Goal: Task Accomplishment & Management: Manage account settings

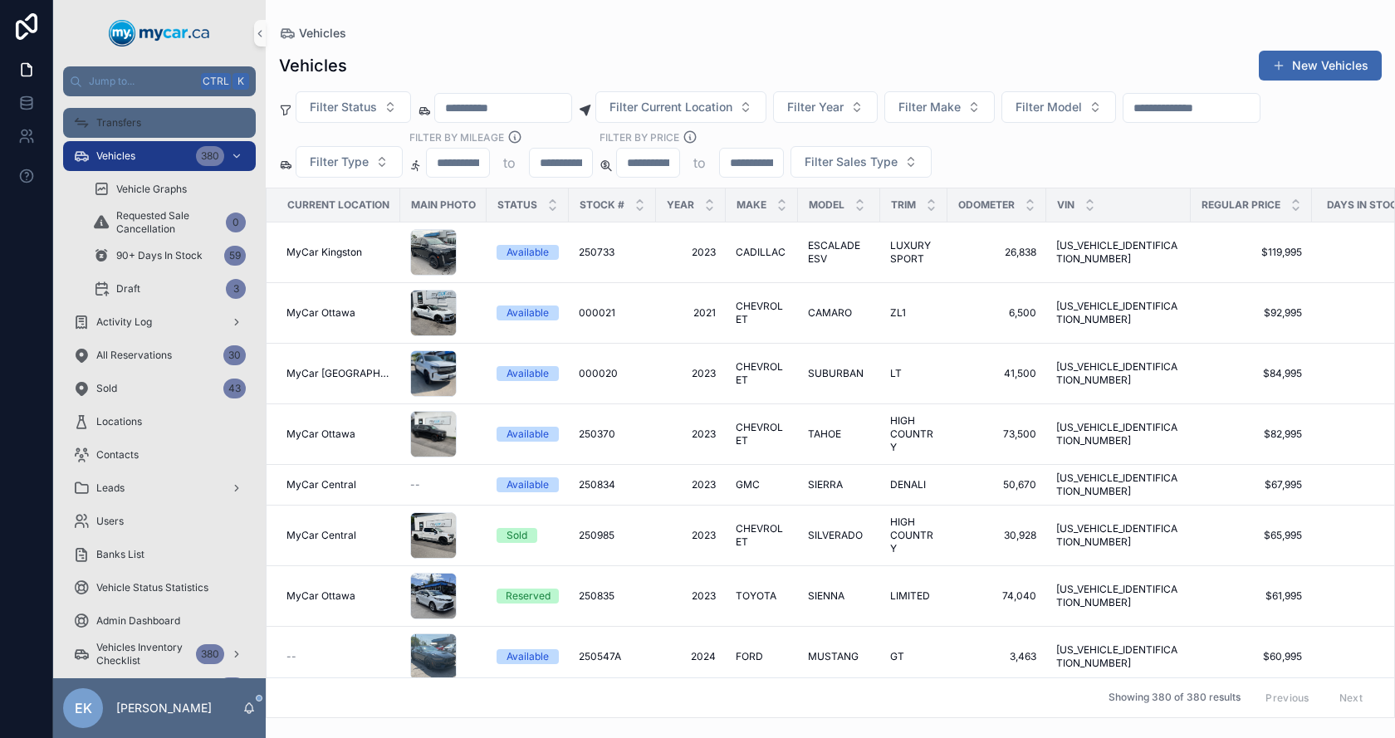
click at [125, 130] on div "Transfers" at bounding box center [159, 123] width 173 height 27
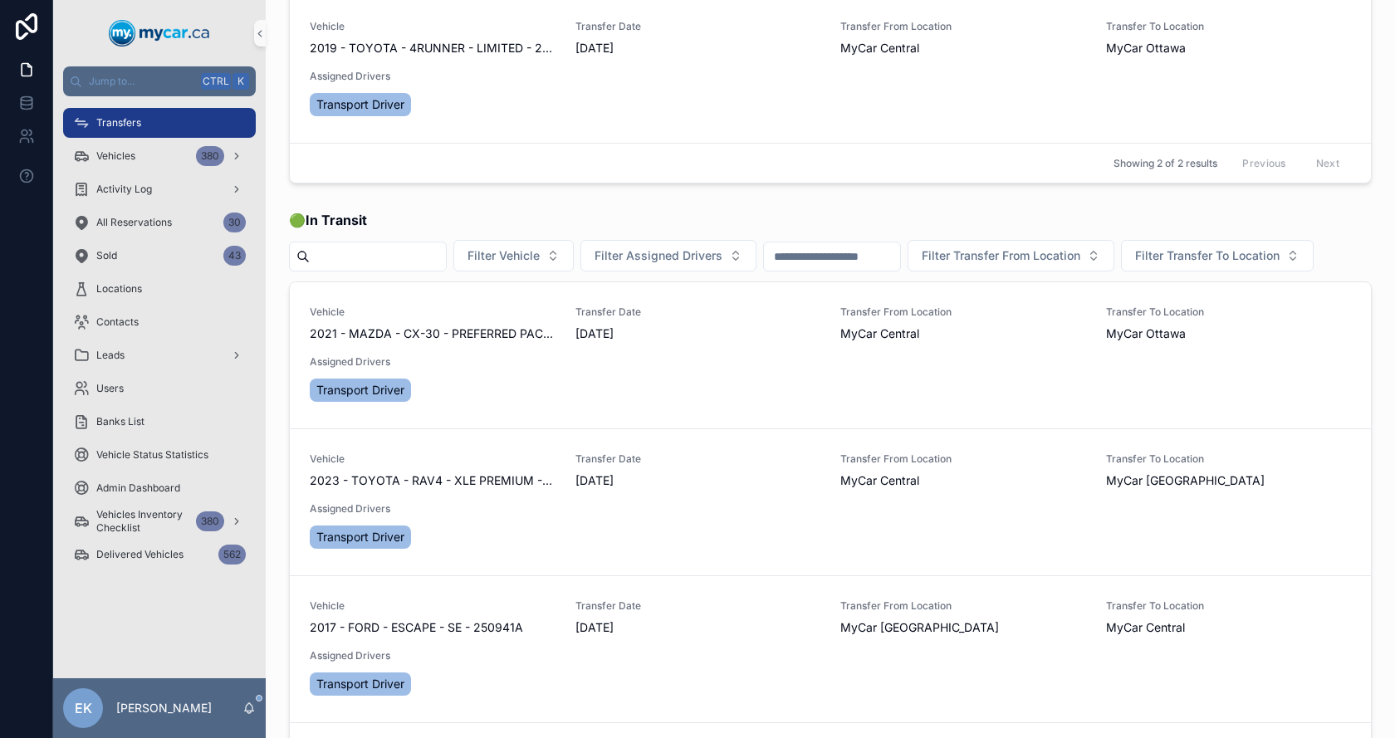
scroll to position [249, 0]
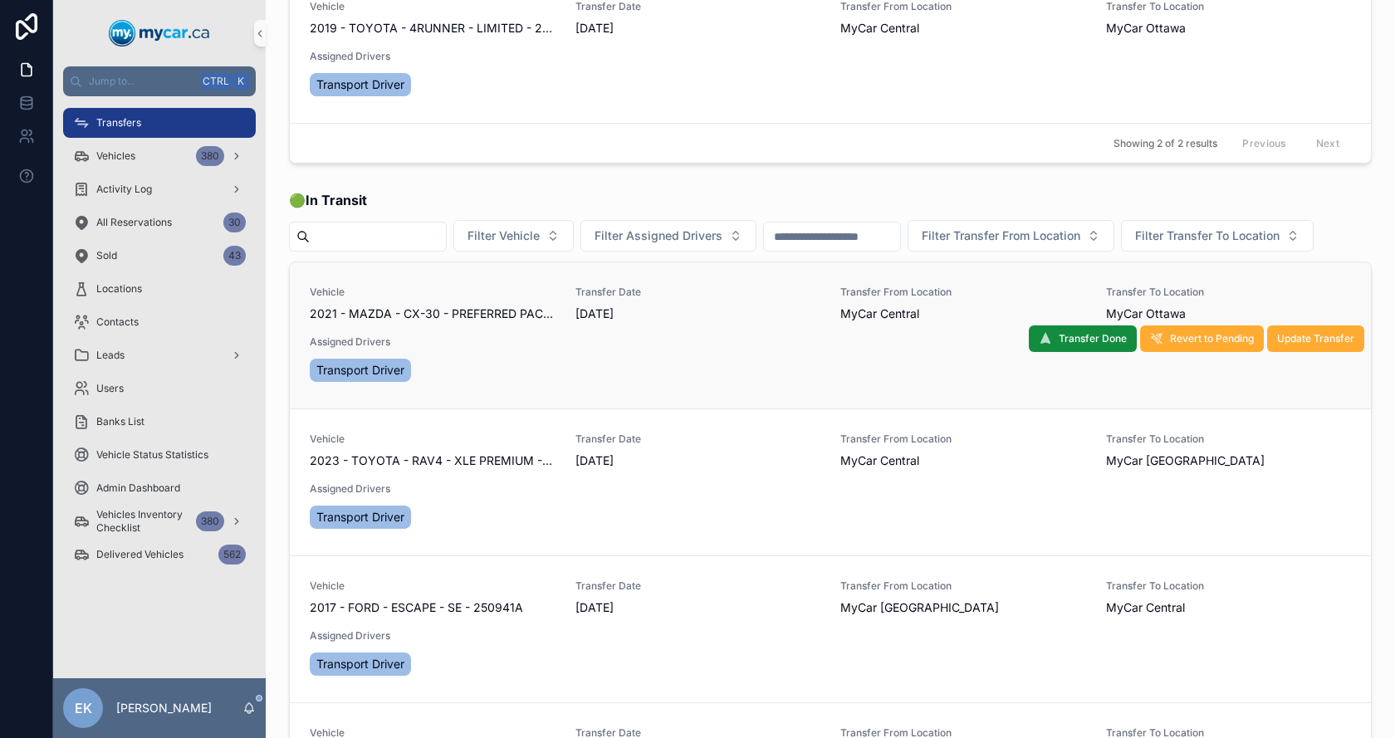
click at [472, 385] on div "Vehicle 2021 - MAZDA - CX-30 - PREFERRED PACKAGE - 250797 Transfer Date [DATE] …" at bounding box center [830, 336] width 1041 height 100
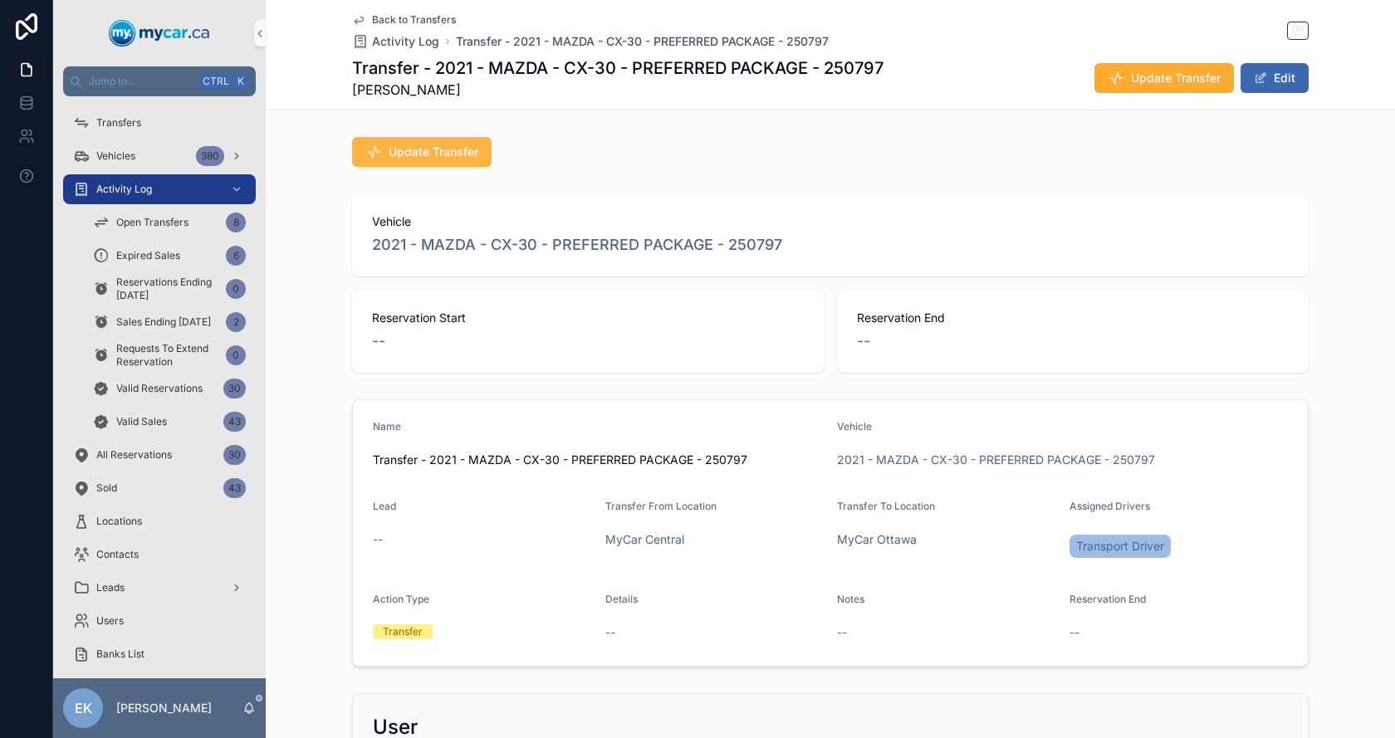
click at [397, 137] on button "Update Transfer" at bounding box center [421, 152] width 139 height 30
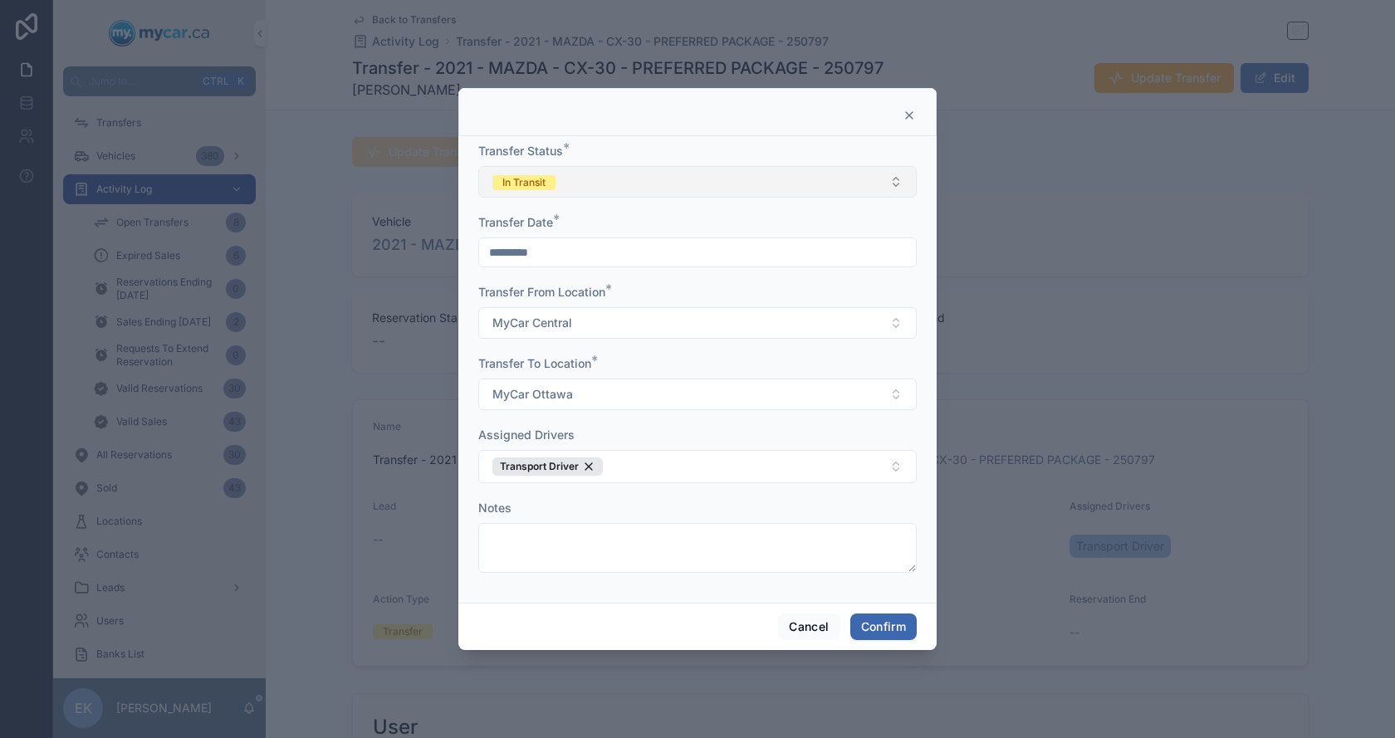
click at [545, 183] on div "In Transit" at bounding box center [523, 182] width 43 height 15
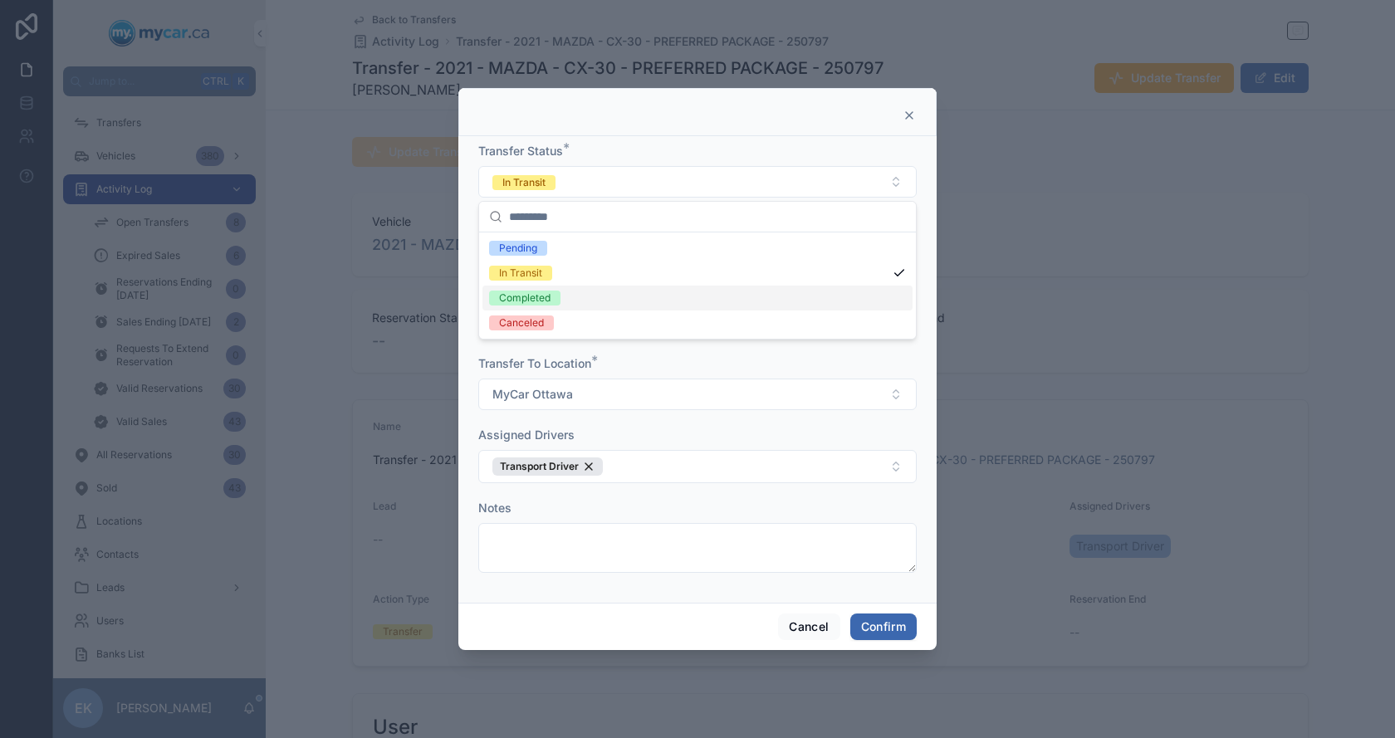
click at [533, 294] on div "Completed" at bounding box center [524, 298] width 51 height 15
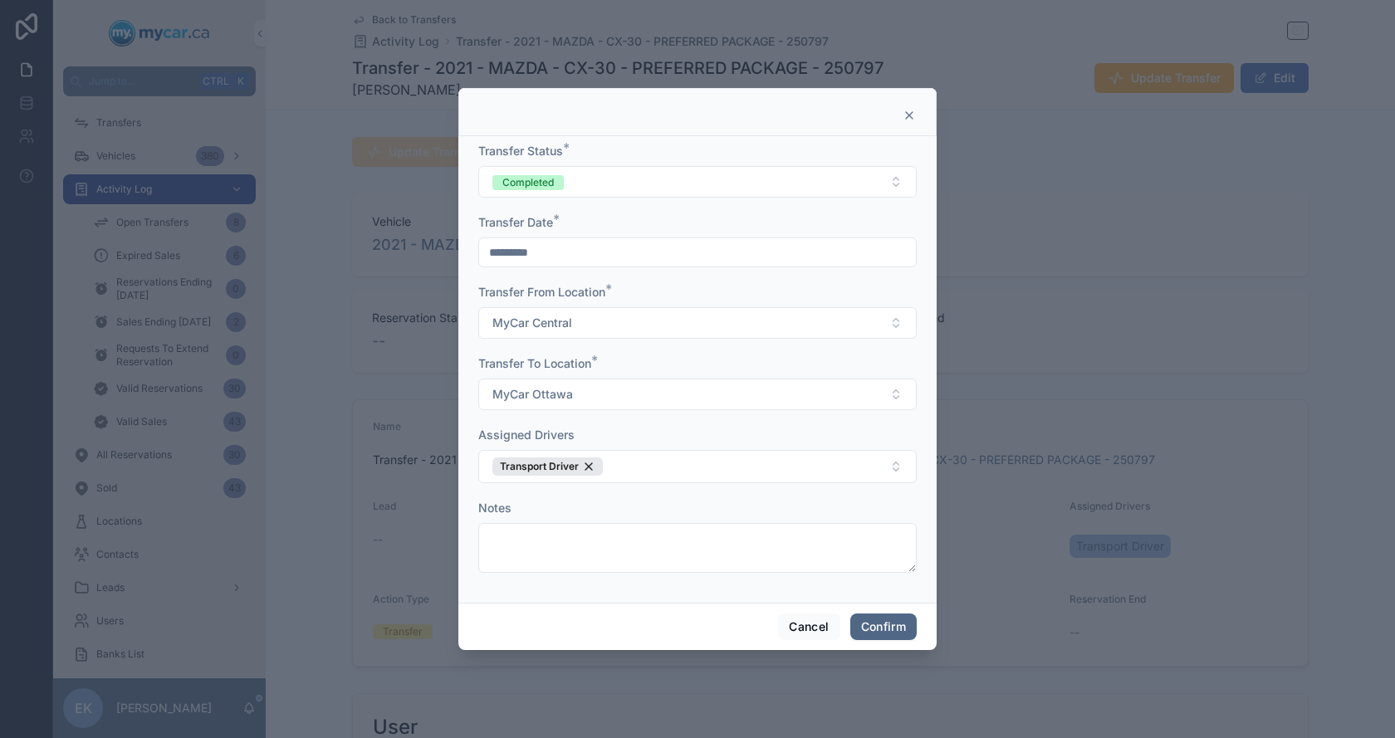
click at [881, 624] on button "Confirm" at bounding box center [883, 627] width 66 height 27
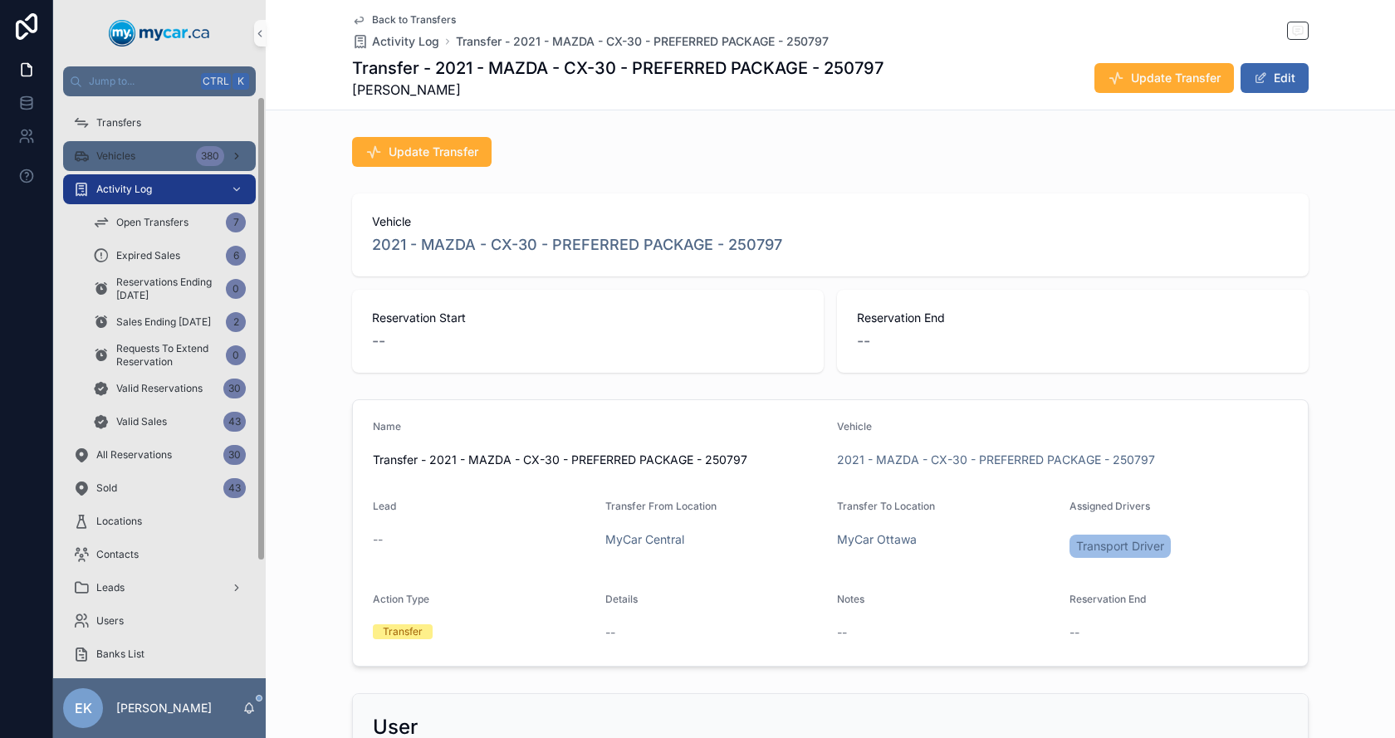
click at [136, 154] on div "Vehicles 380" at bounding box center [159, 156] width 173 height 27
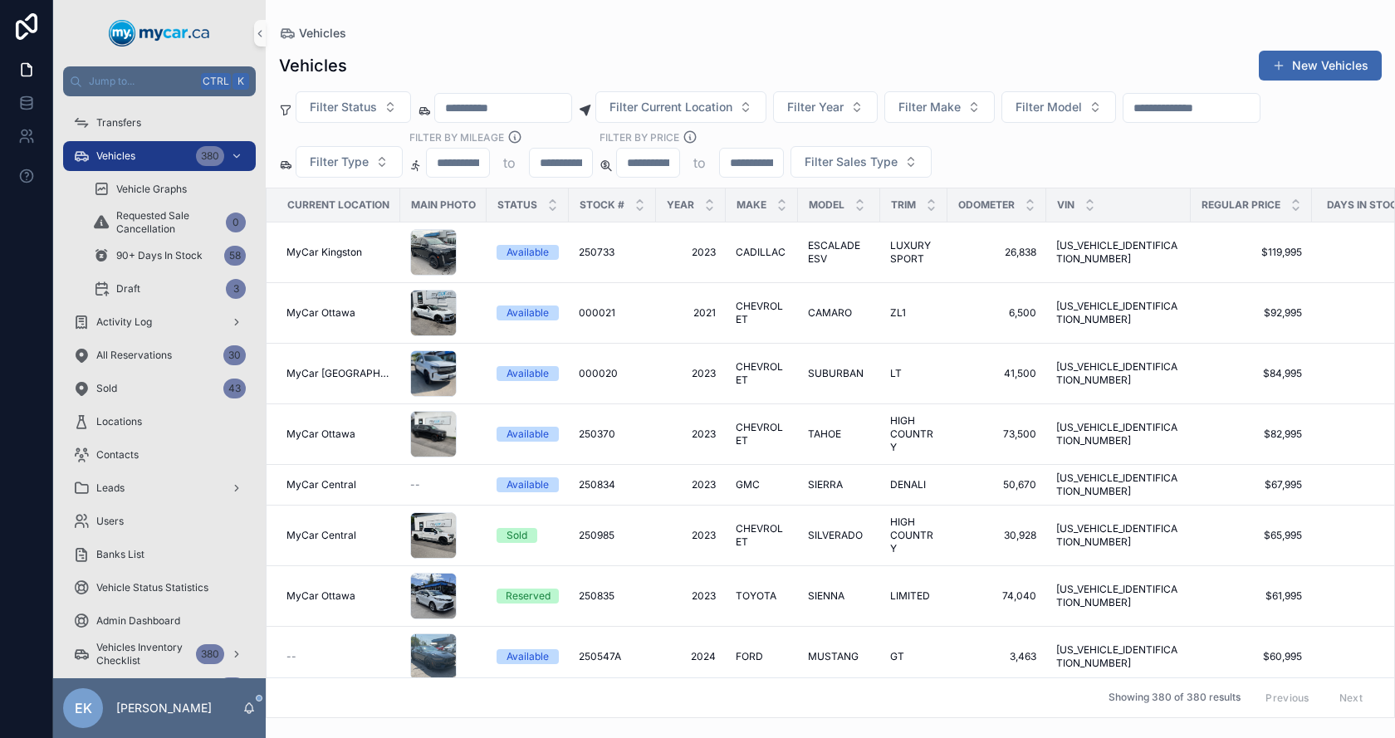
click at [1210, 111] on input "scrollable content" at bounding box center [1191, 107] width 136 height 23
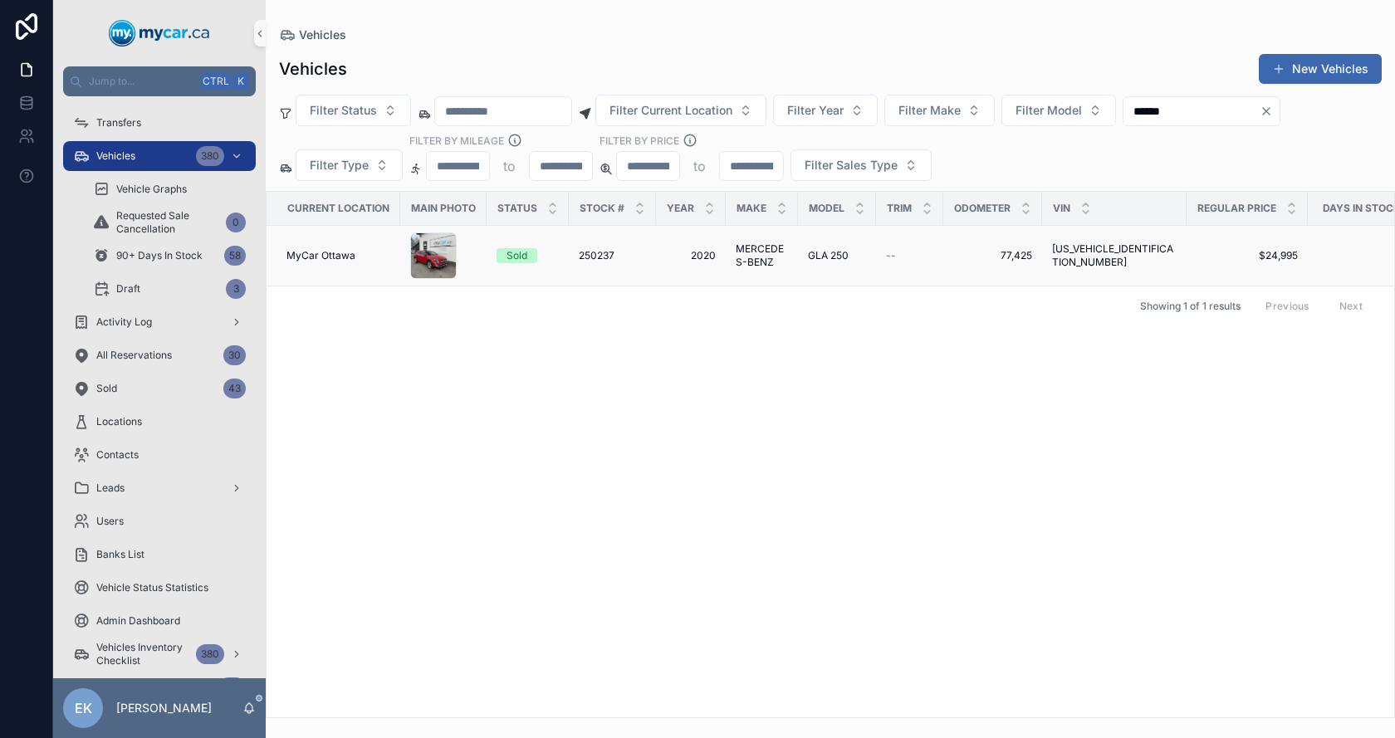
type input "******"
click at [753, 255] on span "MERCEDES-BENZ" at bounding box center [762, 255] width 52 height 27
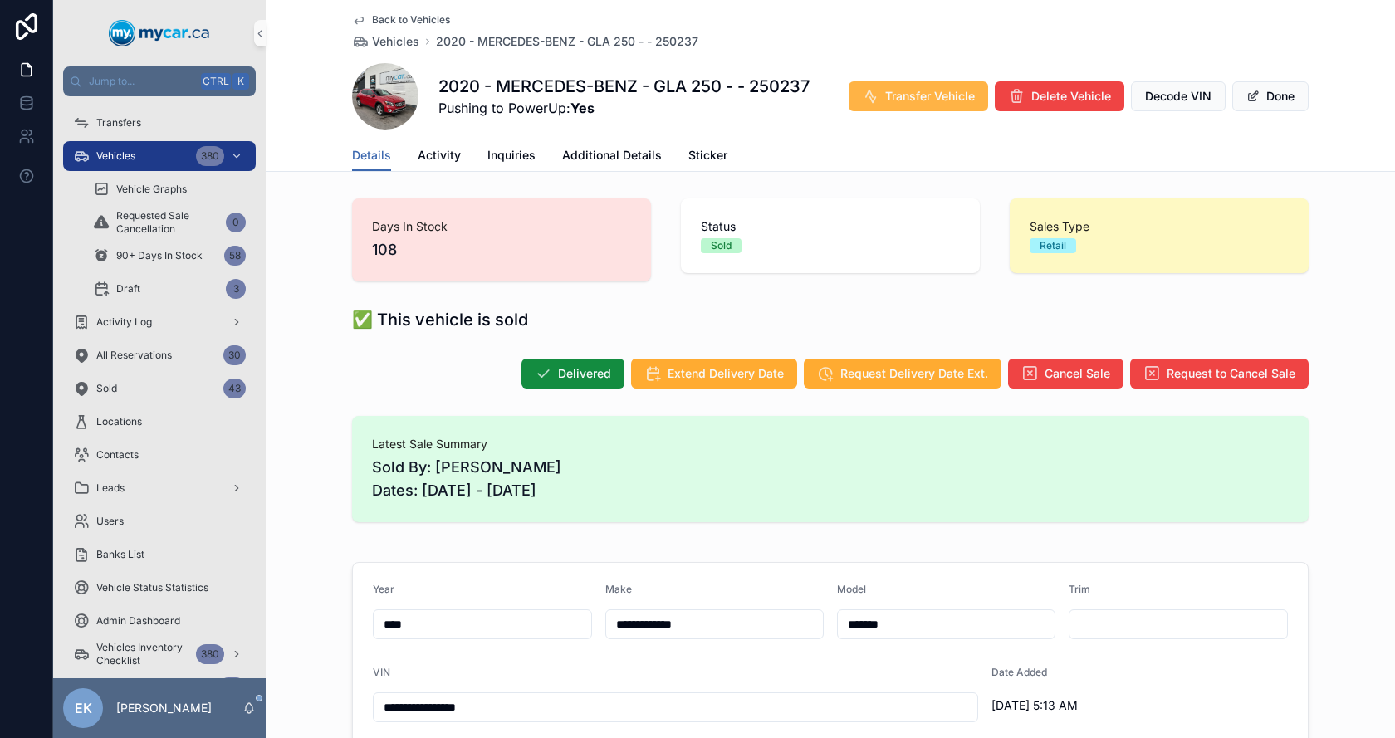
click at [904, 105] on button "Transfer Vehicle" at bounding box center [917, 96] width 139 height 30
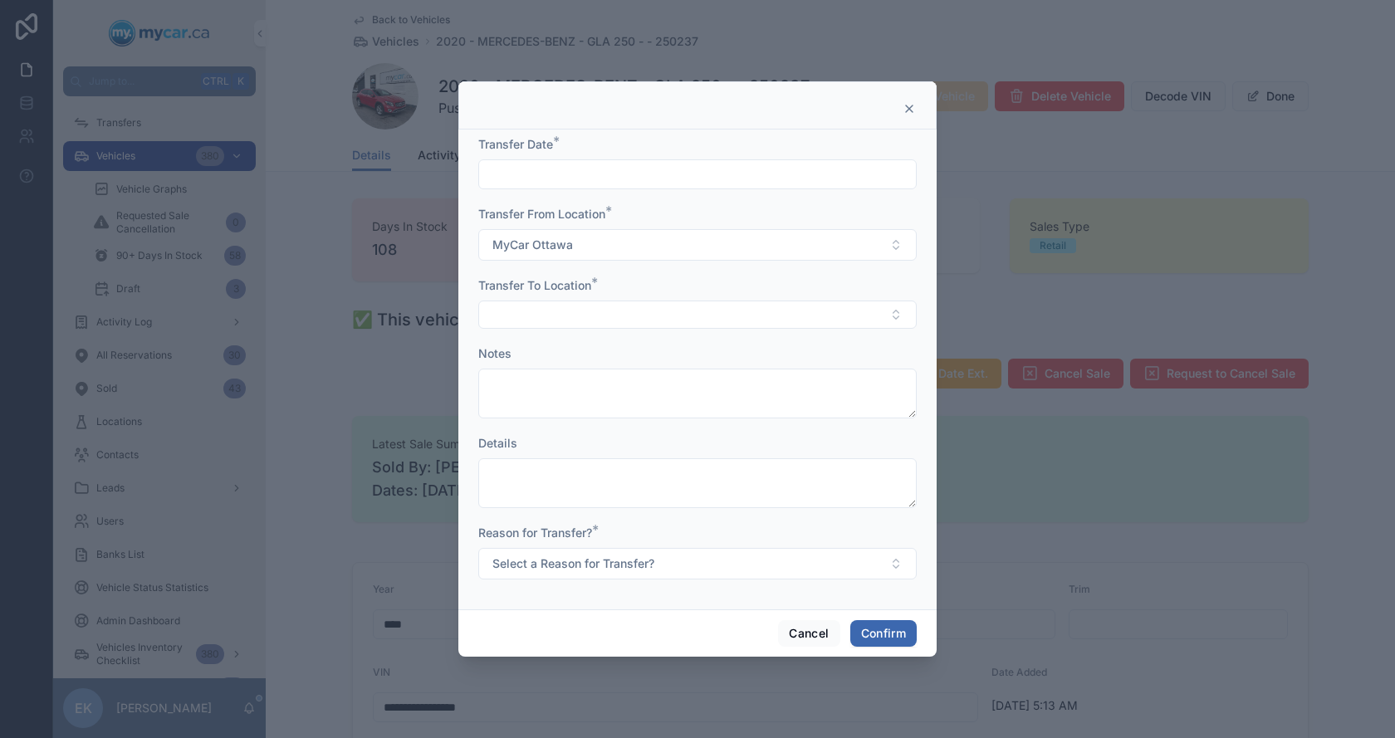
click at [569, 184] on input "text" at bounding box center [697, 174] width 437 height 23
click at [724, 459] on button "28" at bounding box center [727, 458] width 30 height 30
type input "*********"
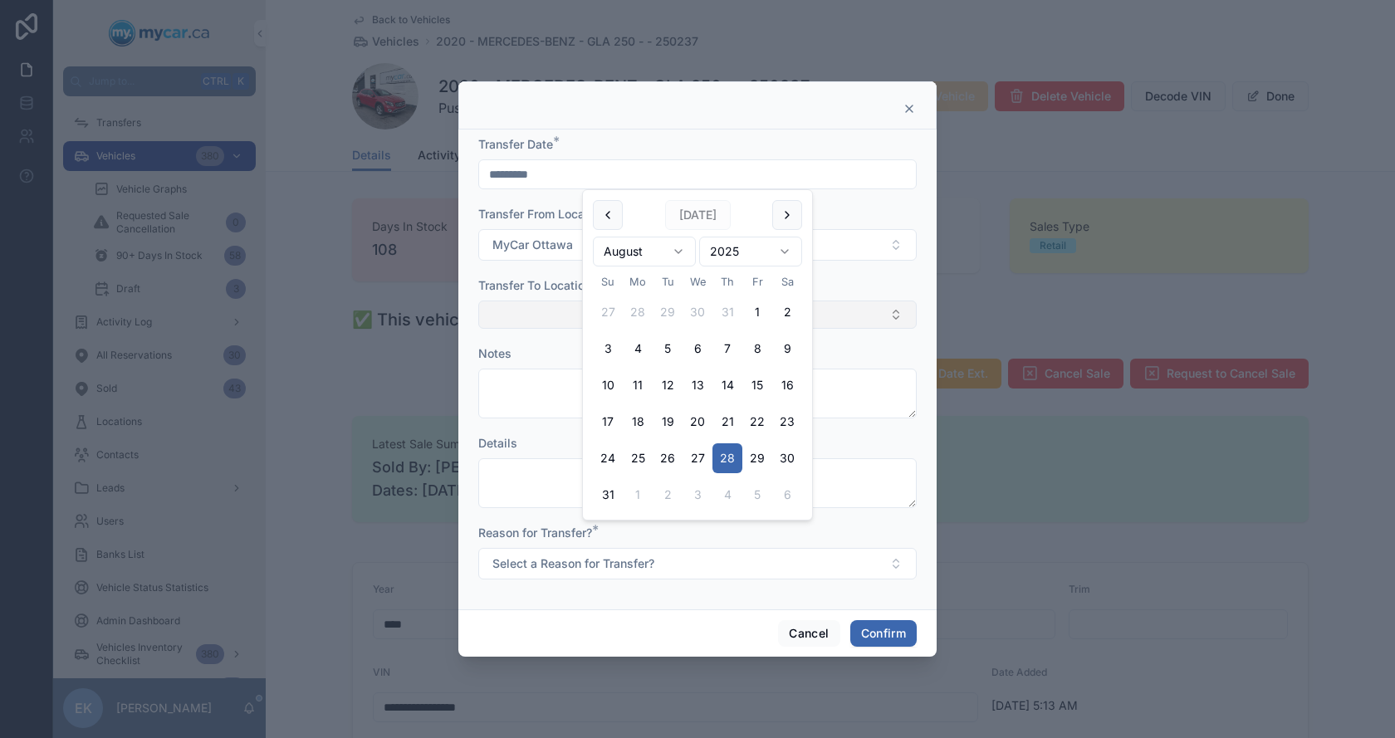
click at [543, 318] on button "Select Button" at bounding box center [697, 315] width 438 height 28
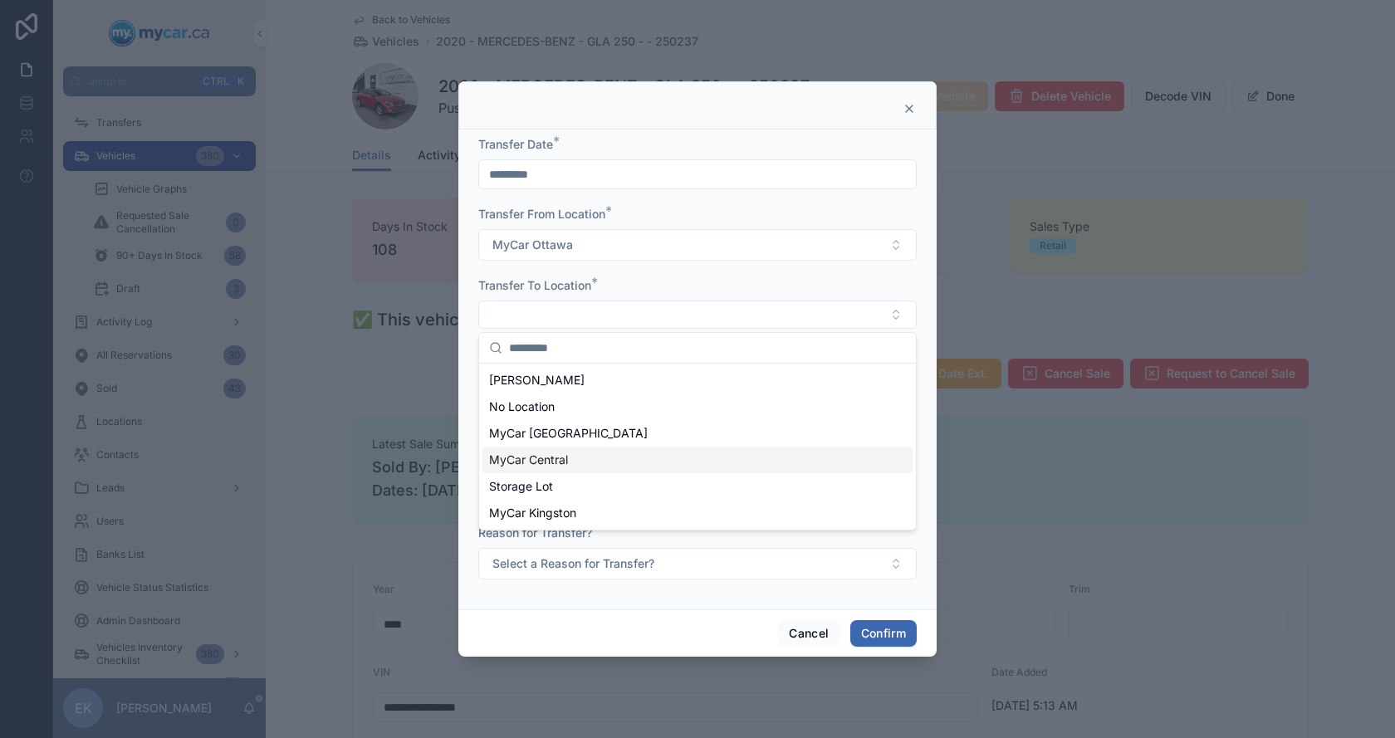
click at [535, 463] on span "MyCar Central" at bounding box center [528, 460] width 79 height 17
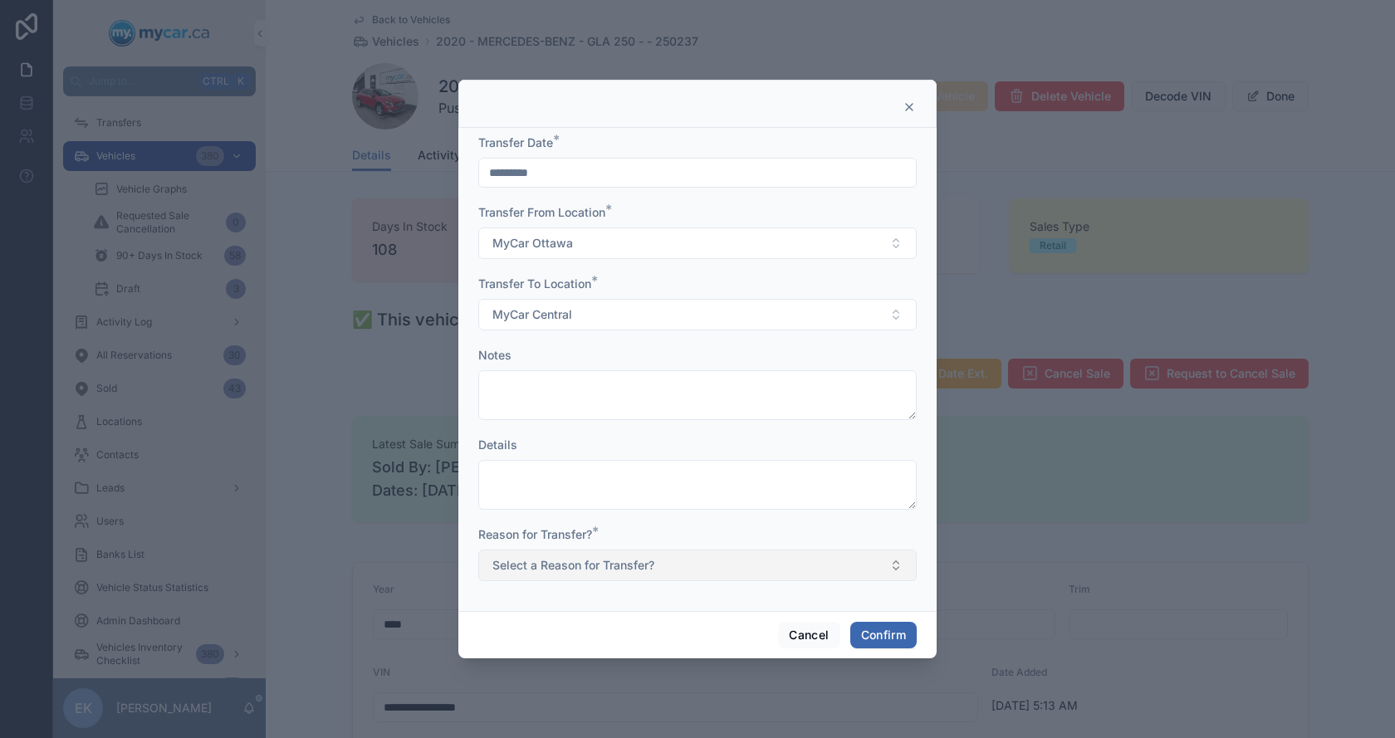
click at [536, 566] on span "Select a Reason for Transfer?" at bounding box center [573, 565] width 162 height 17
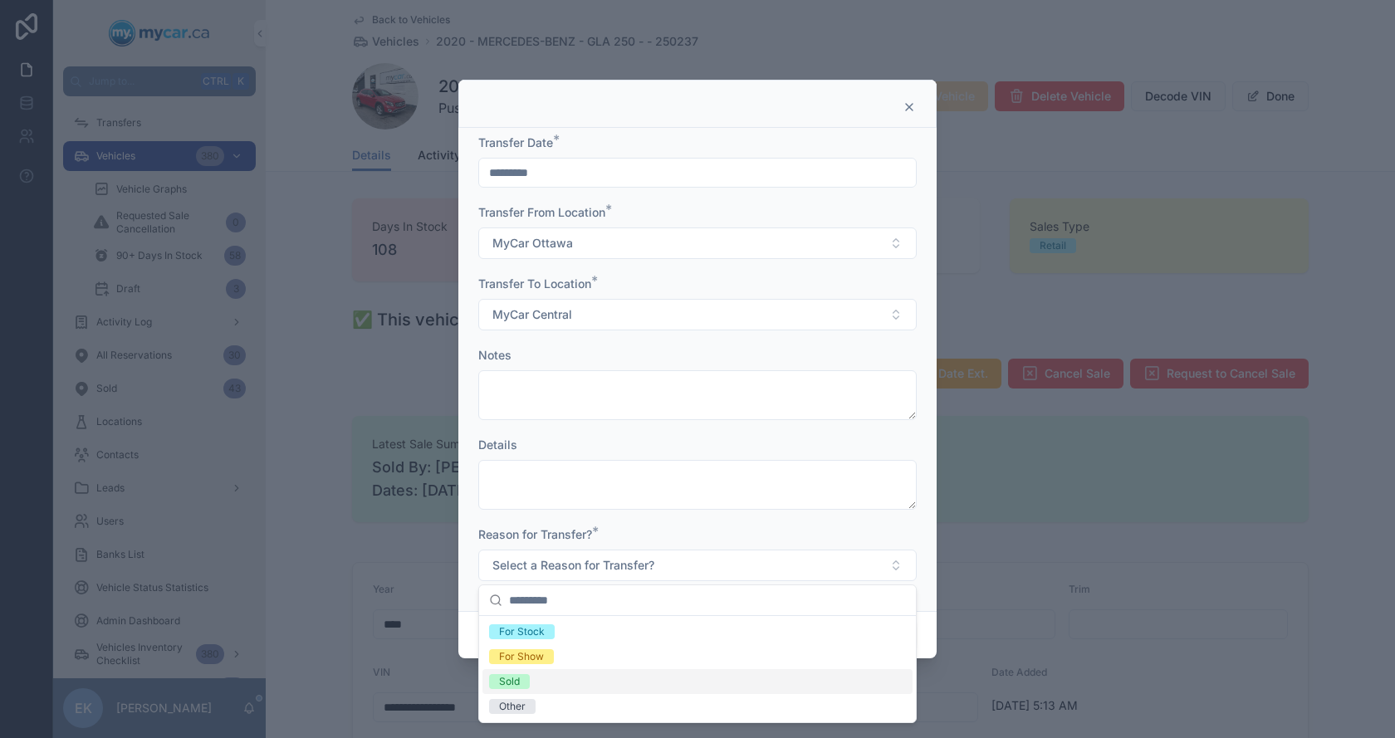
drag, startPoint x: 524, startPoint y: 677, endPoint x: 539, endPoint y: 668, distance: 17.5
click at [523, 677] on span "Sold" at bounding box center [509, 681] width 41 height 15
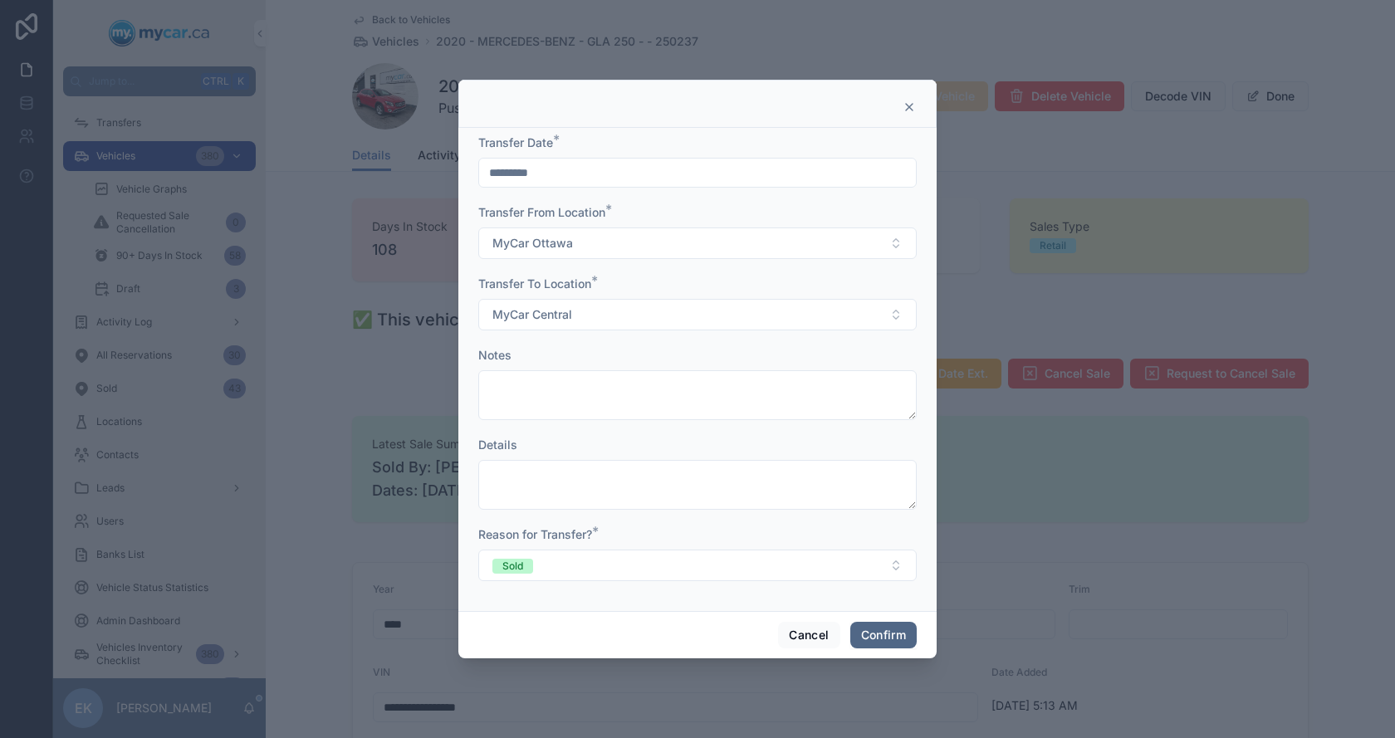
click at [900, 635] on button "Confirm" at bounding box center [883, 635] width 66 height 27
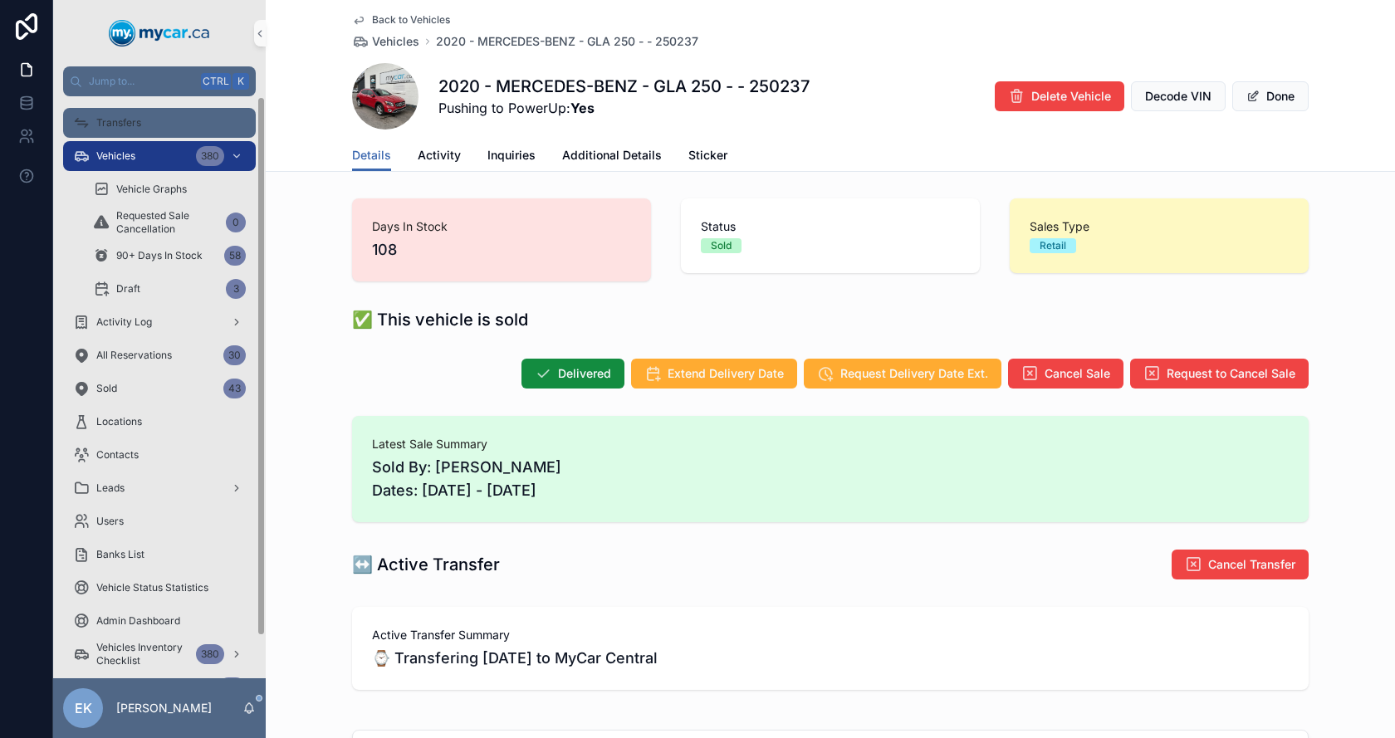
click at [116, 120] on span "Transfers" at bounding box center [118, 122] width 45 height 13
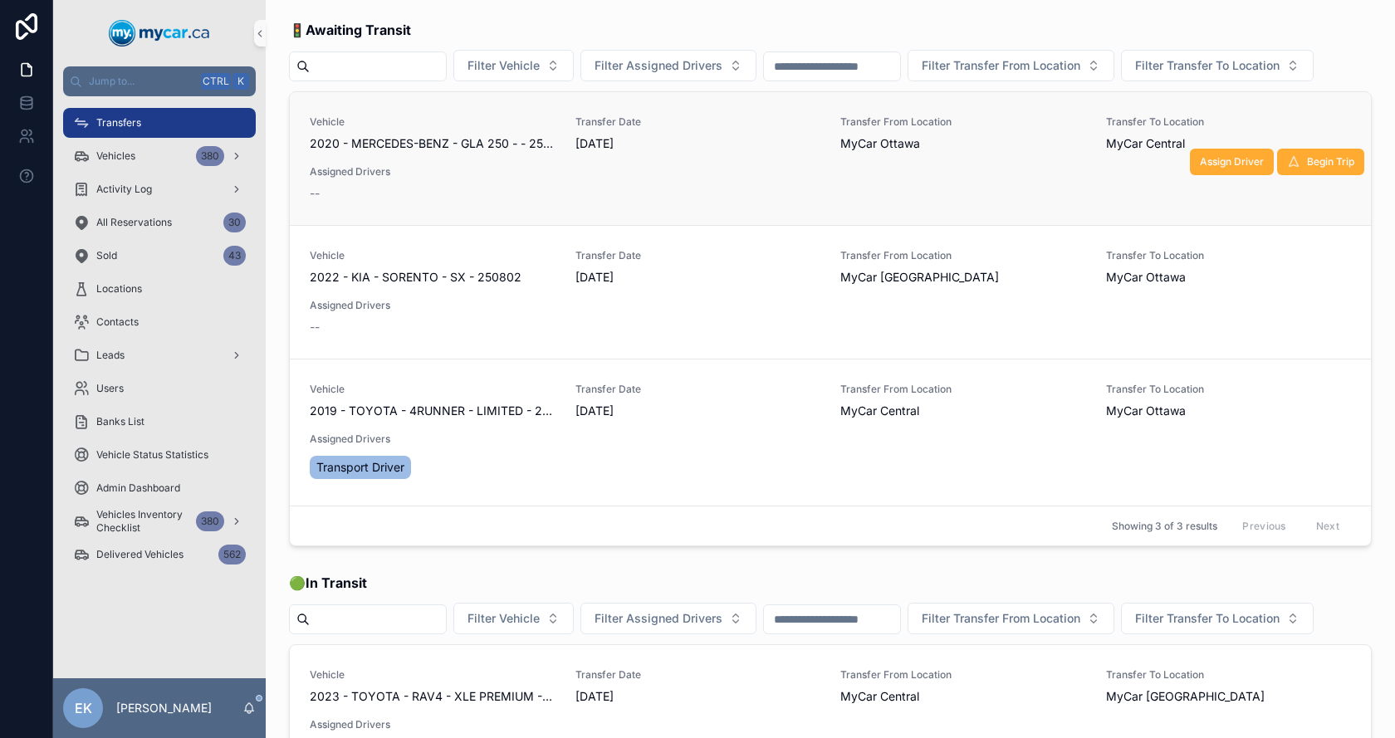
click at [430, 152] on span "2020 - MERCEDES-BENZ - GLA 250 - - 250237" at bounding box center [433, 143] width 246 height 17
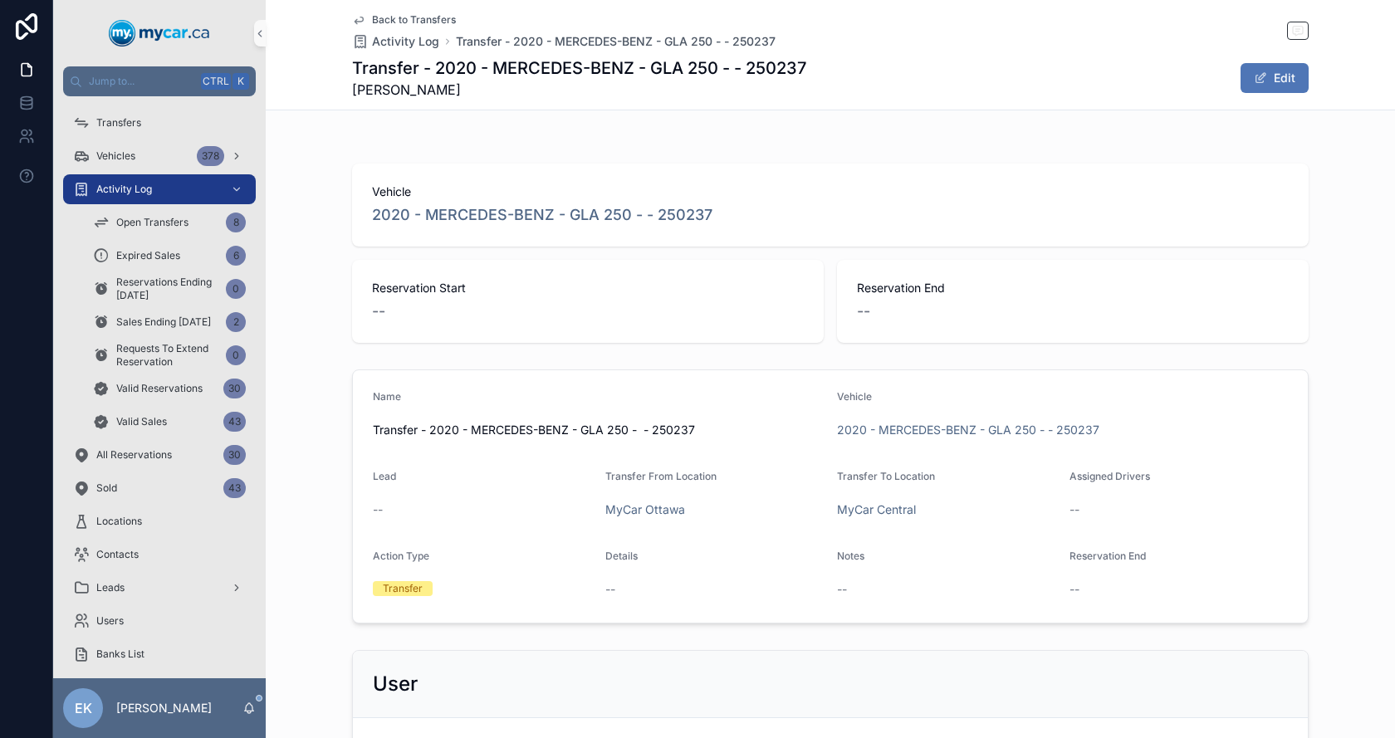
click at [1261, 75] on span "scrollable content" at bounding box center [1260, 77] width 13 height 13
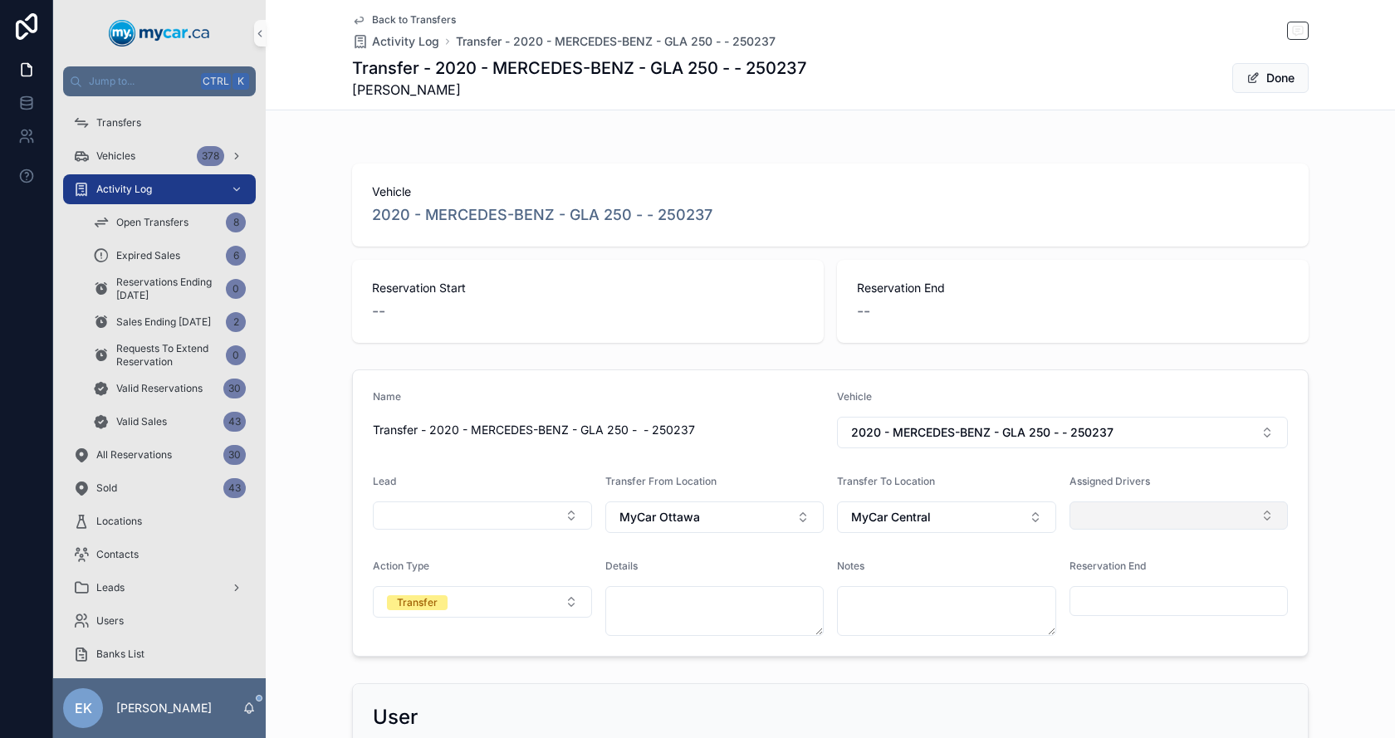
click at [1108, 528] on button "Select Button" at bounding box center [1178, 515] width 219 height 28
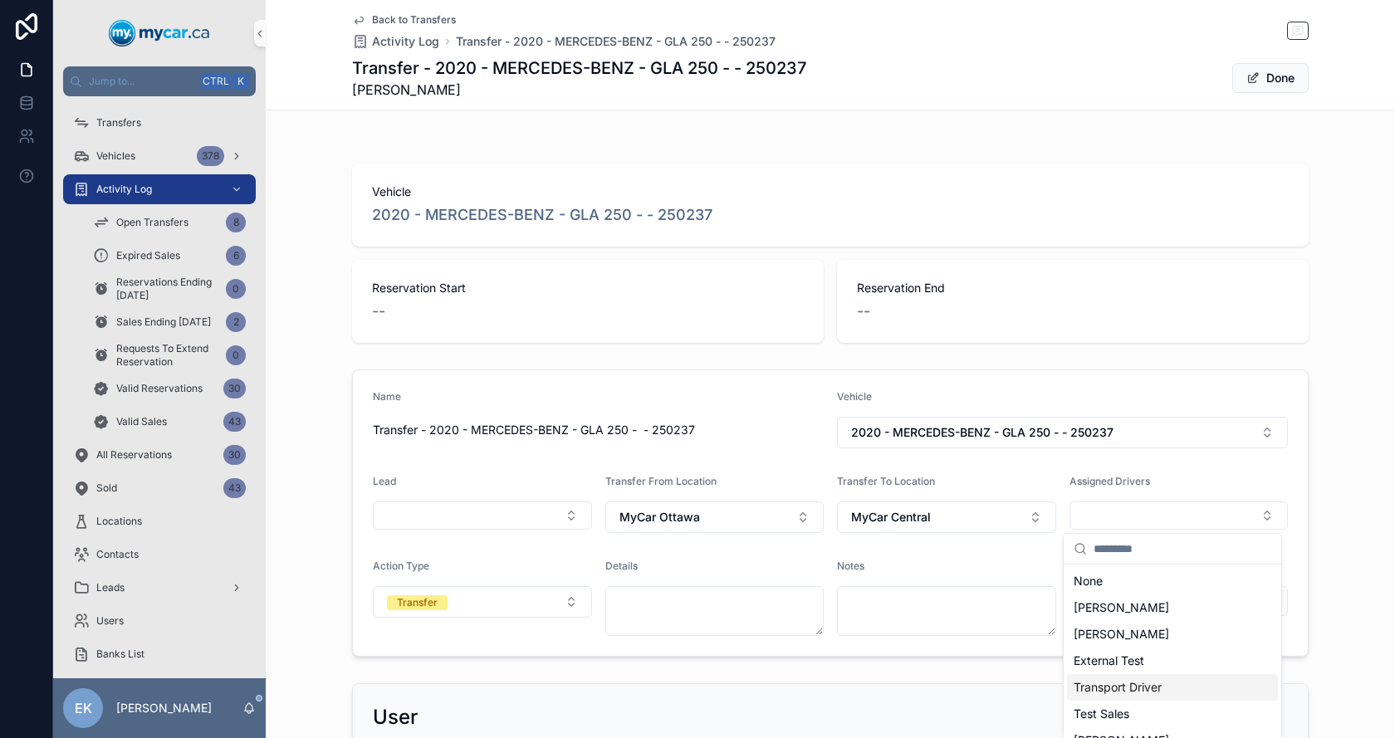
click at [1108, 689] on span "Transport Driver" at bounding box center [1117, 687] width 88 height 17
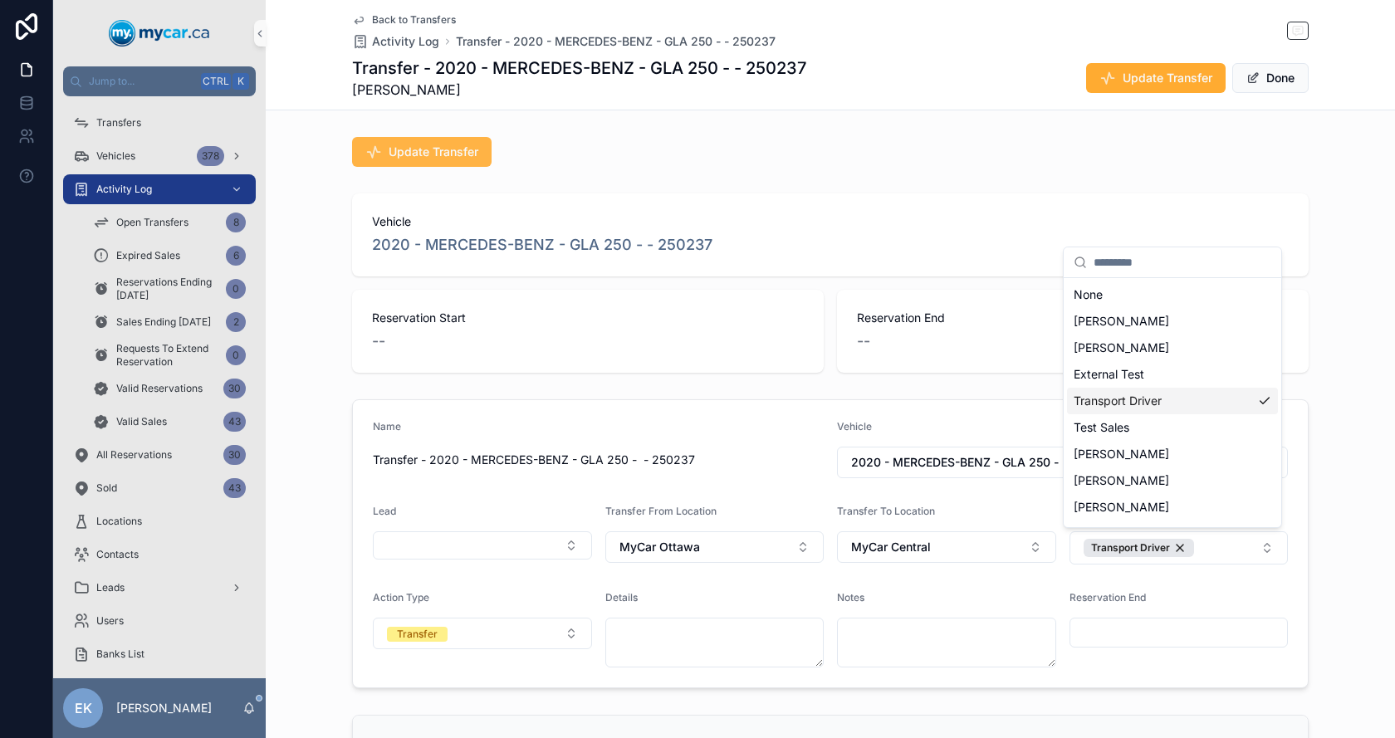
click at [411, 149] on span "Update Transfer" at bounding box center [434, 152] width 90 height 17
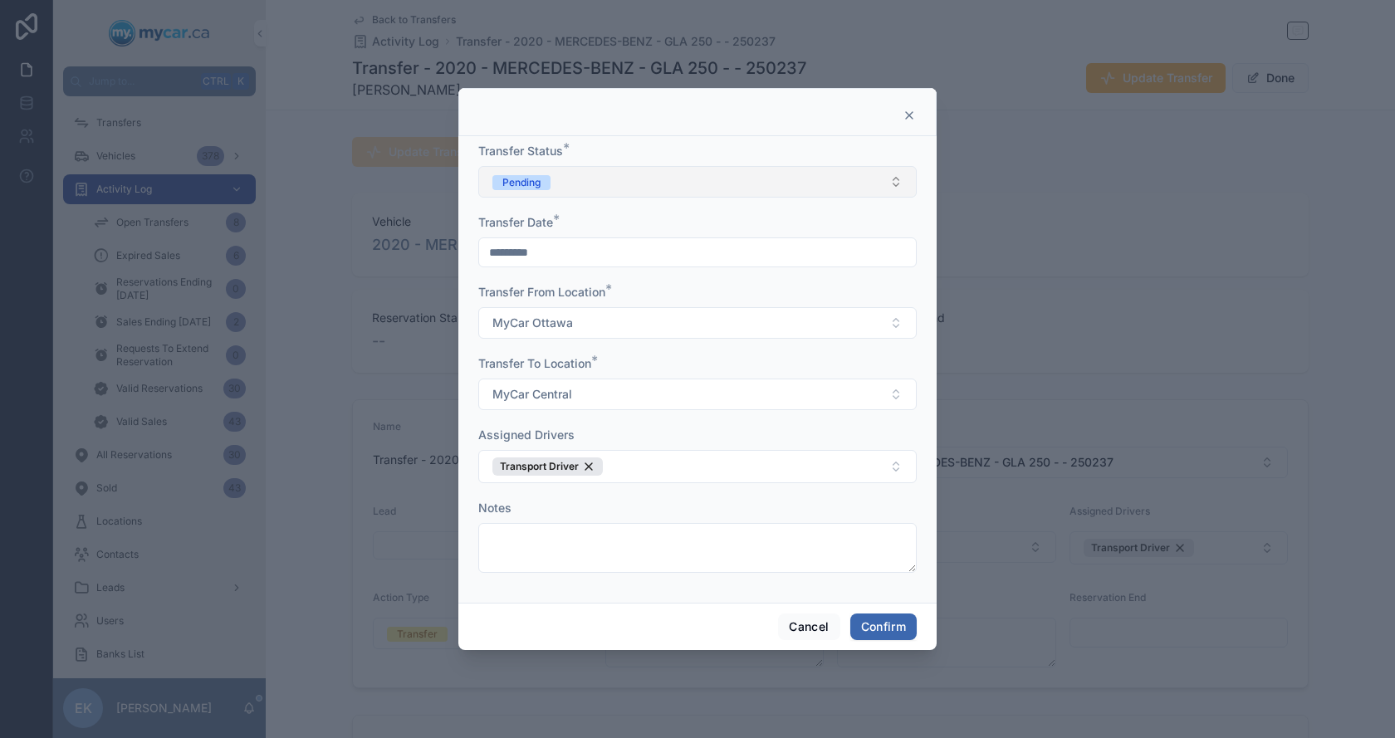
click at [555, 176] on button "Pending" at bounding box center [697, 182] width 438 height 32
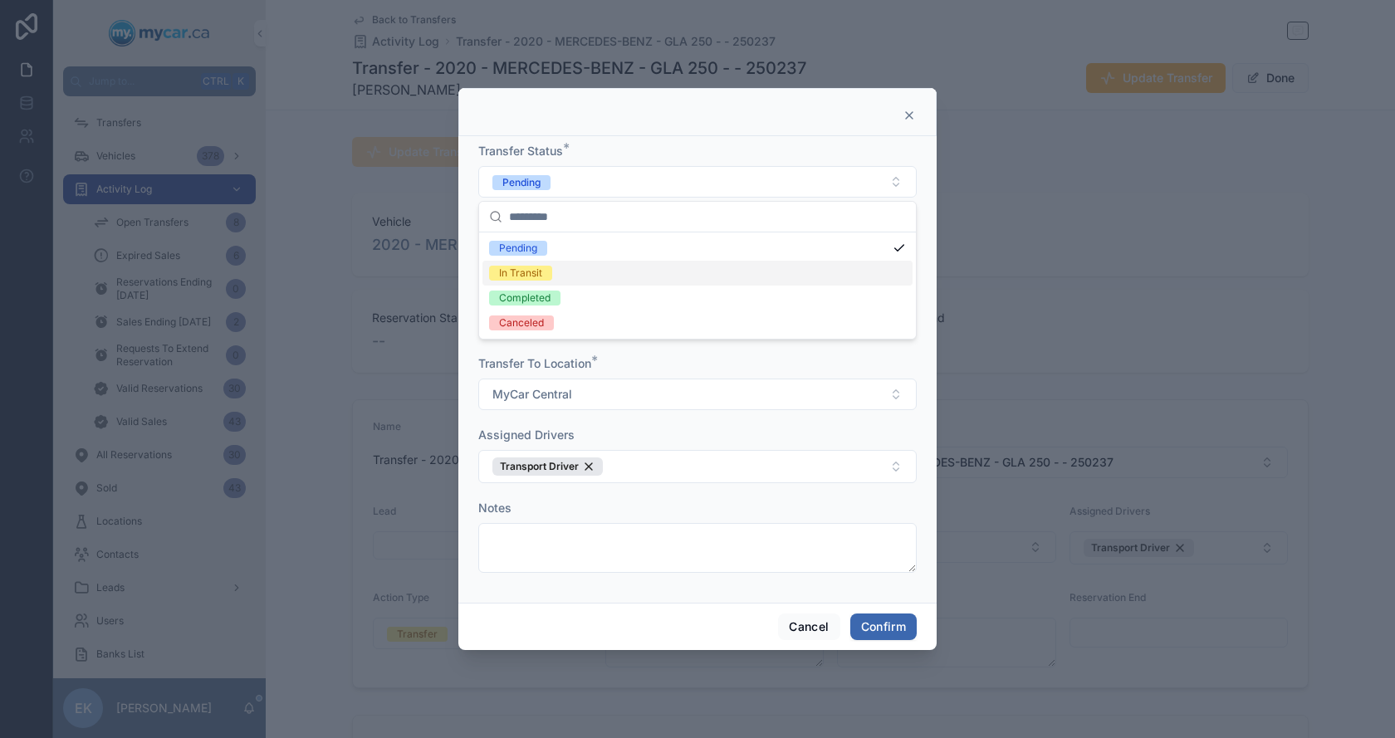
click at [547, 276] on span "In Transit" at bounding box center [520, 273] width 63 height 15
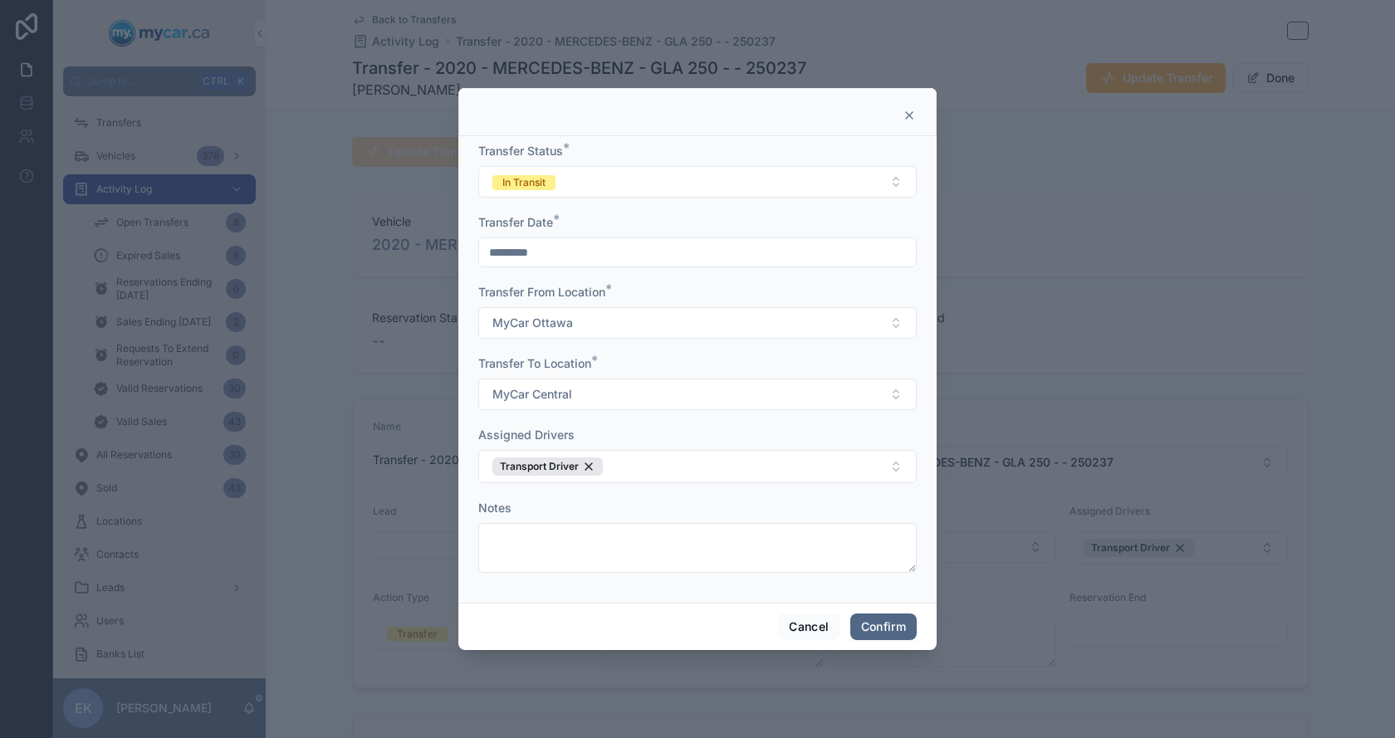
click at [888, 621] on button "Confirm" at bounding box center [883, 627] width 66 height 27
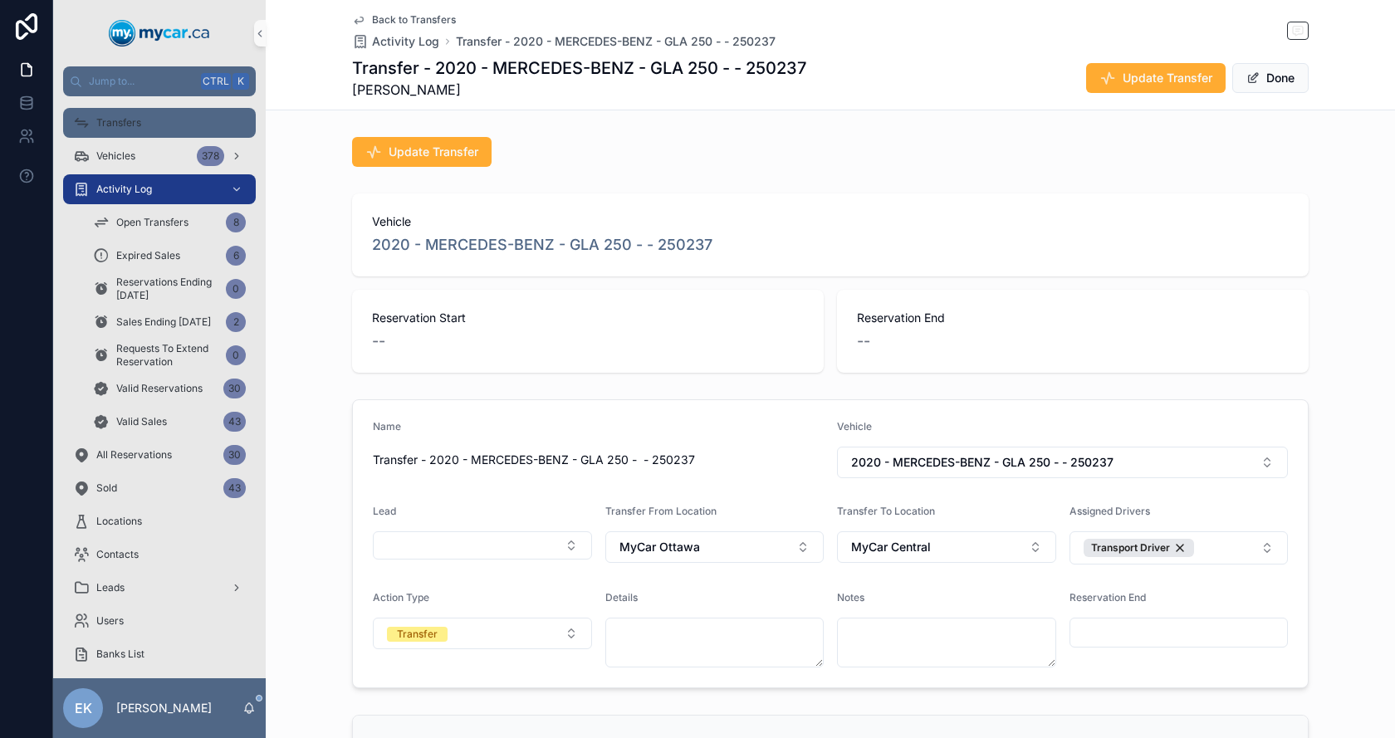
click at [118, 130] on div "Transfers" at bounding box center [159, 123] width 173 height 27
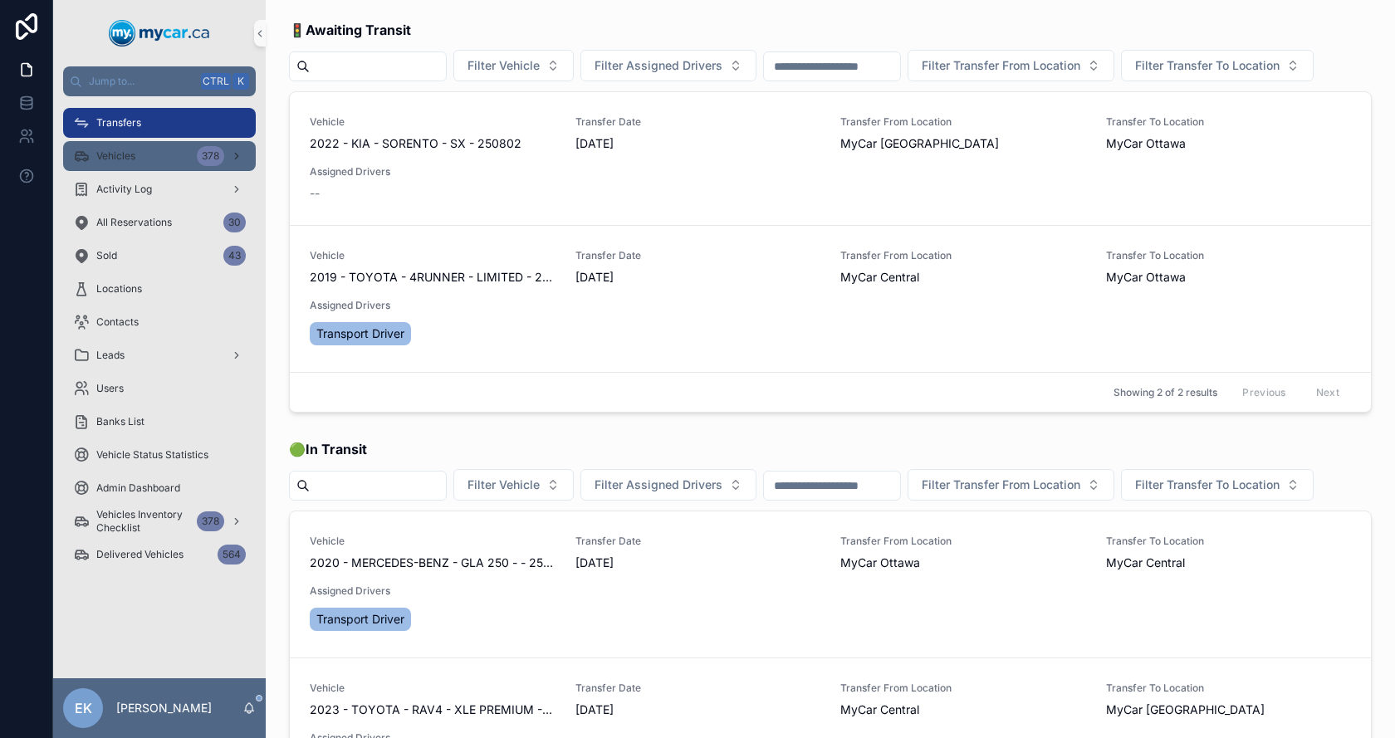
click at [119, 154] on span "Vehicles" at bounding box center [115, 155] width 39 height 13
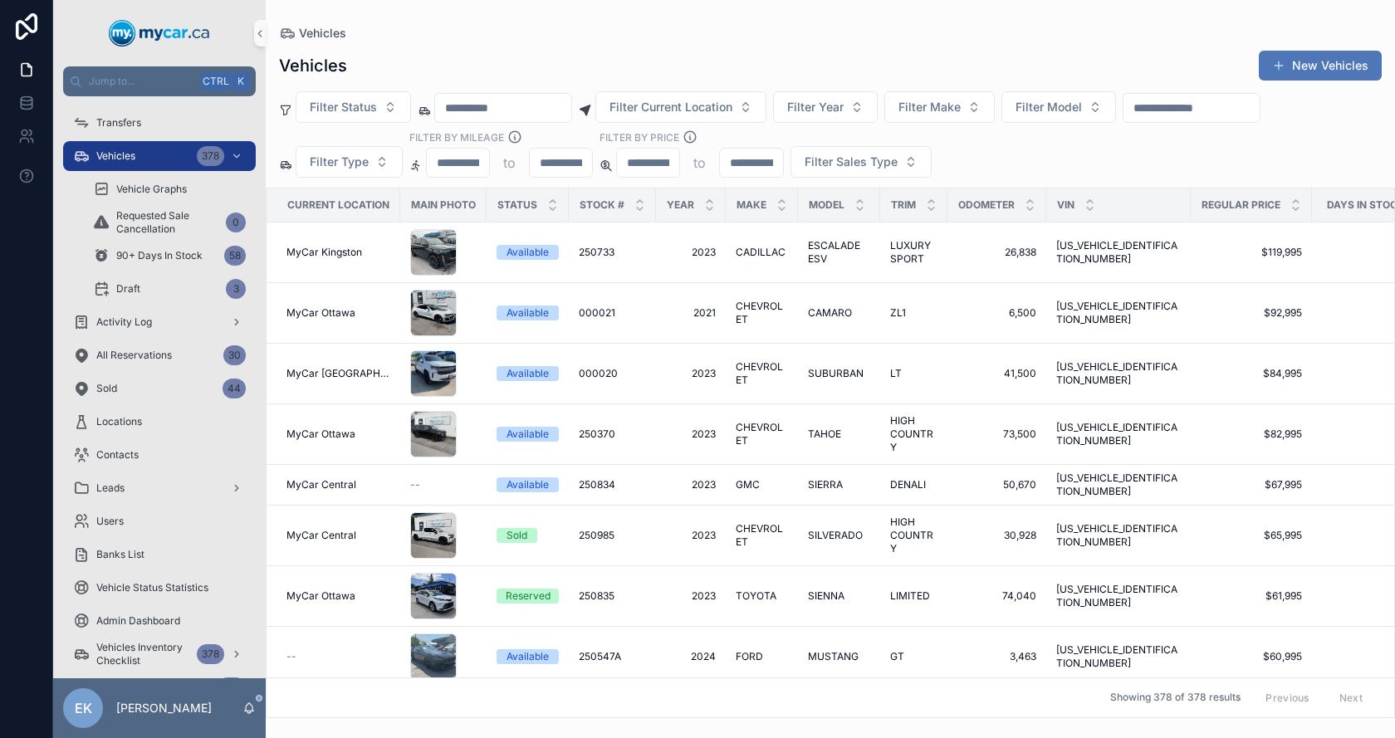
click at [1333, 56] on button "New Vehicles" at bounding box center [1320, 66] width 123 height 30
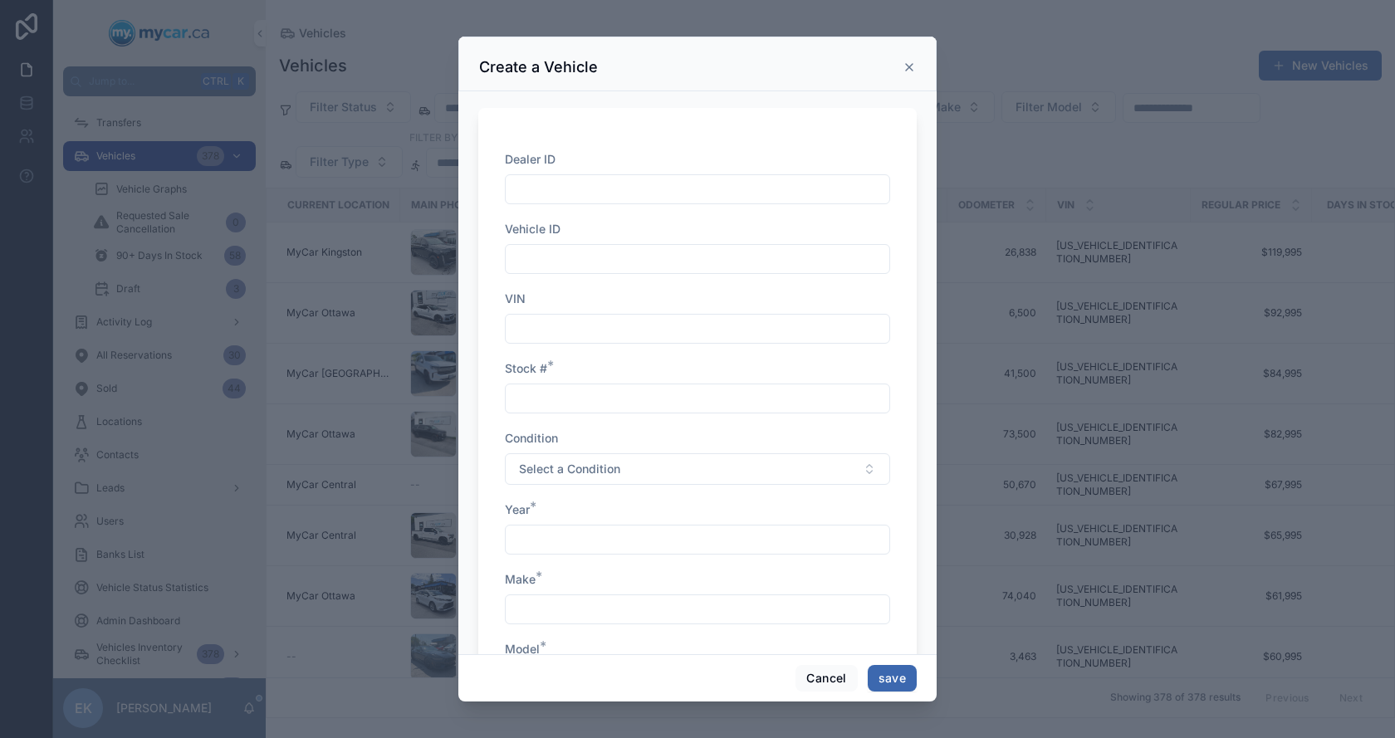
click at [552, 325] on input "scrollable content" at bounding box center [698, 328] width 384 height 23
paste input "**********"
type input "**********"
click at [596, 403] on input "scrollable content" at bounding box center [698, 398] width 384 height 23
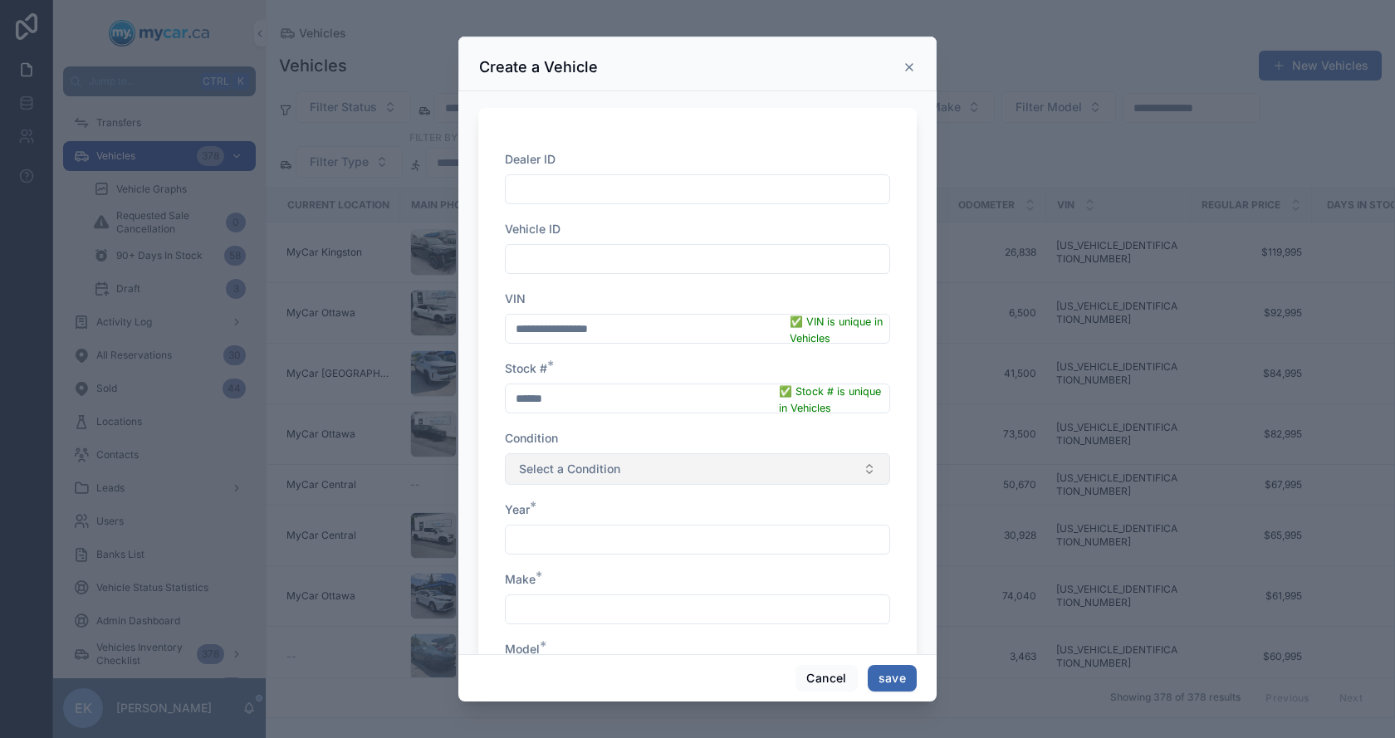
type input "******"
click at [607, 471] on span "Select a Condition" at bounding box center [569, 469] width 101 height 17
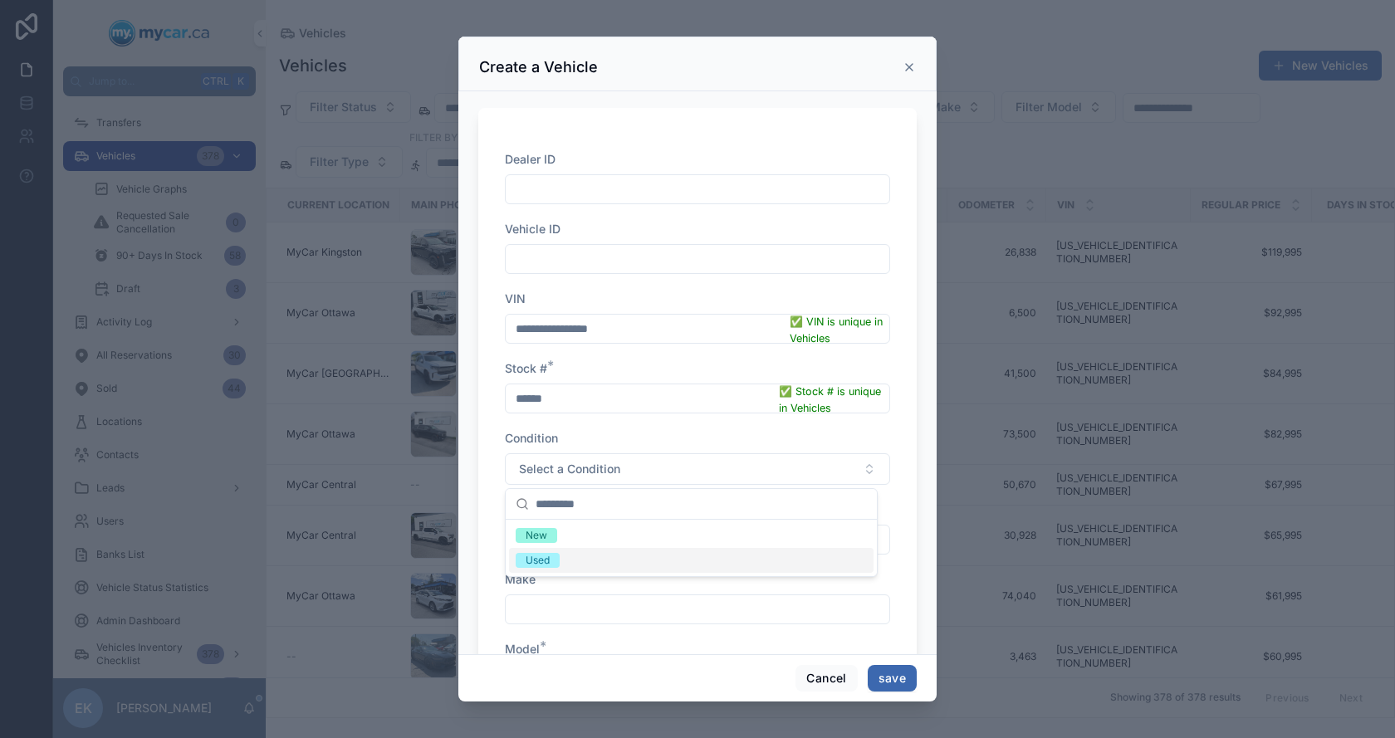
click at [546, 558] on div "Used" at bounding box center [538, 560] width 24 height 15
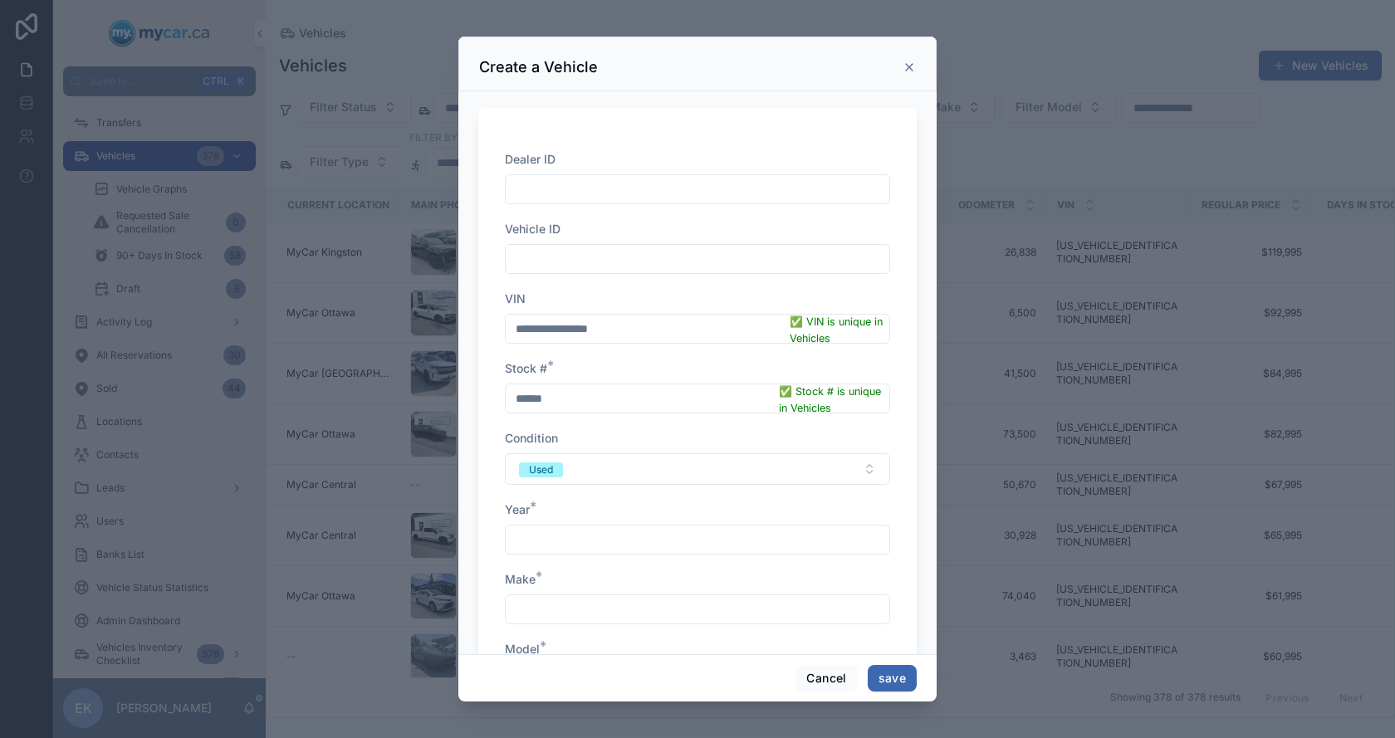
click at [548, 540] on input "scrollable content" at bounding box center [698, 539] width 384 height 23
type input "****"
type input "***"
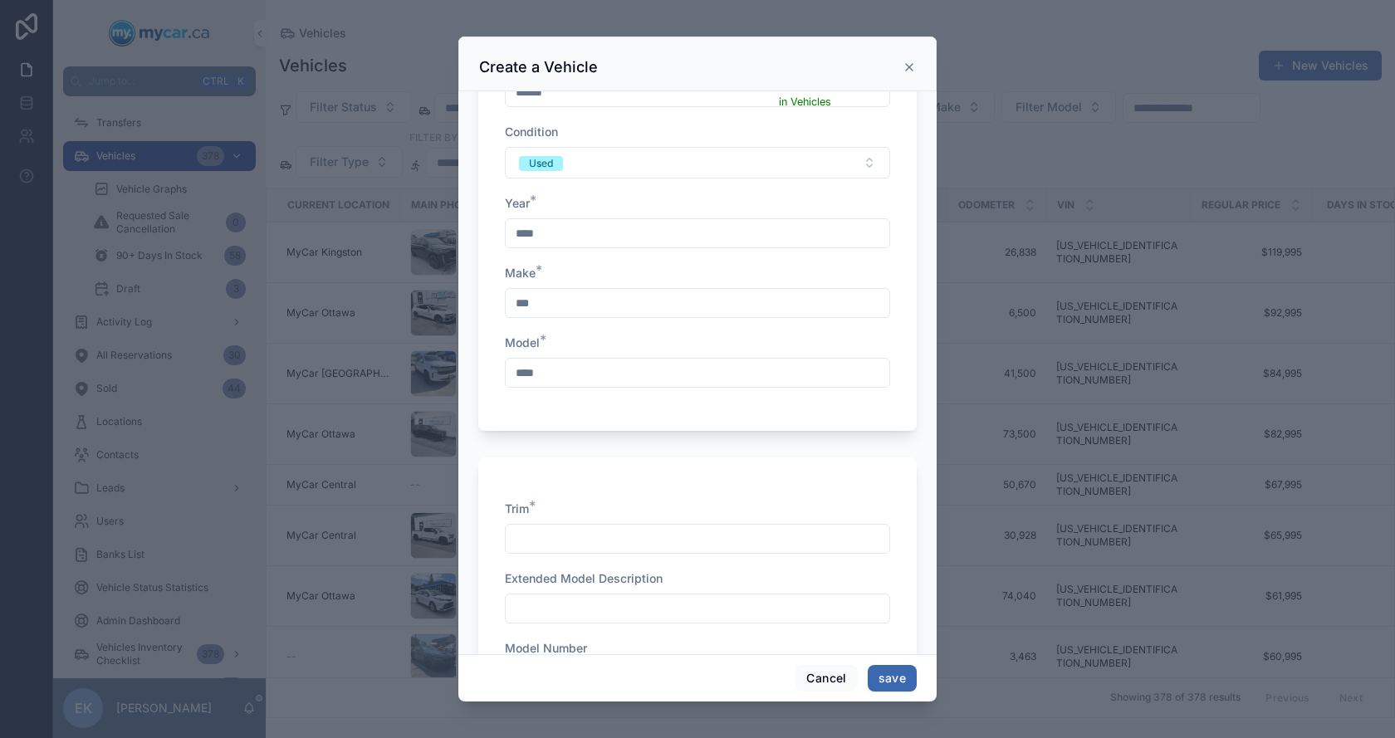
type input "****"
type input "**"
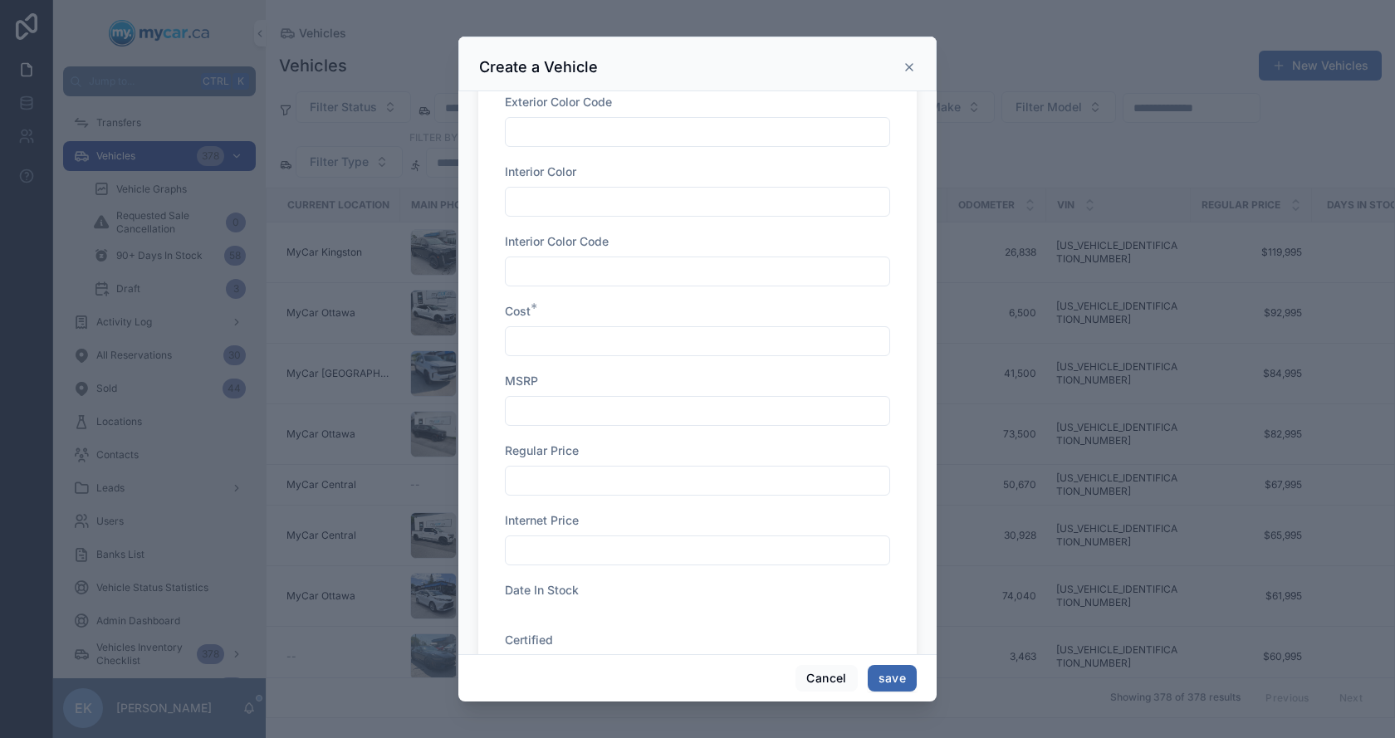
scroll to position [1718, 0]
click at [551, 338] on input "scrollable content" at bounding box center [698, 339] width 384 height 23
type input "*******"
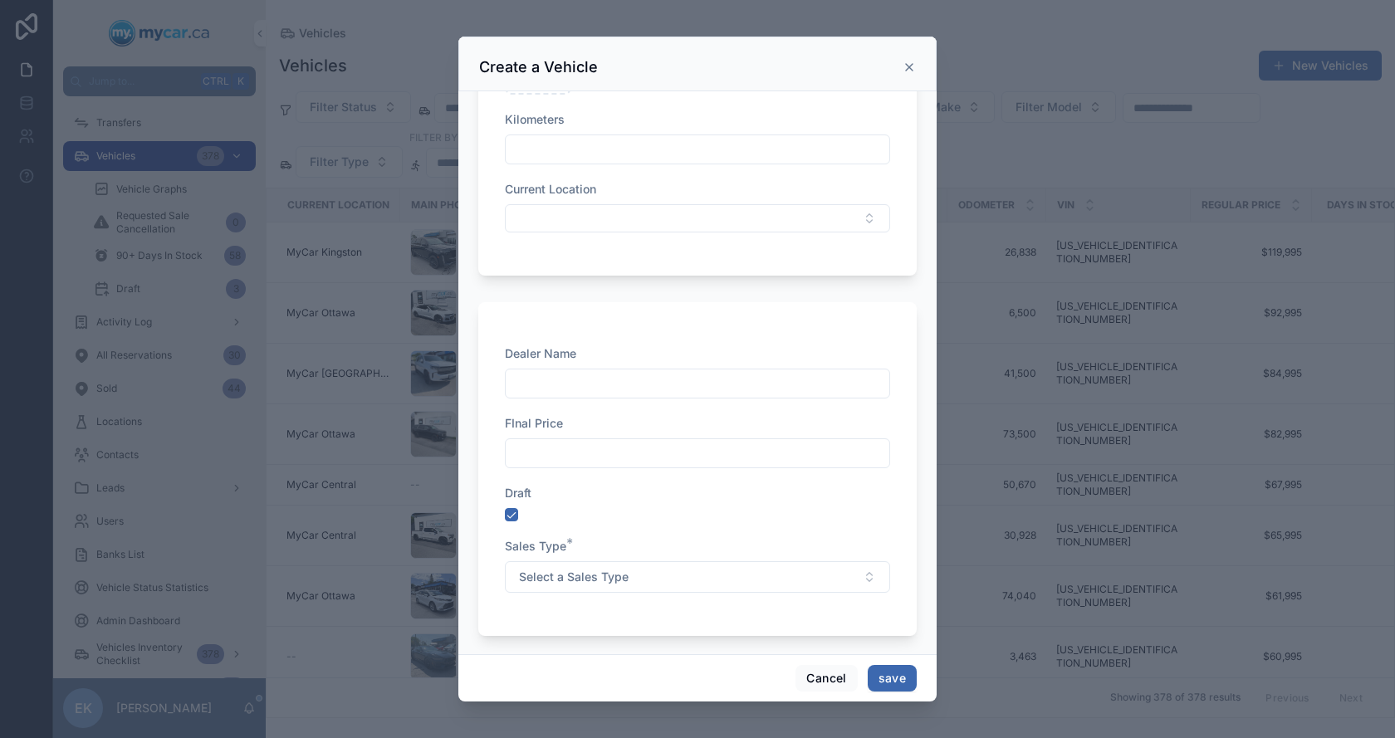
scroll to position [2891, 0]
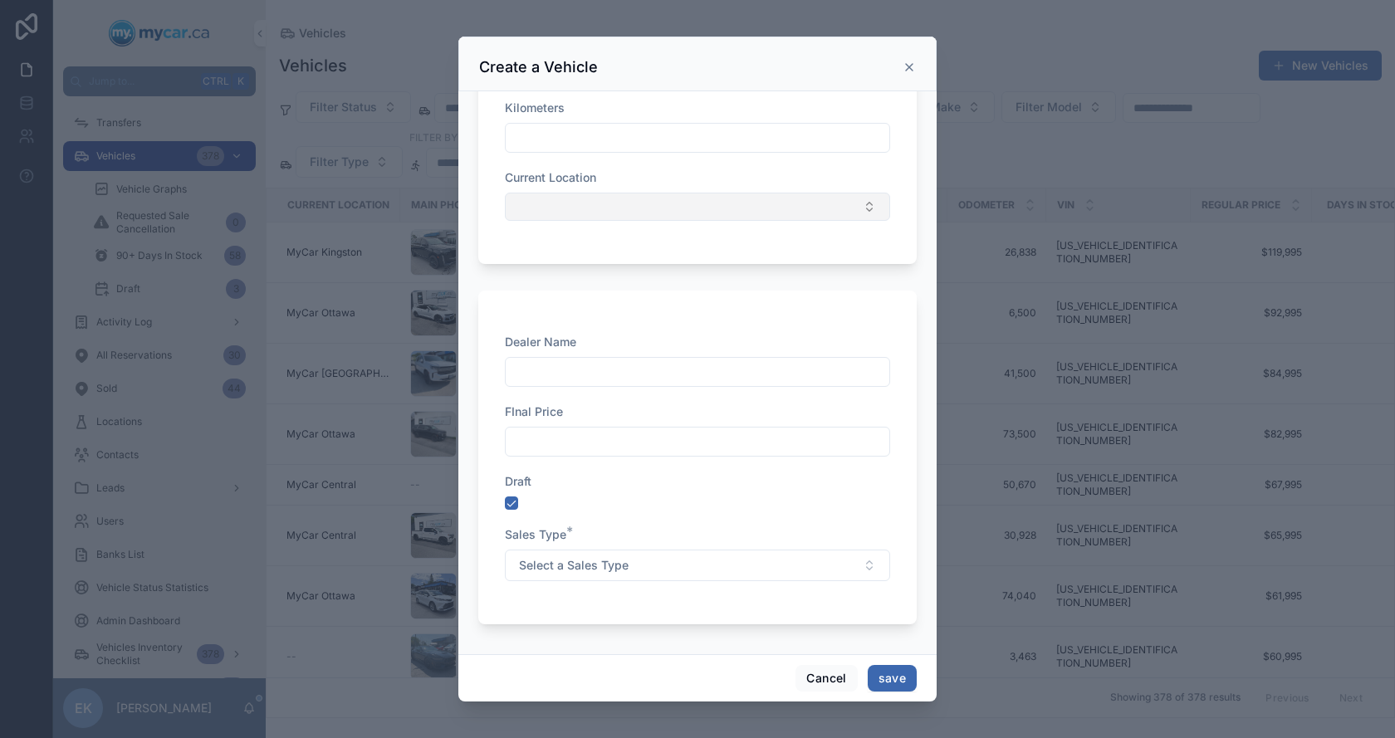
click at [555, 208] on button "Select Button" at bounding box center [697, 207] width 385 height 28
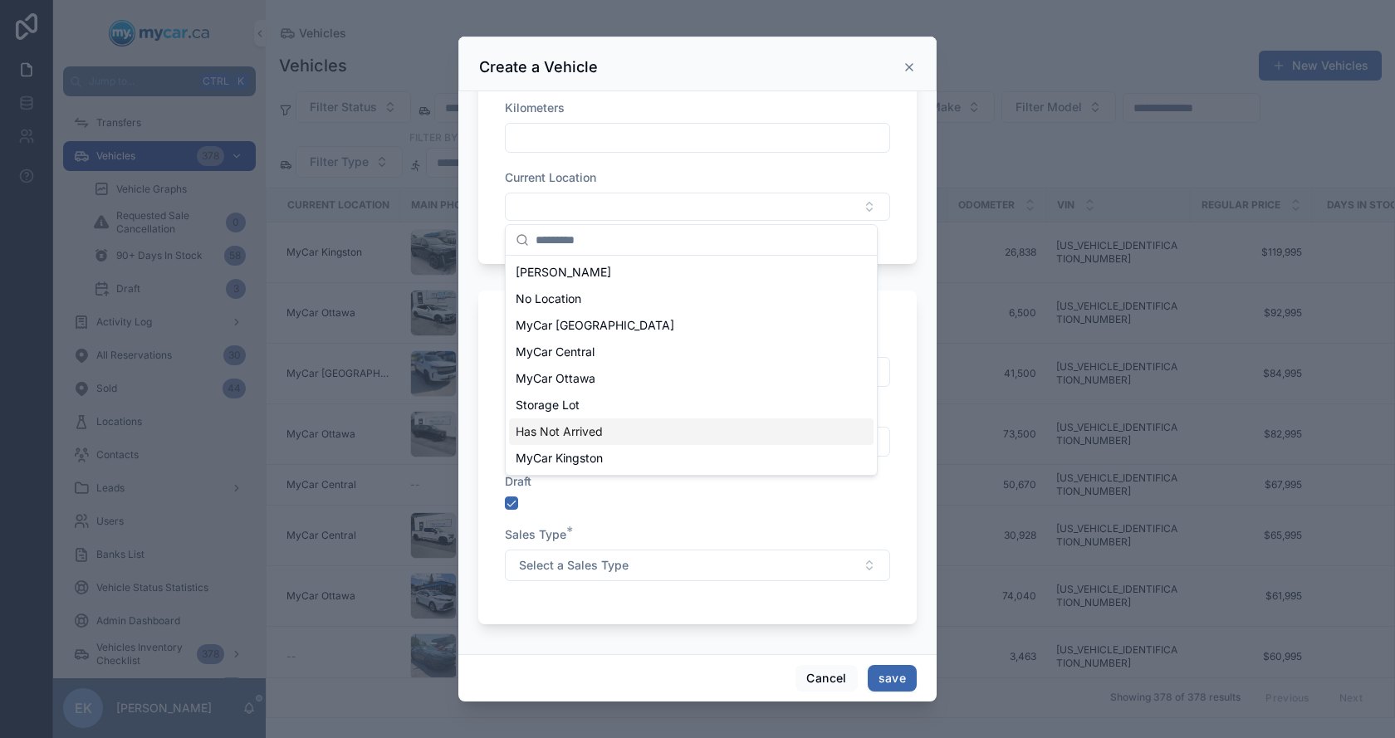
click at [542, 428] on span "Has Not Arrived" at bounding box center [559, 431] width 87 height 17
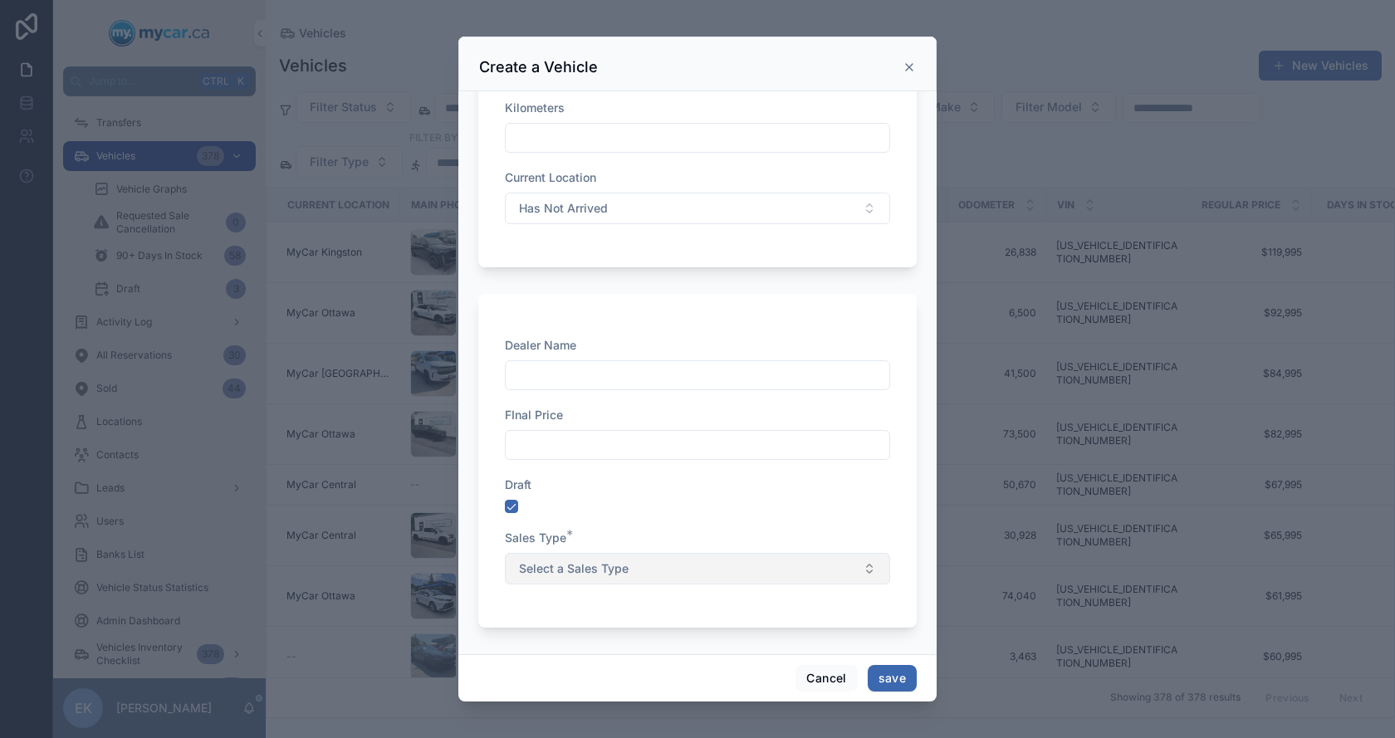
click at [564, 567] on span "Select a Sales Type" at bounding box center [574, 568] width 110 height 17
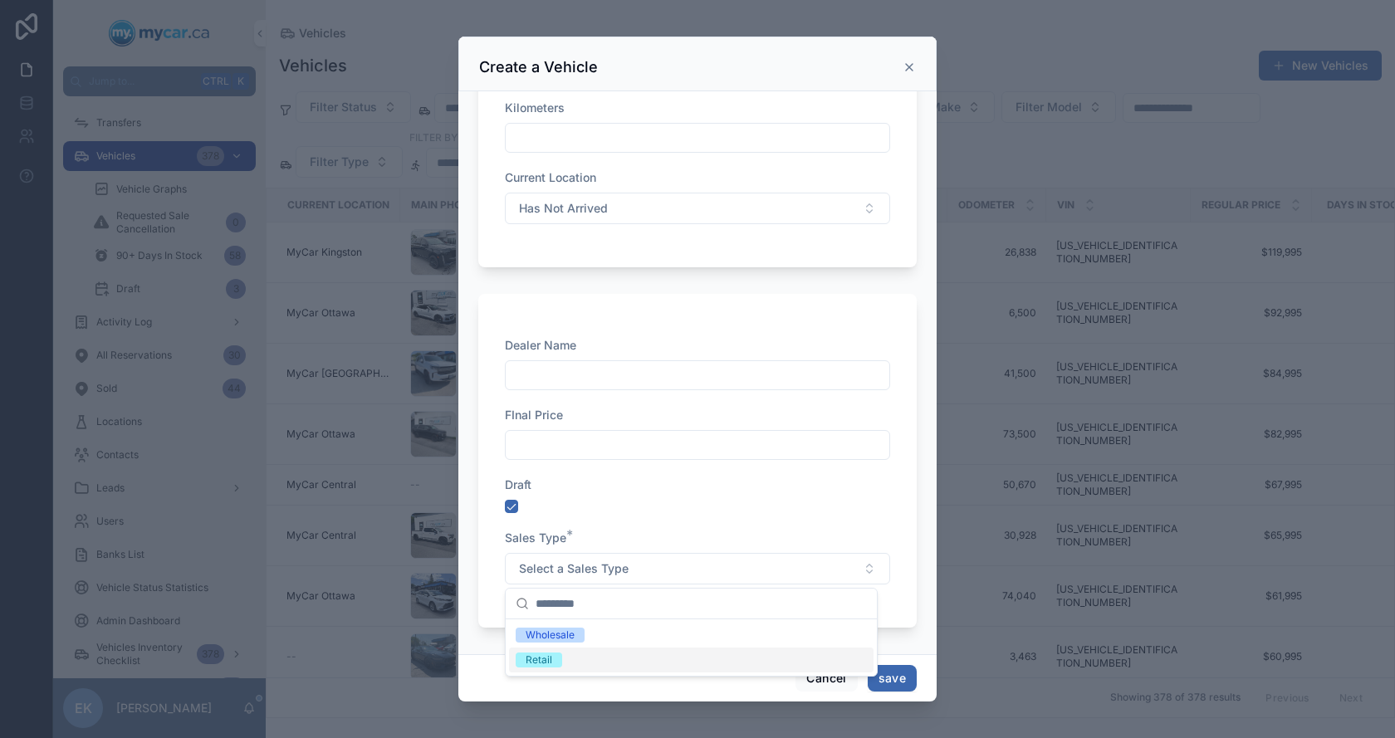
click at [535, 666] on div "Retail" at bounding box center [539, 660] width 27 height 15
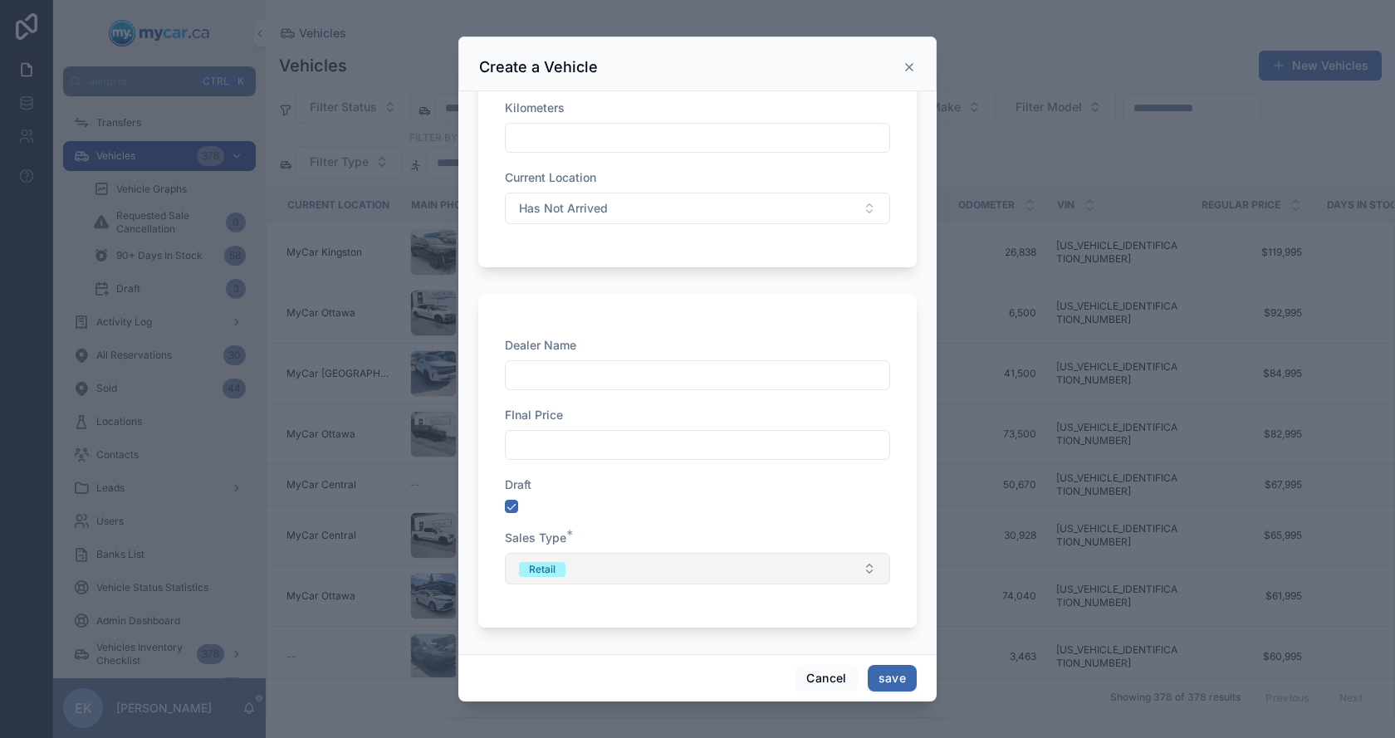
click at [553, 575] on div "Retail" at bounding box center [542, 569] width 27 height 15
click at [550, 642] on div "Wholesale" at bounding box center [550, 635] width 49 height 15
click at [883, 683] on button "save" at bounding box center [892, 678] width 49 height 27
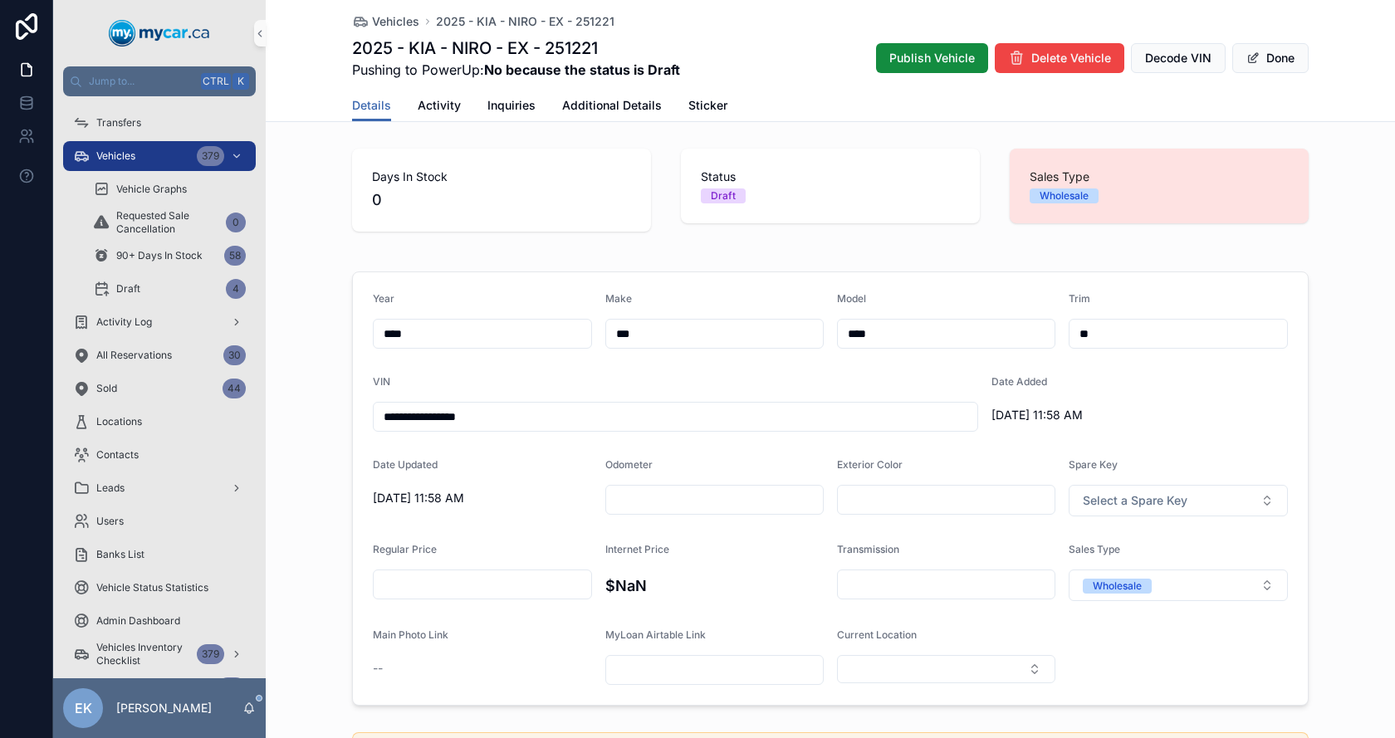
click at [644, 496] on input "scrollable content" at bounding box center [715, 499] width 218 height 23
type input "*"
type input "******"
type input "*****"
click at [602, 100] on span "Additional Details" at bounding box center [612, 105] width 100 height 17
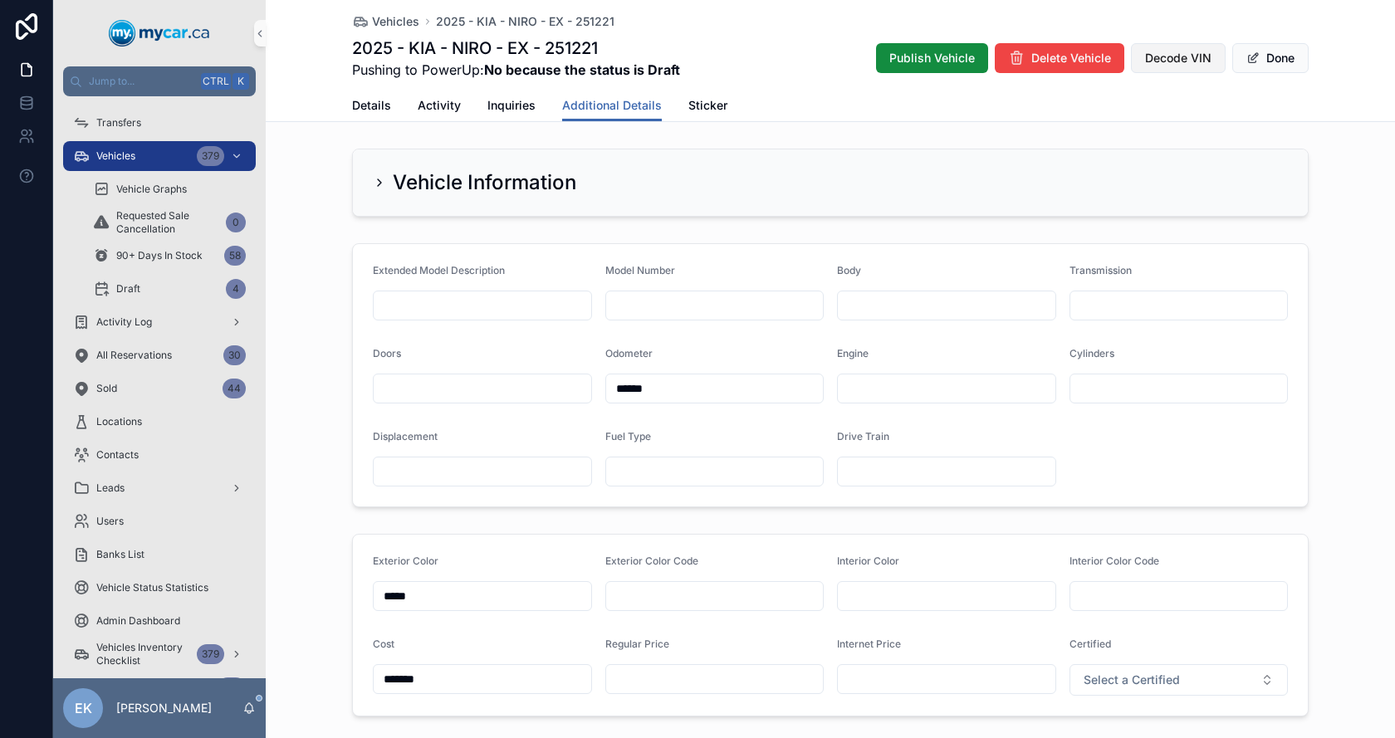
click at [1185, 53] on span "Decode VIN" at bounding box center [1178, 58] width 66 height 17
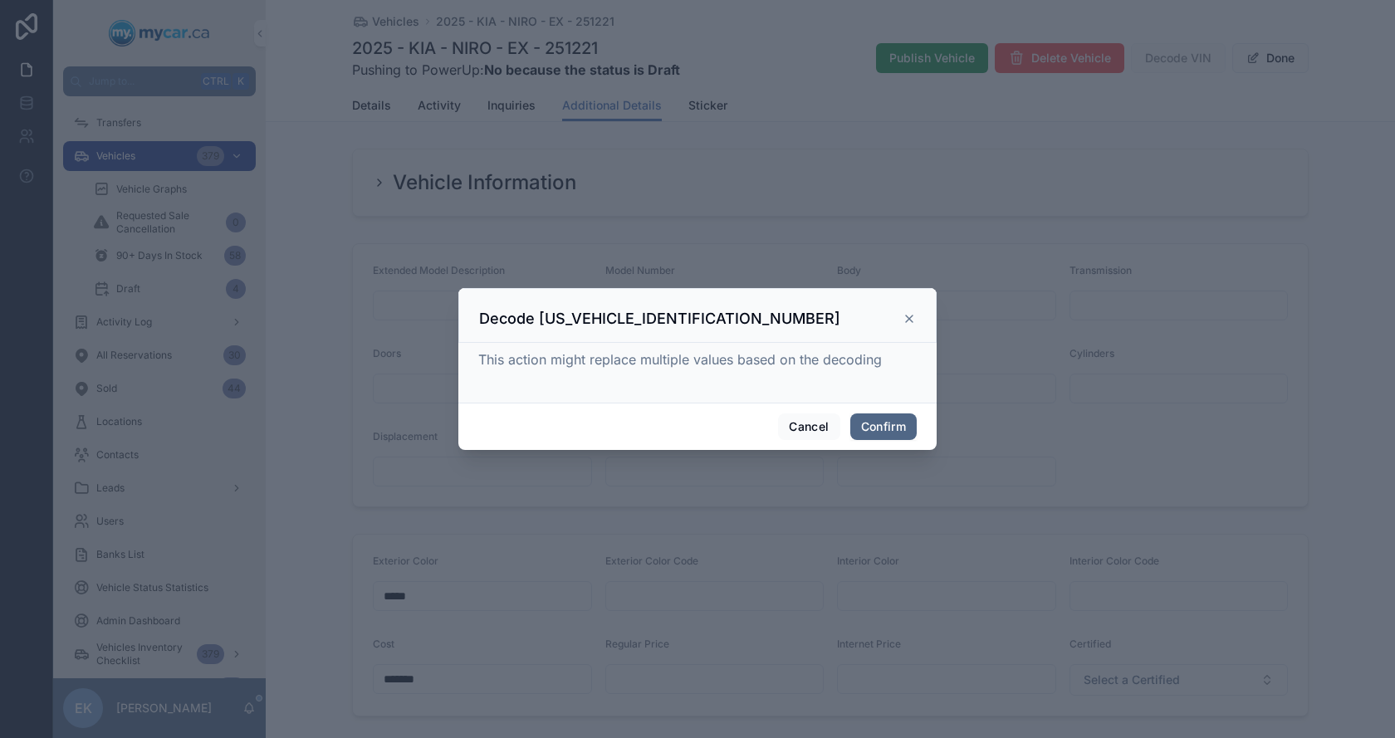
click at [896, 420] on button "Confirm" at bounding box center [883, 426] width 66 height 27
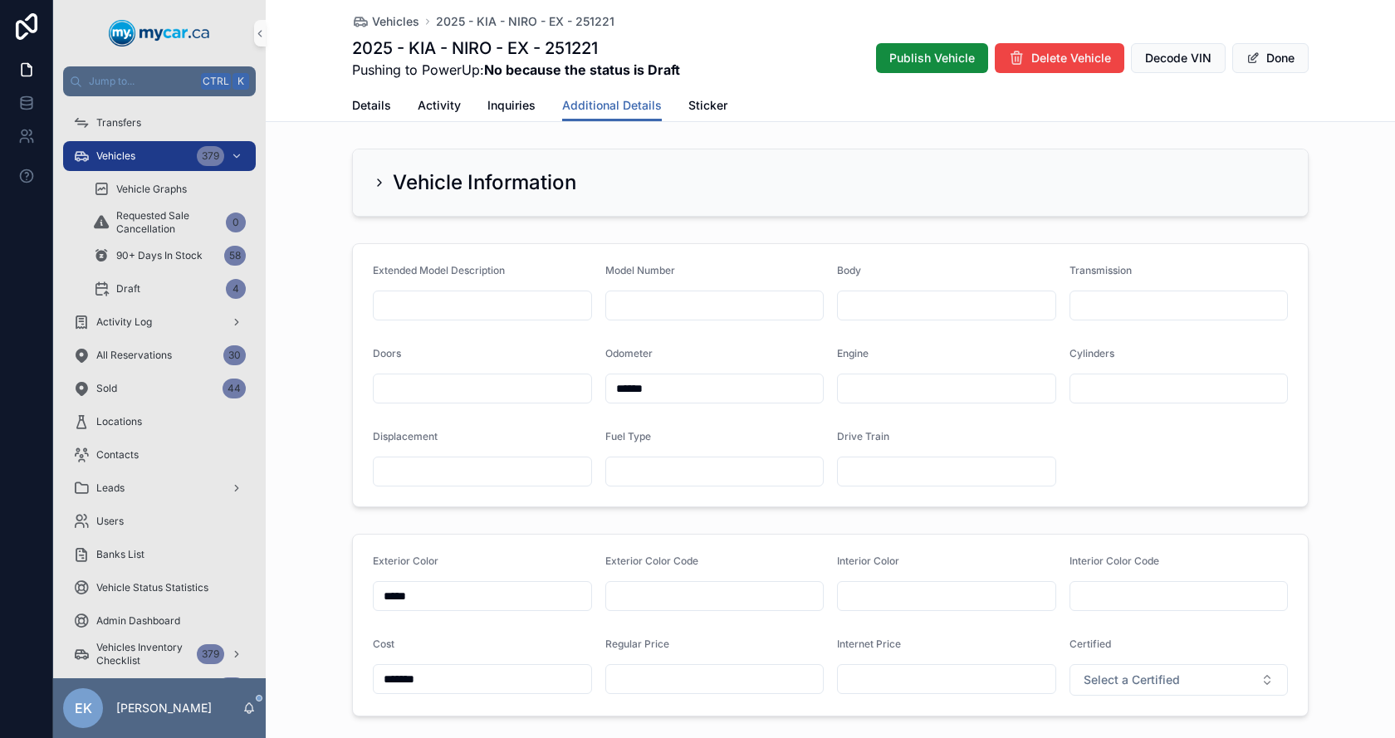
type input "*"
type input "***"
type input "********"
type textarea "**********"
click at [858, 301] on input "scrollable content" at bounding box center [947, 305] width 218 height 23
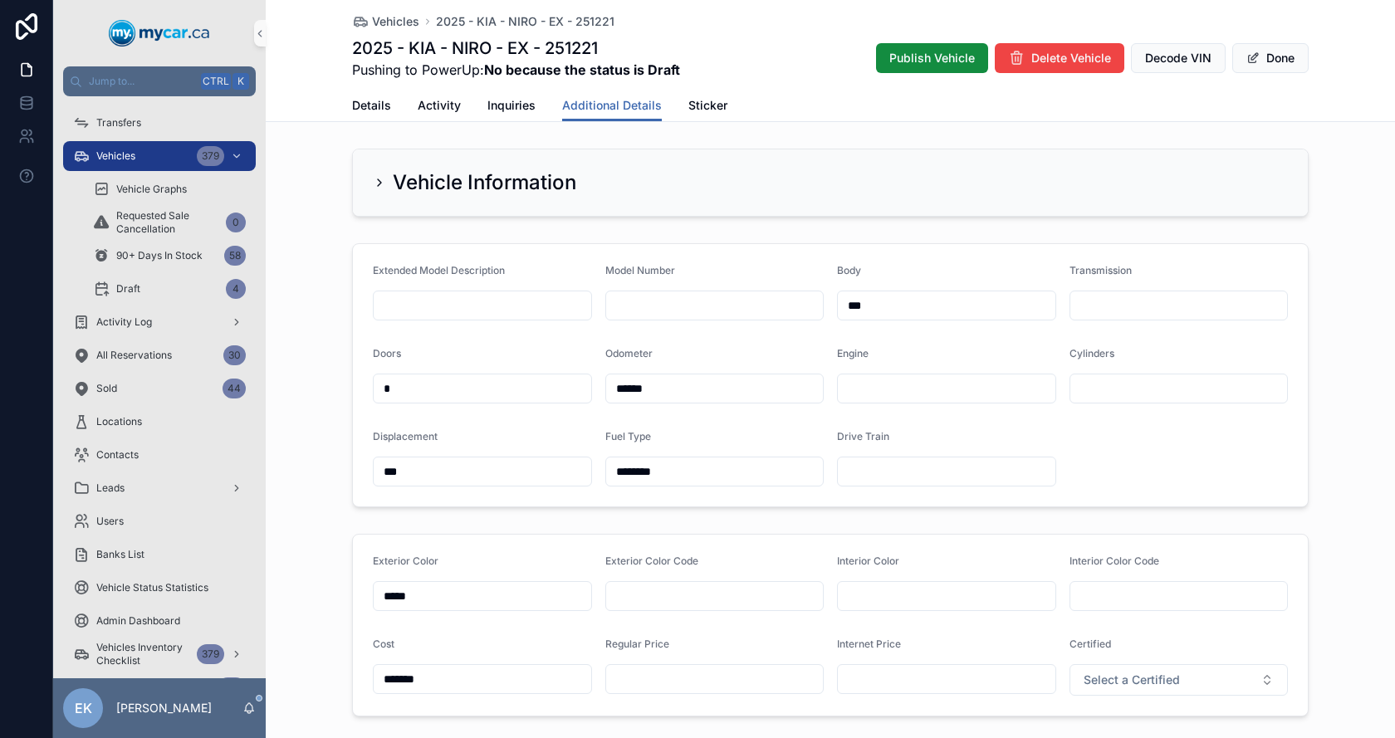
type input "***"
type input "******"
type input "*********"
type input "***"
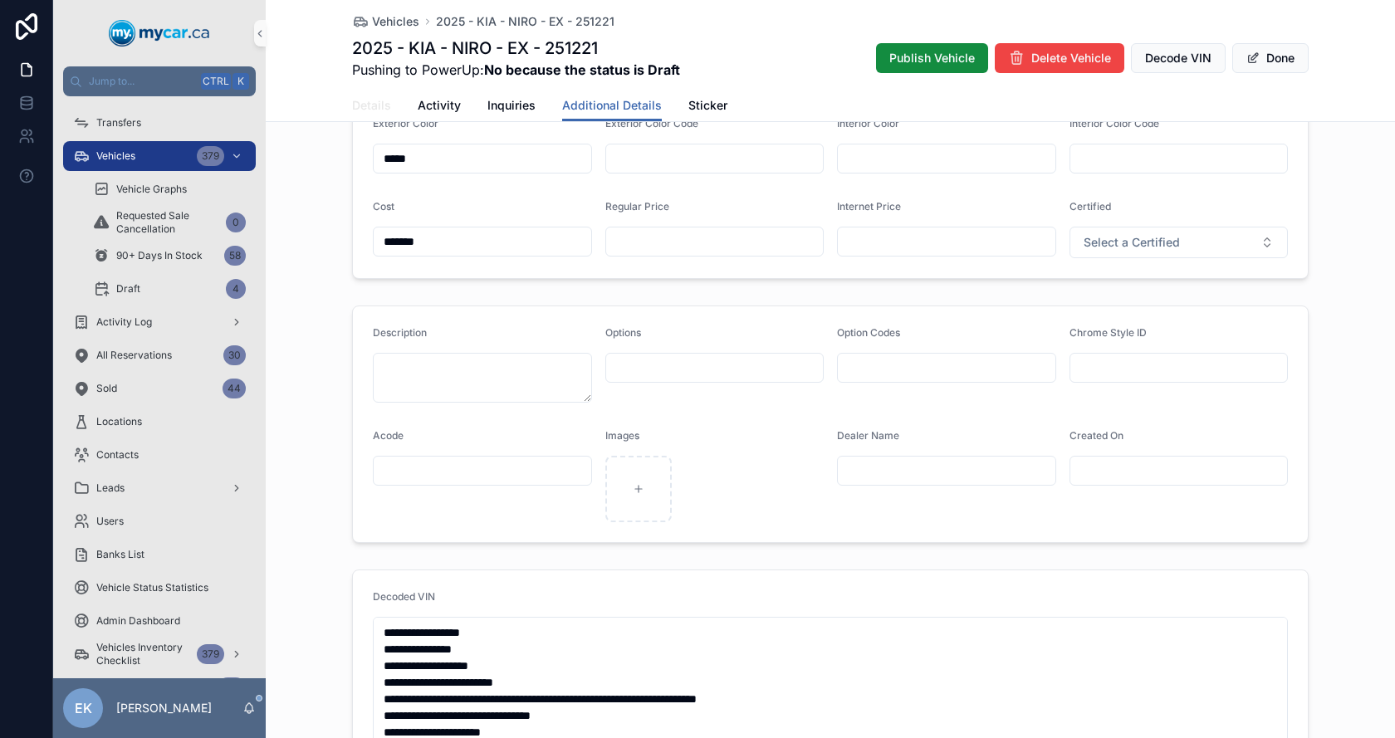
click at [363, 101] on span "Details" at bounding box center [371, 105] width 39 height 17
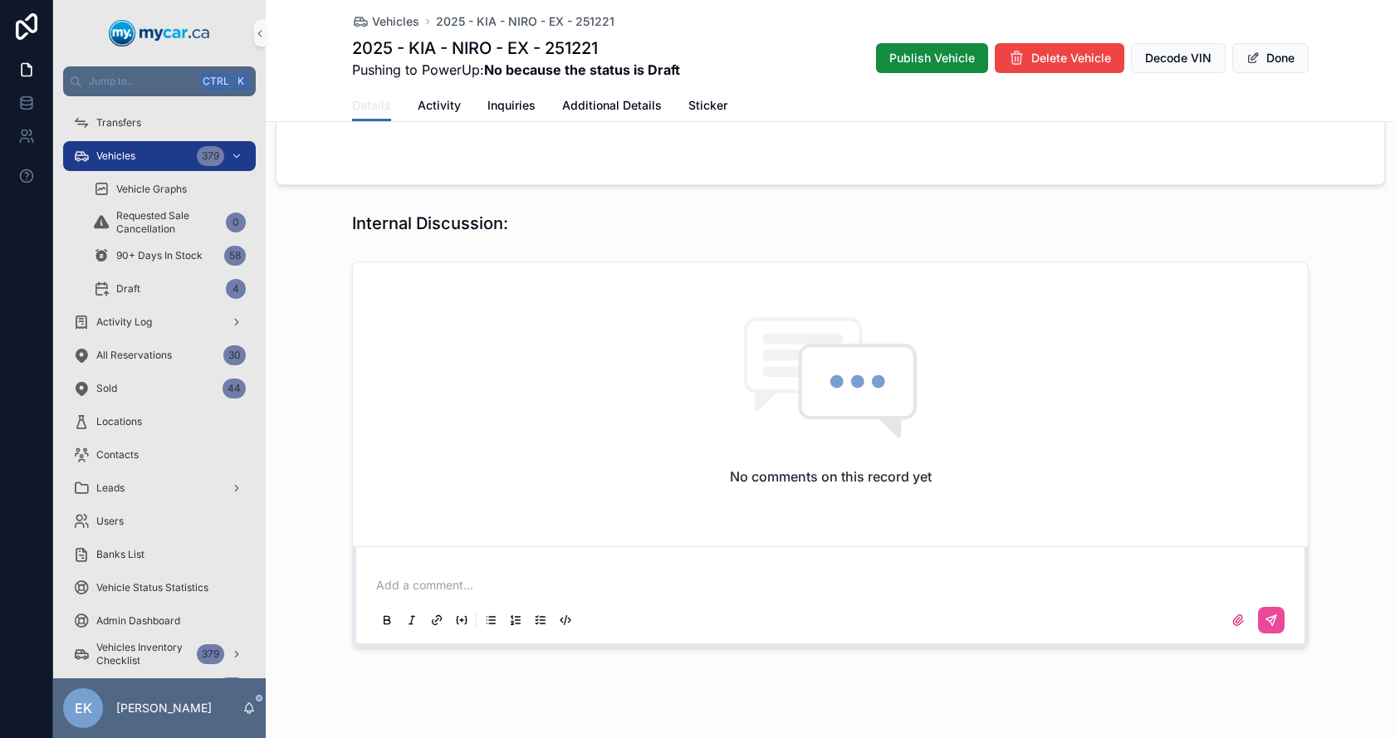
scroll to position [1449, 0]
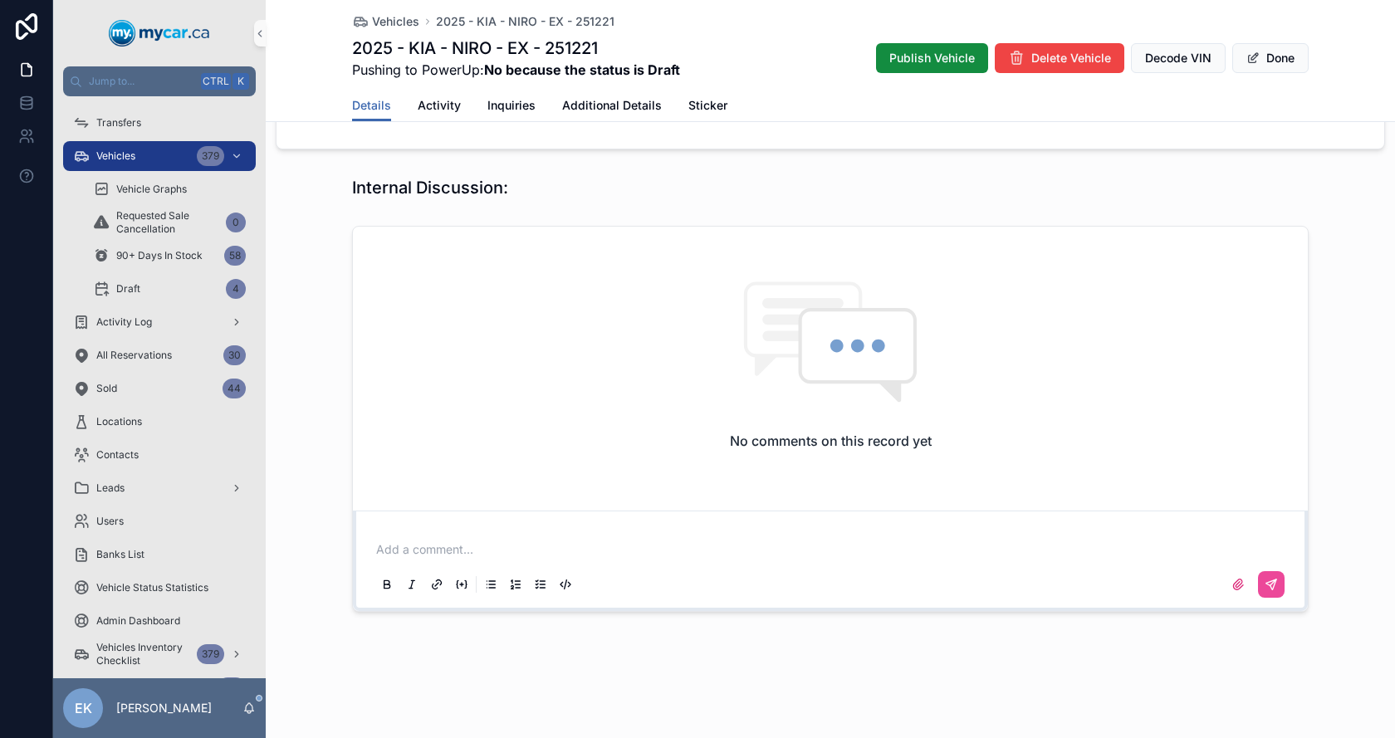
click at [426, 550] on p "scrollable content" at bounding box center [833, 549] width 915 height 17
click at [1264, 585] on icon "scrollable content" at bounding box center [1270, 584] width 13 height 13
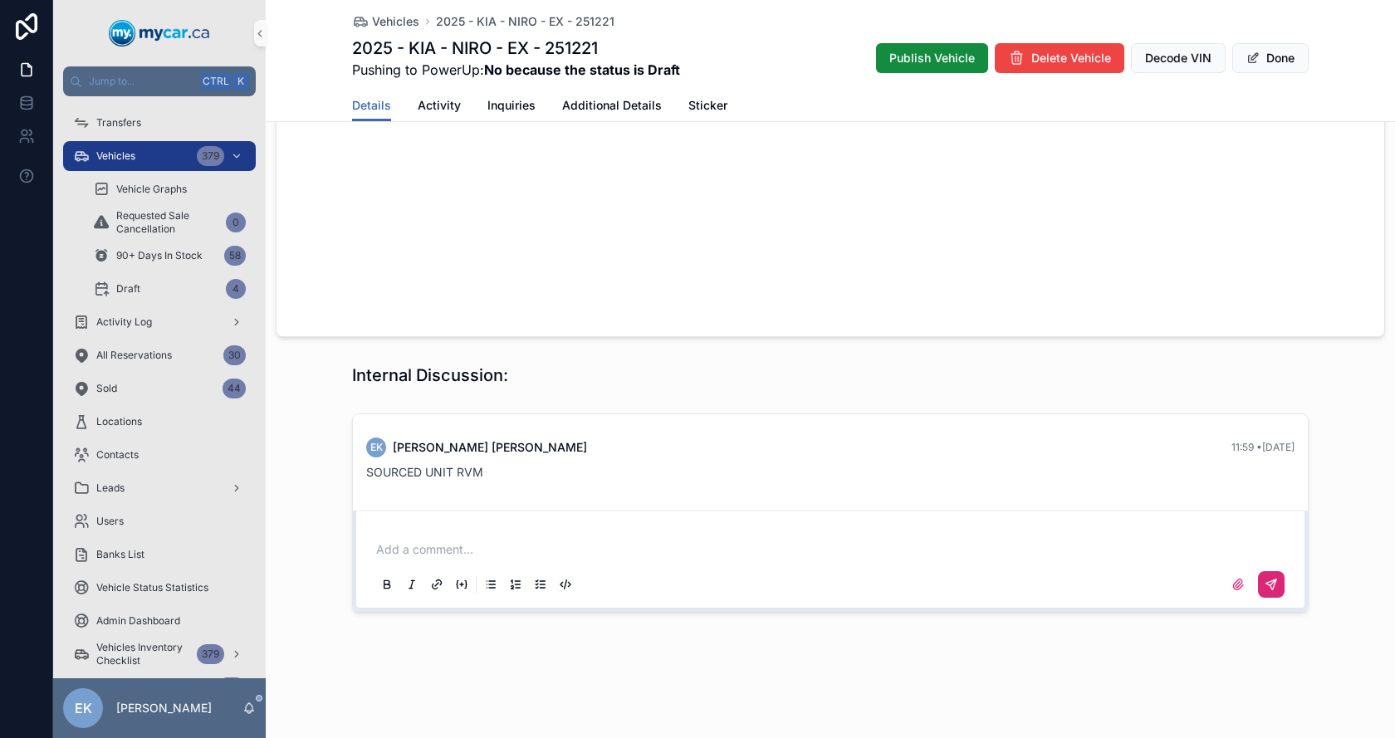
scroll to position [1261, 0]
click at [940, 66] on span "Publish Vehicle" at bounding box center [932, 58] width 86 height 17
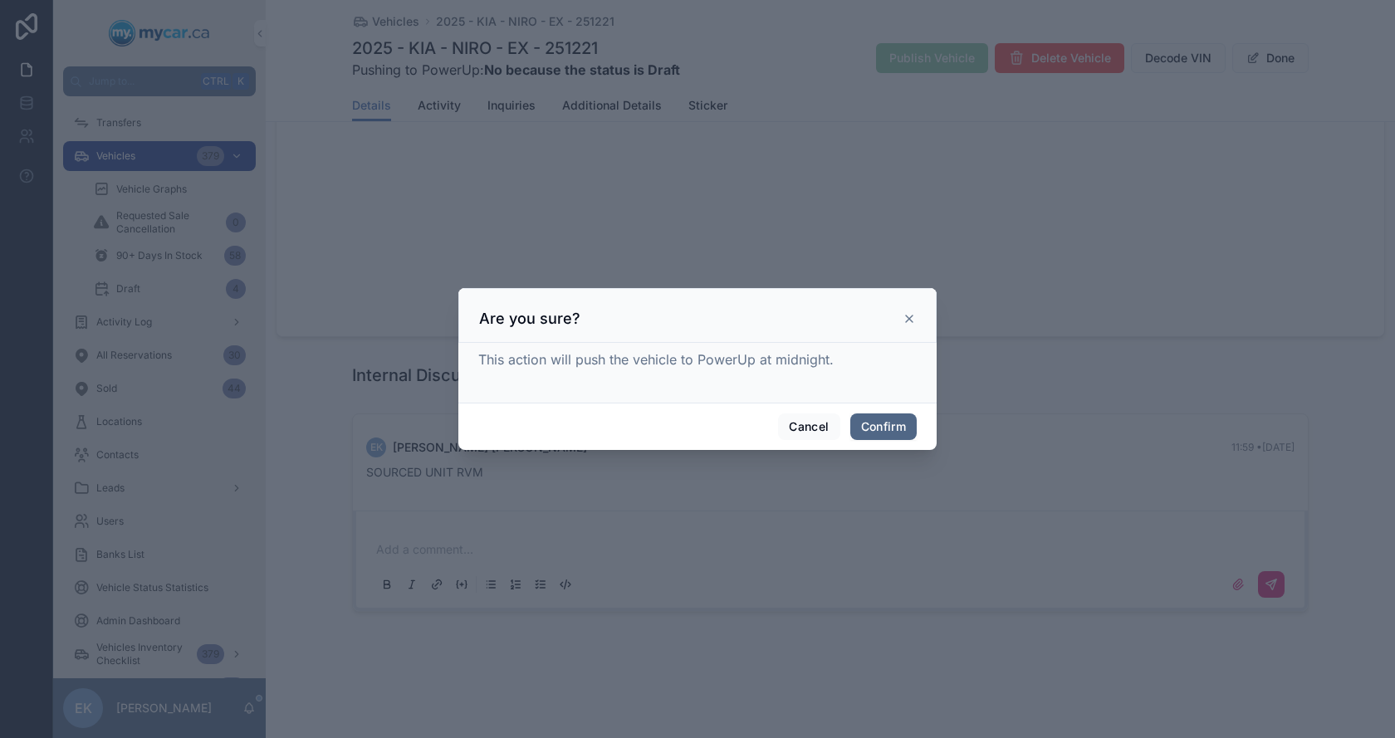
click at [887, 421] on button "Confirm" at bounding box center [883, 426] width 66 height 27
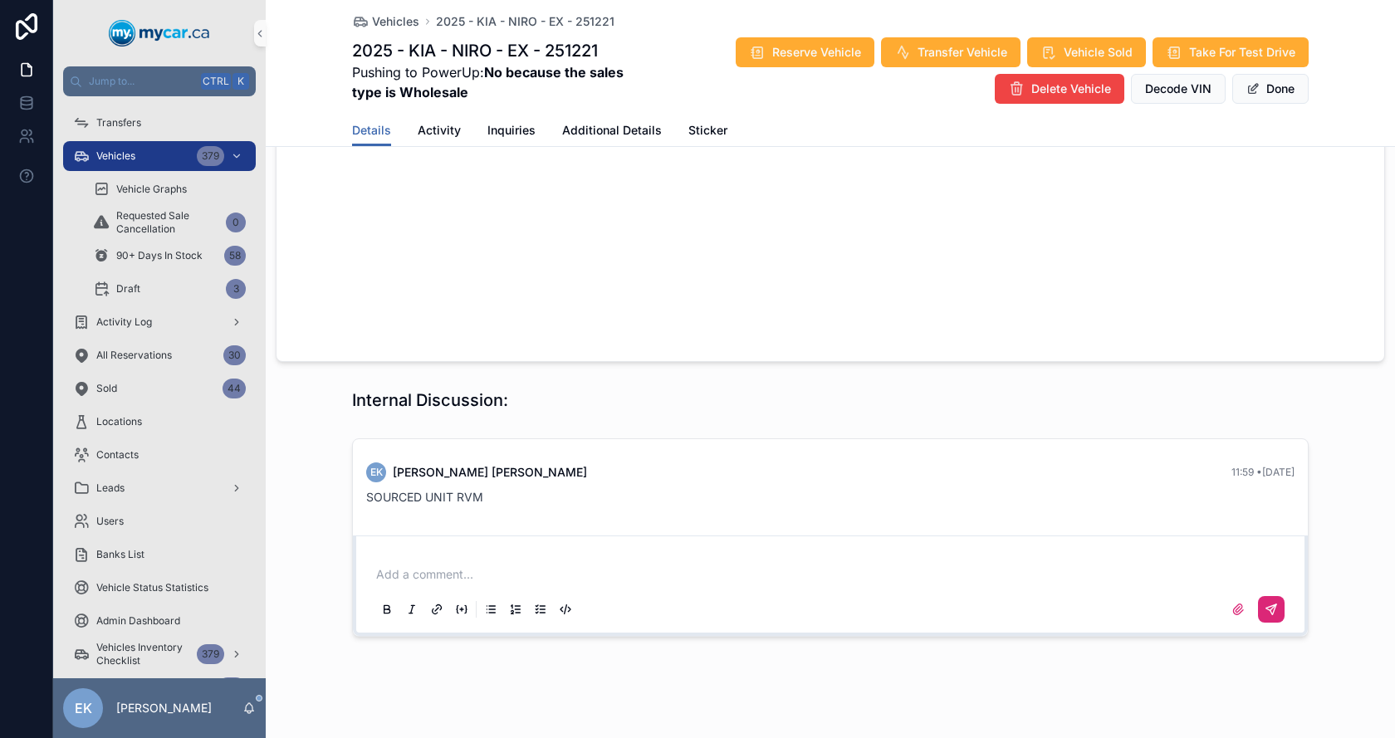
scroll to position [1286, 0]
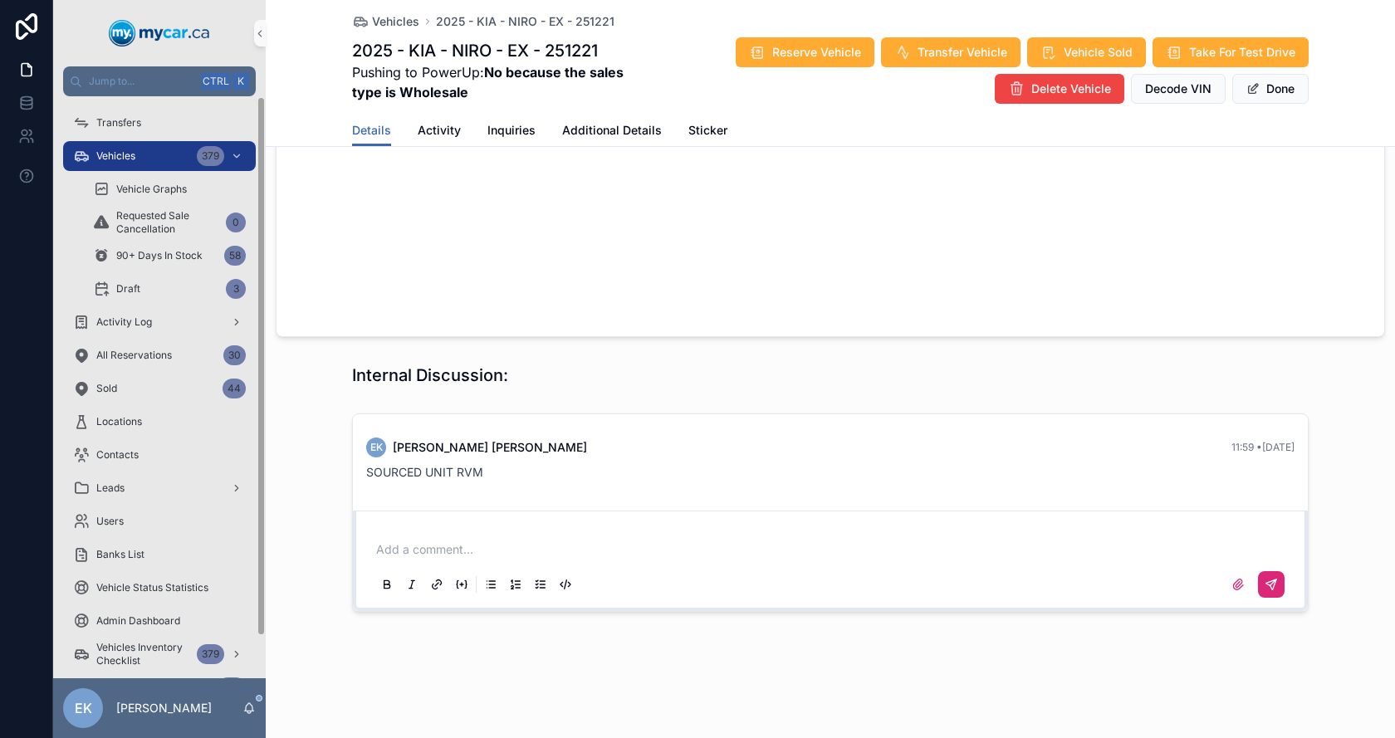
drag, startPoint x: 117, startPoint y: 157, endPoint x: 53, endPoint y: 177, distance: 67.0
click at [117, 157] on span "Vehicles" at bounding box center [115, 155] width 39 height 13
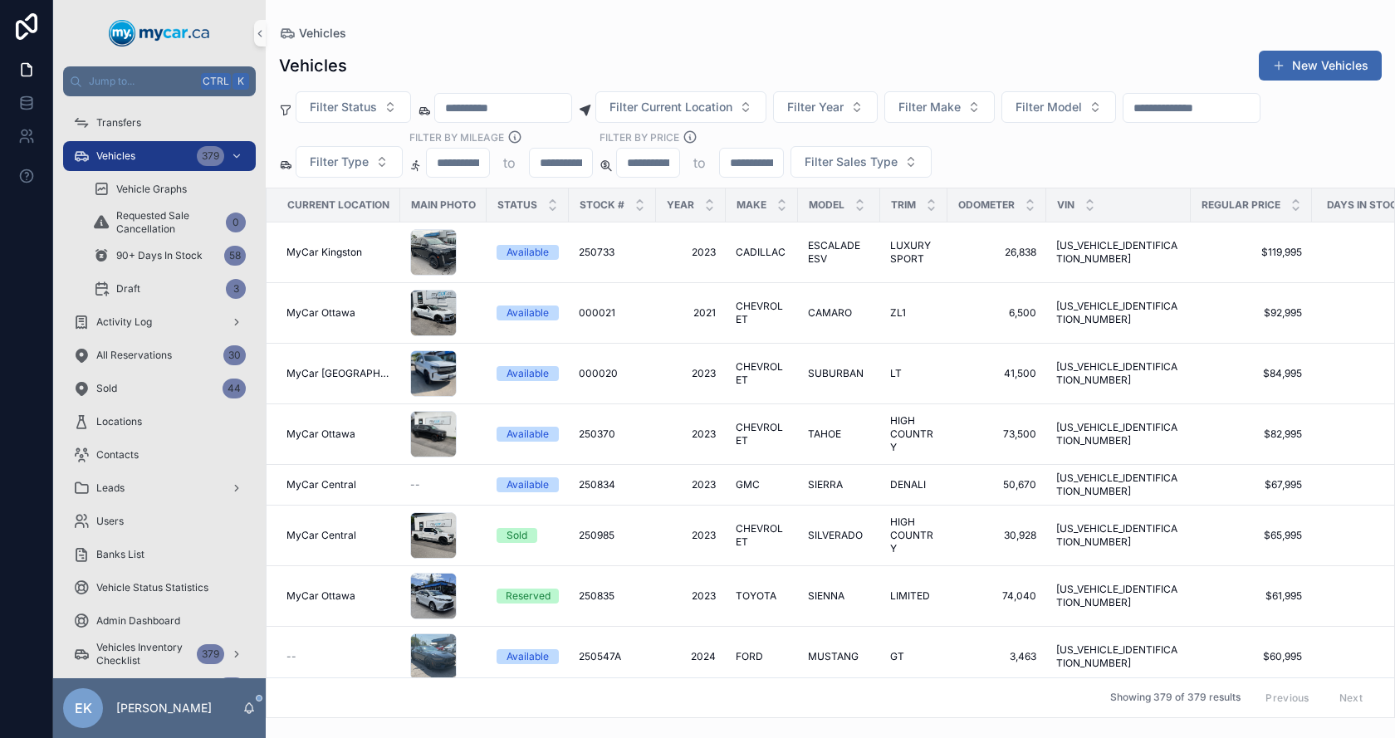
click at [1247, 104] on input "scrollable content" at bounding box center [1191, 107] width 136 height 23
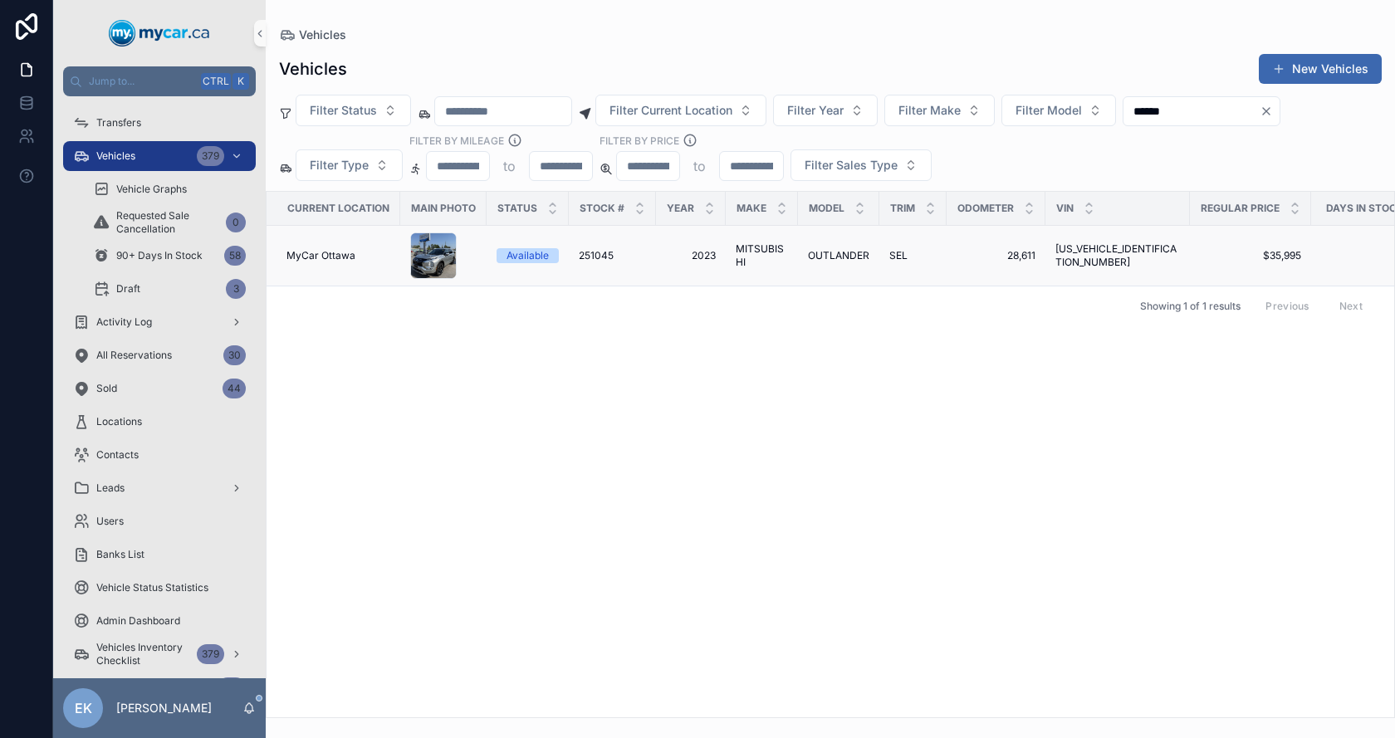
type input "******"
click at [834, 252] on span "OUTLANDER" at bounding box center [838, 255] width 61 height 13
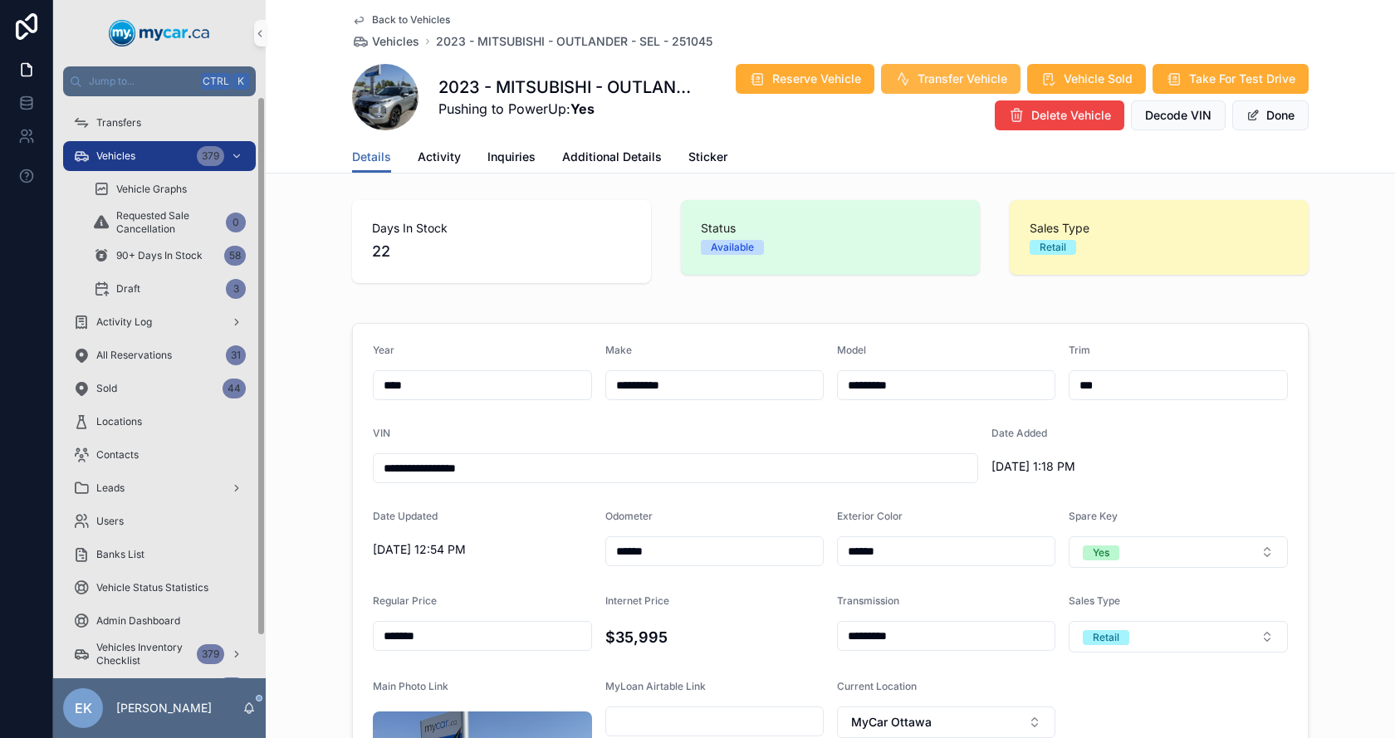
click at [935, 82] on span "Transfer Vehicle" at bounding box center [962, 79] width 90 height 17
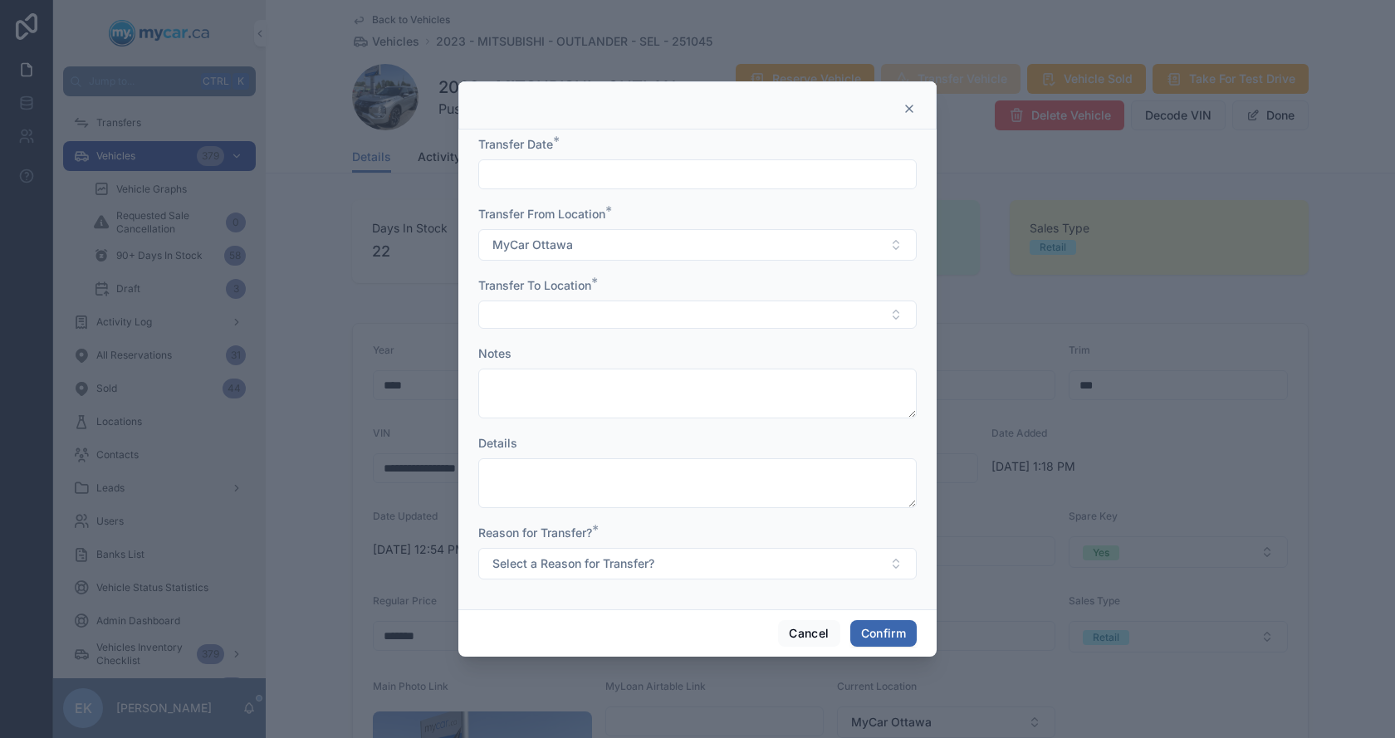
click at [555, 167] on input "text" at bounding box center [697, 174] width 437 height 23
click at [731, 462] on button "28" at bounding box center [727, 458] width 30 height 30
type input "*********"
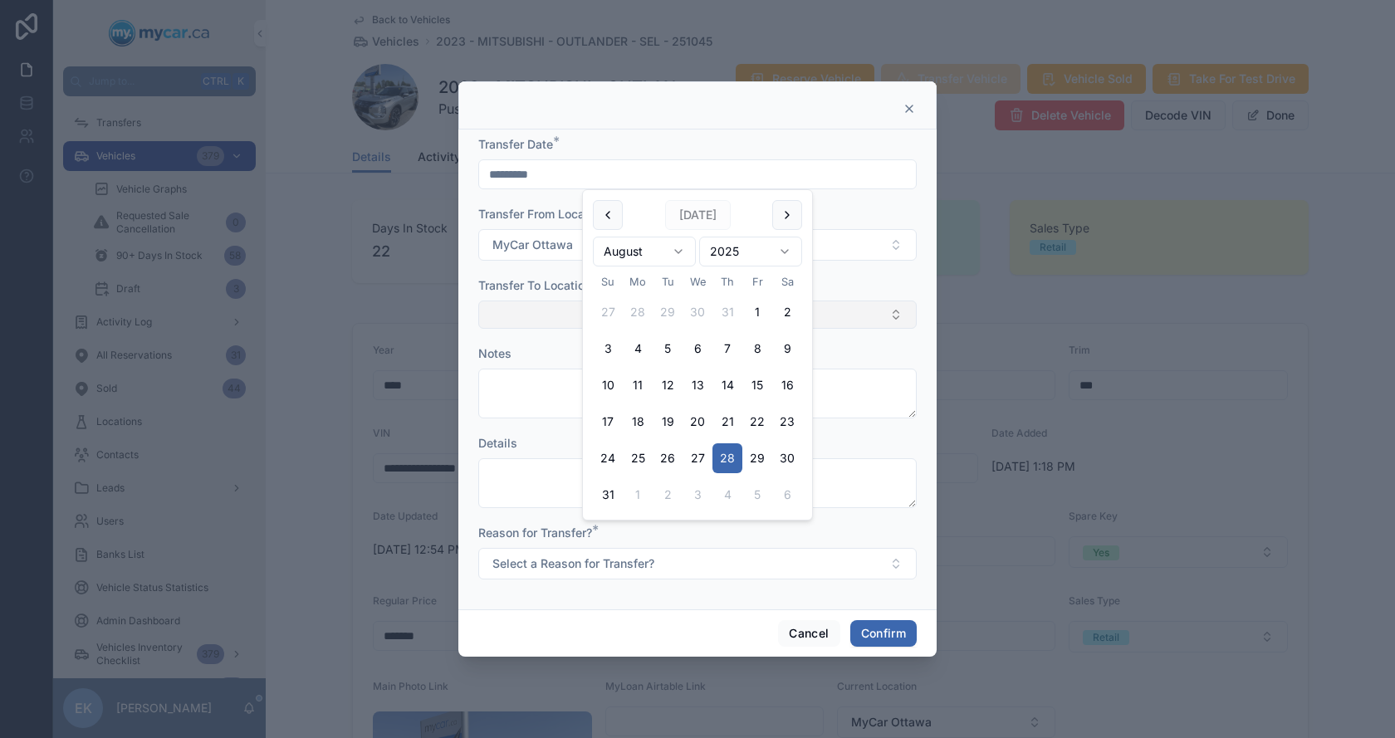
click at [543, 303] on button "Select Button" at bounding box center [697, 315] width 438 height 28
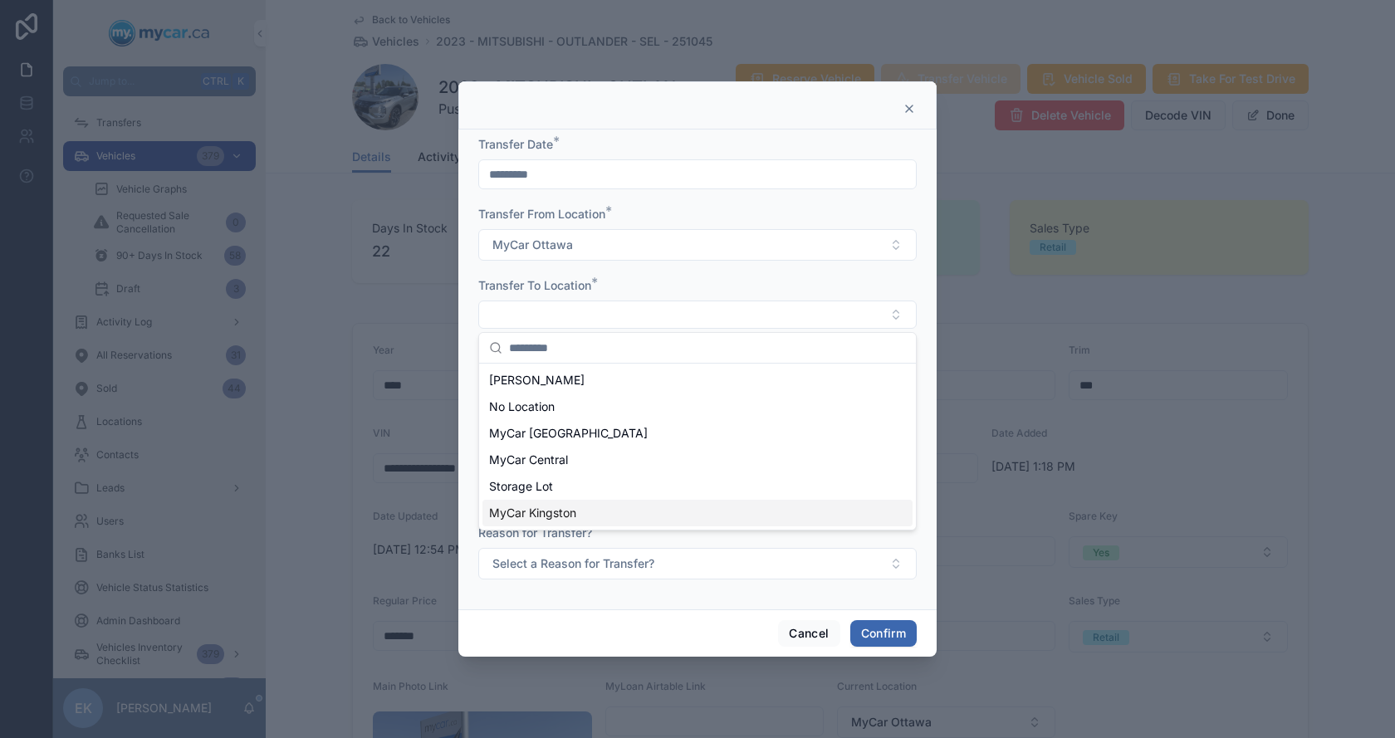
click at [535, 509] on span "MyCar Kingston" at bounding box center [532, 513] width 87 height 17
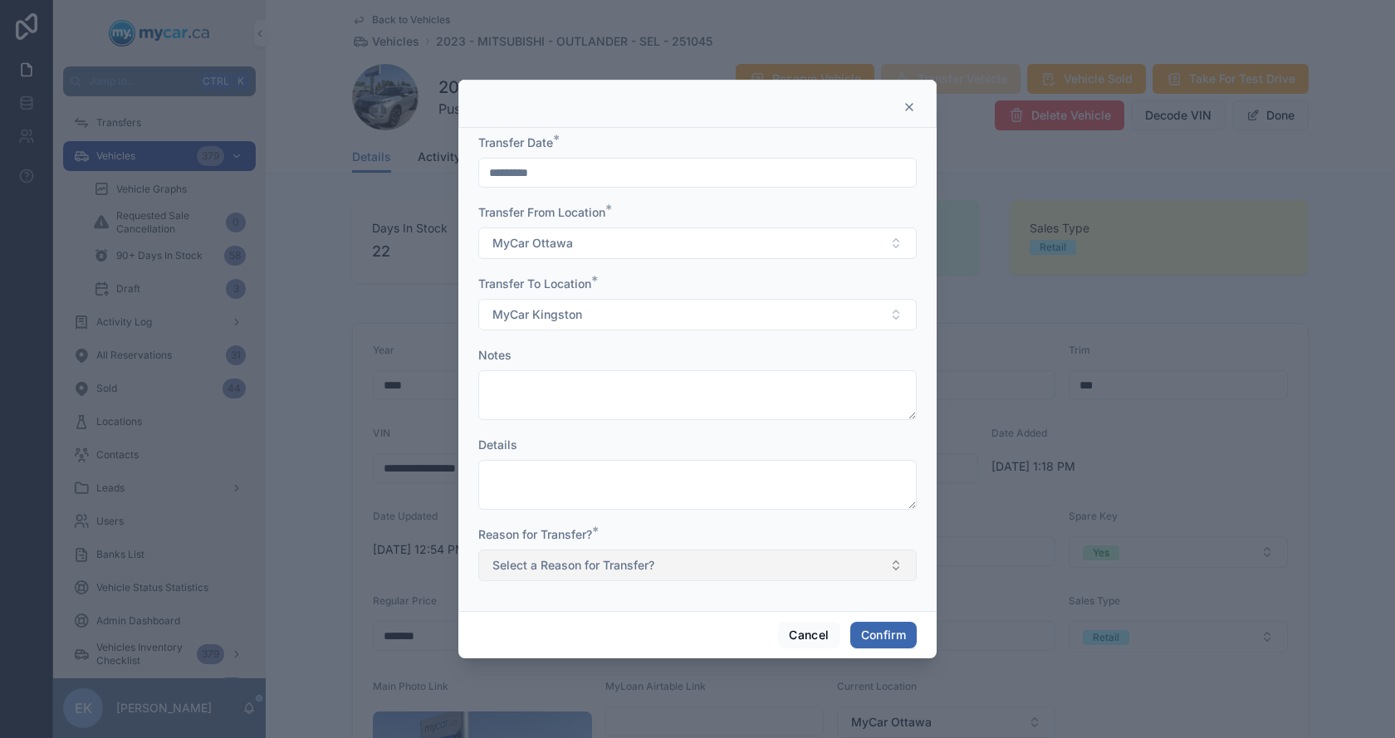
click at [545, 560] on span "Select a Reason for Transfer?" at bounding box center [573, 565] width 162 height 17
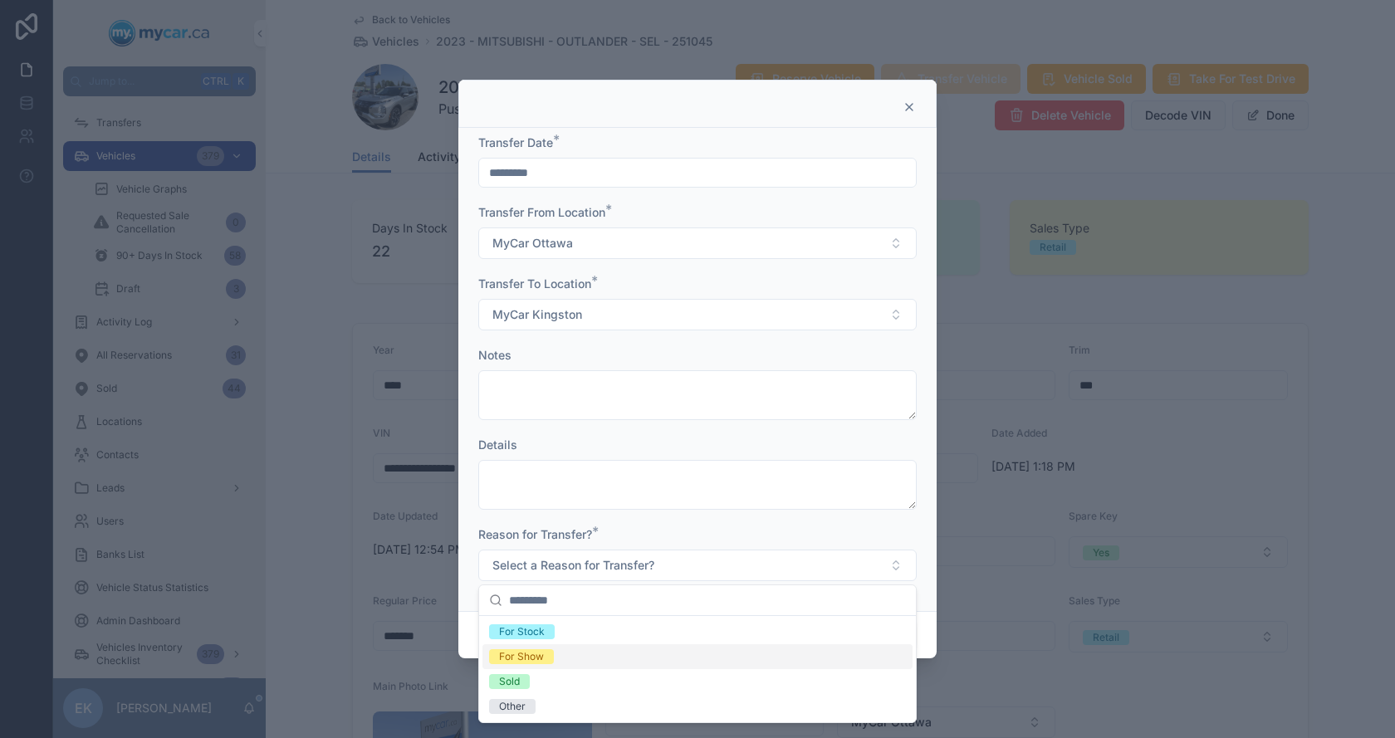
click at [526, 661] on div "For Show" at bounding box center [521, 656] width 45 height 15
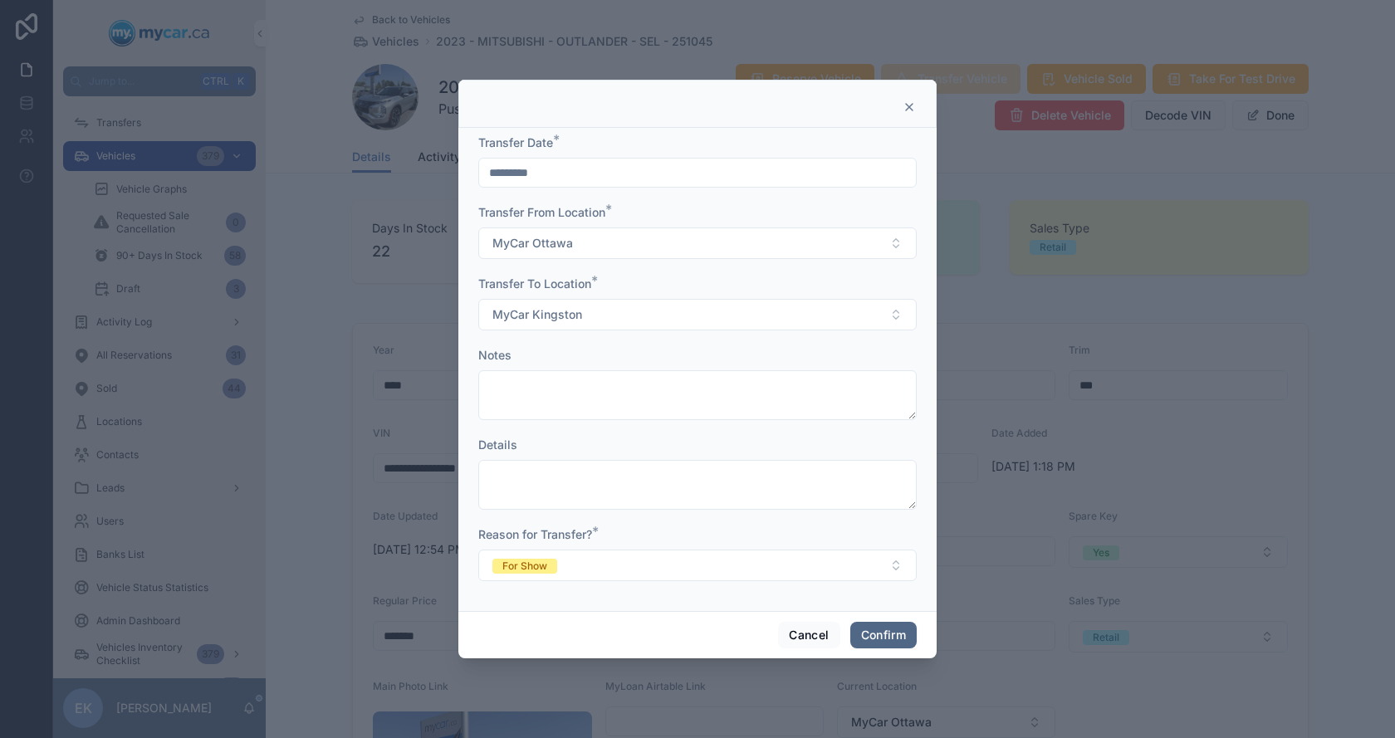
click at [890, 632] on button "Confirm" at bounding box center [883, 635] width 66 height 27
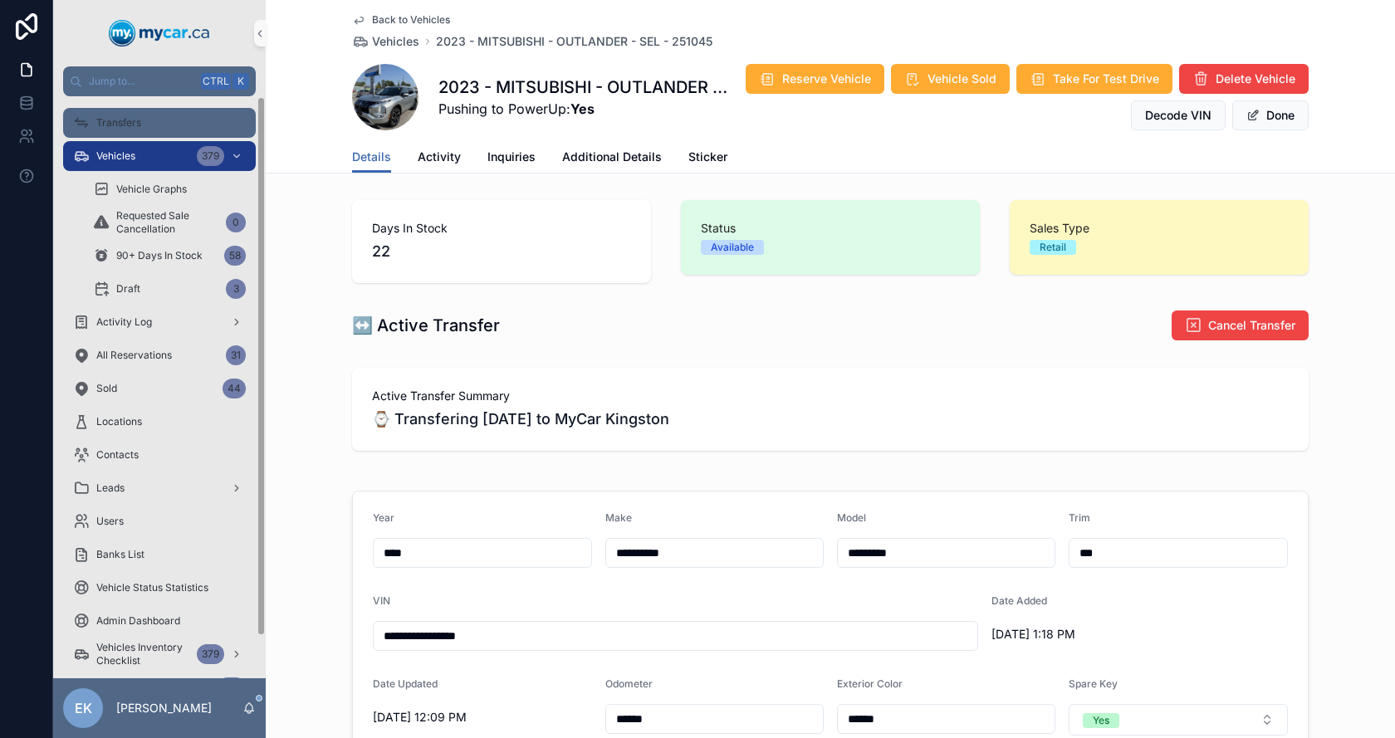
click at [119, 124] on span "Transfers" at bounding box center [118, 122] width 45 height 13
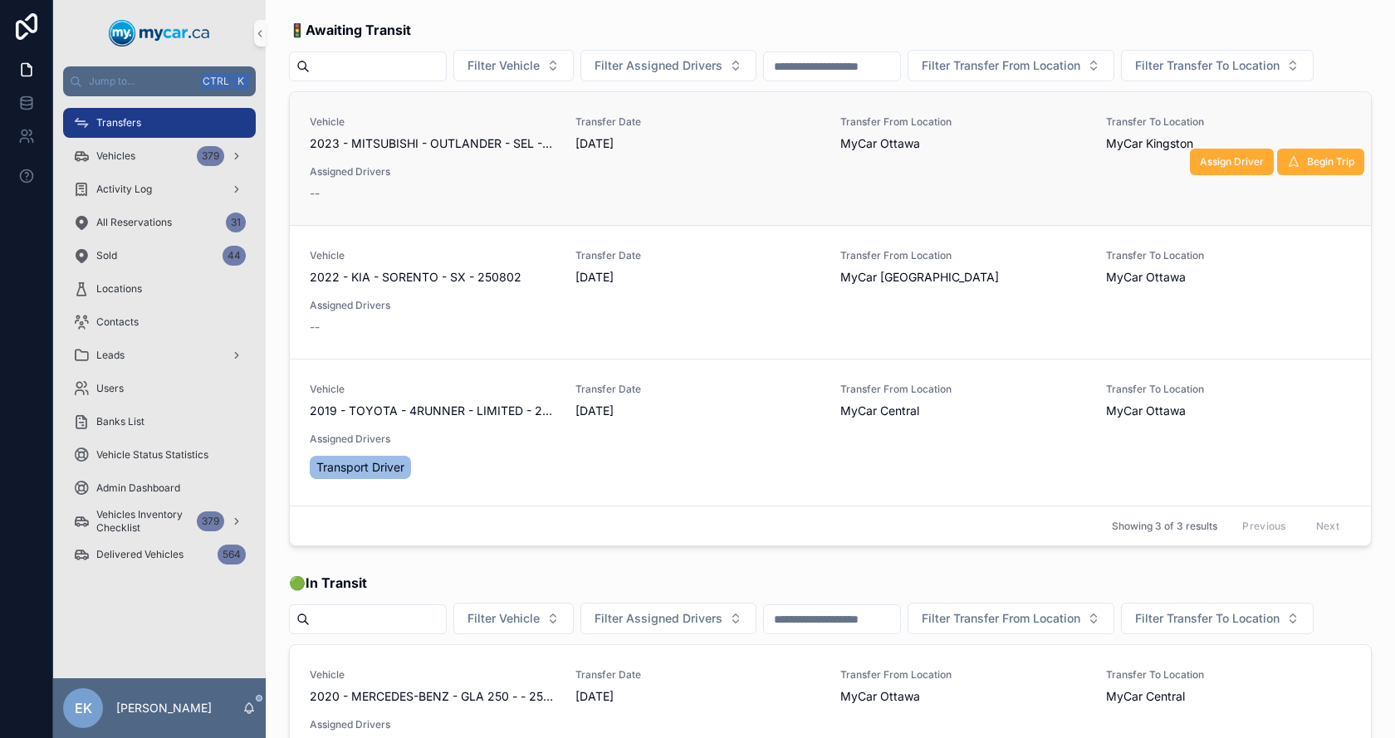
click at [432, 152] on span "2023 - MITSUBISHI - OUTLANDER - SEL - 251045" at bounding box center [433, 143] width 246 height 17
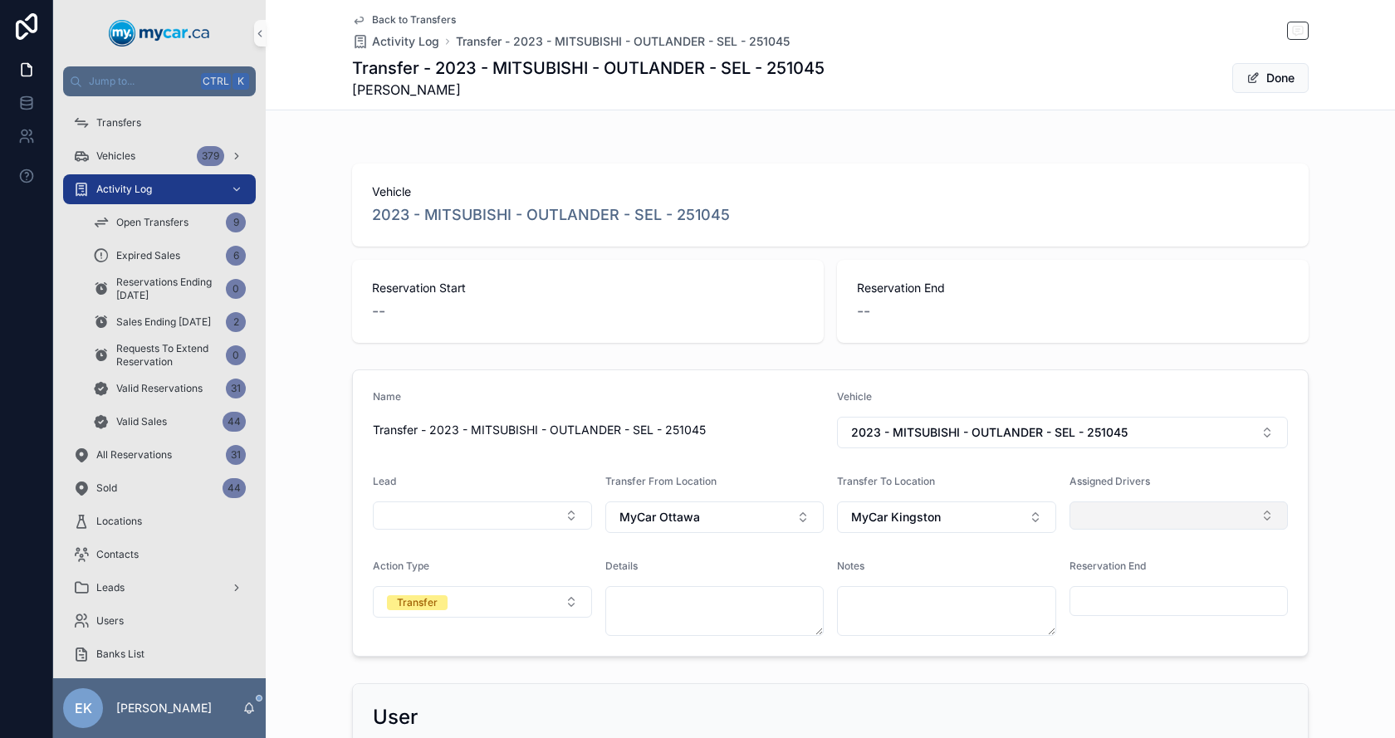
click at [1134, 516] on button "Select Button" at bounding box center [1178, 515] width 219 height 28
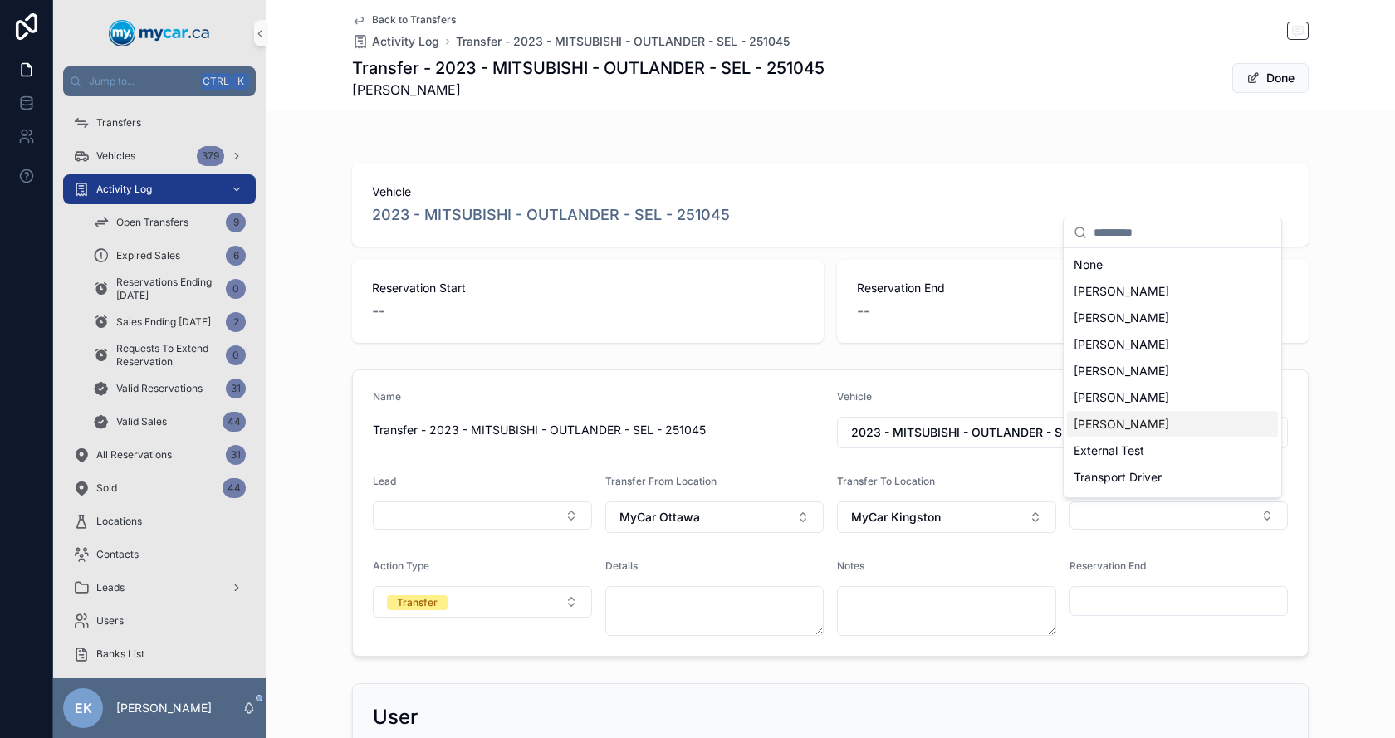
click at [1162, 428] on div "[PERSON_NAME]" at bounding box center [1172, 424] width 211 height 27
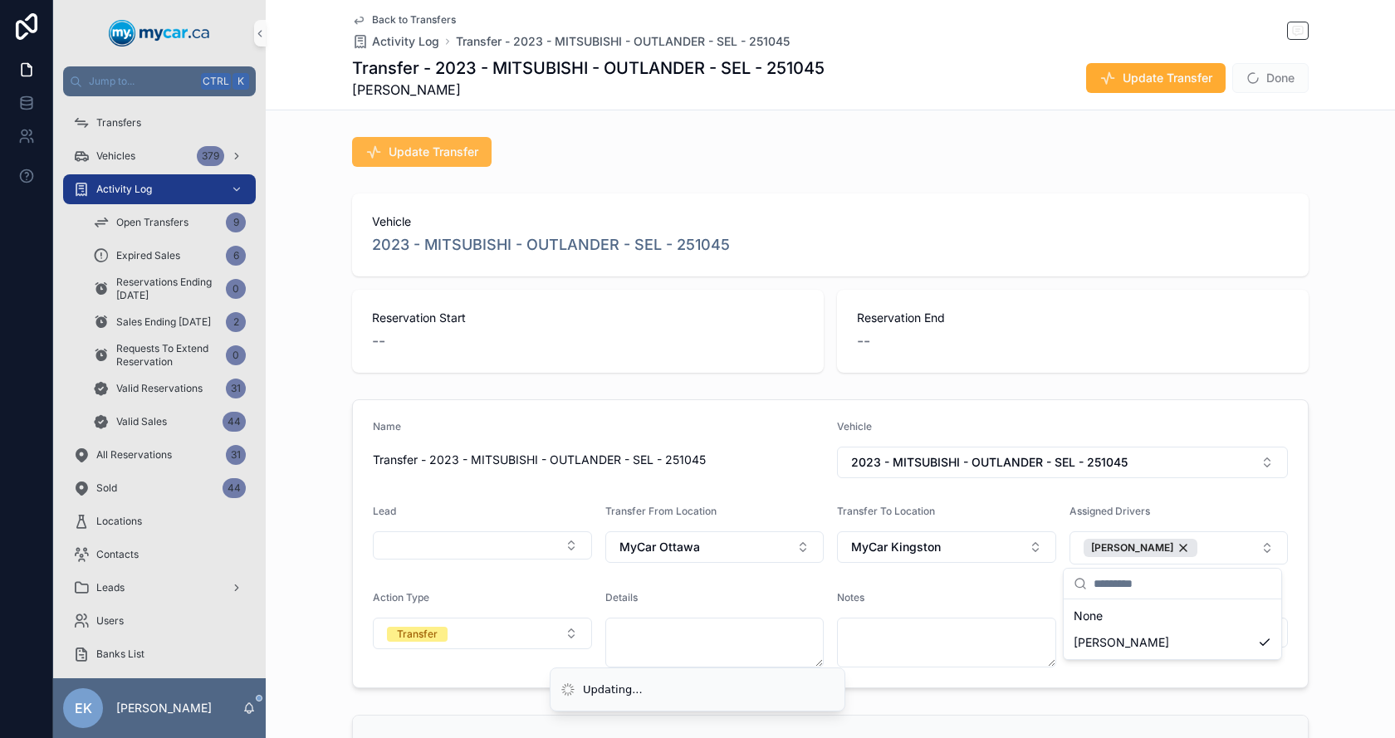
click at [443, 160] on button "Update Transfer" at bounding box center [421, 152] width 139 height 30
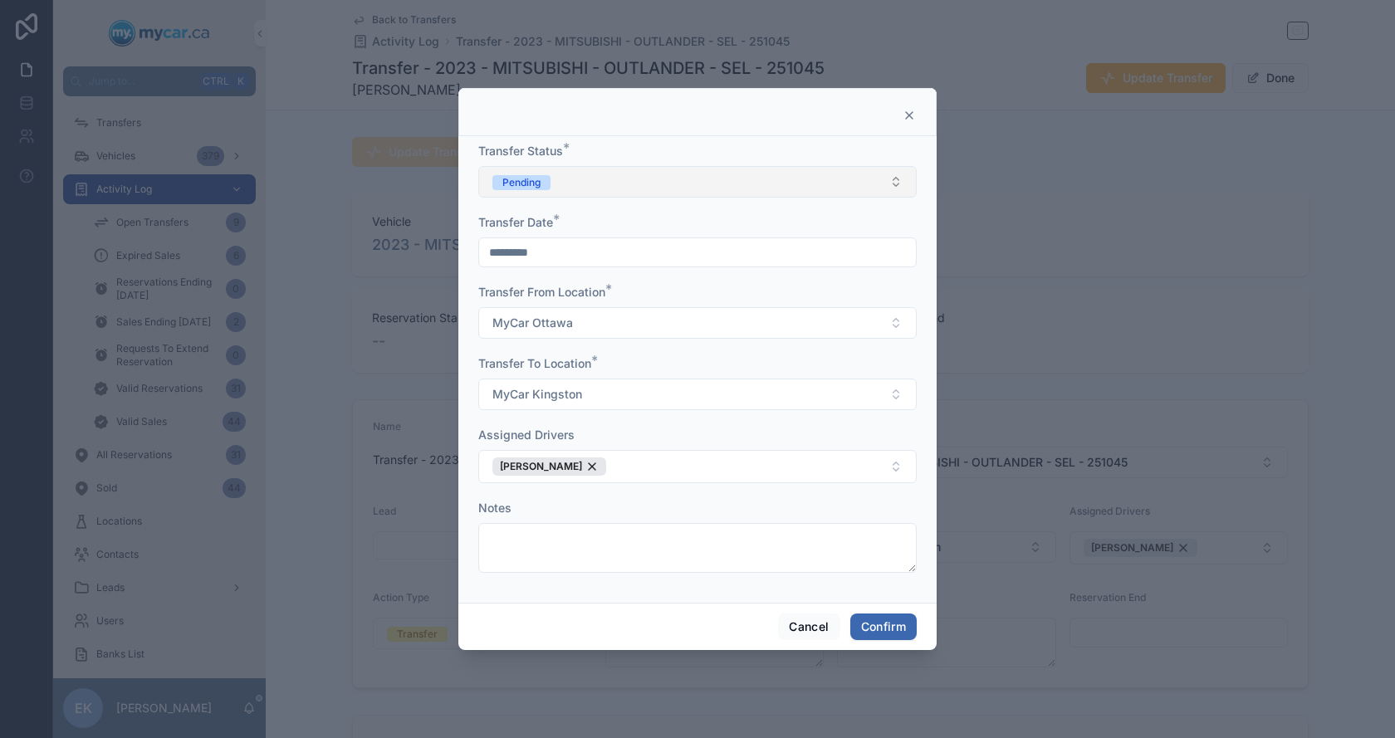
click at [570, 178] on button "Pending" at bounding box center [697, 182] width 438 height 32
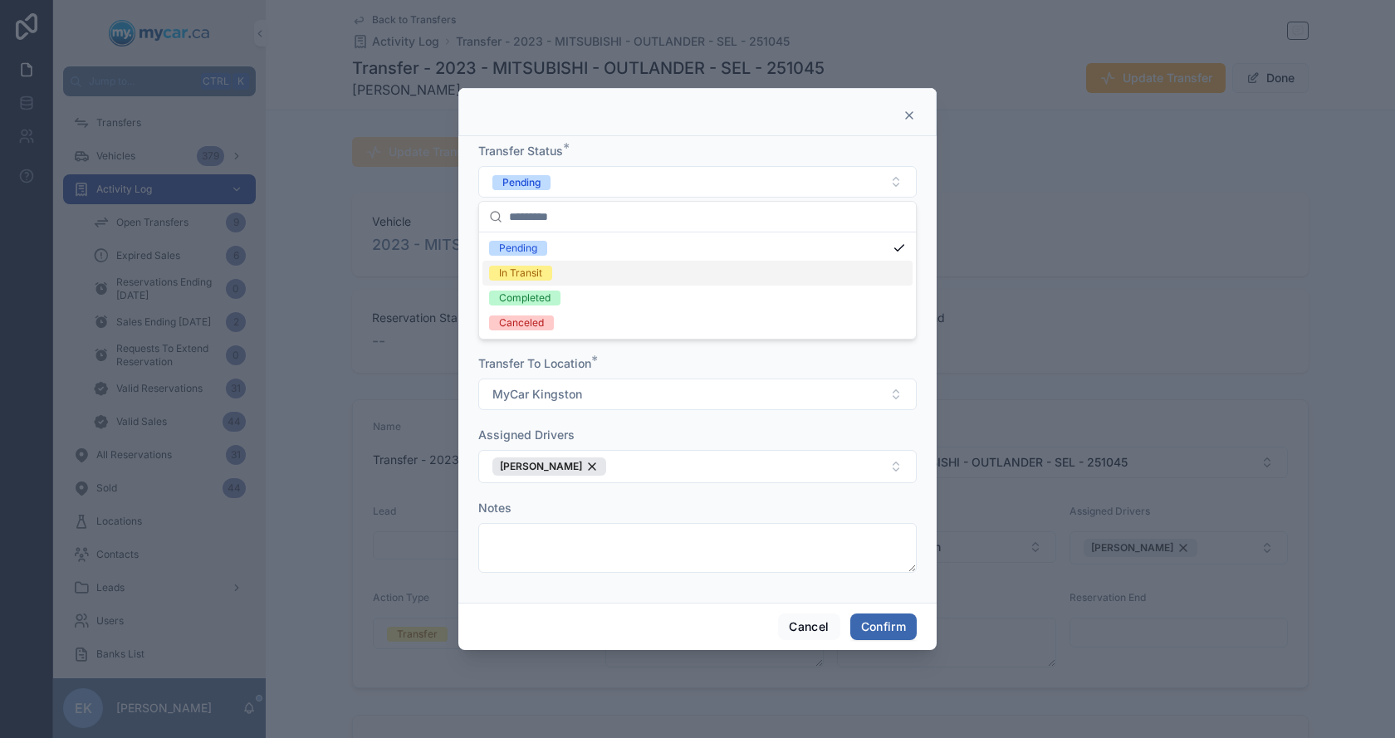
click at [538, 274] on div "In Transit" at bounding box center [520, 273] width 43 height 15
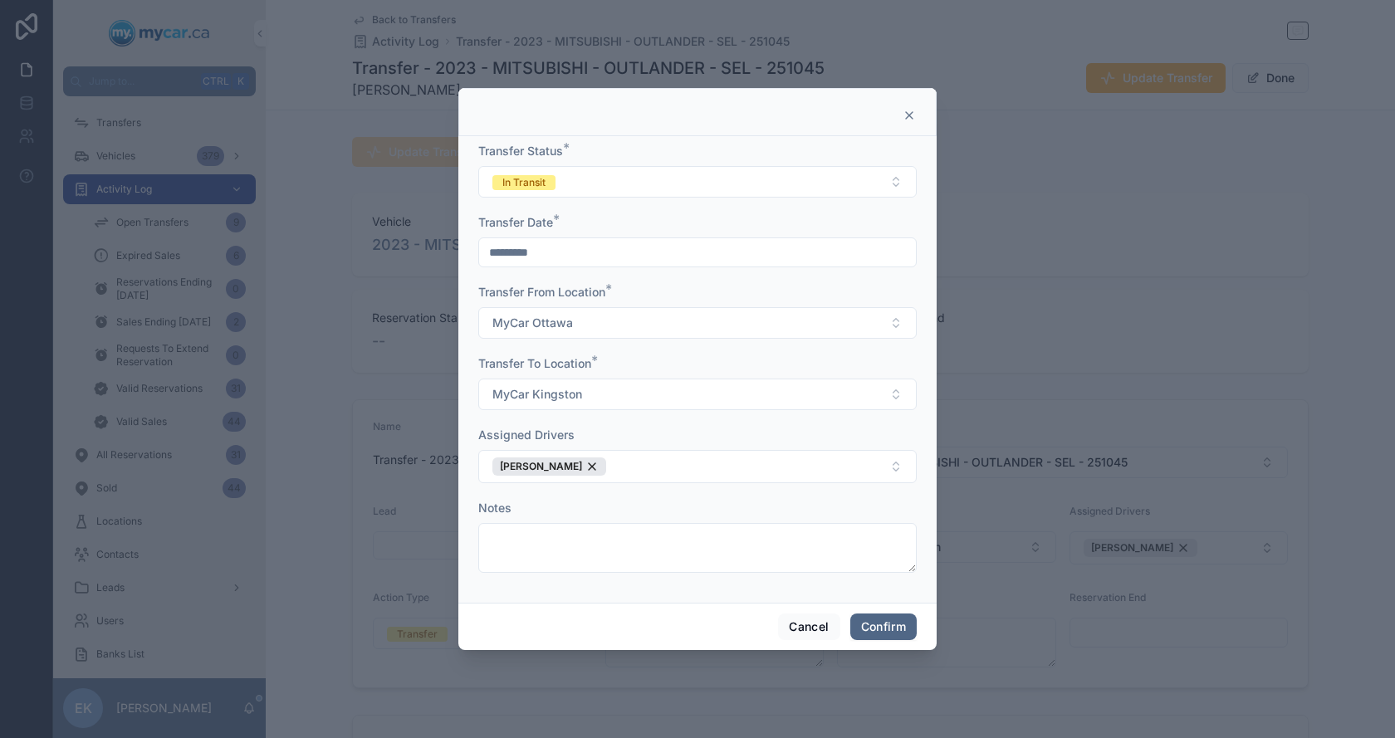
click at [898, 624] on button "Confirm" at bounding box center [883, 627] width 66 height 27
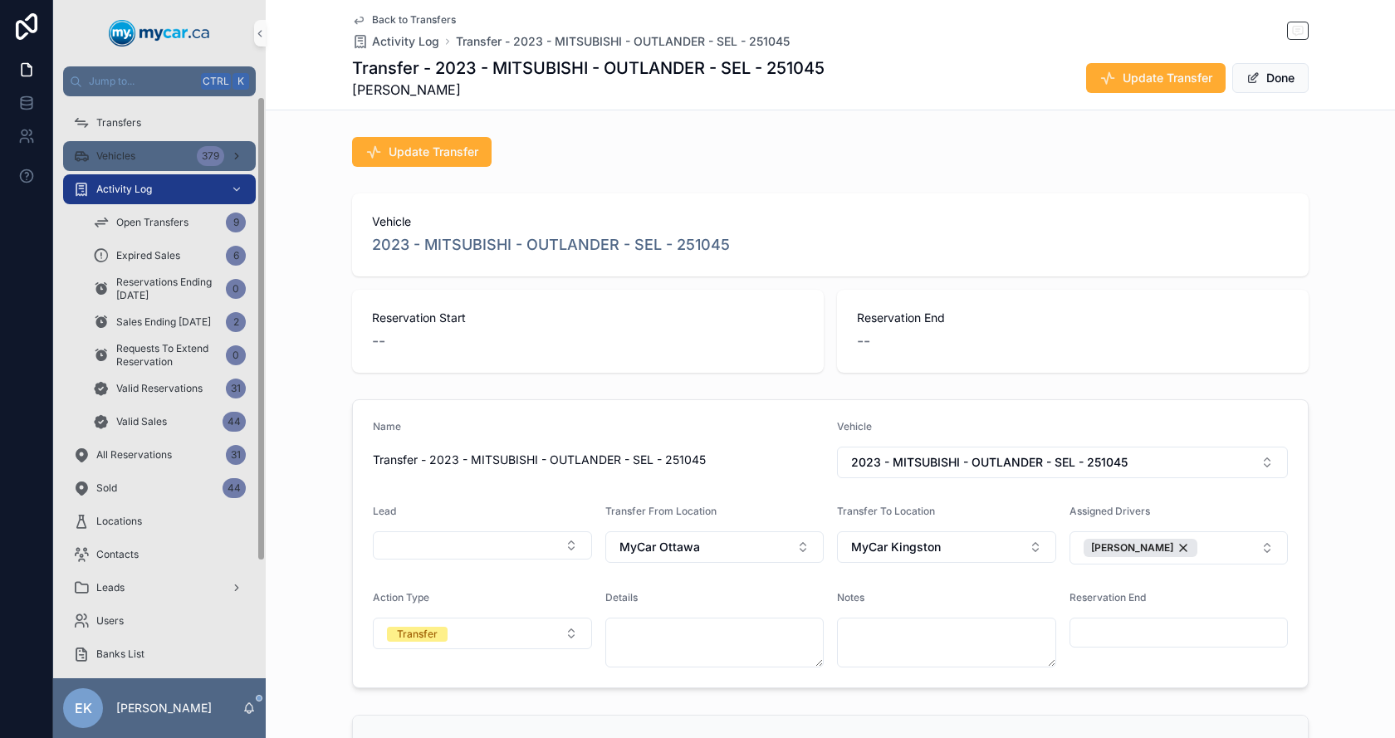
click at [125, 149] on span "Vehicles" at bounding box center [115, 155] width 39 height 13
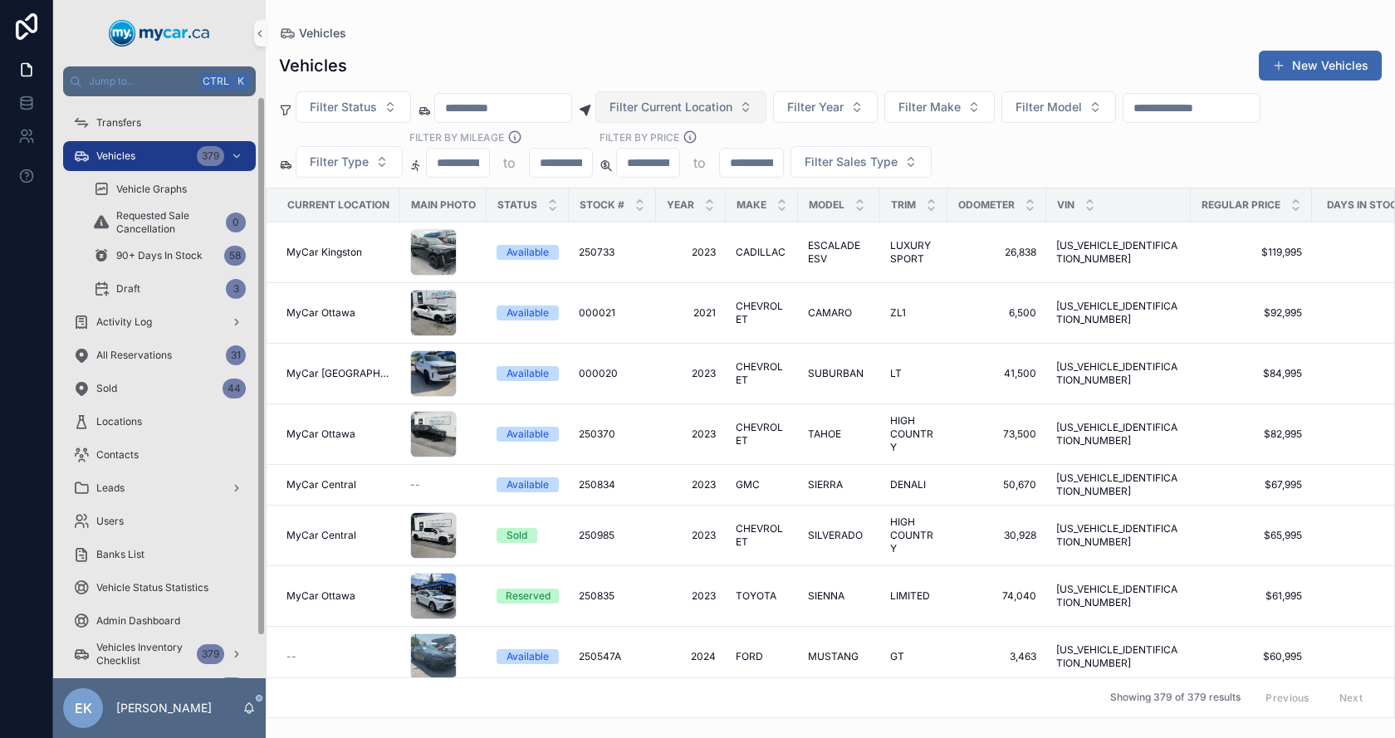
click at [732, 110] on span "Filter Current Location" at bounding box center [670, 107] width 123 height 17
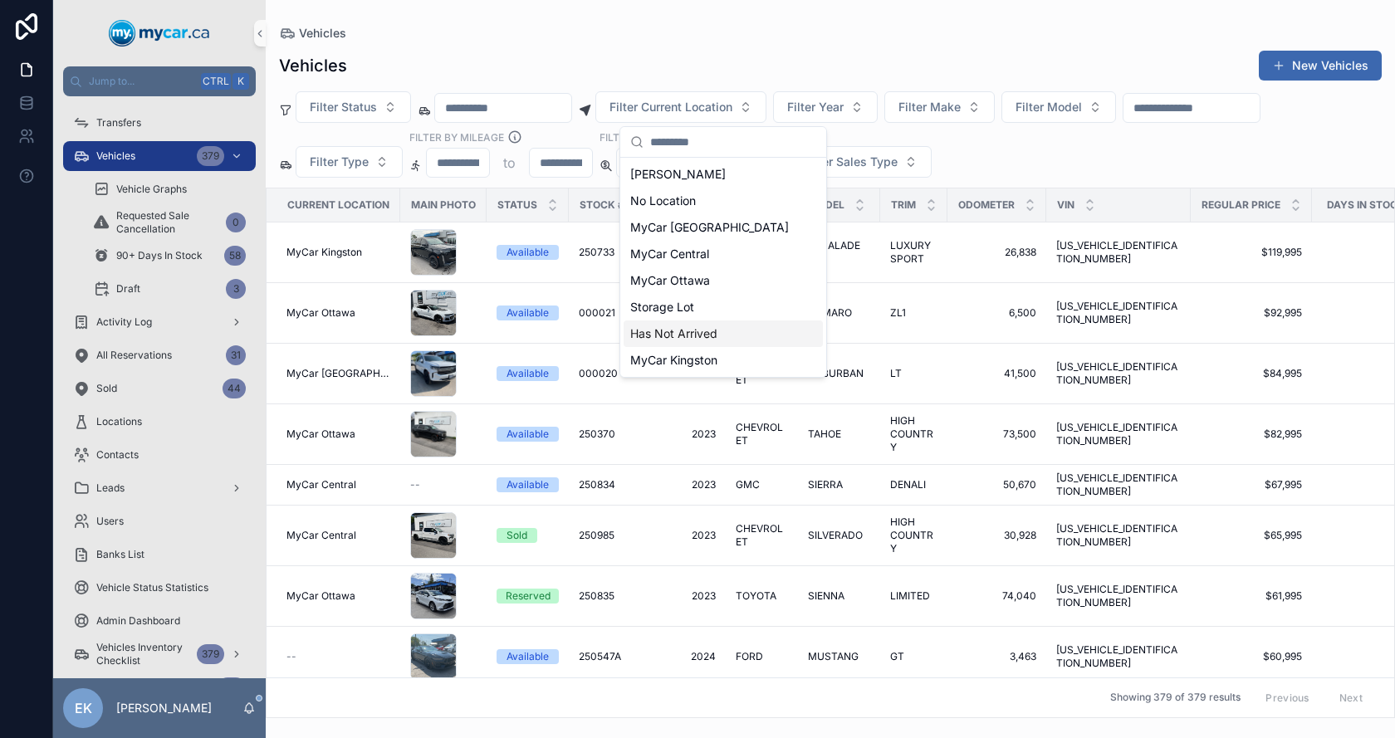
click at [677, 328] on span "Has Not Arrived" at bounding box center [673, 333] width 87 height 17
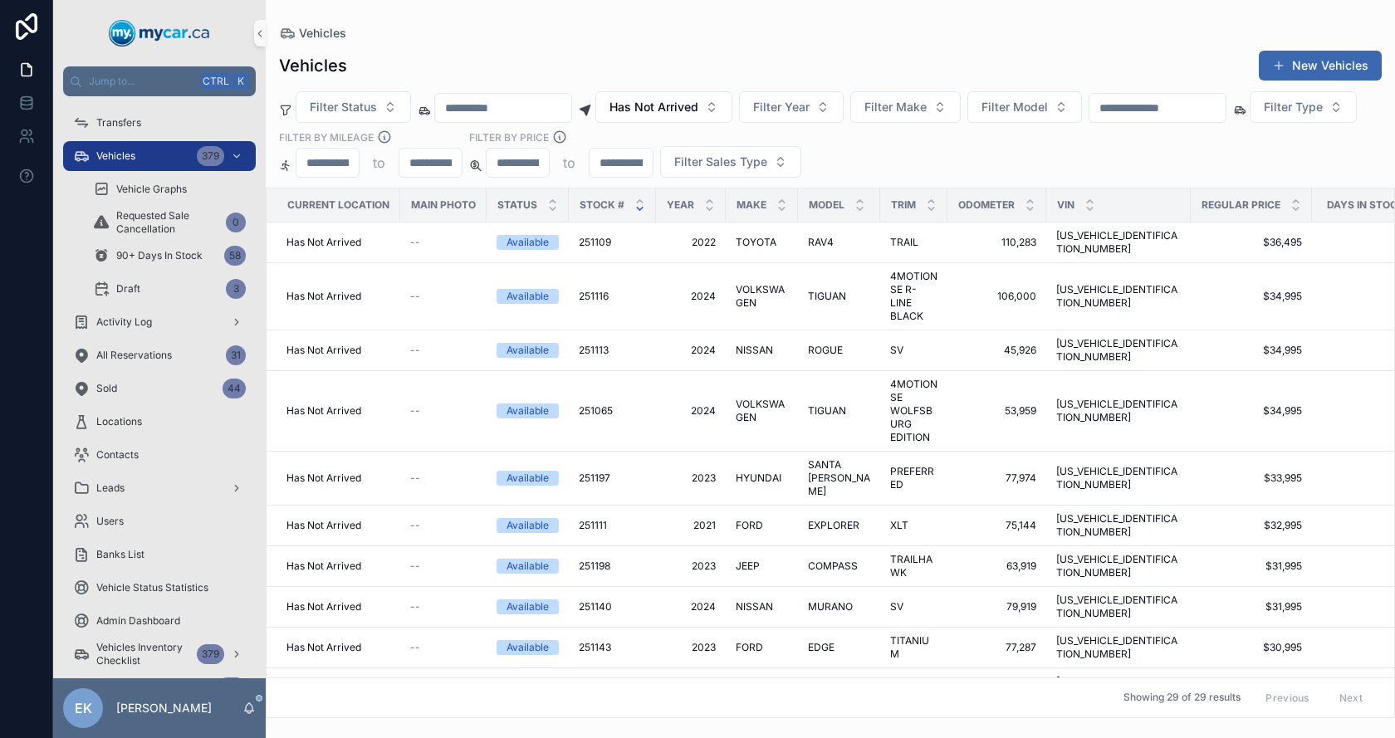
click at [641, 210] on icon "scrollable content" at bounding box center [639, 208] width 11 height 11
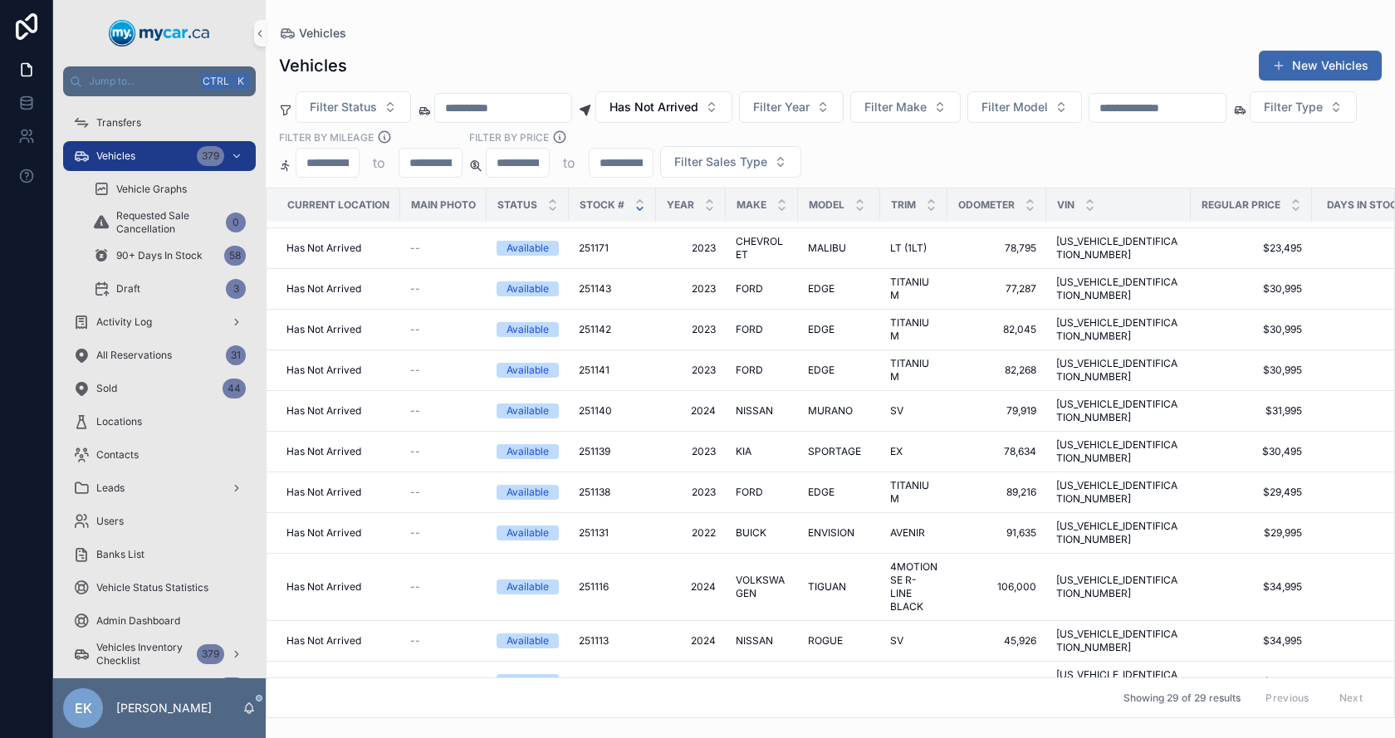
scroll to position [438, 0]
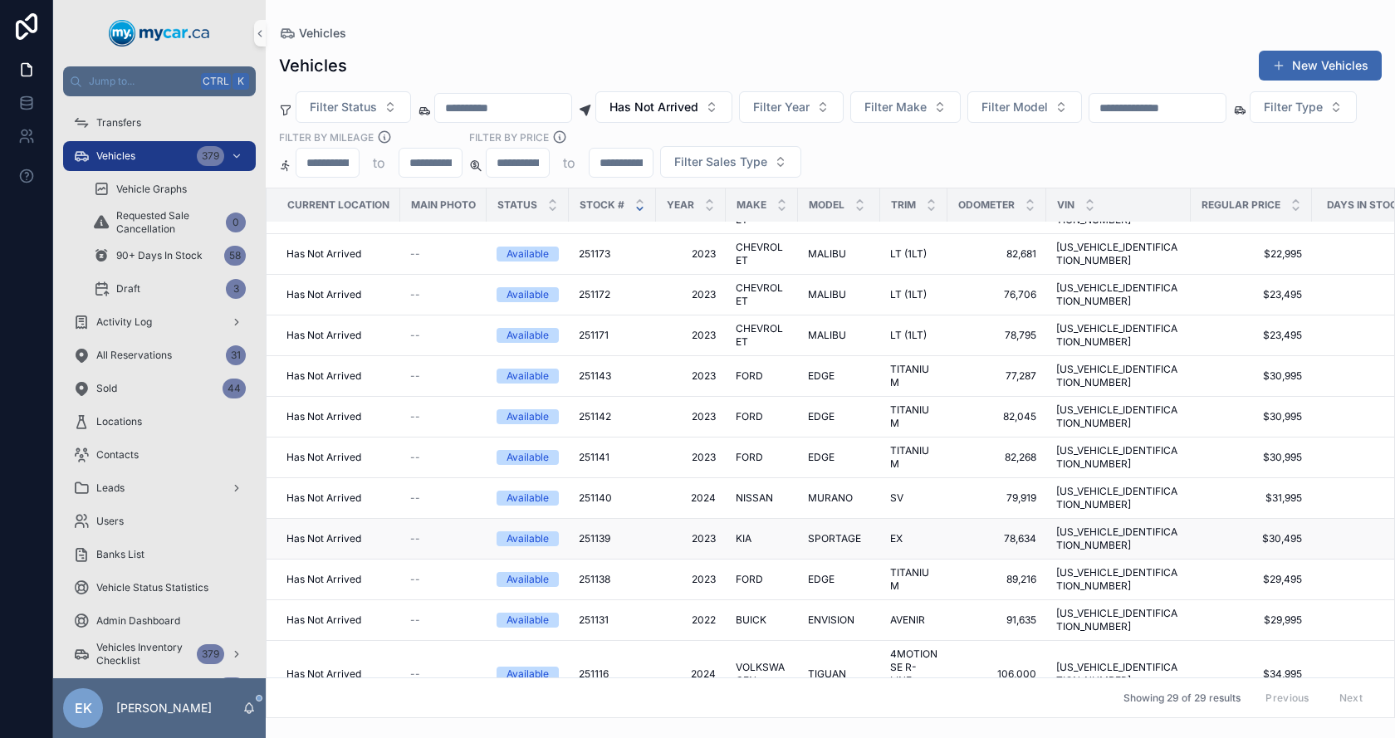
click at [603, 532] on span "251139" at bounding box center [595, 538] width 32 height 13
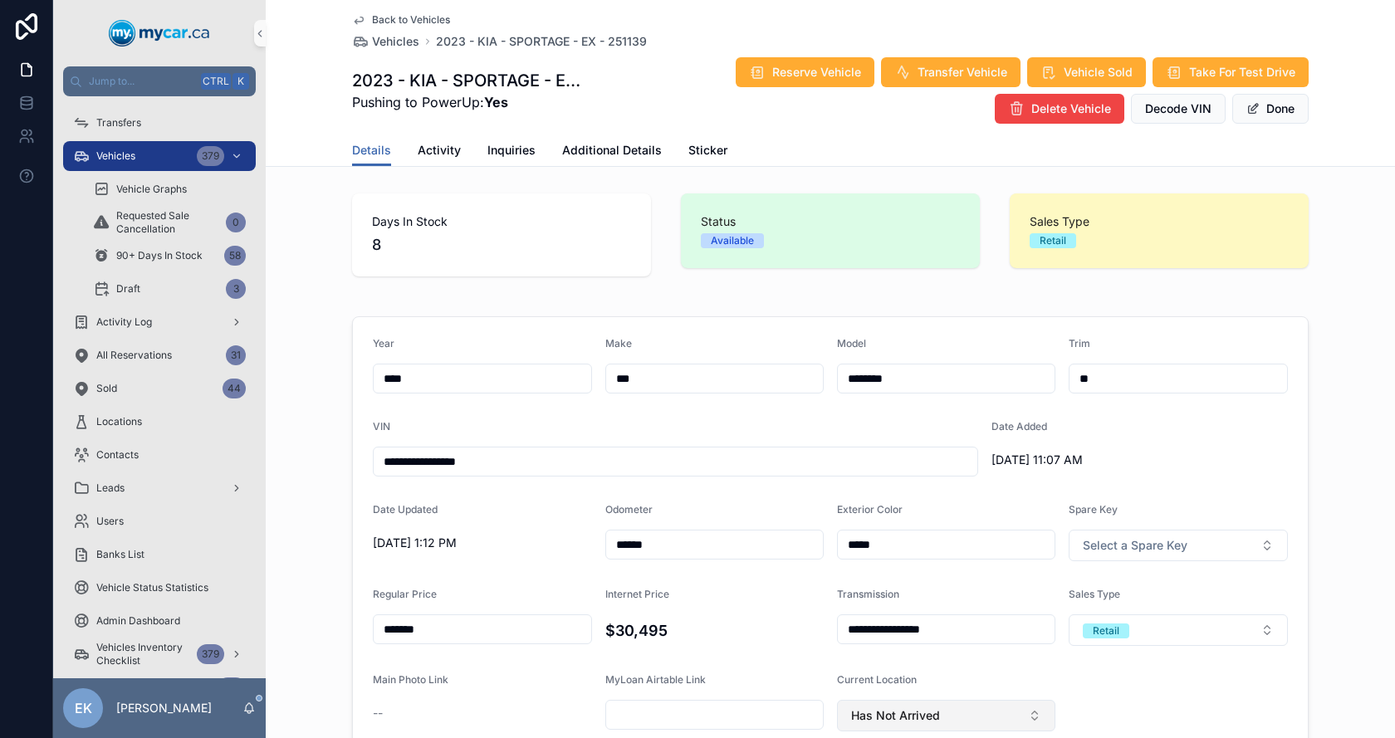
click at [932, 722] on span "Has Not Arrived" at bounding box center [895, 715] width 89 height 17
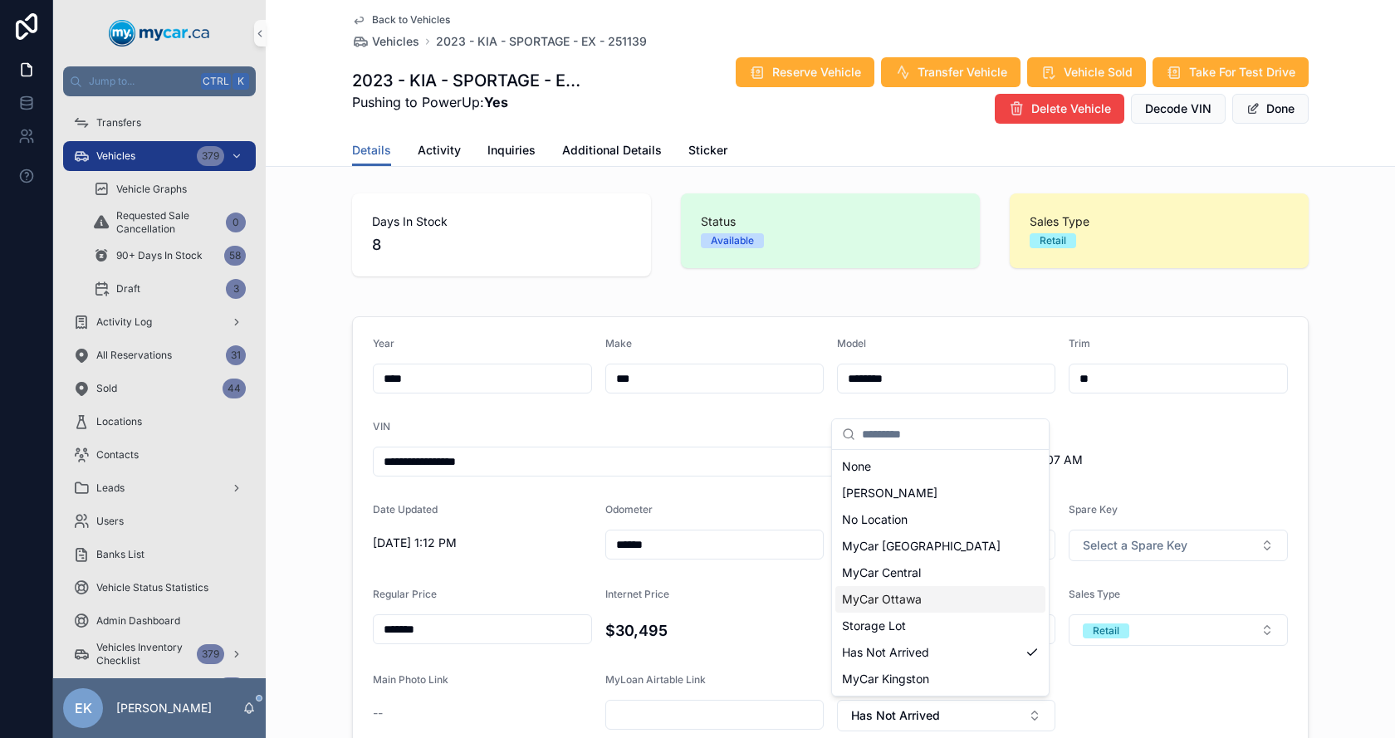
click at [891, 598] on span "MyCar Ottawa" at bounding box center [882, 599] width 80 height 17
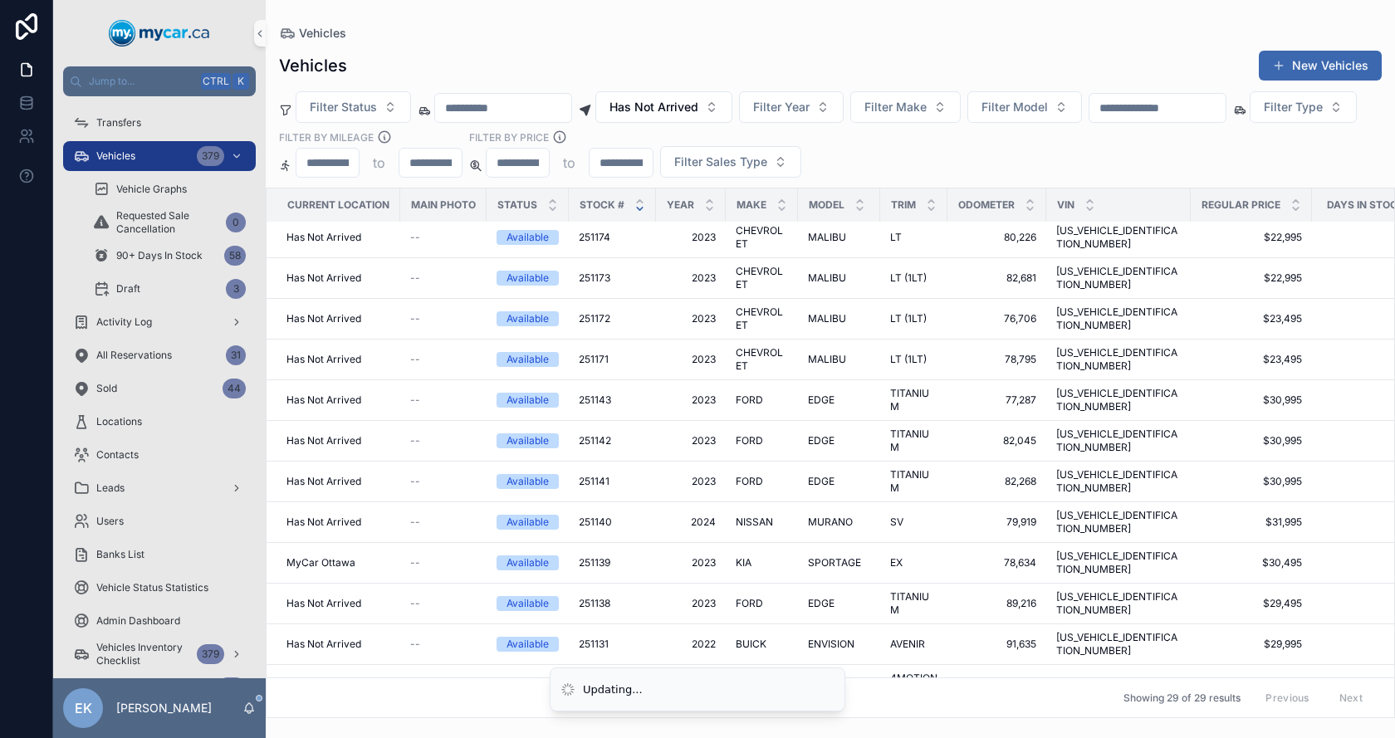
scroll to position [415, 0]
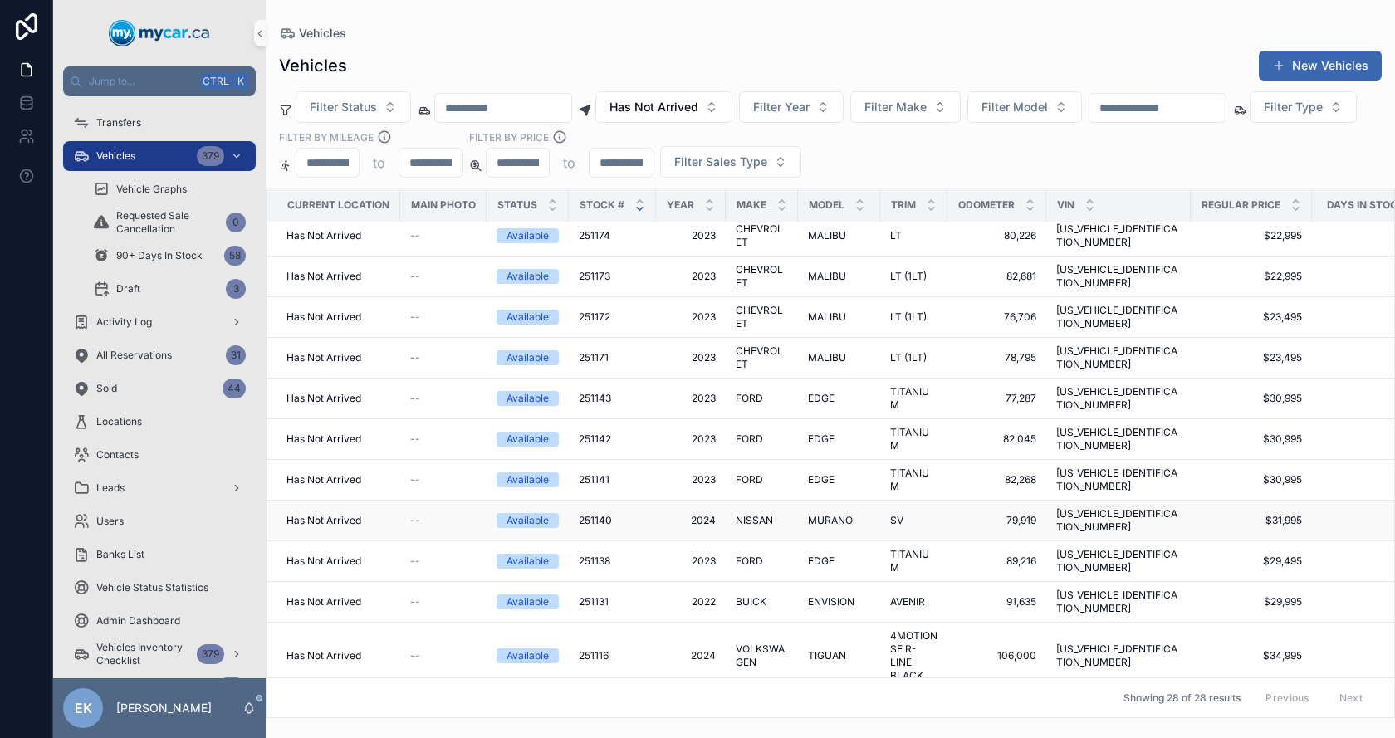
click at [601, 514] on span "251140" at bounding box center [595, 520] width 33 height 13
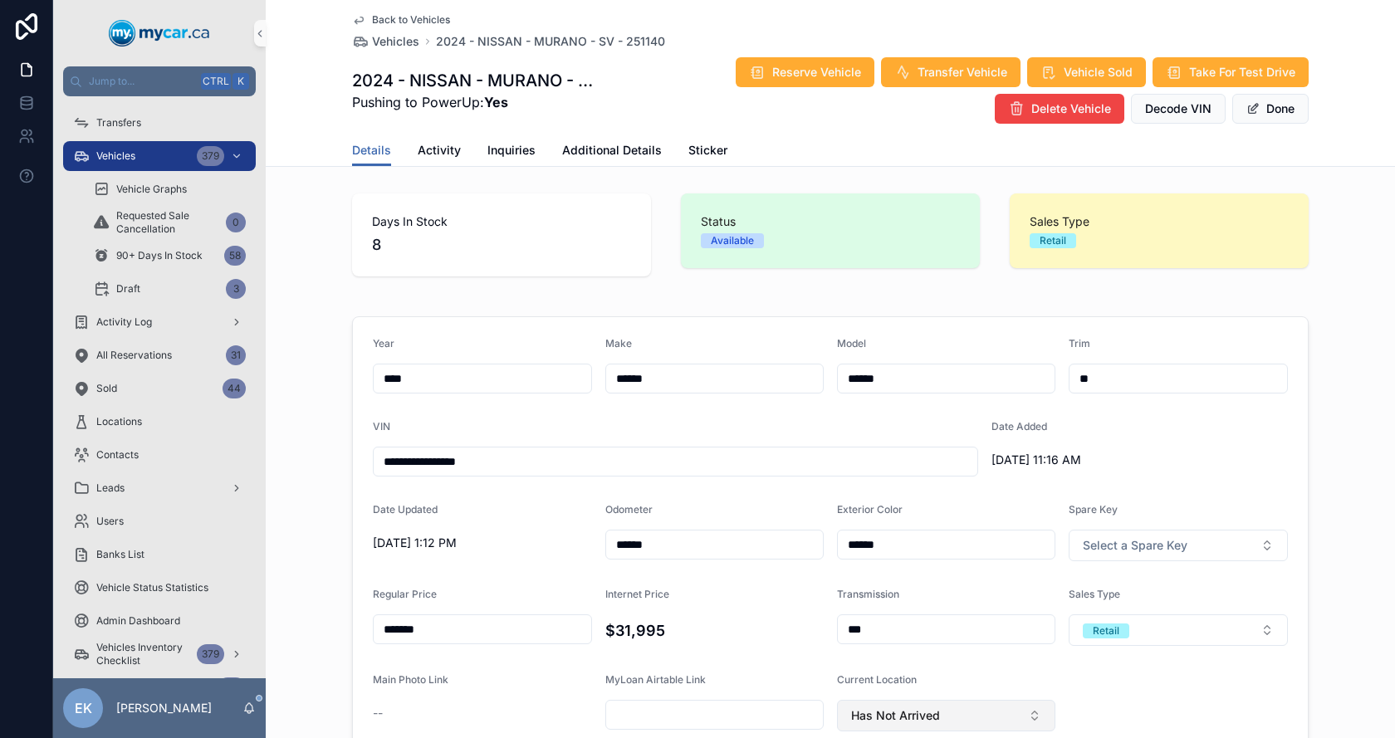
click at [913, 713] on span "Has Not Arrived" at bounding box center [895, 715] width 89 height 17
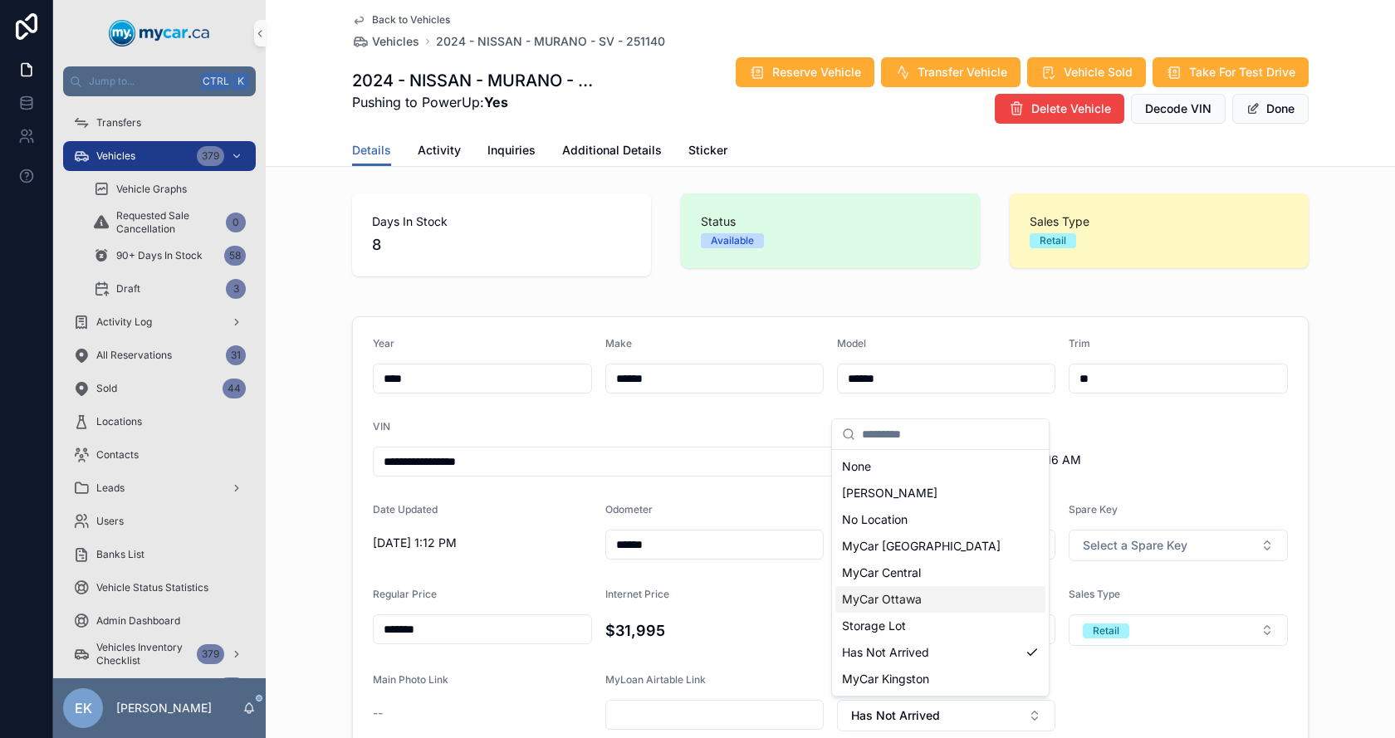
click at [902, 600] on span "MyCar Ottawa" at bounding box center [882, 599] width 80 height 17
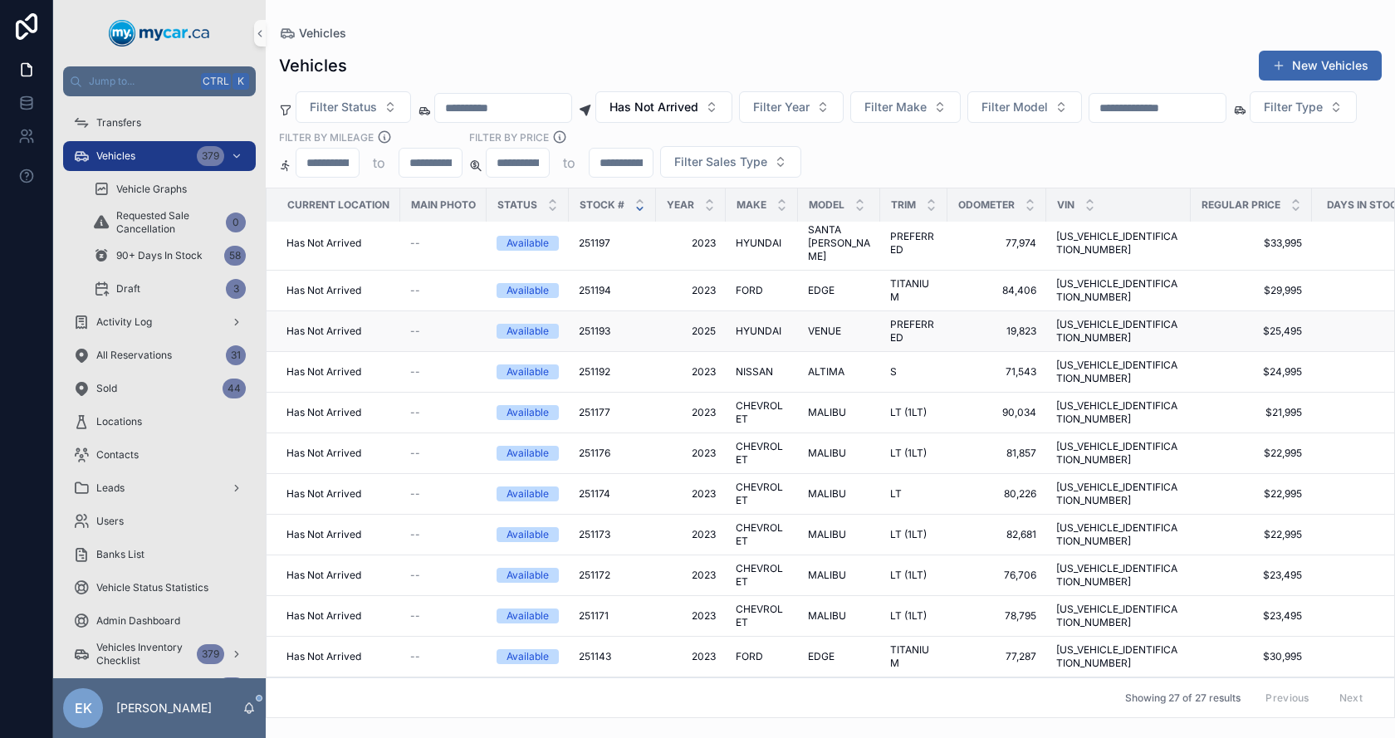
scroll to position [249, 0]
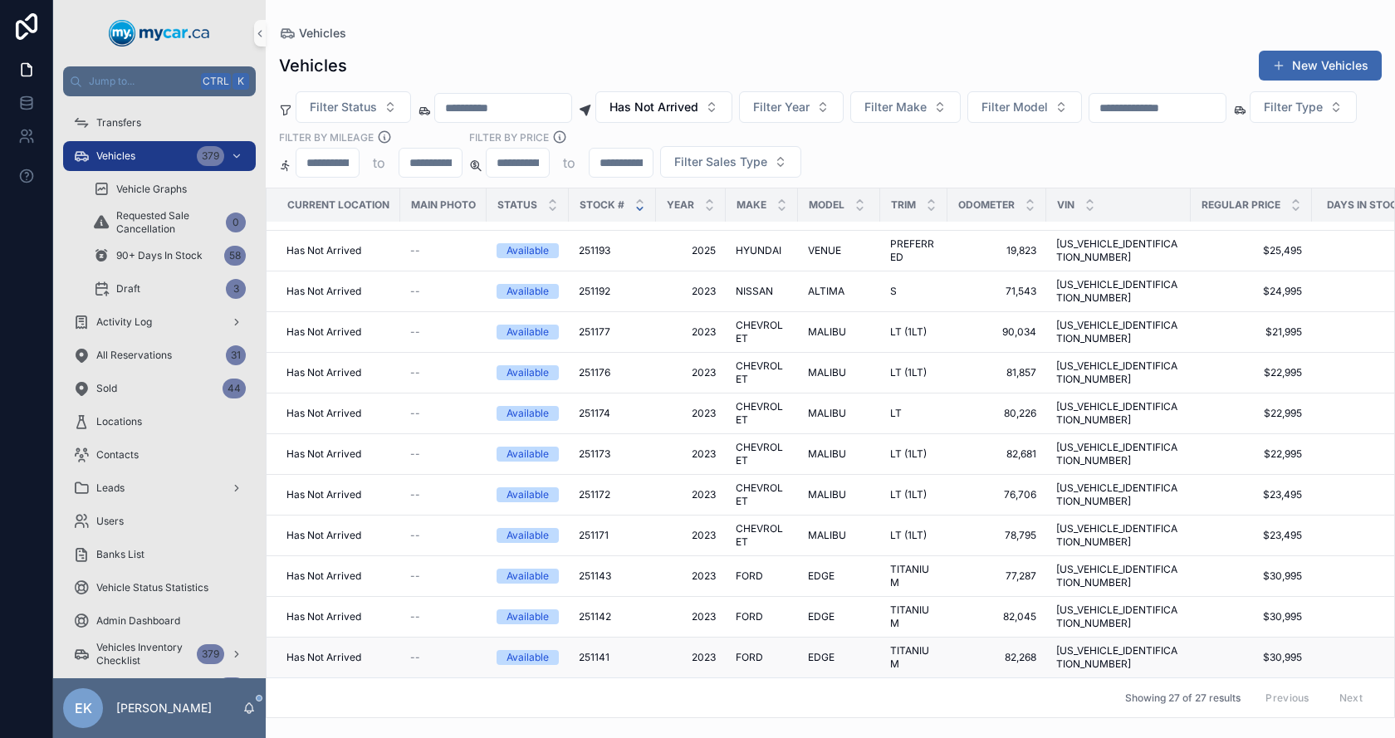
click at [702, 651] on span "2023" at bounding box center [691, 657] width 50 height 13
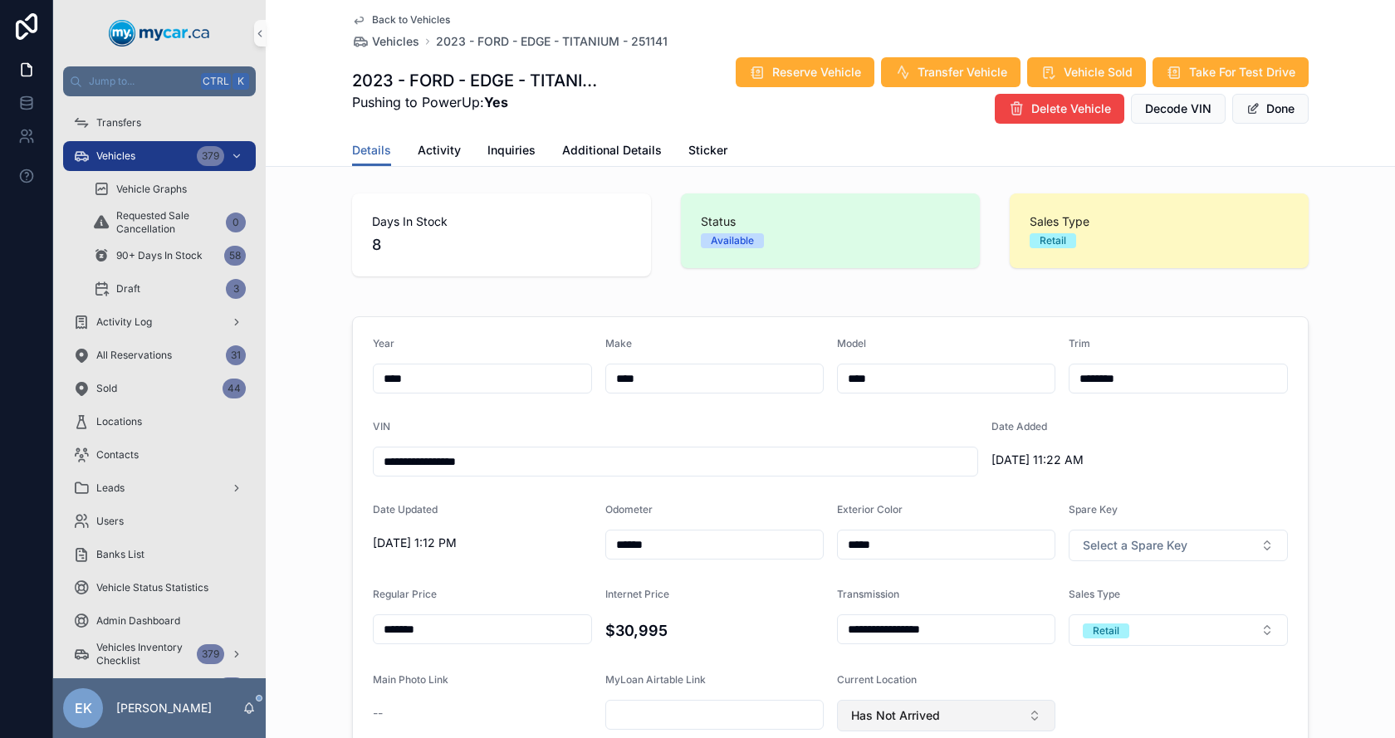
click at [935, 716] on button "Has Not Arrived" at bounding box center [946, 716] width 218 height 32
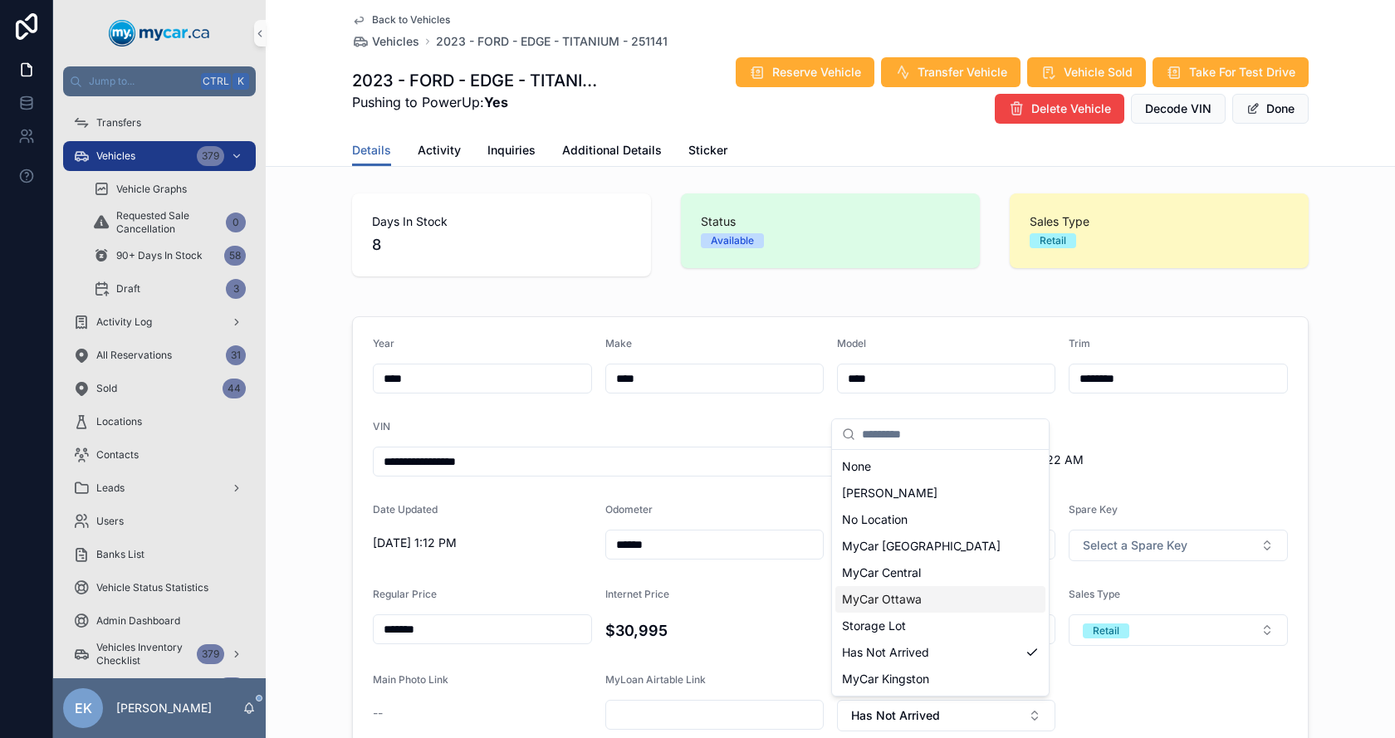
click at [921, 601] on div "MyCar Ottawa" at bounding box center [940, 599] width 210 height 27
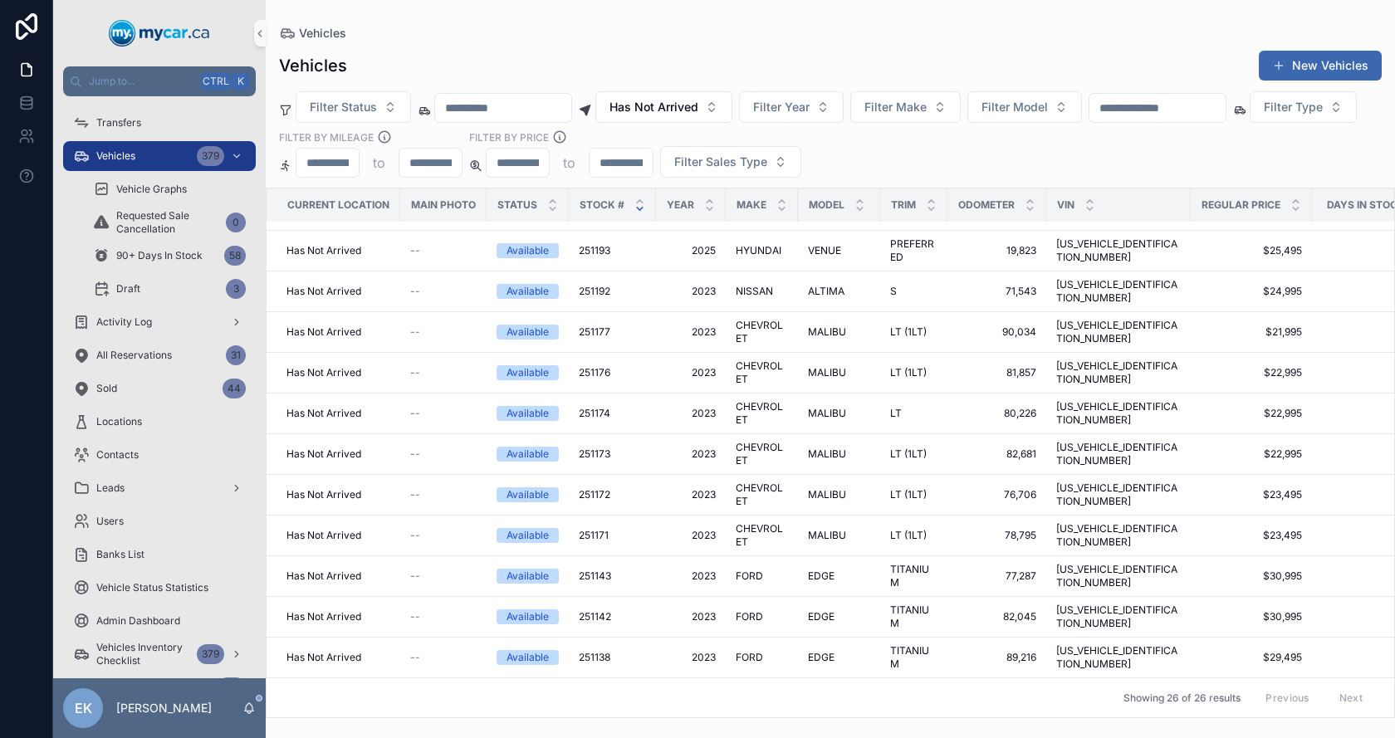
scroll to position [332, 0]
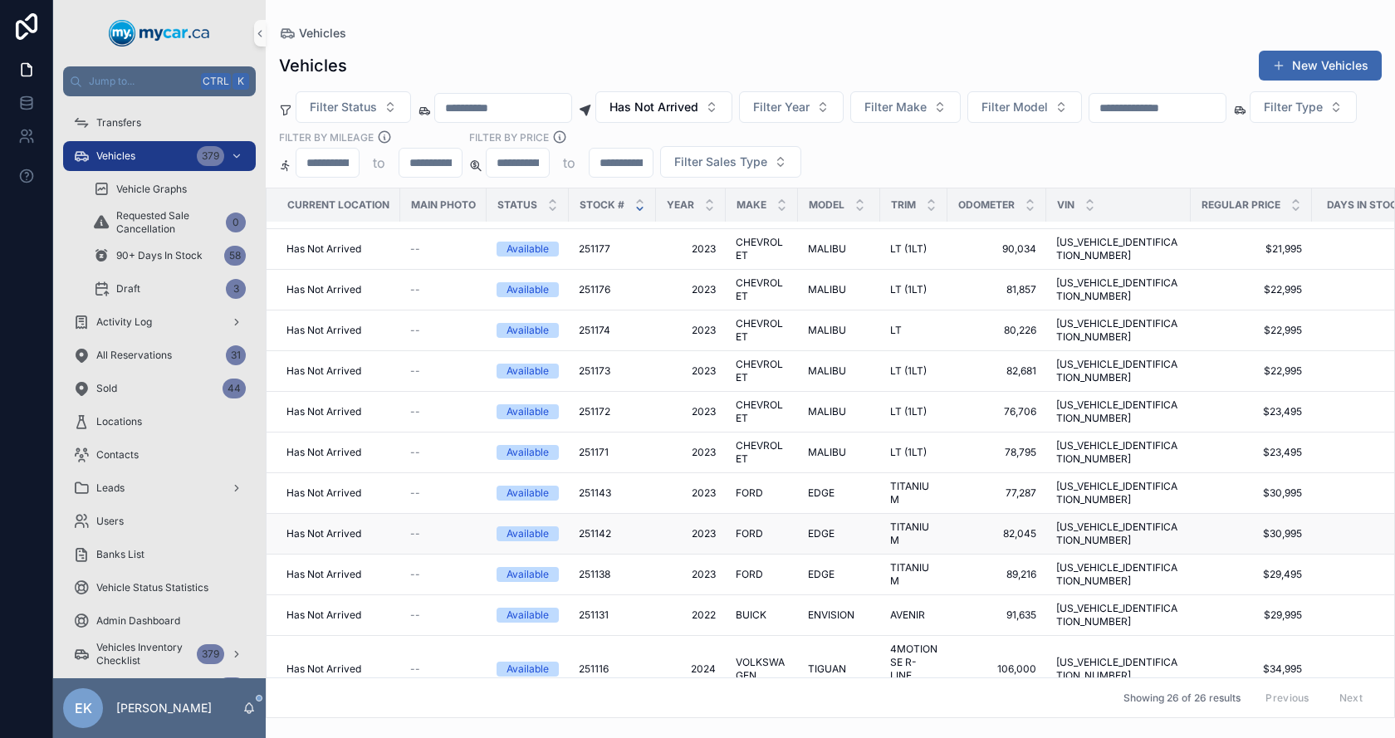
click at [602, 527] on span "251142" at bounding box center [595, 533] width 32 height 13
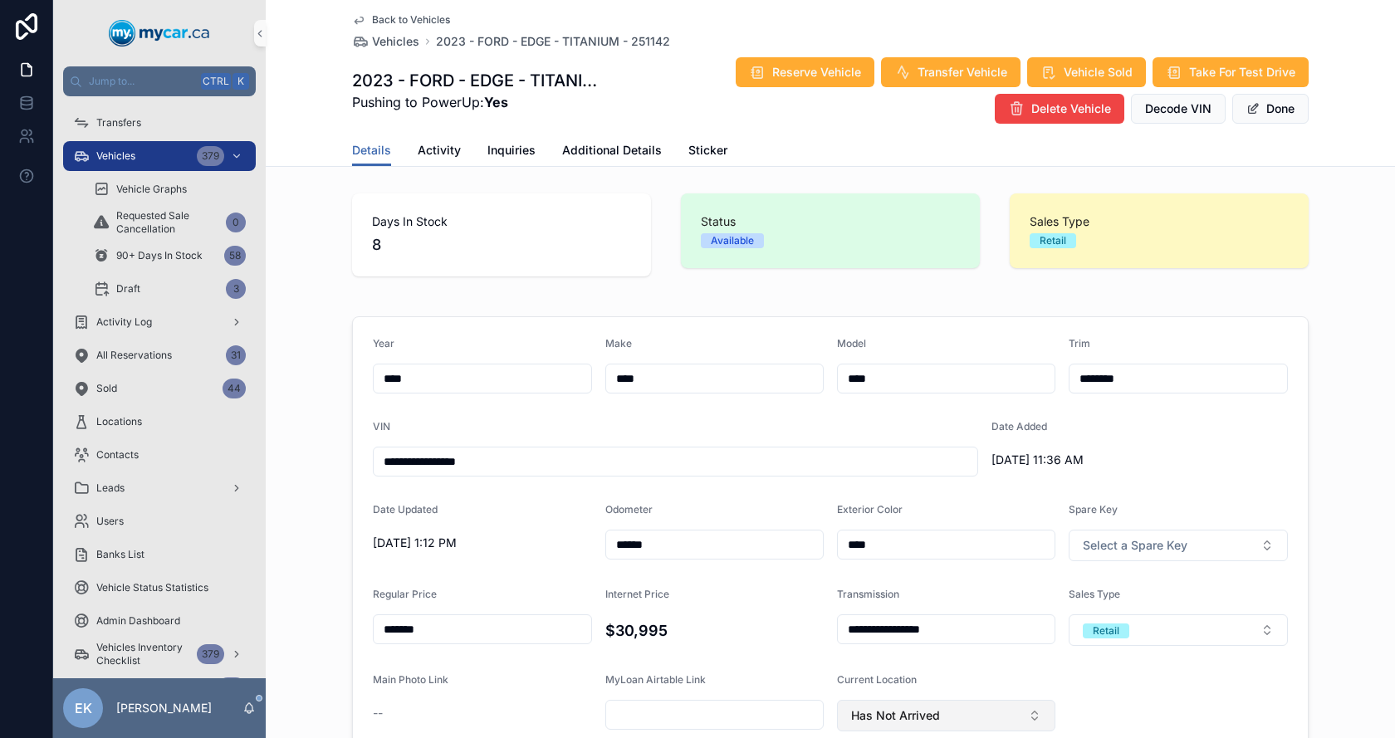
click at [913, 712] on span "Has Not Arrived" at bounding box center [895, 715] width 89 height 17
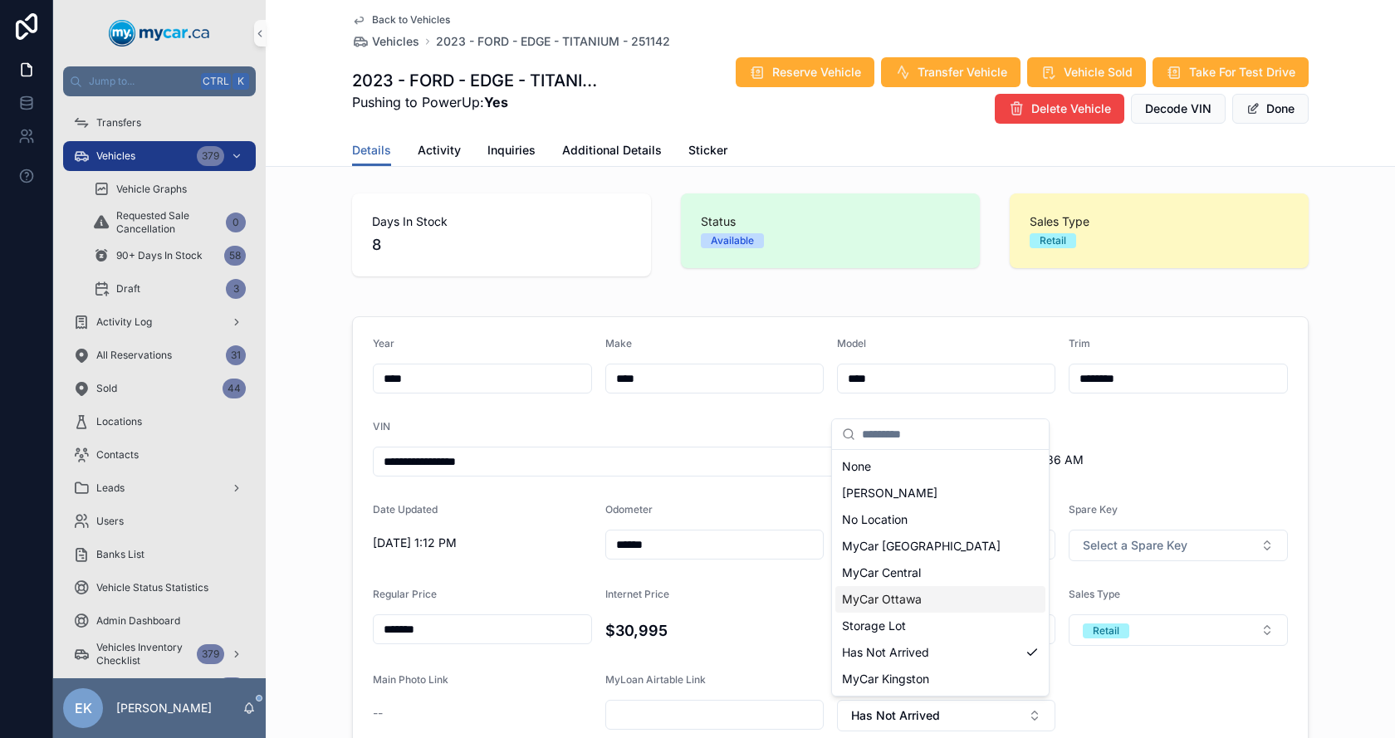
click at [873, 593] on span "MyCar Ottawa" at bounding box center [882, 599] width 80 height 17
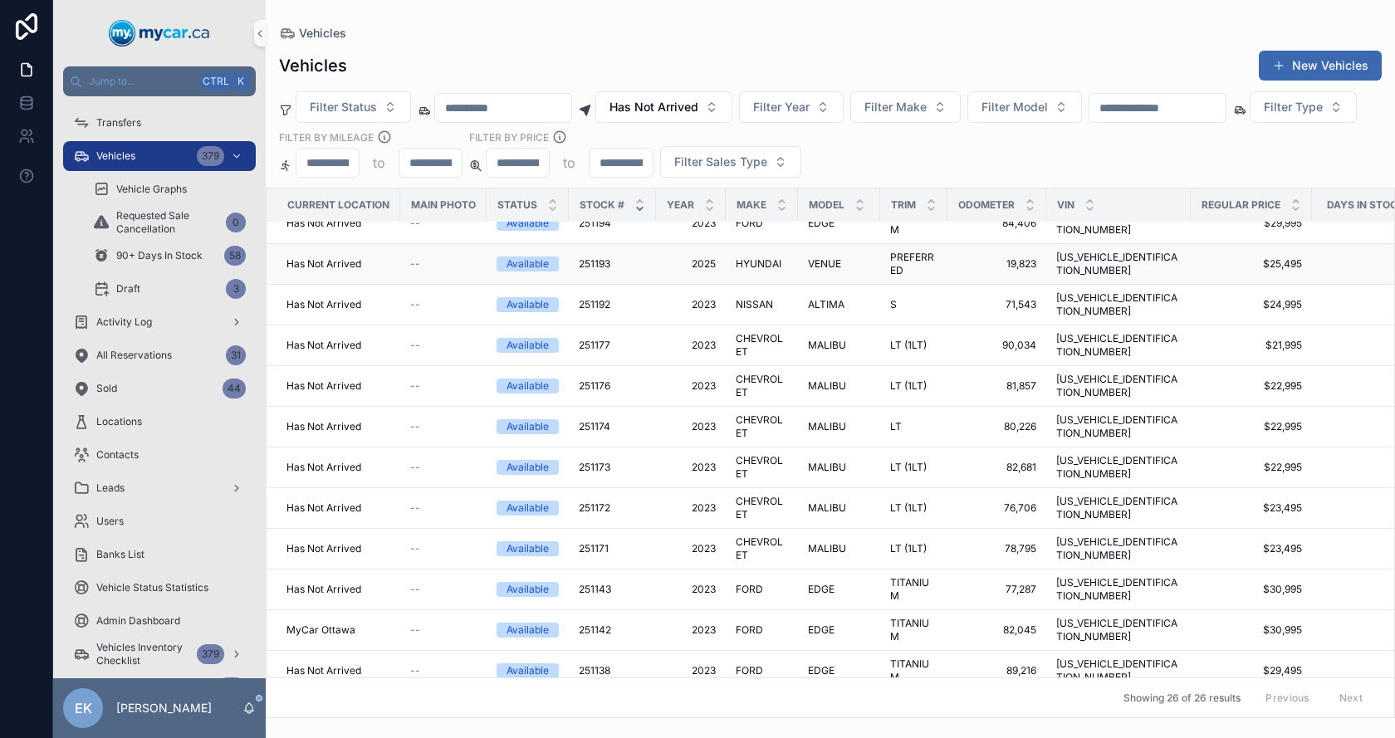
scroll to position [249, 0]
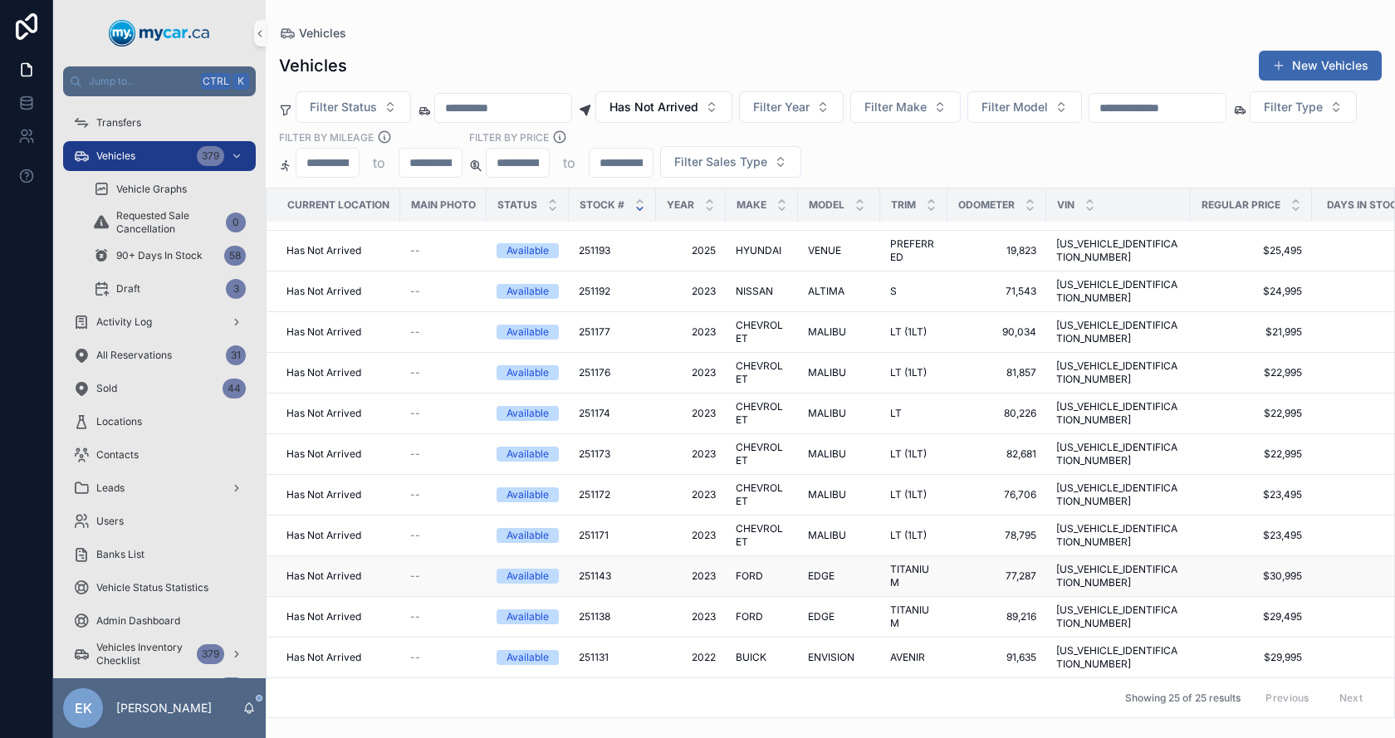
click at [594, 570] on span "251143" at bounding box center [595, 576] width 32 height 13
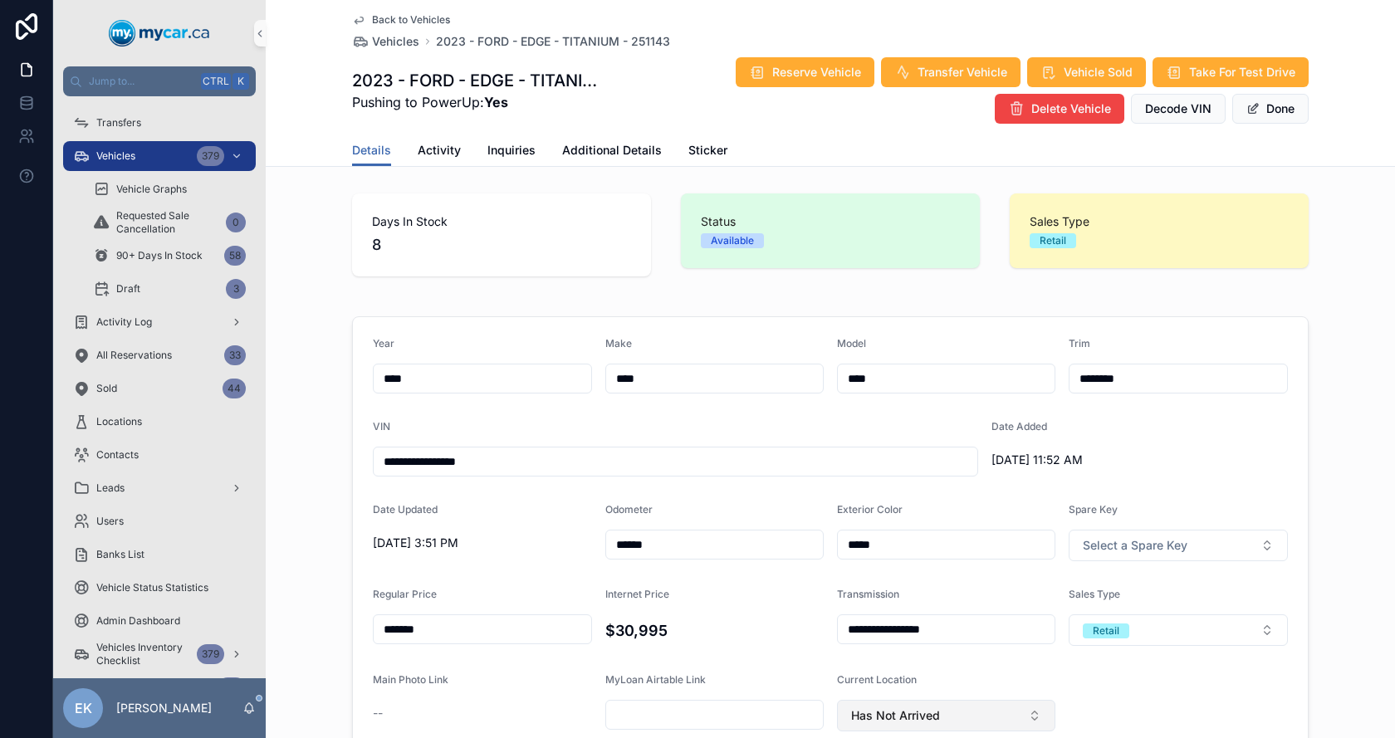
click at [902, 707] on span "Has Not Arrived" at bounding box center [895, 715] width 89 height 17
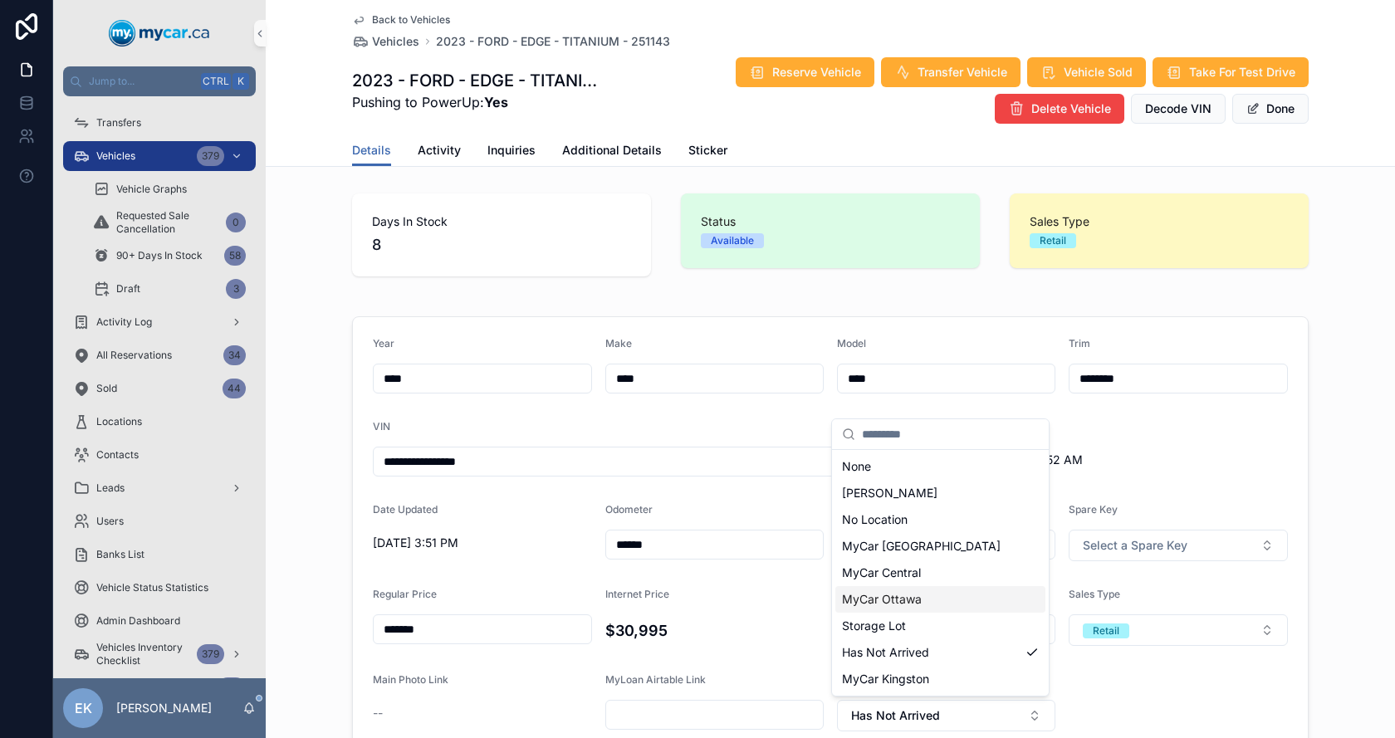
click at [884, 597] on span "MyCar Ottawa" at bounding box center [882, 599] width 80 height 17
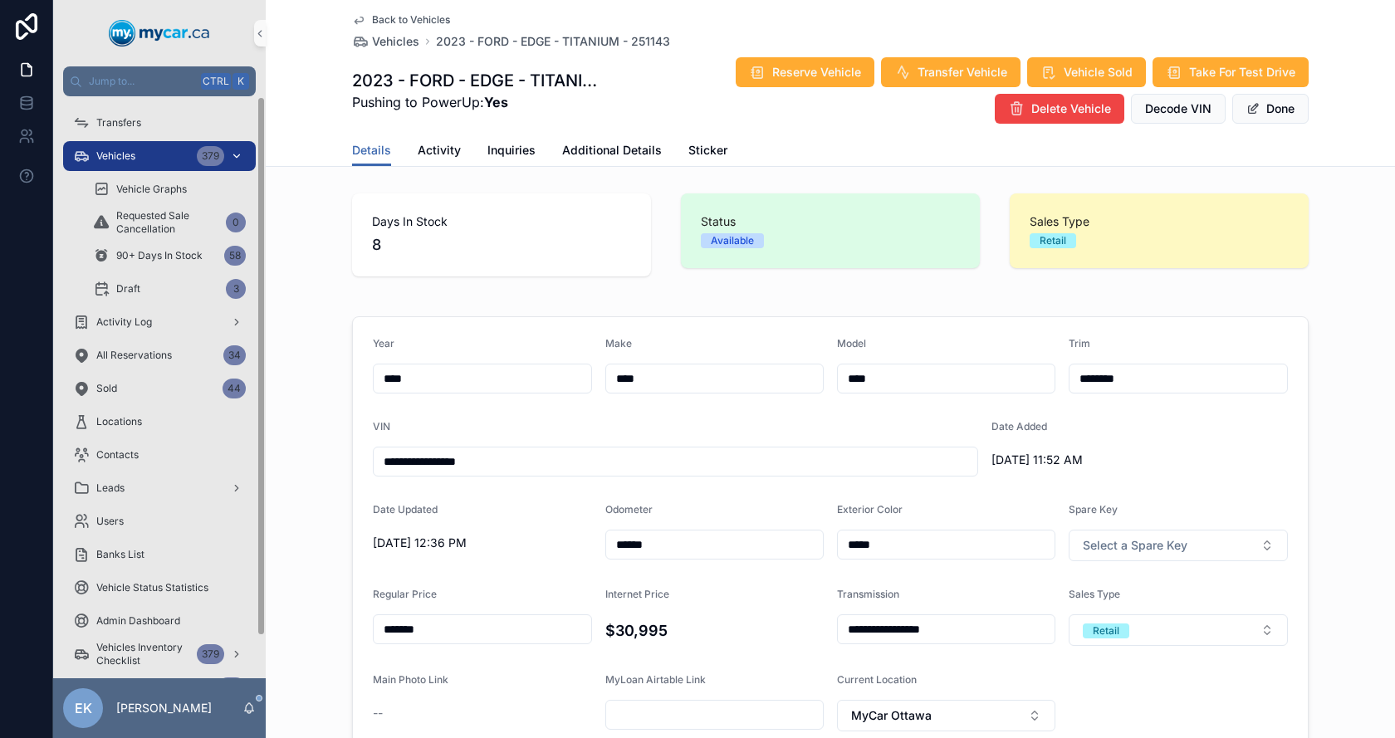
click at [167, 153] on div "Vehicles 379" at bounding box center [159, 156] width 173 height 27
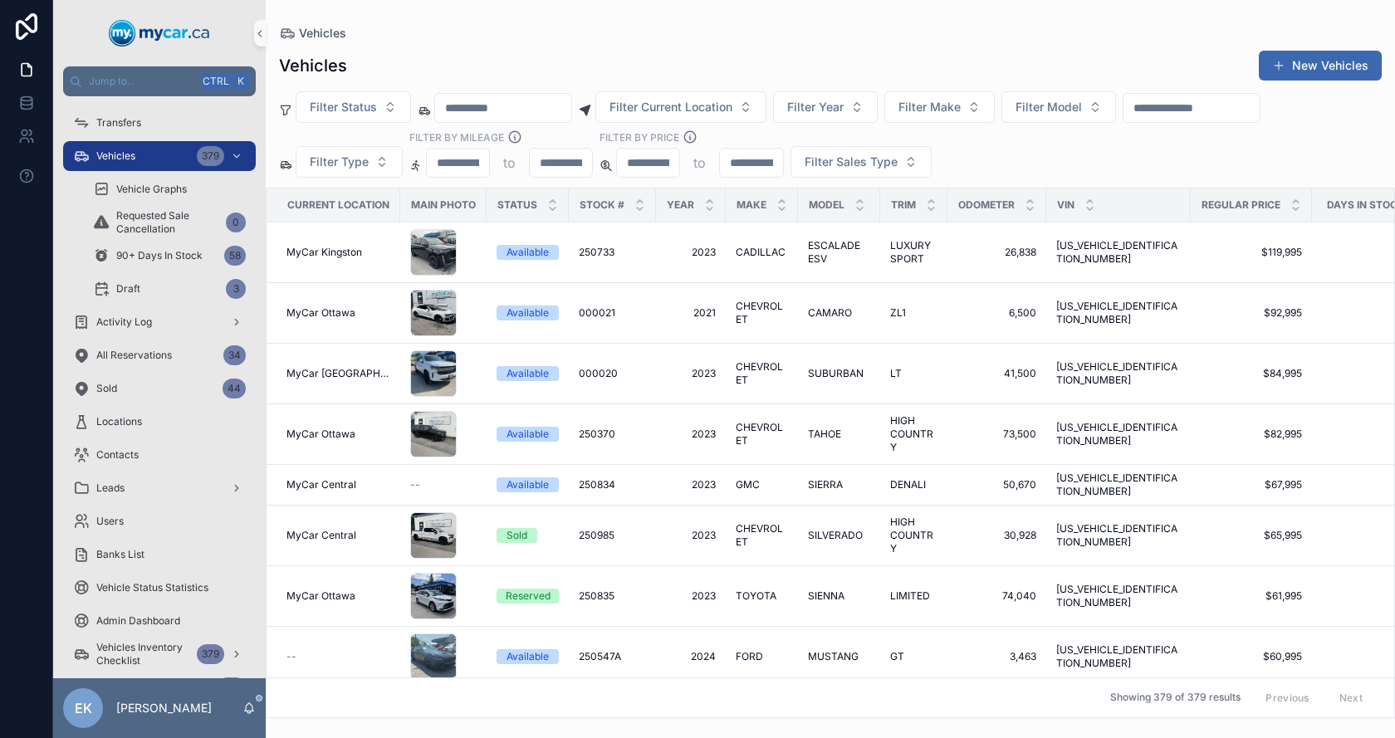
click at [1223, 114] on input "scrollable content" at bounding box center [1191, 107] width 136 height 23
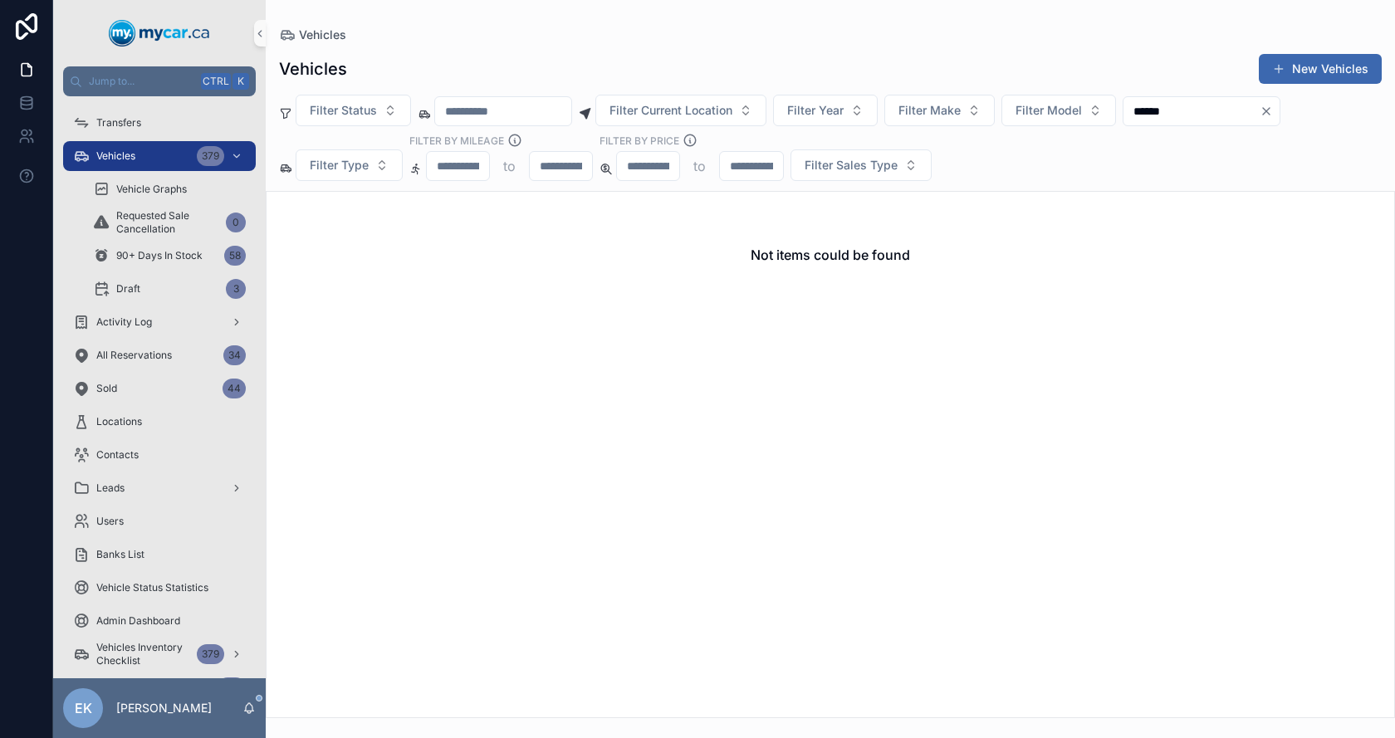
type input "******"
click at [1269, 110] on icon "Clear" at bounding box center [1266, 111] width 7 height 7
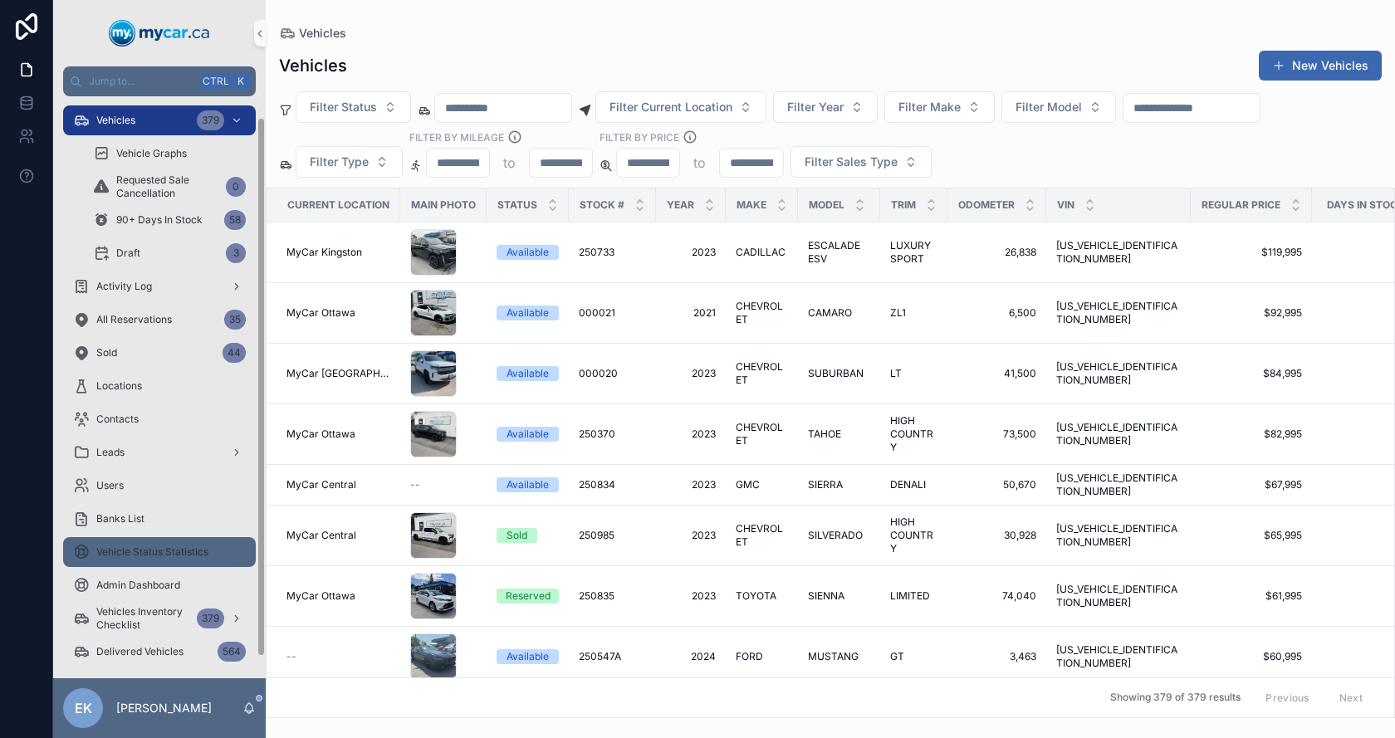
scroll to position [46, 0]
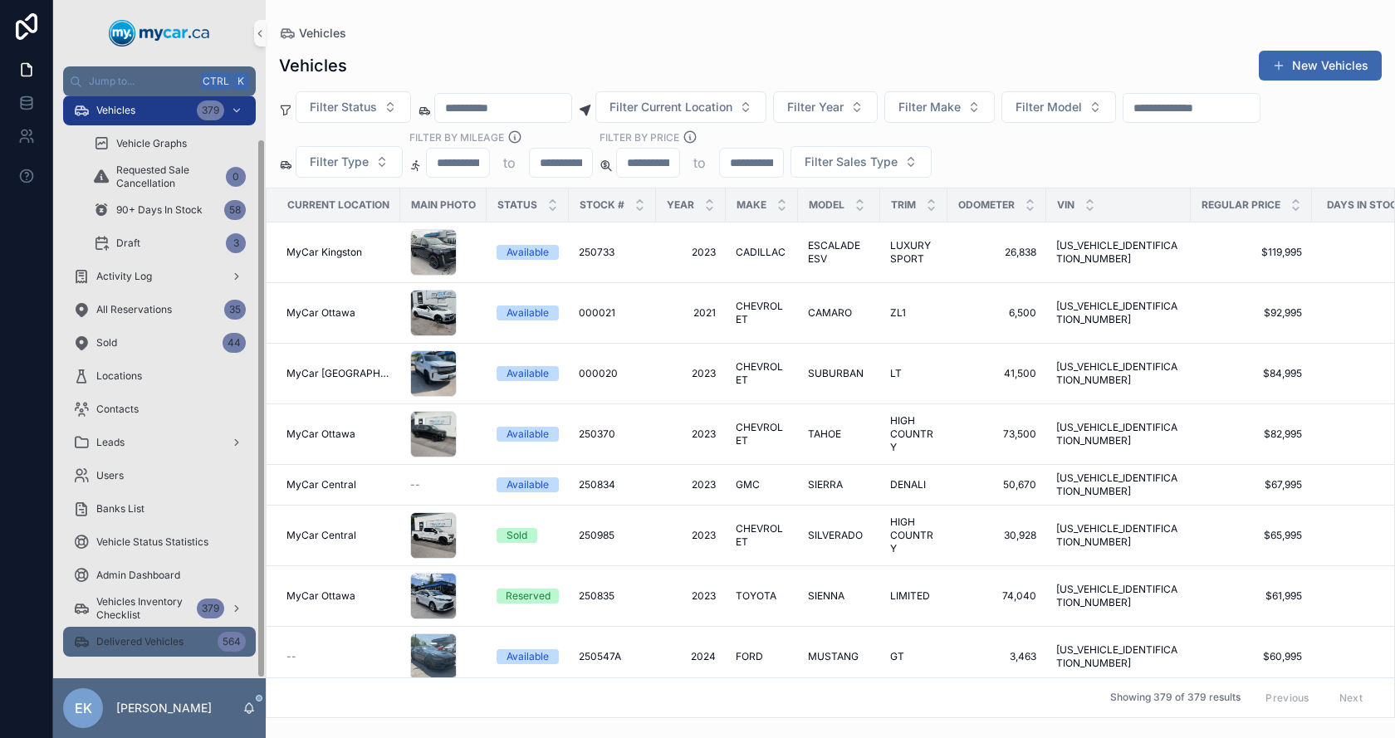
click at [133, 650] on div "Delivered Vehicles 564" at bounding box center [159, 641] width 173 height 27
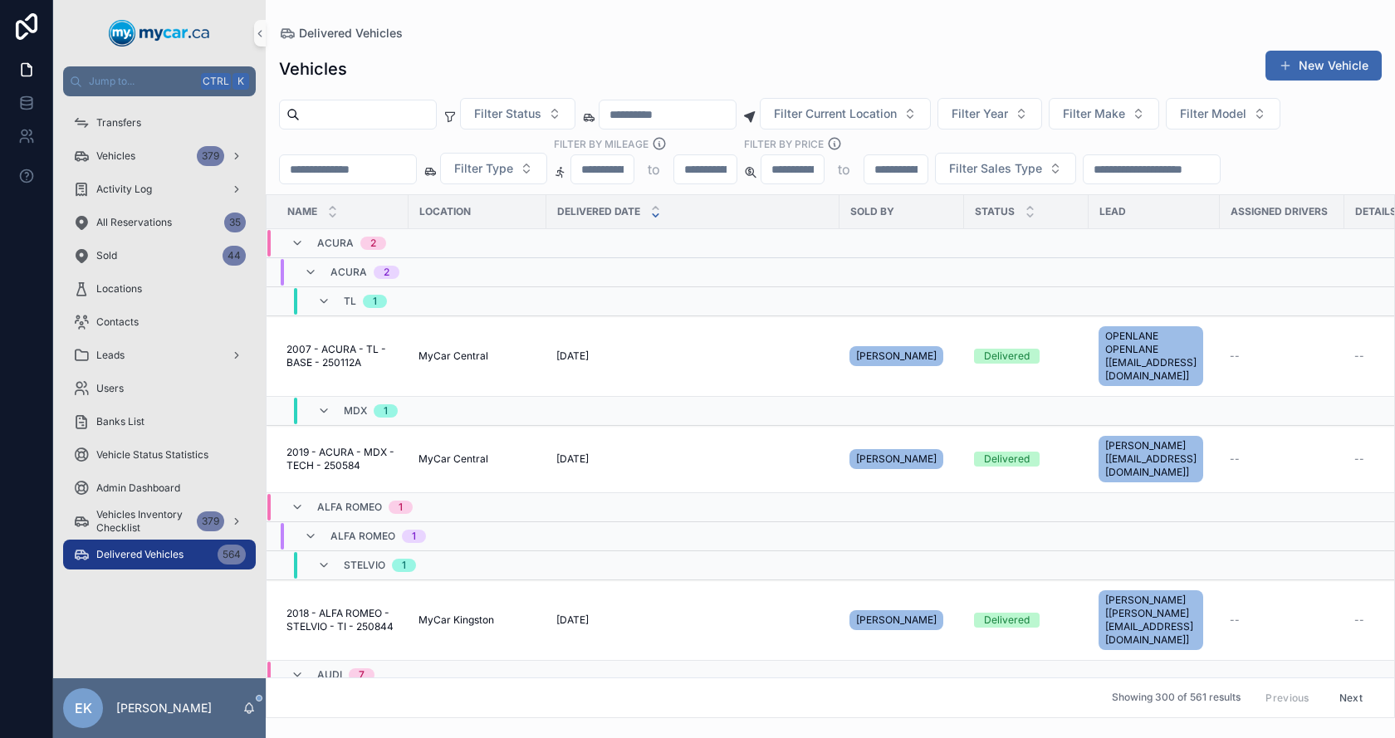
click at [387, 169] on input "scrollable content" at bounding box center [348, 169] width 136 height 23
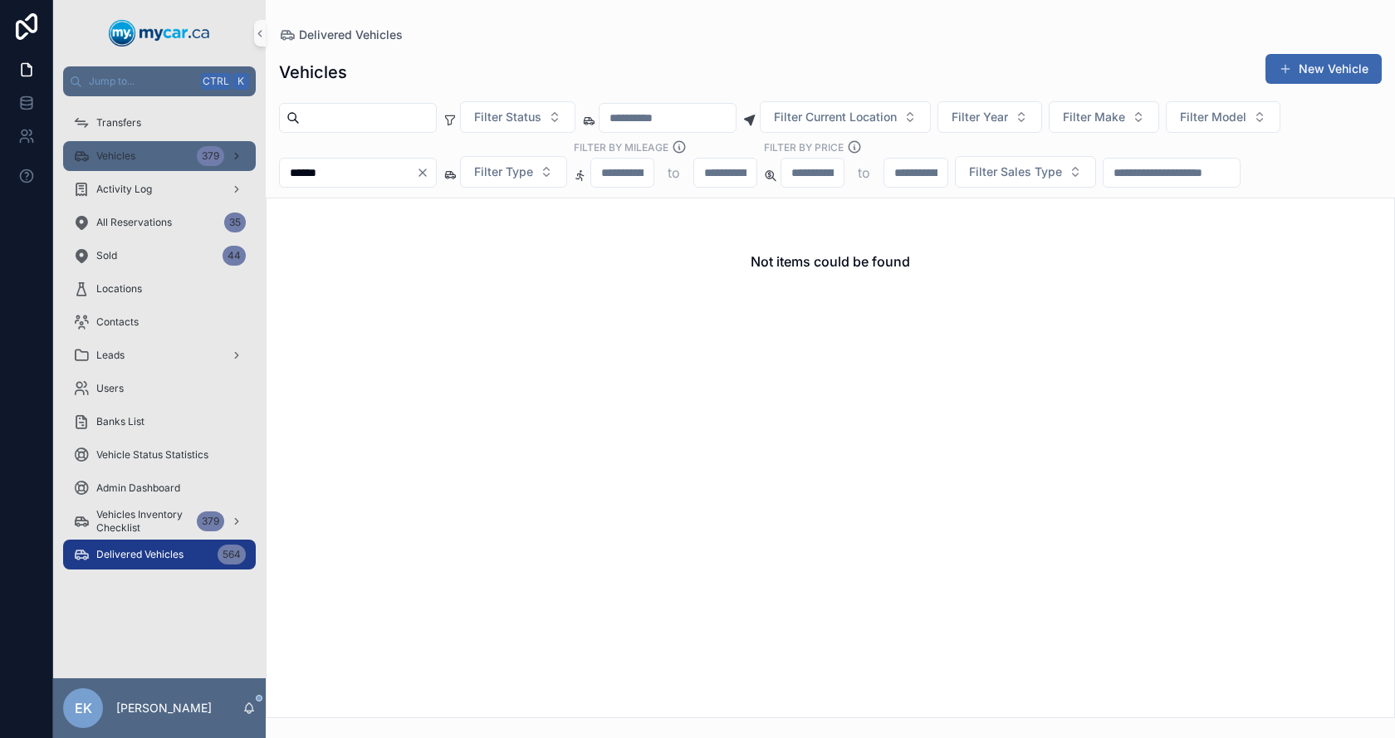
type input "******"
click at [144, 168] on div "Vehicles 379" at bounding box center [159, 156] width 173 height 27
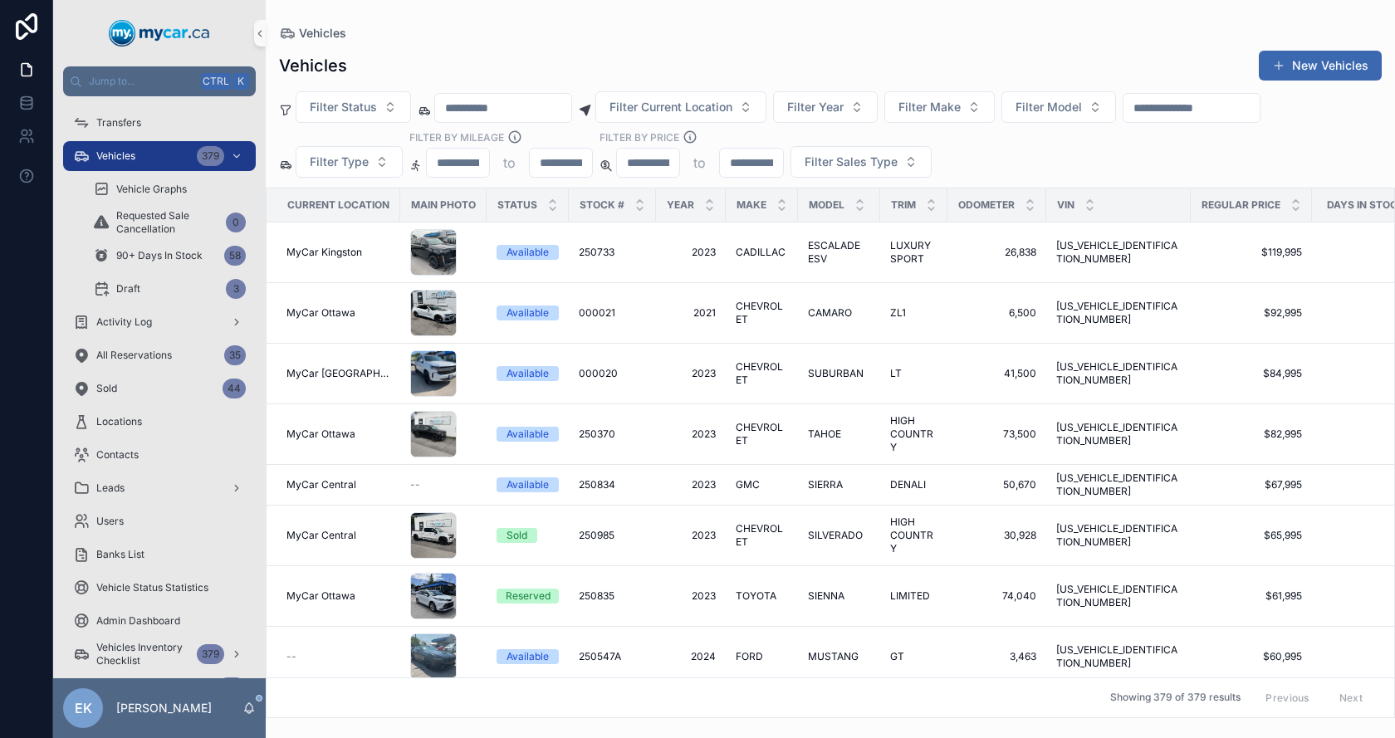
click at [1211, 105] on input "scrollable content" at bounding box center [1191, 107] width 136 height 23
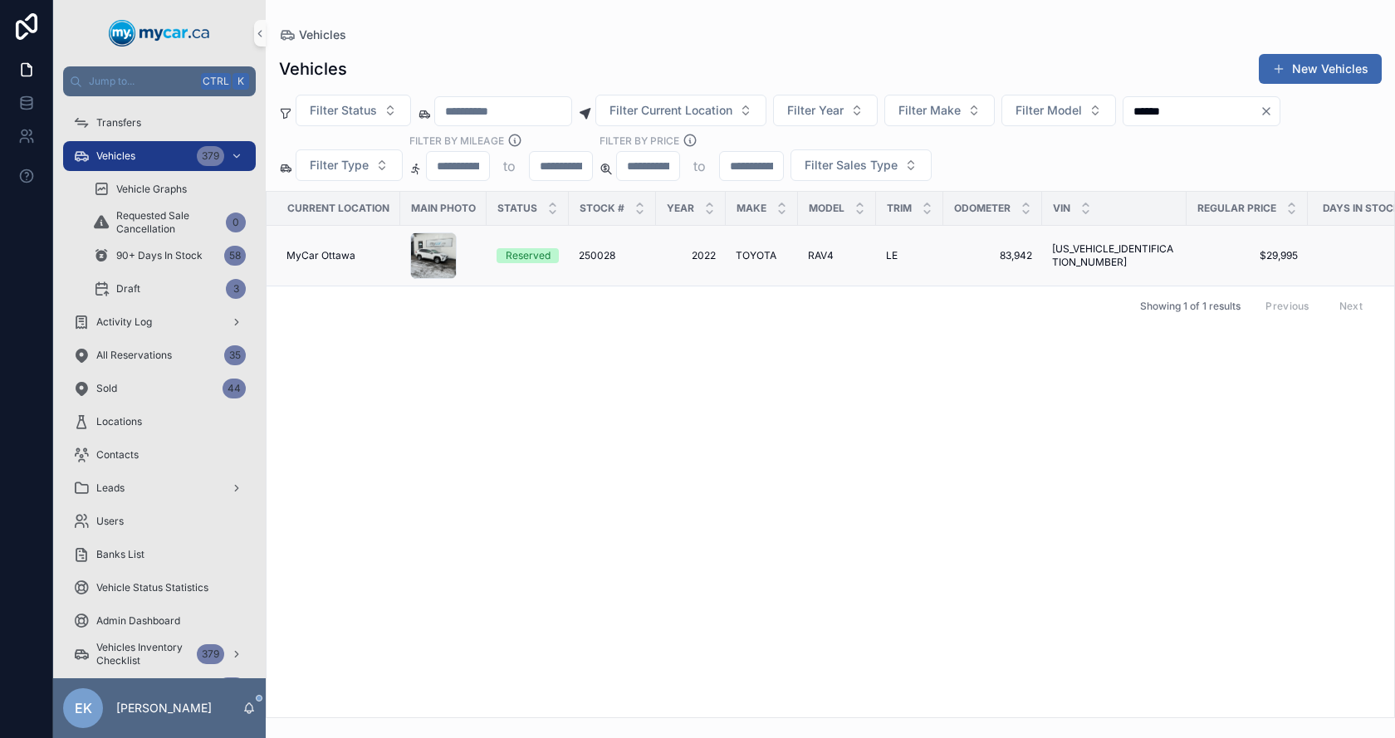
type input "******"
click at [749, 253] on span "TOYOTA" at bounding box center [756, 255] width 41 height 13
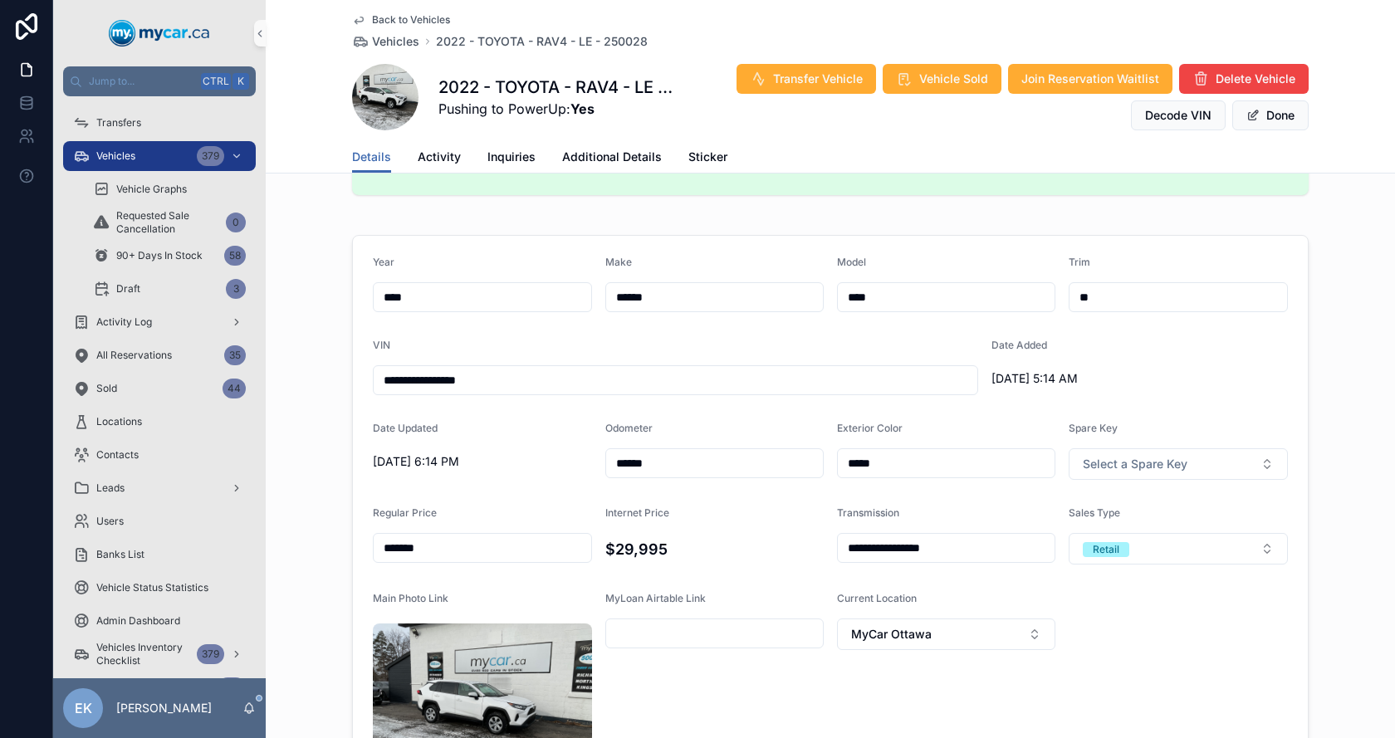
scroll to position [498, 0]
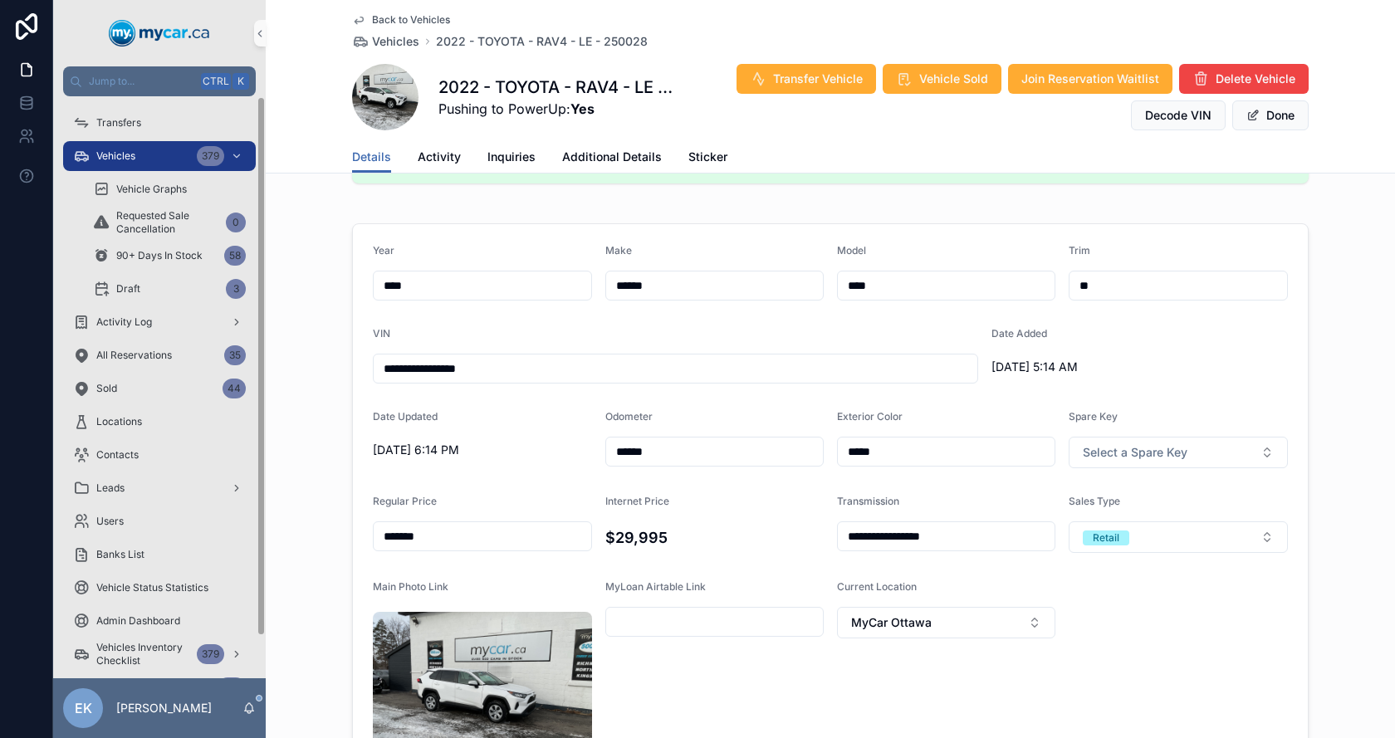
click at [110, 158] on span "Vehicles" at bounding box center [115, 155] width 39 height 13
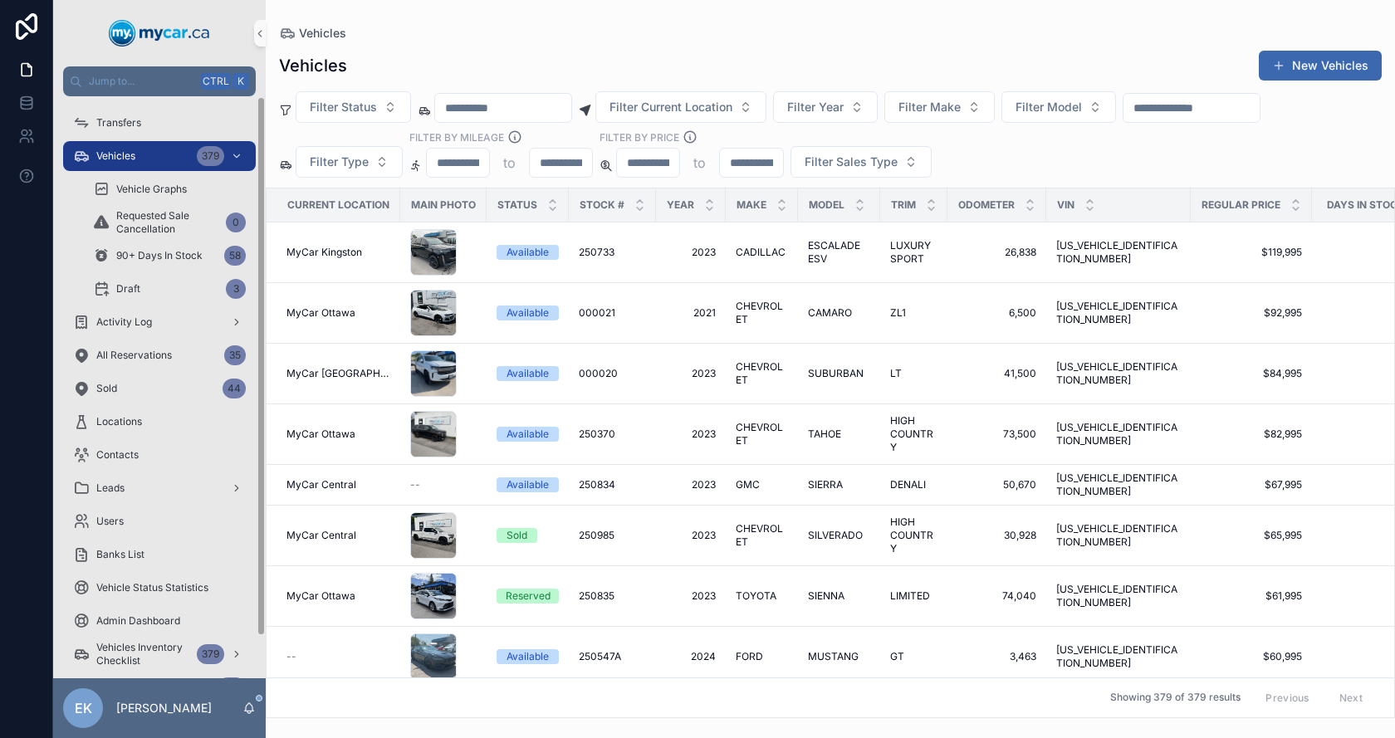
click at [1259, 101] on input "scrollable content" at bounding box center [1191, 107] width 136 height 23
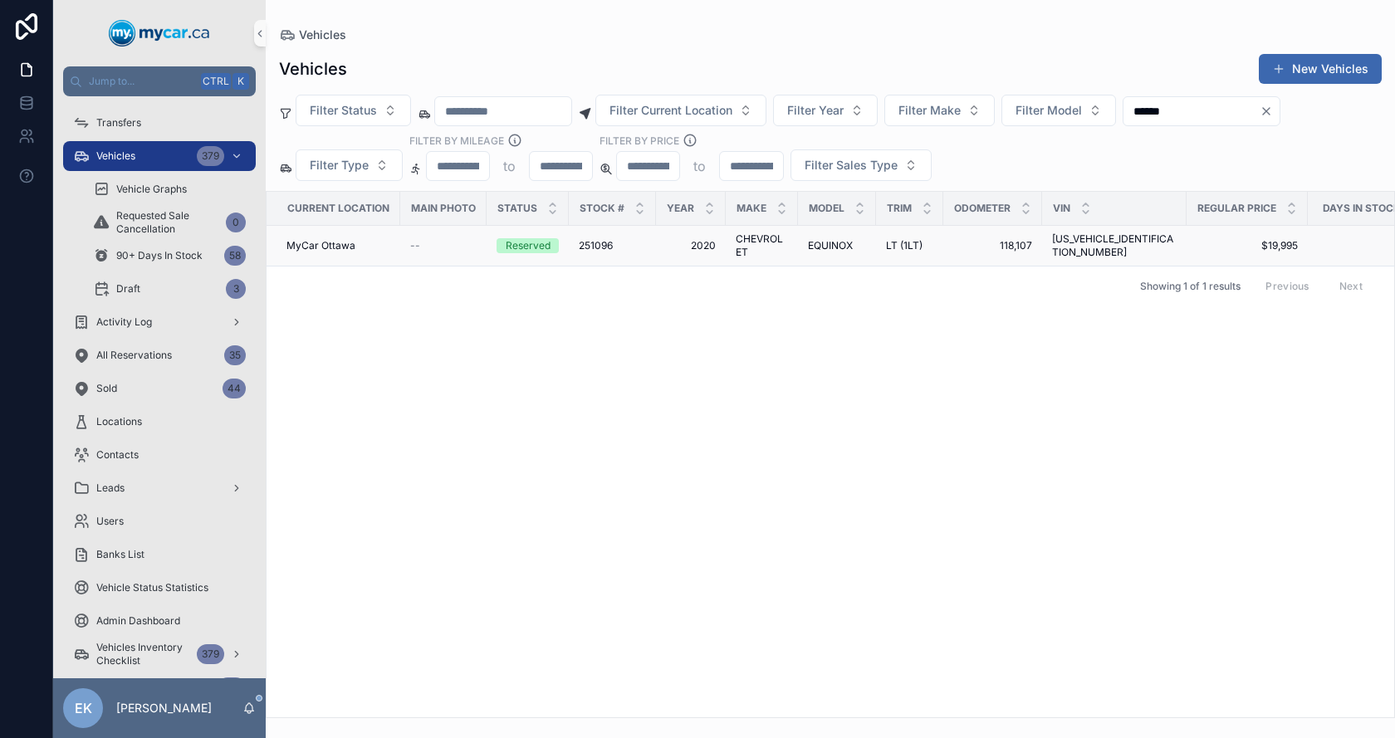
type input "******"
click at [844, 242] on span "EQUINOX" at bounding box center [830, 245] width 45 height 13
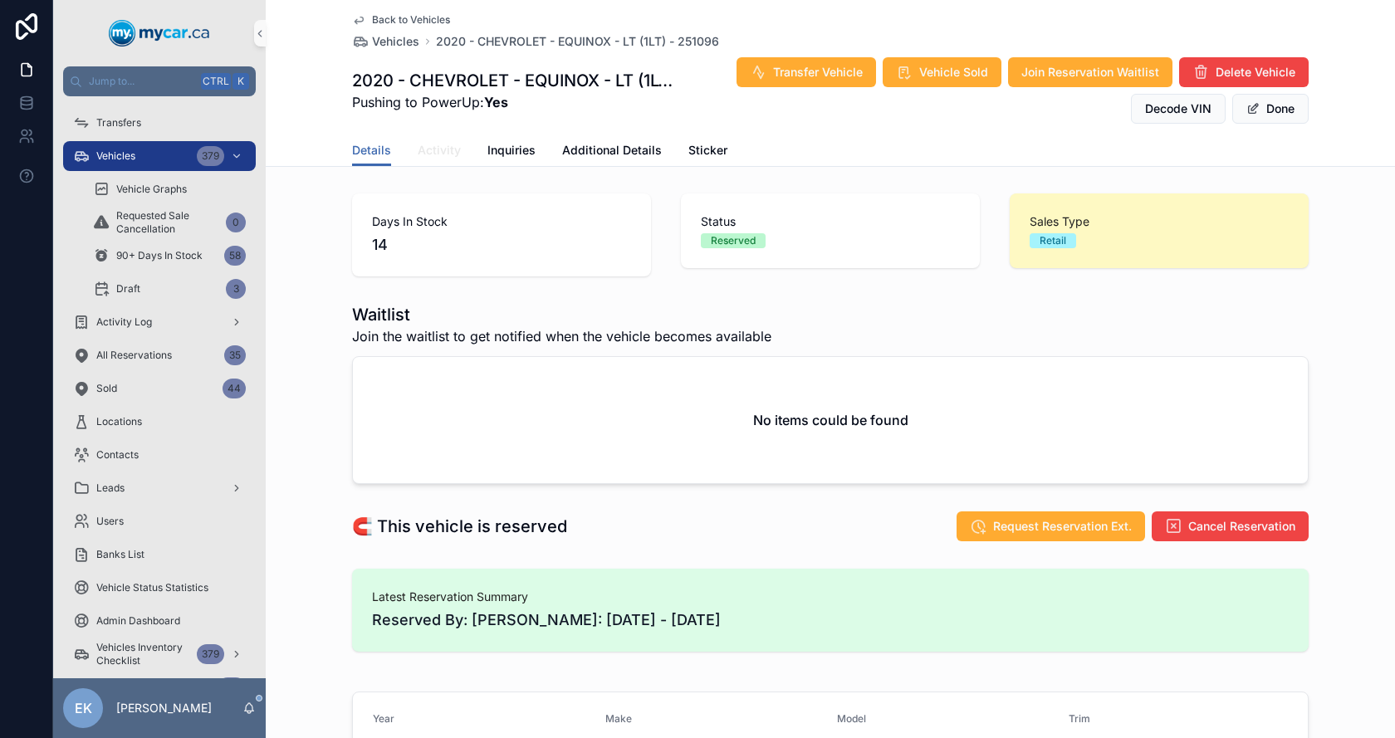
click at [447, 148] on span "Activity" at bounding box center [439, 150] width 43 height 17
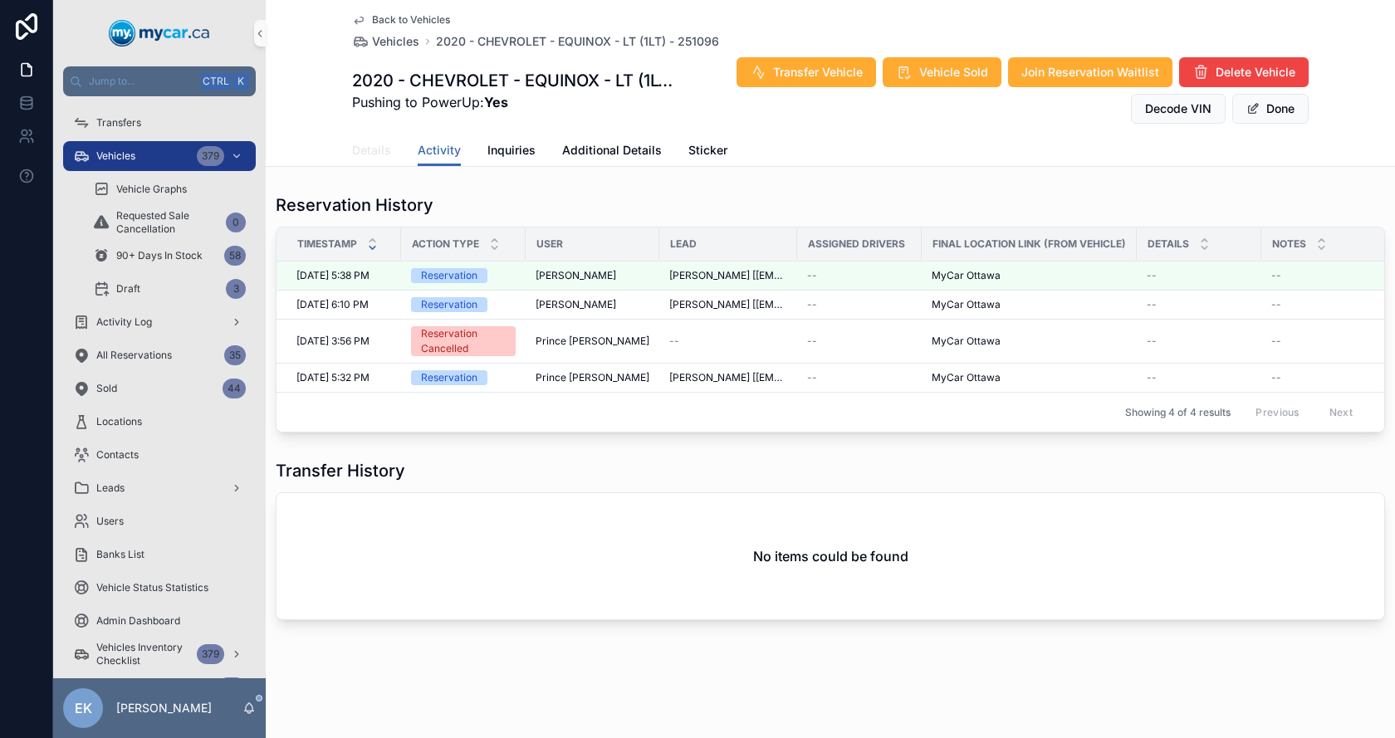
click at [373, 147] on span "Details" at bounding box center [371, 150] width 39 height 17
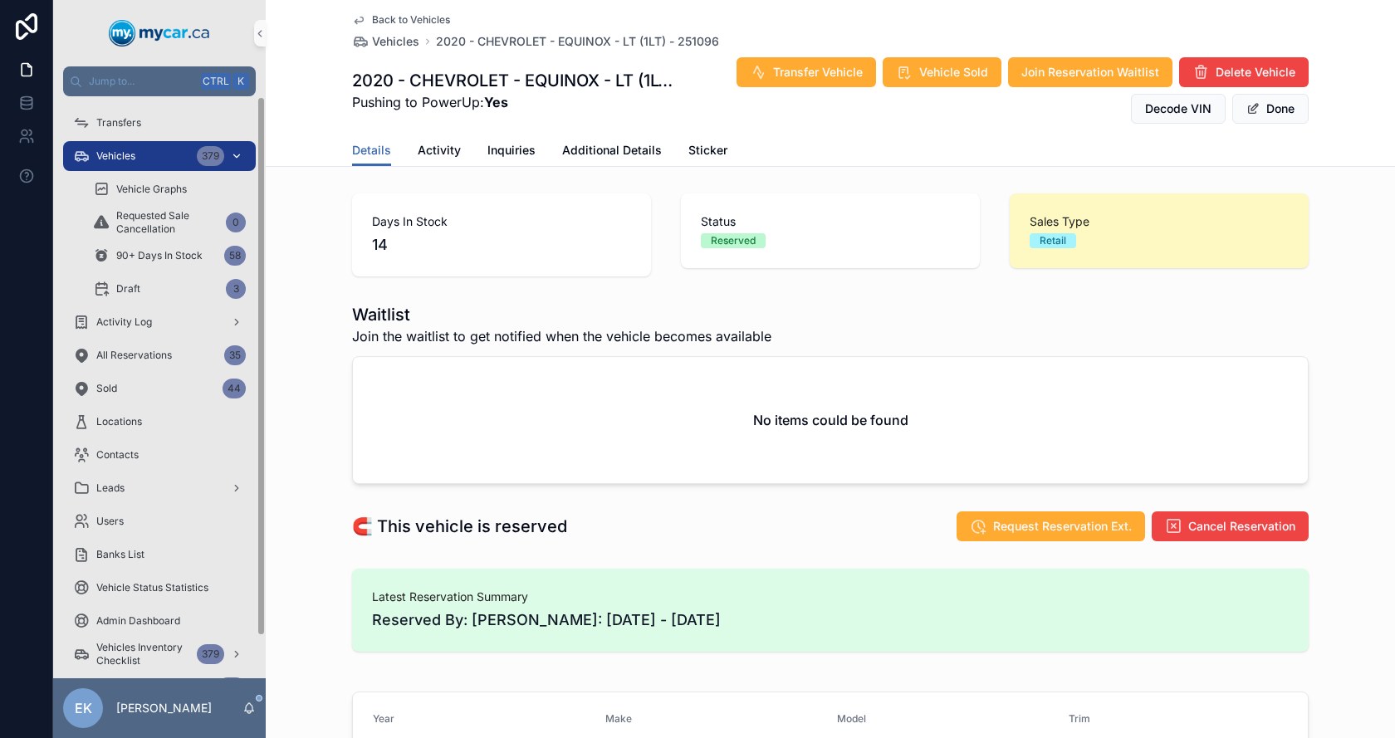
click at [147, 161] on div "Vehicles 379" at bounding box center [159, 156] width 173 height 27
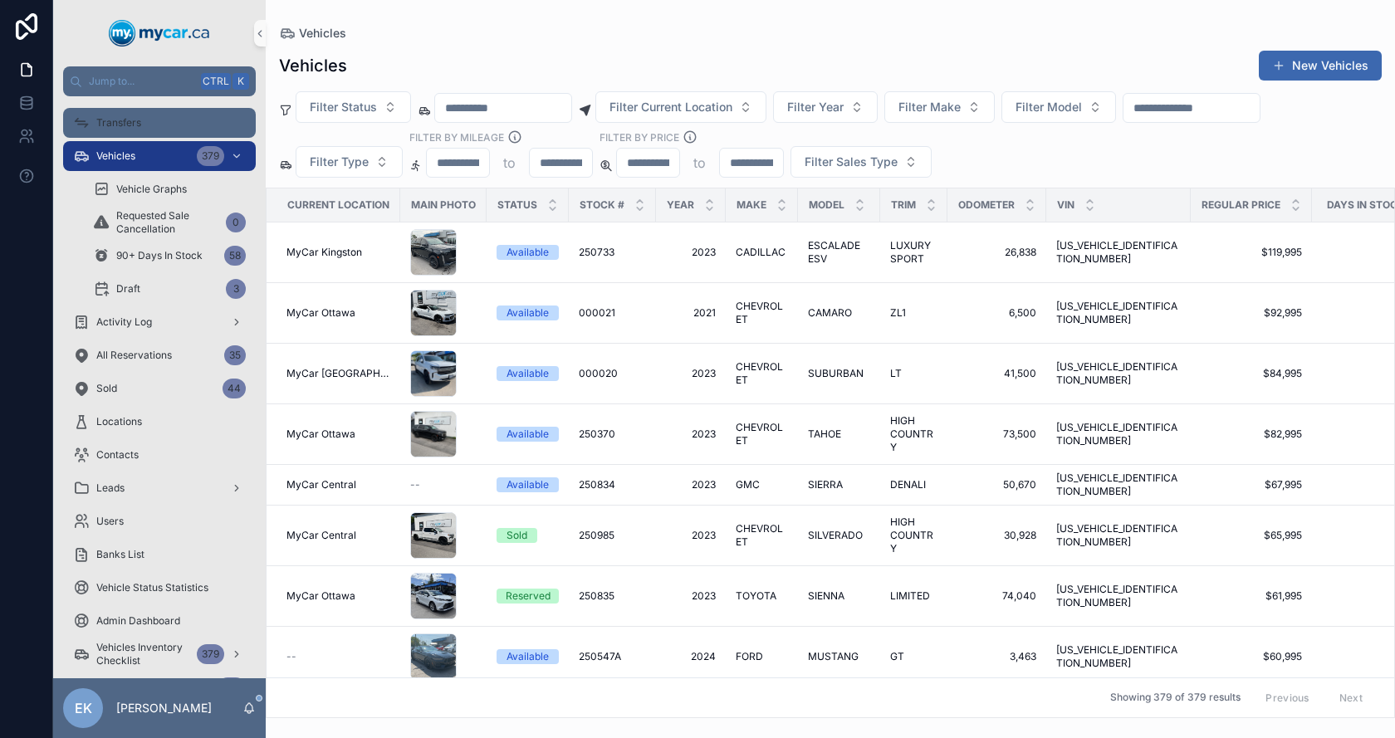
click at [154, 120] on div "Transfers" at bounding box center [159, 123] width 173 height 27
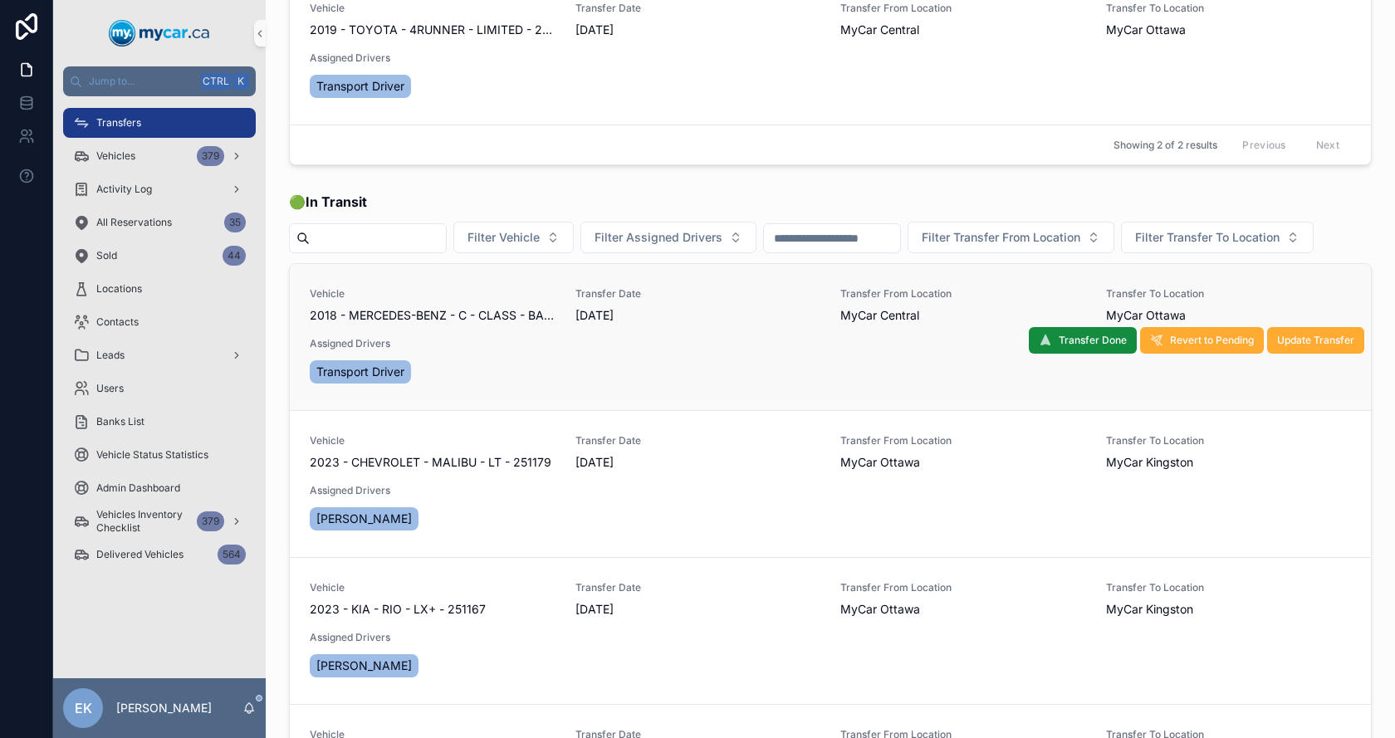
scroll to position [249, 0]
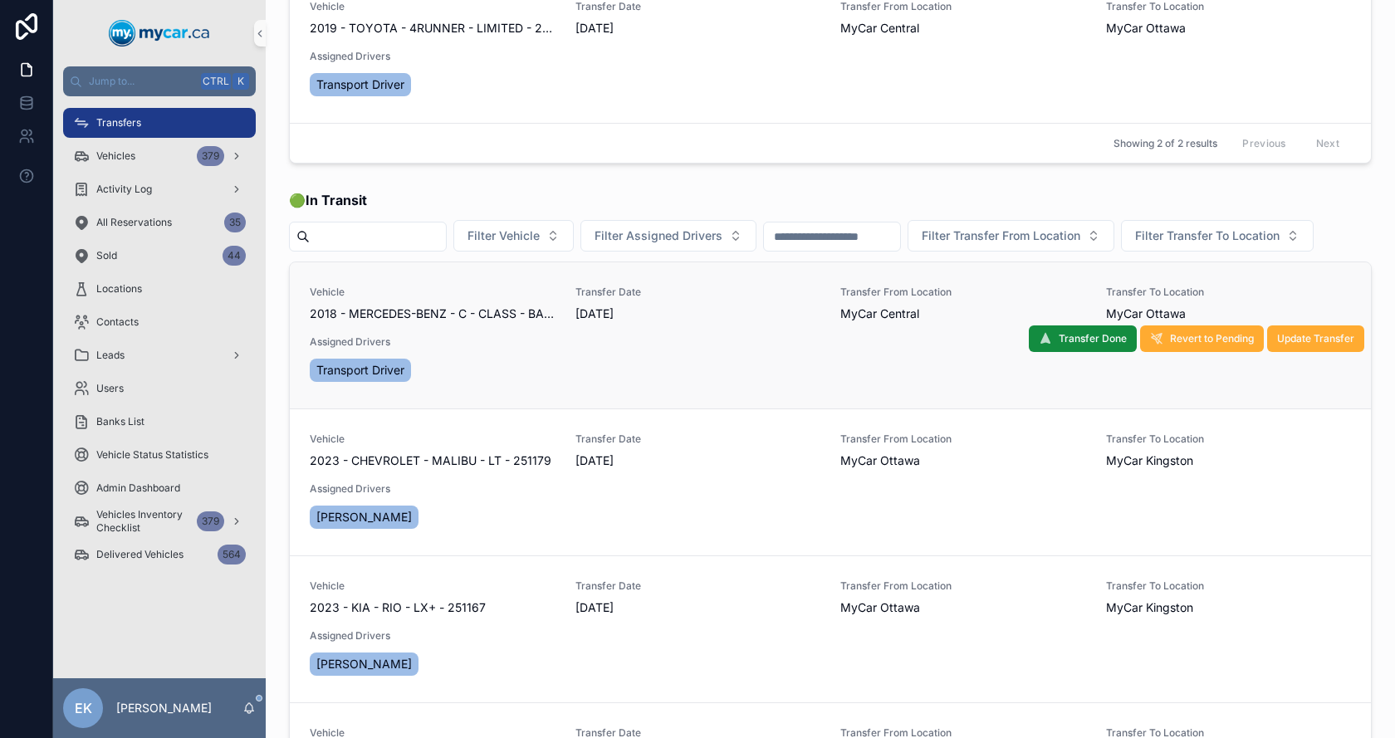
click at [515, 349] on span "Assigned Drivers" at bounding box center [433, 341] width 246 height 13
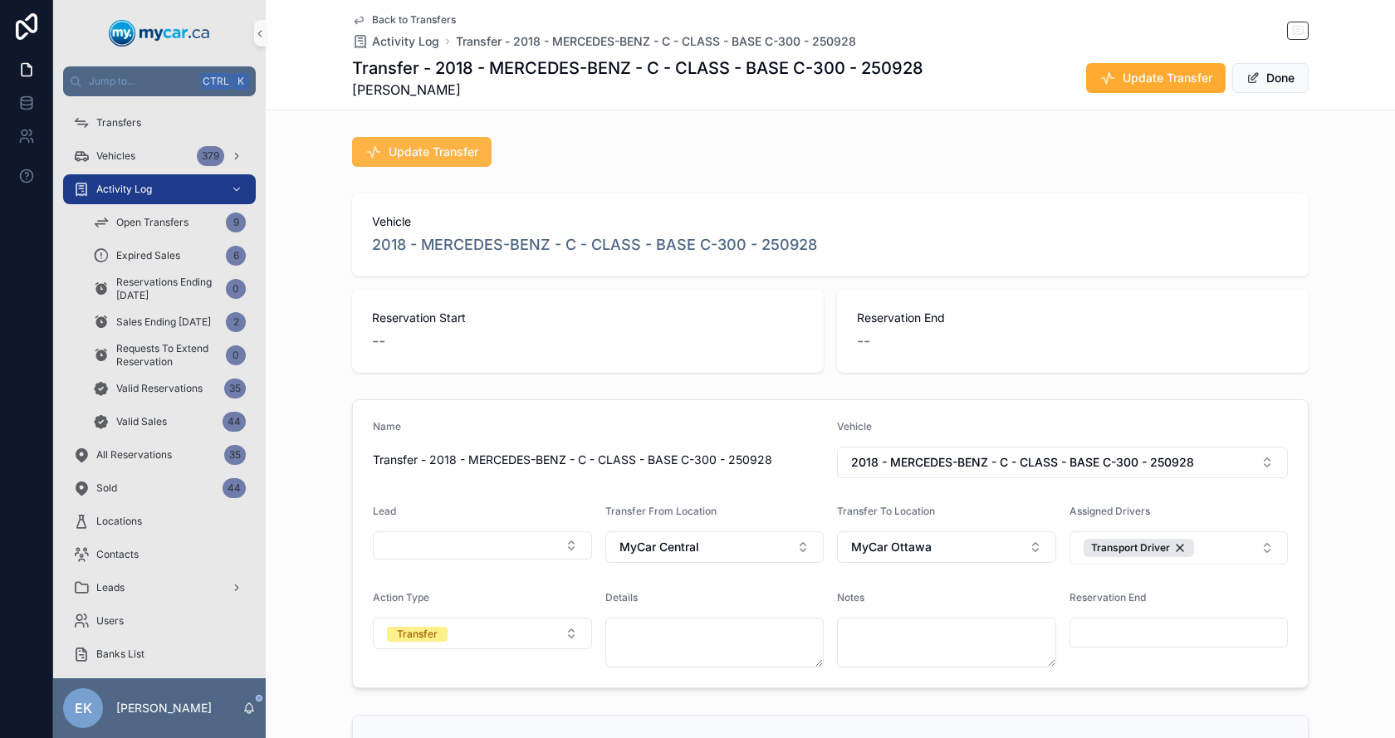
click at [409, 164] on button "Update Transfer" at bounding box center [421, 152] width 139 height 30
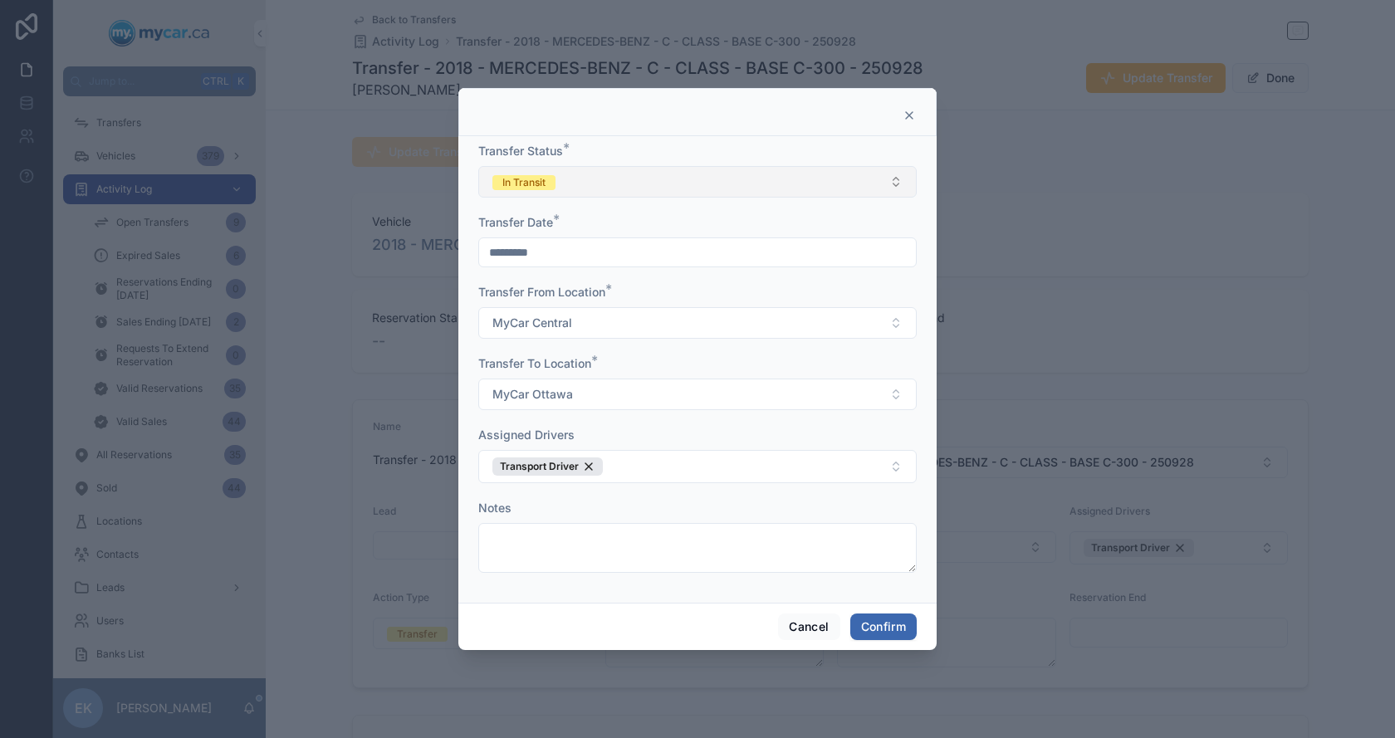
click at [526, 185] on div "In Transit" at bounding box center [523, 182] width 43 height 15
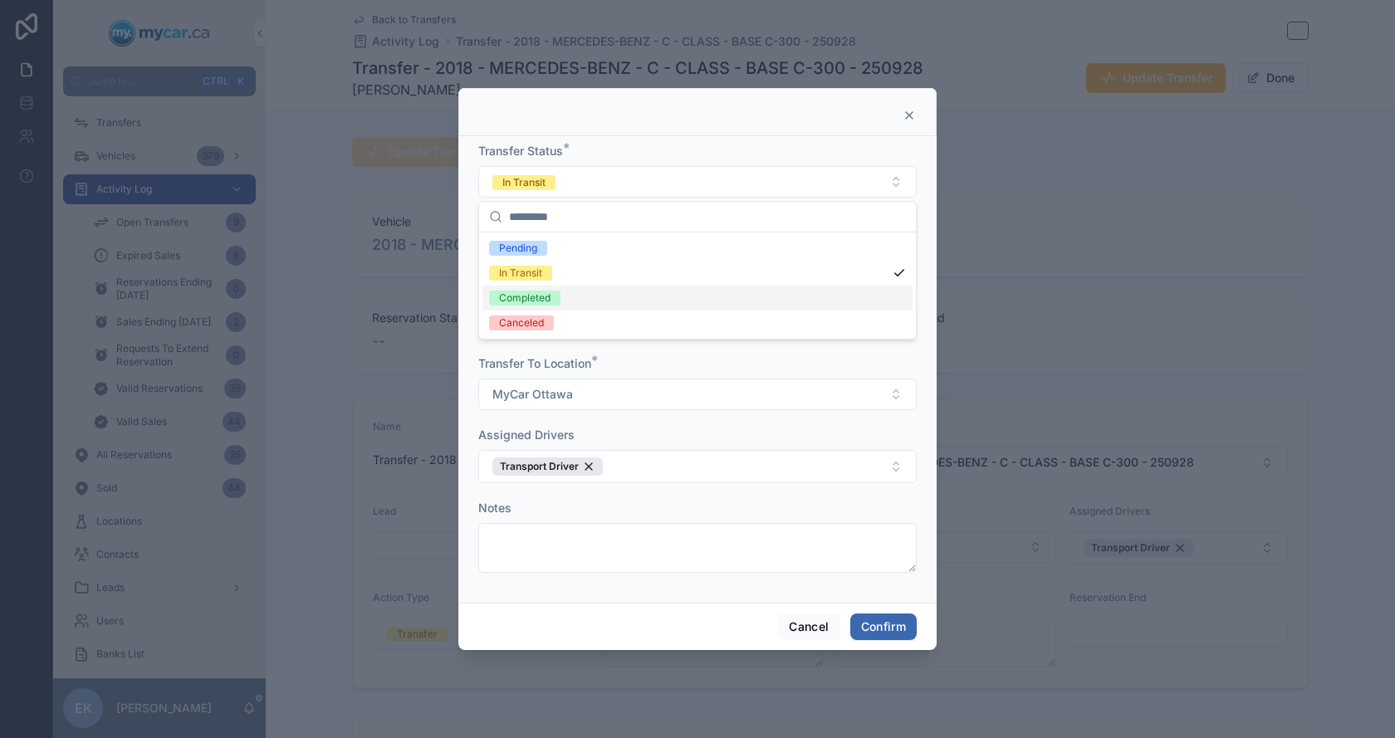
click at [529, 294] on div "Completed" at bounding box center [524, 298] width 51 height 15
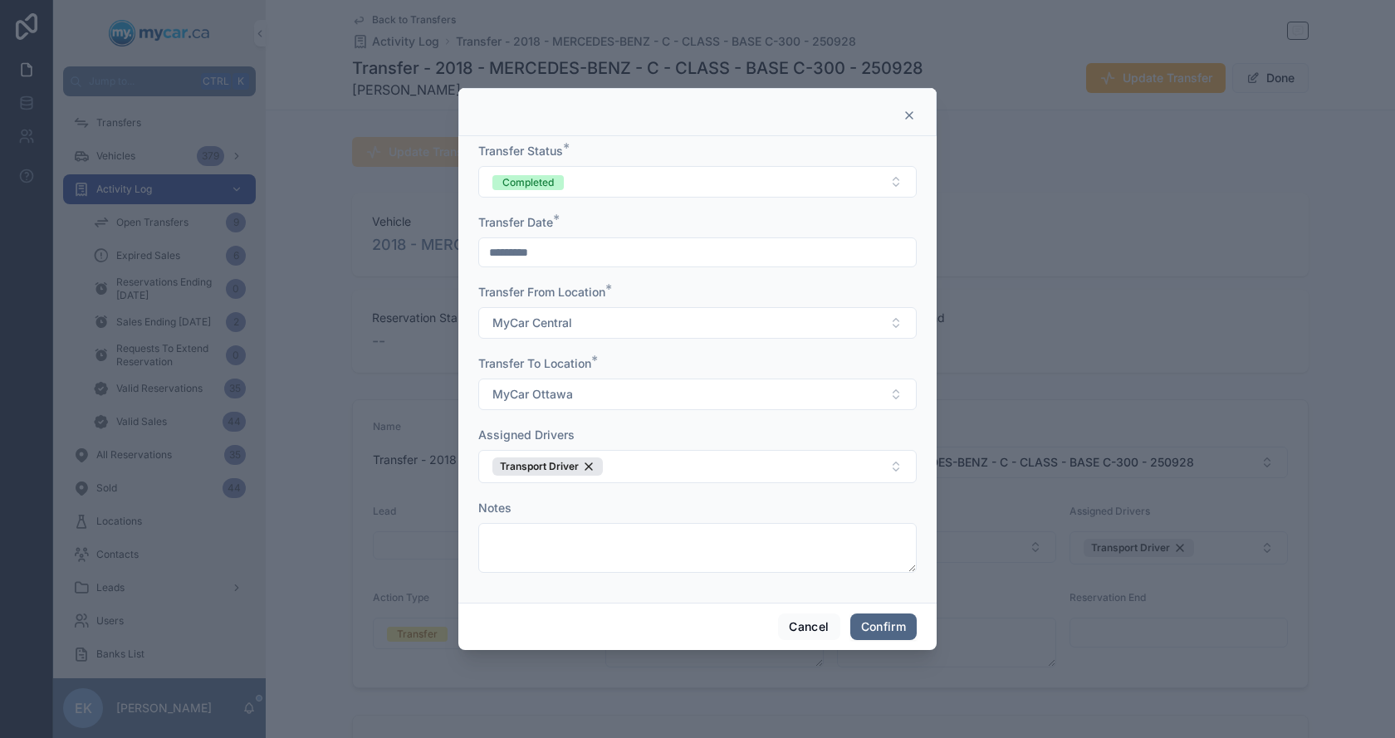
click at [891, 622] on button "Confirm" at bounding box center [883, 627] width 66 height 27
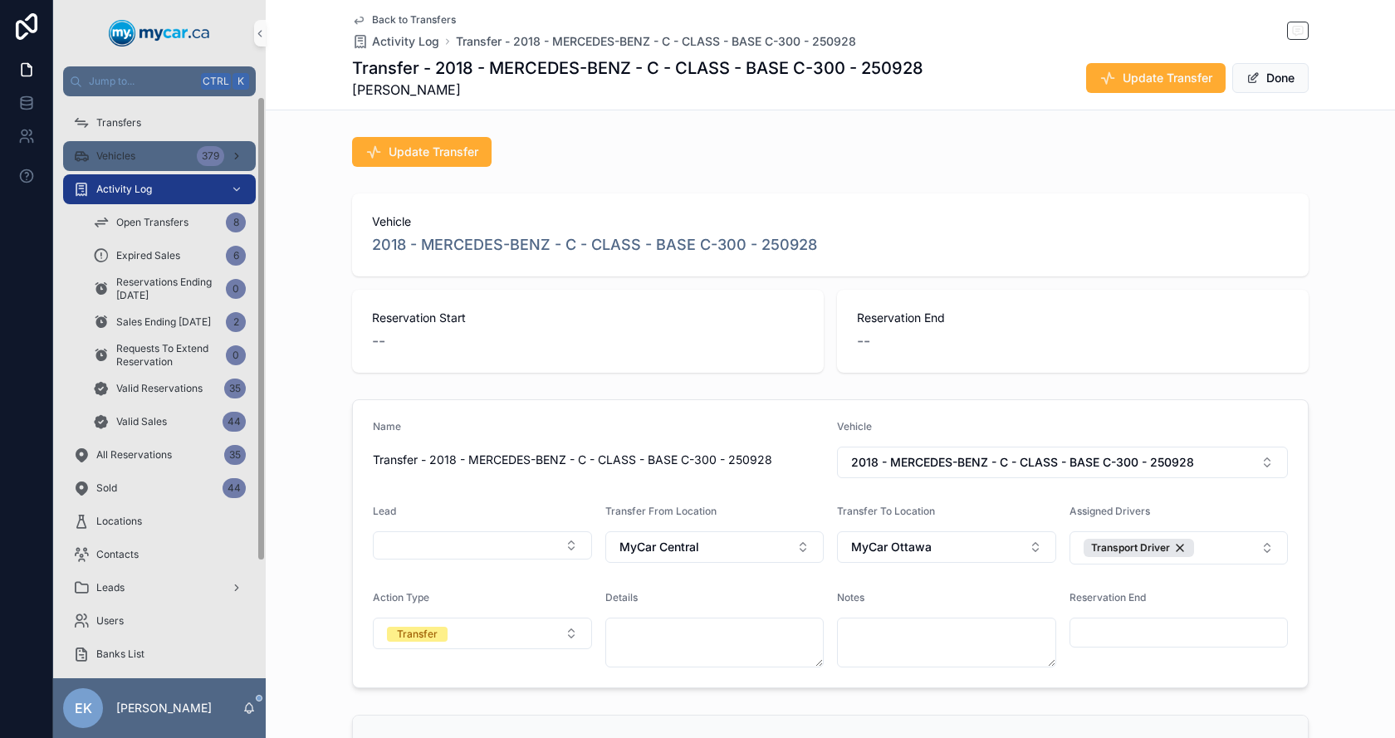
click at [117, 155] on span "Vehicles" at bounding box center [115, 155] width 39 height 13
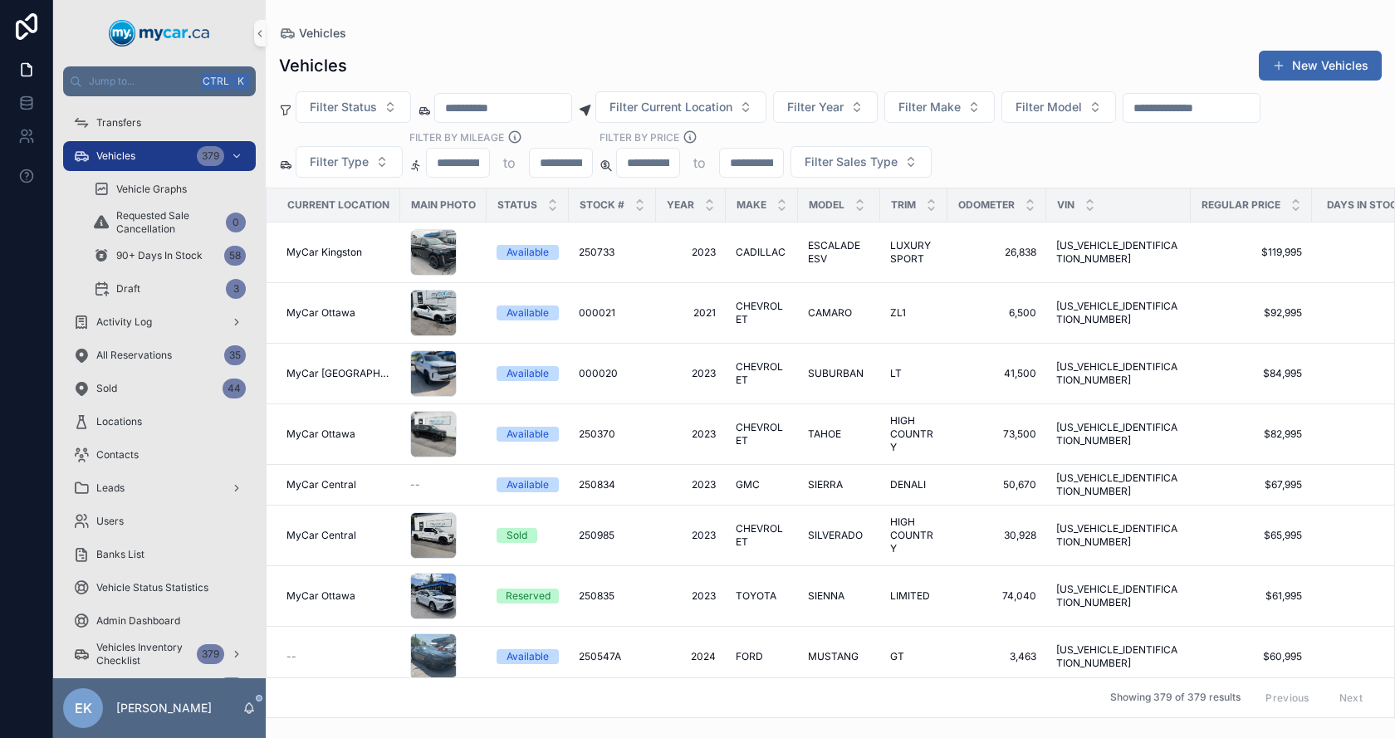
click at [1227, 114] on input "scrollable content" at bounding box center [1191, 107] width 136 height 23
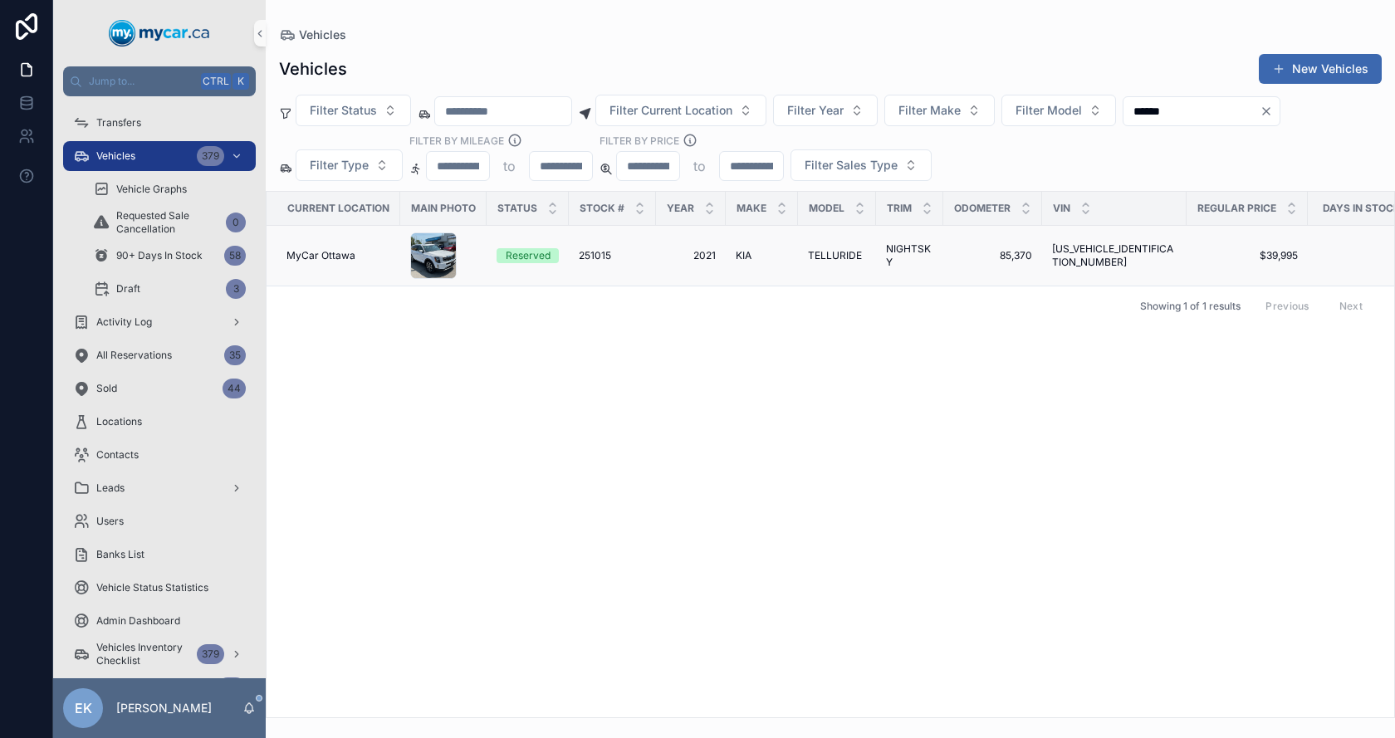
type input "******"
click at [830, 258] on span "TELLURIDE" at bounding box center [835, 255] width 54 height 13
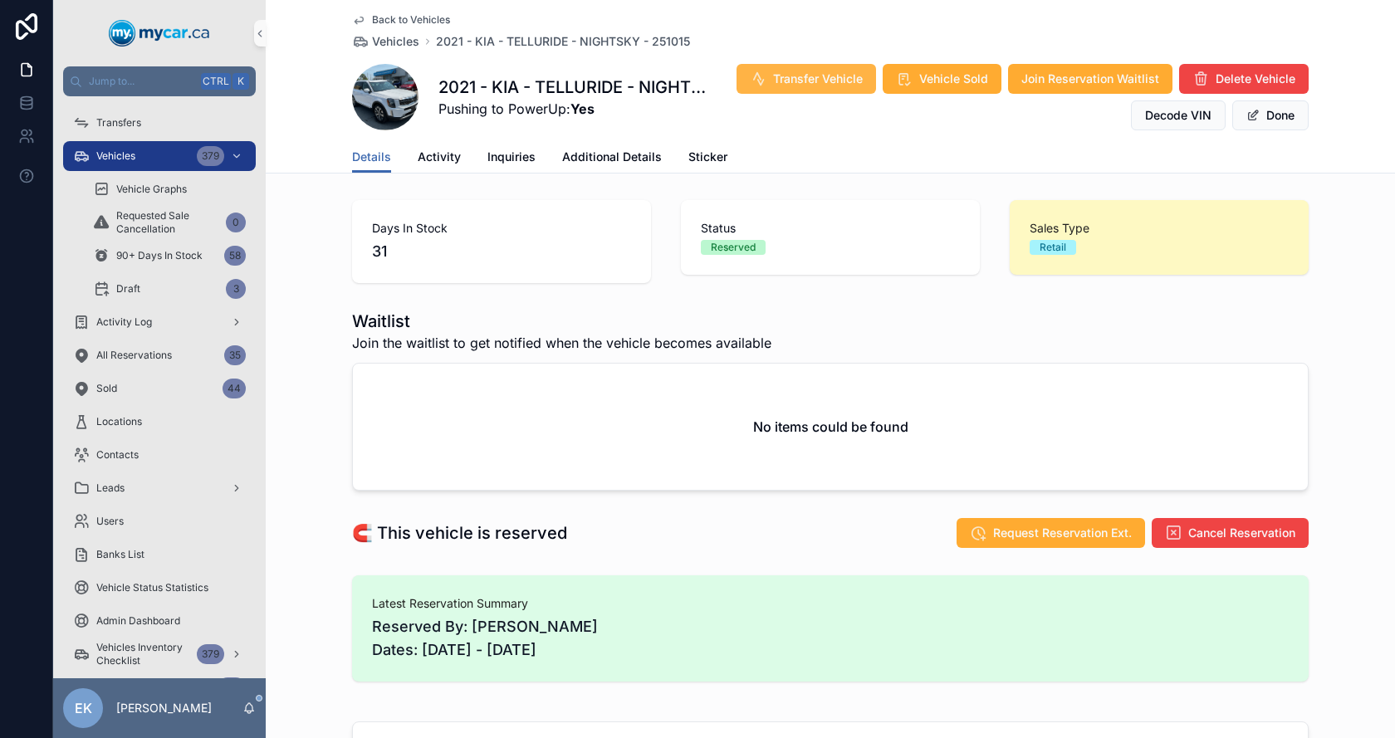
click at [786, 70] on button "Transfer Vehicle" at bounding box center [805, 79] width 139 height 30
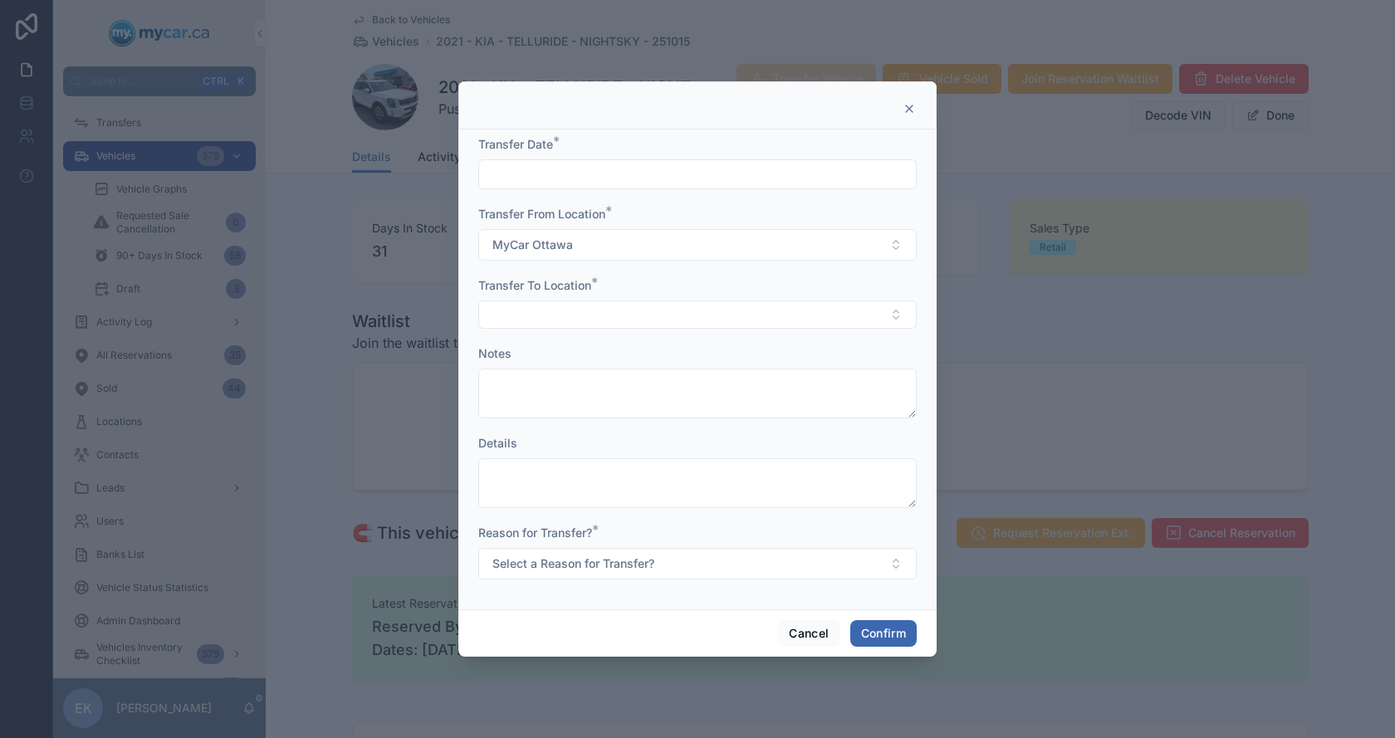
click at [541, 178] on input "text" at bounding box center [697, 174] width 437 height 23
click at [722, 456] on button "28" at bounding box center [727, 458] width 30 height 30
type input "*********"
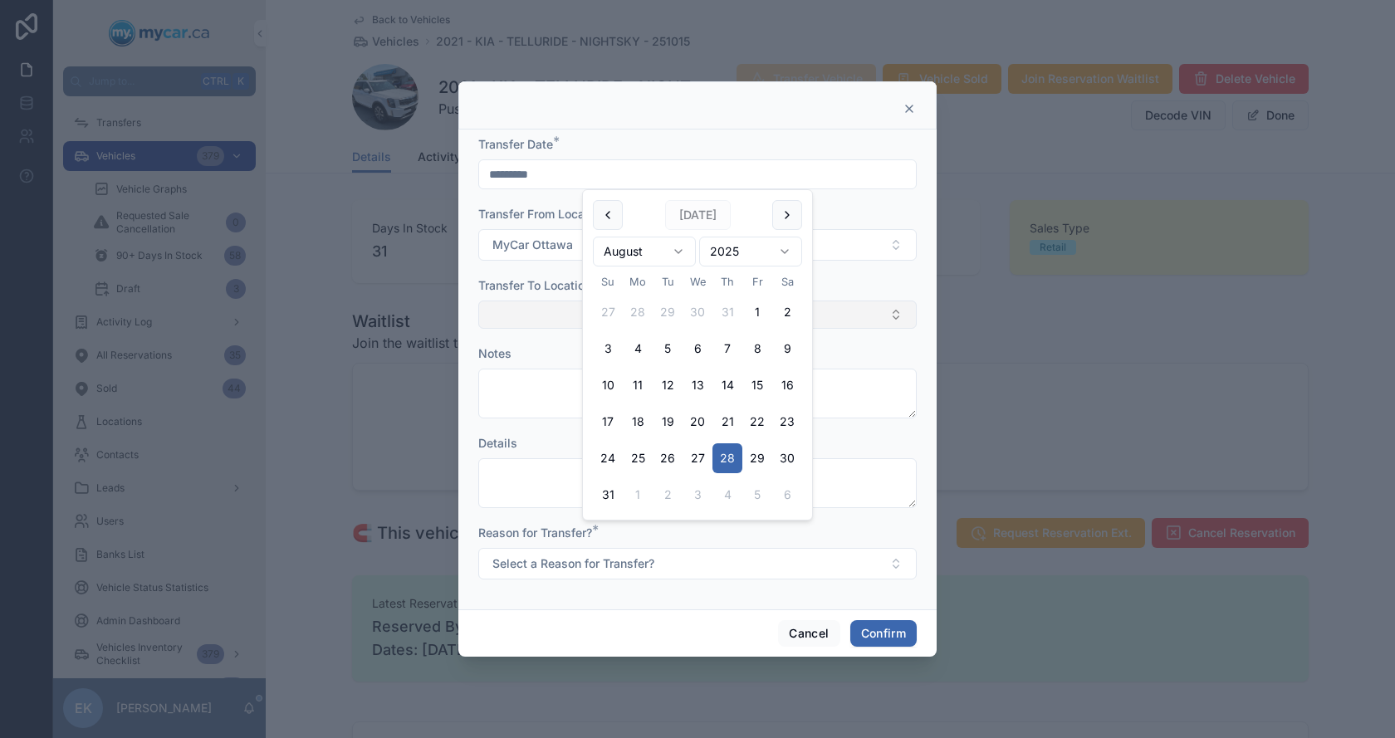
click at [521, 310] on button "Select Button" at bounding box center [697, 315] width 438 height 28
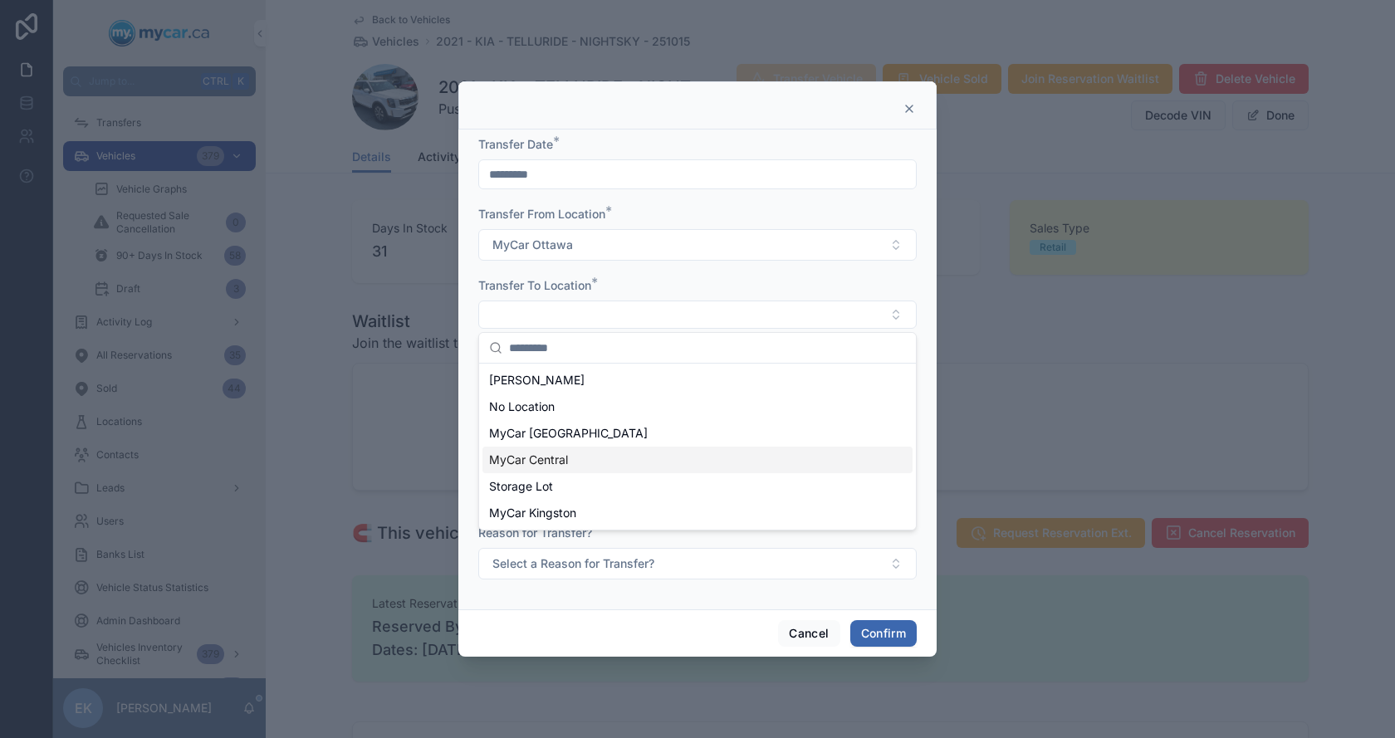
click at [561, 461] on span "MyCar Central" at bounding box center [528, 460] width 79 height 17
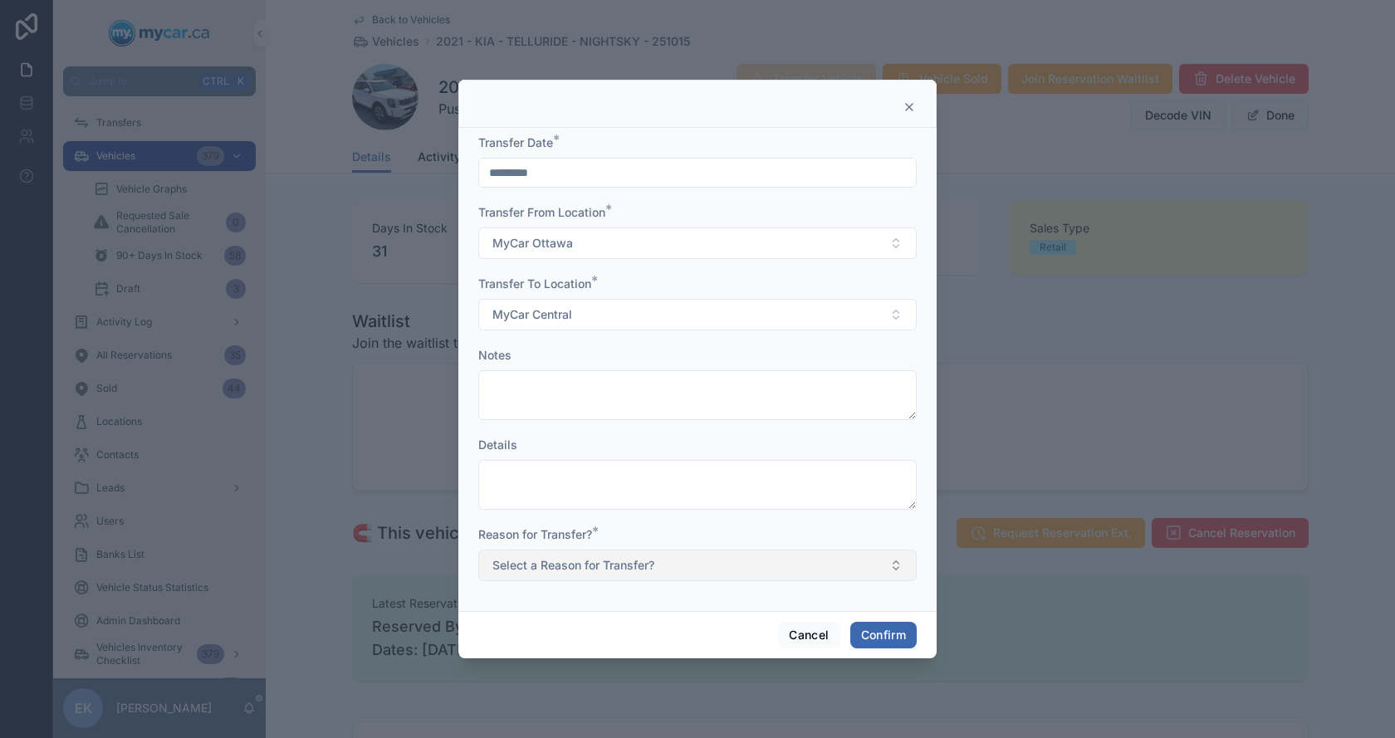
click at [554, 570] on span "Select a Reason for Transfer?" at bounding box center [573, 565] width 162 height 17
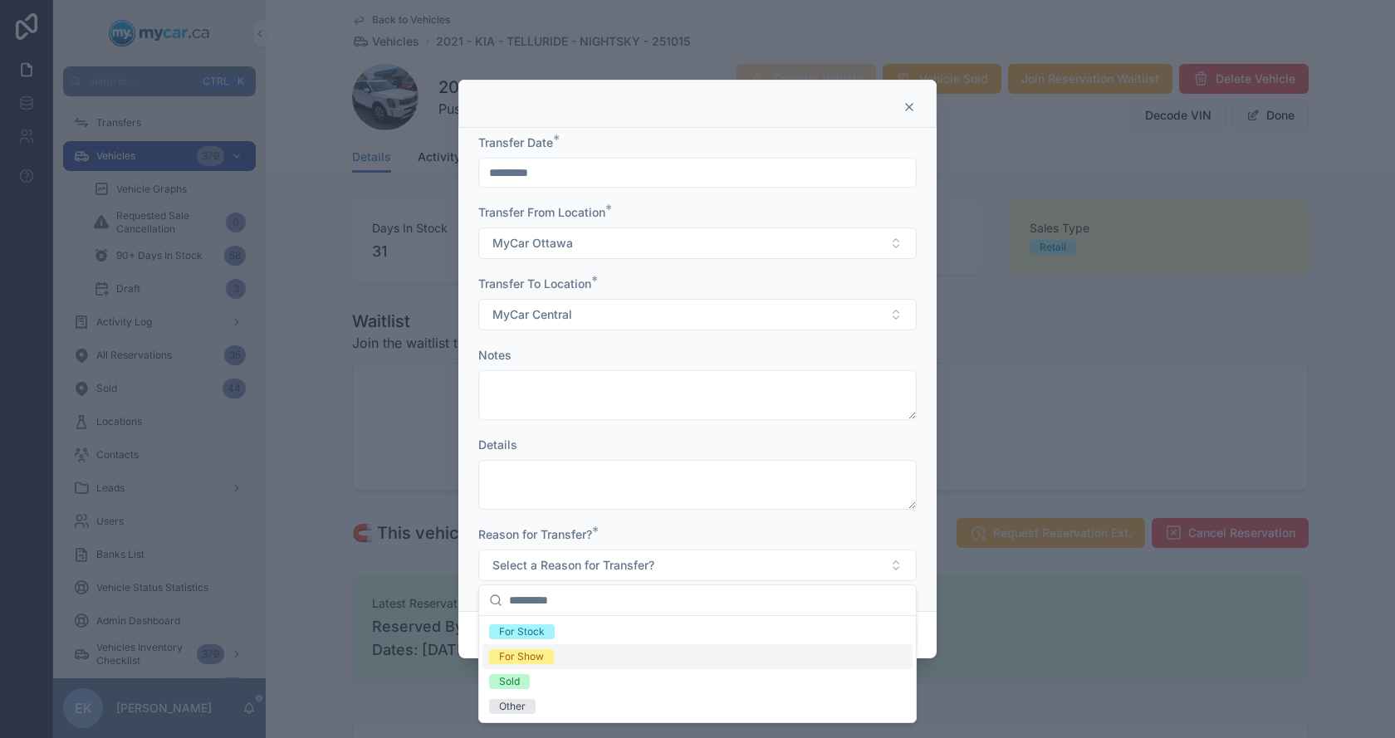
click at [535, 658] on div "For Show" at bounding box center [521, 656] width 45 height 15
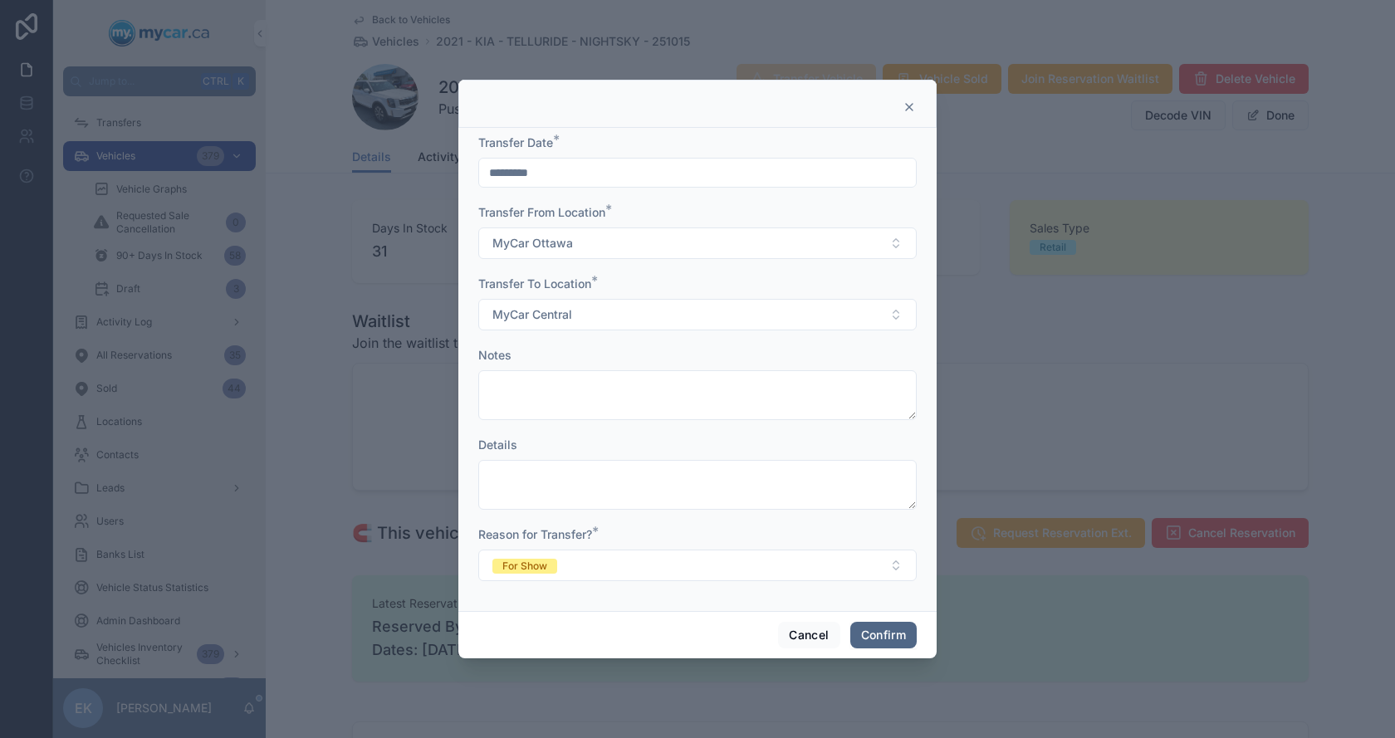
click at [883, 631] on button "Confirm" at bounding box center [883, 635] width 66 height 27
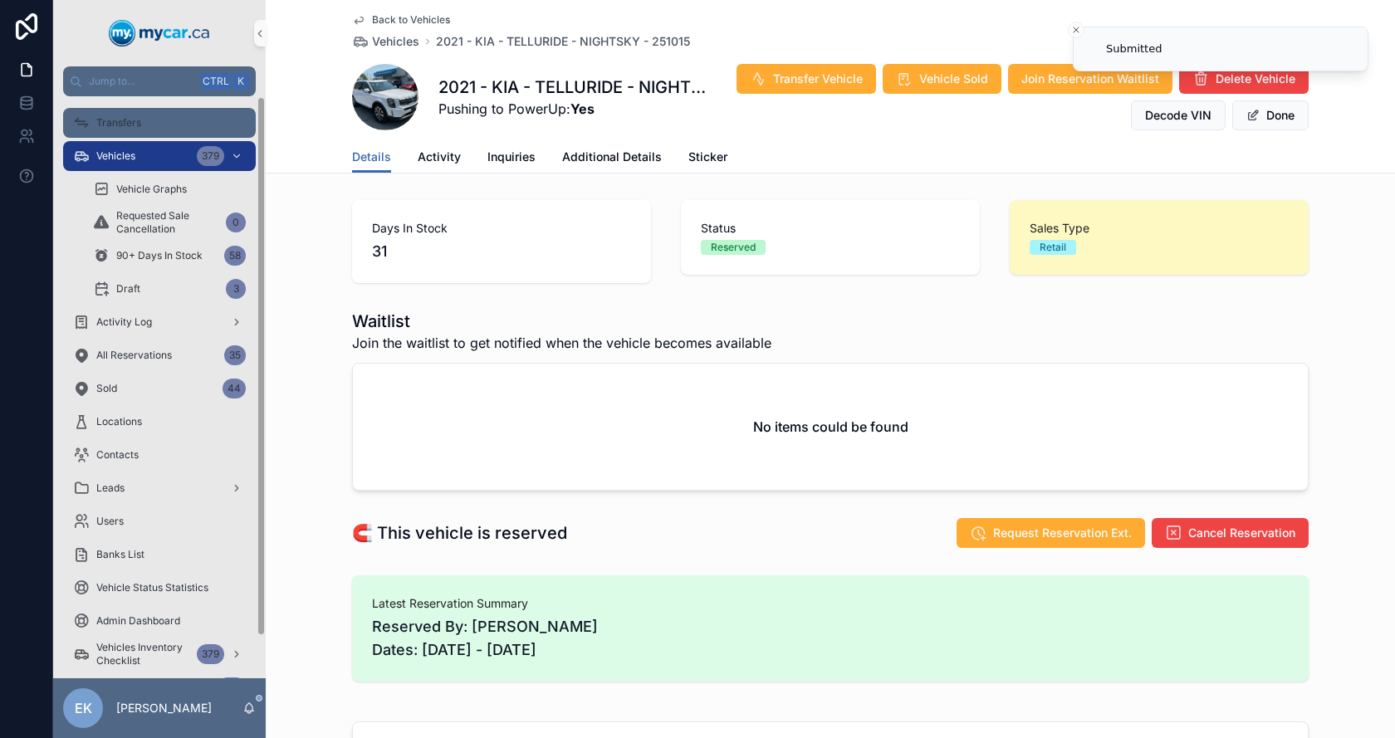
click at [110, 111] on div "Transfers" at bounding box center [159, 123] width 173 height 27
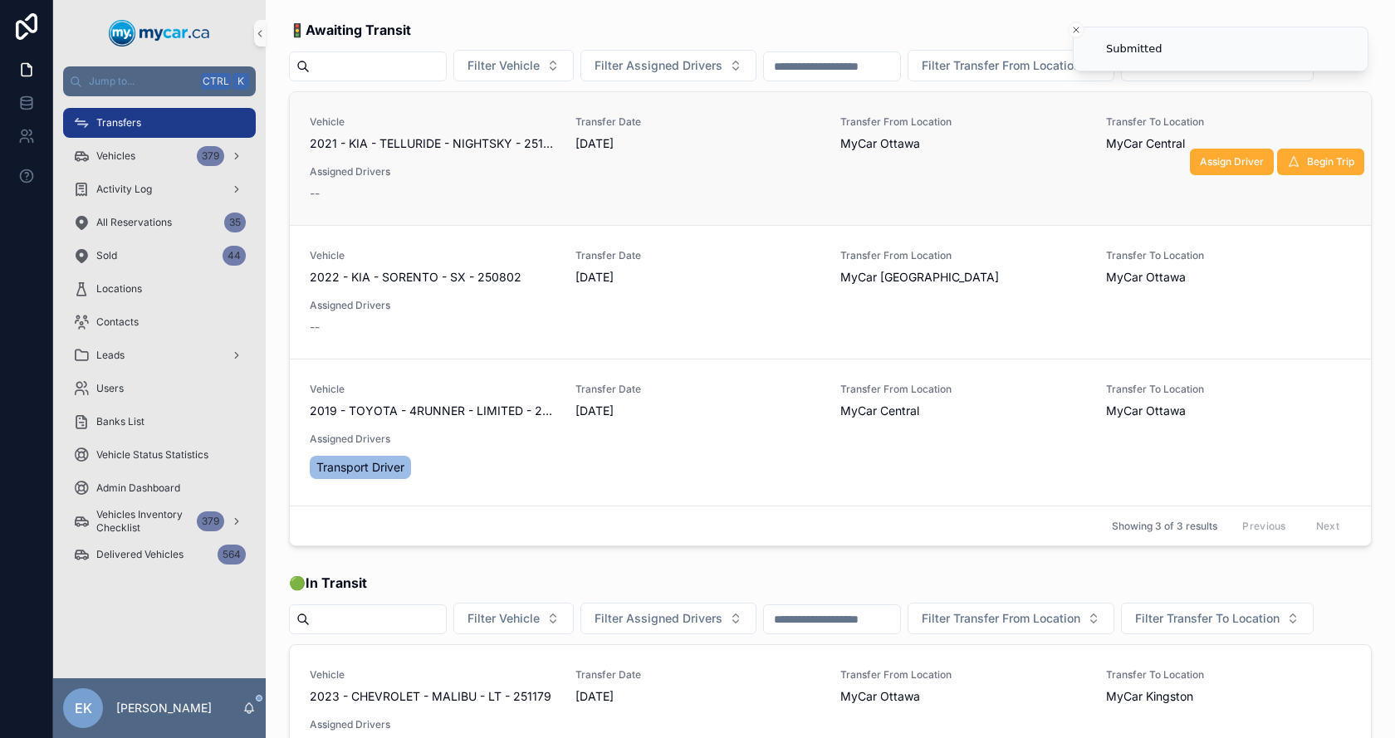
click at [473, 192] on div "Vehicle 2021 - KIA - TELLURIDE - NIGHTSKY - 251015 Transfer Date [DATE] Transfe…" at bounding box center [830, 158] width 1041 height 86
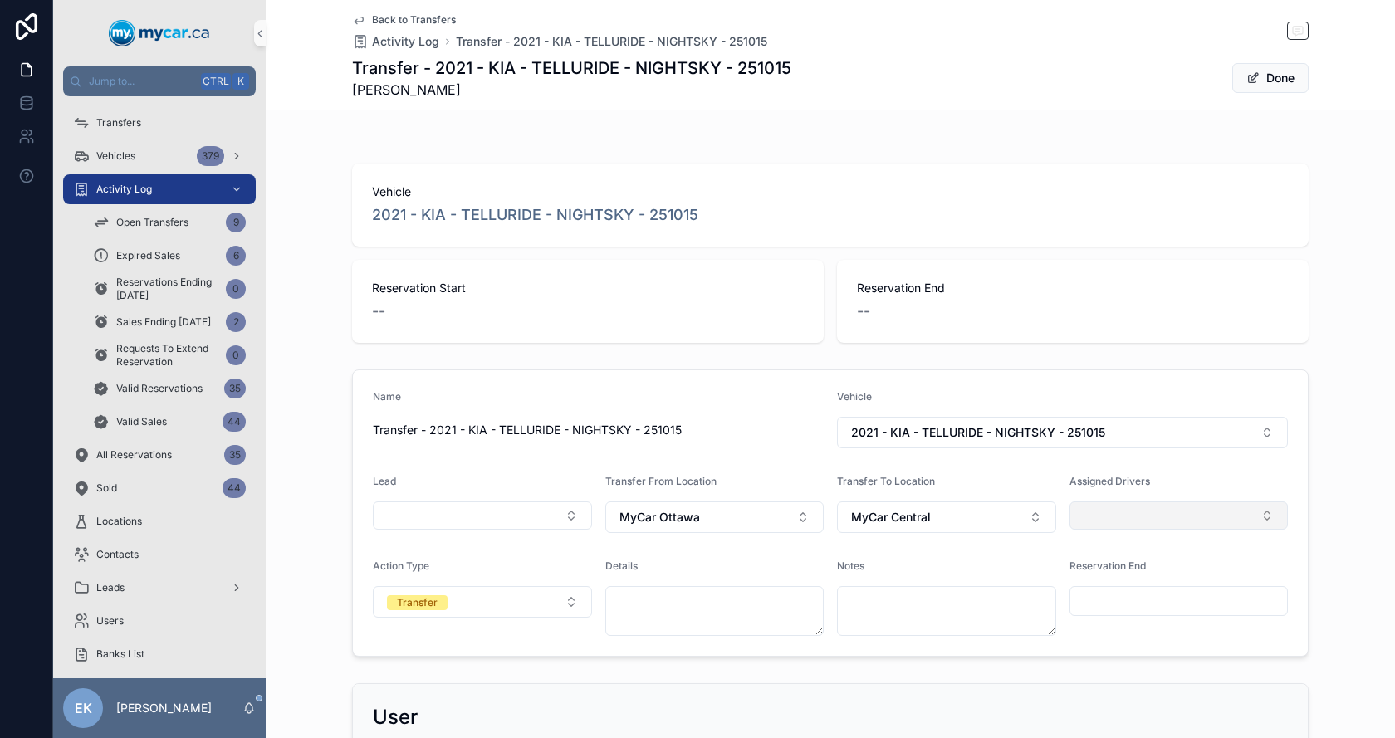
click at [1132, 516] on button "Select Button" at bounding box center [1178, 515] width 219 height 28
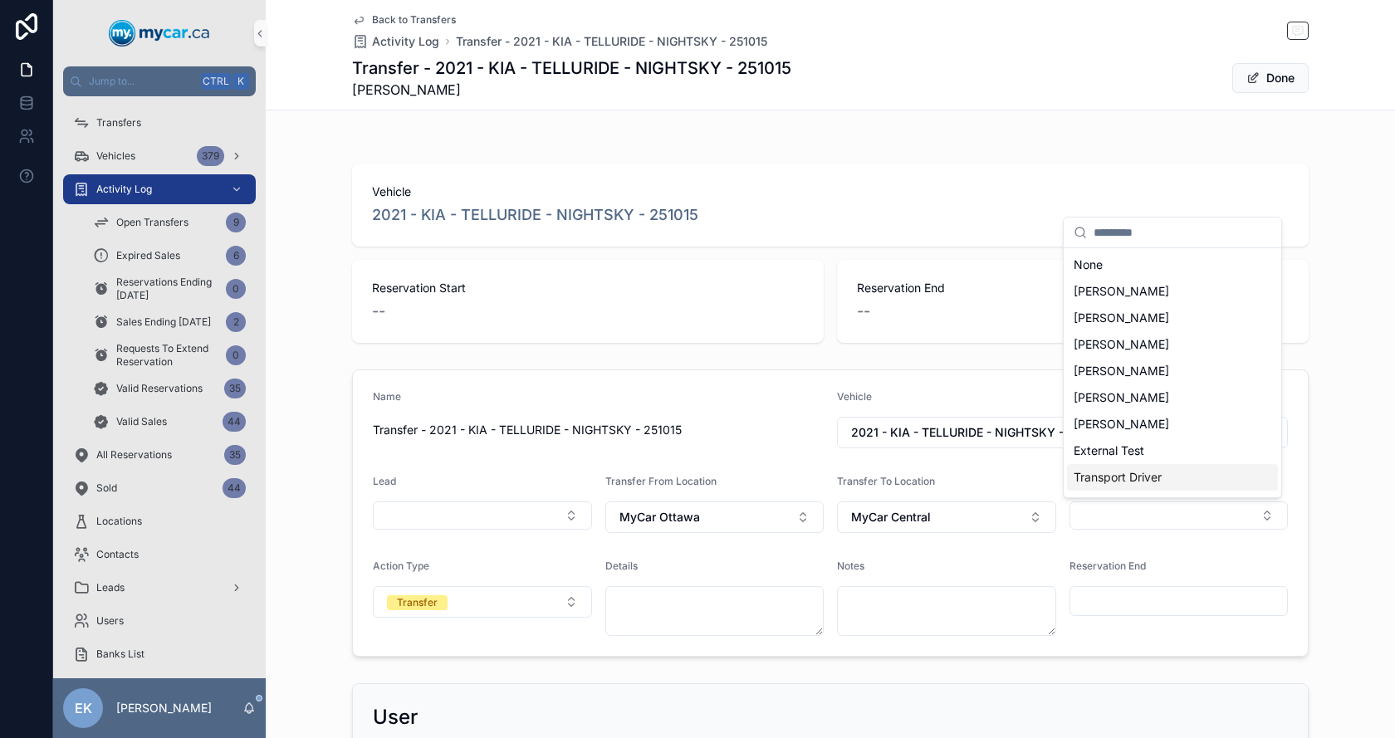
click at [1137, 477] on span "Transport Driver" at bounding box center [1117, 477] width 88 height 17
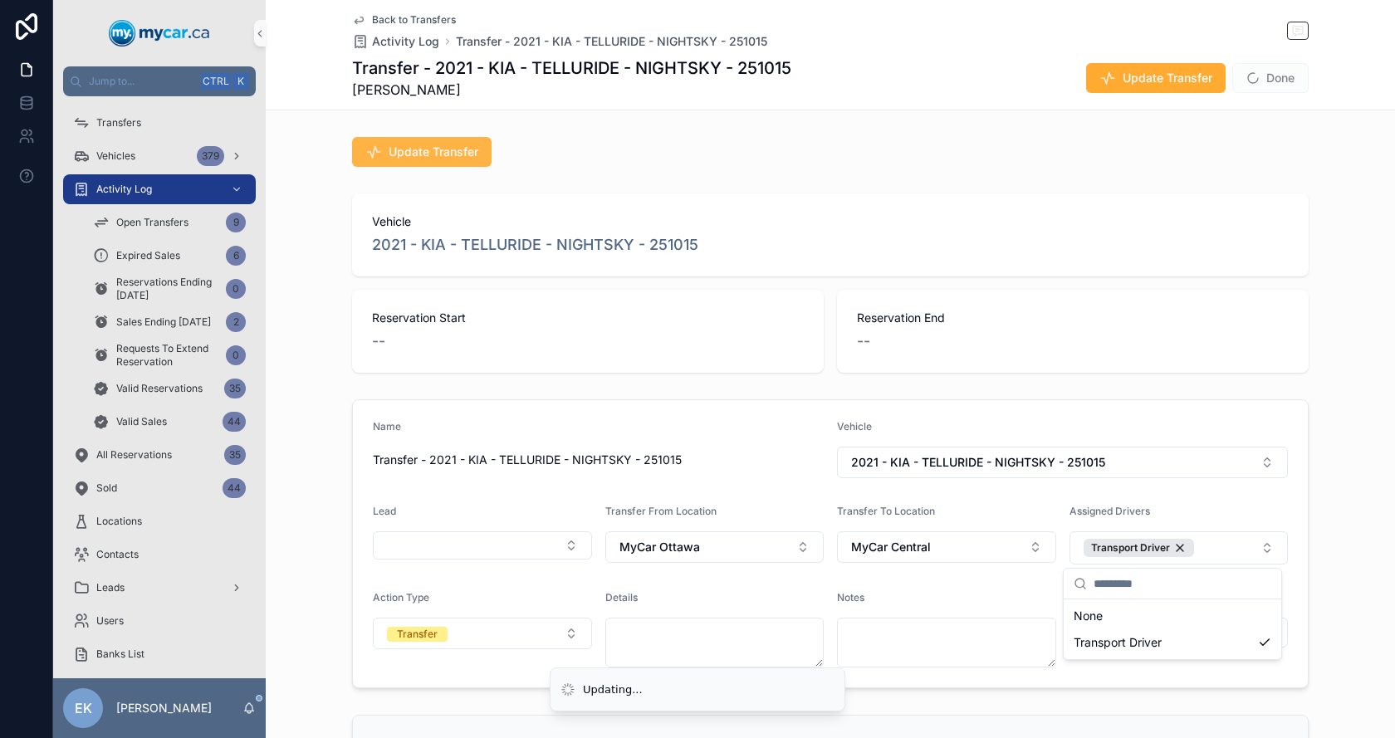
click at [427, 147] on span "Update Transfer" at bounding box center [434, 152] width 90 height 17
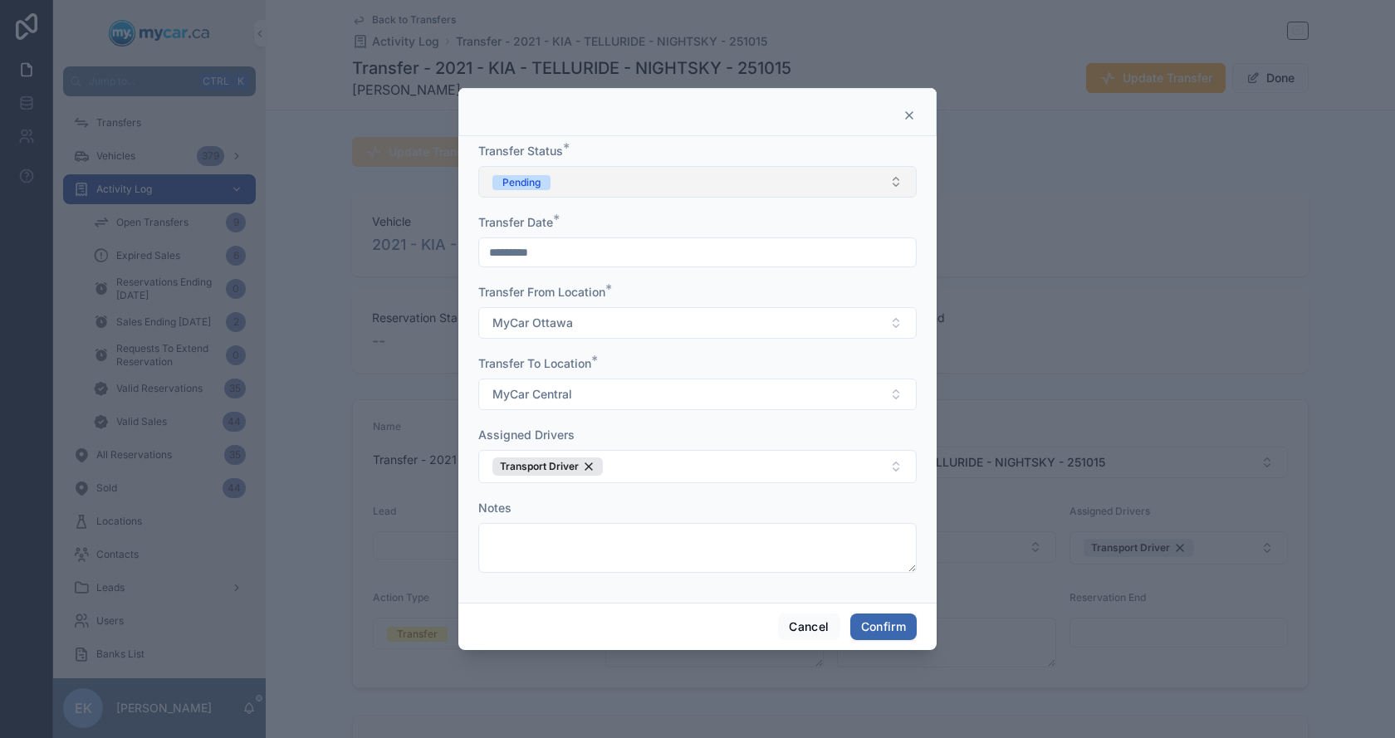
click at [546, 175] on span "Pending" at bounding box center [521, 182] width 58 height 15
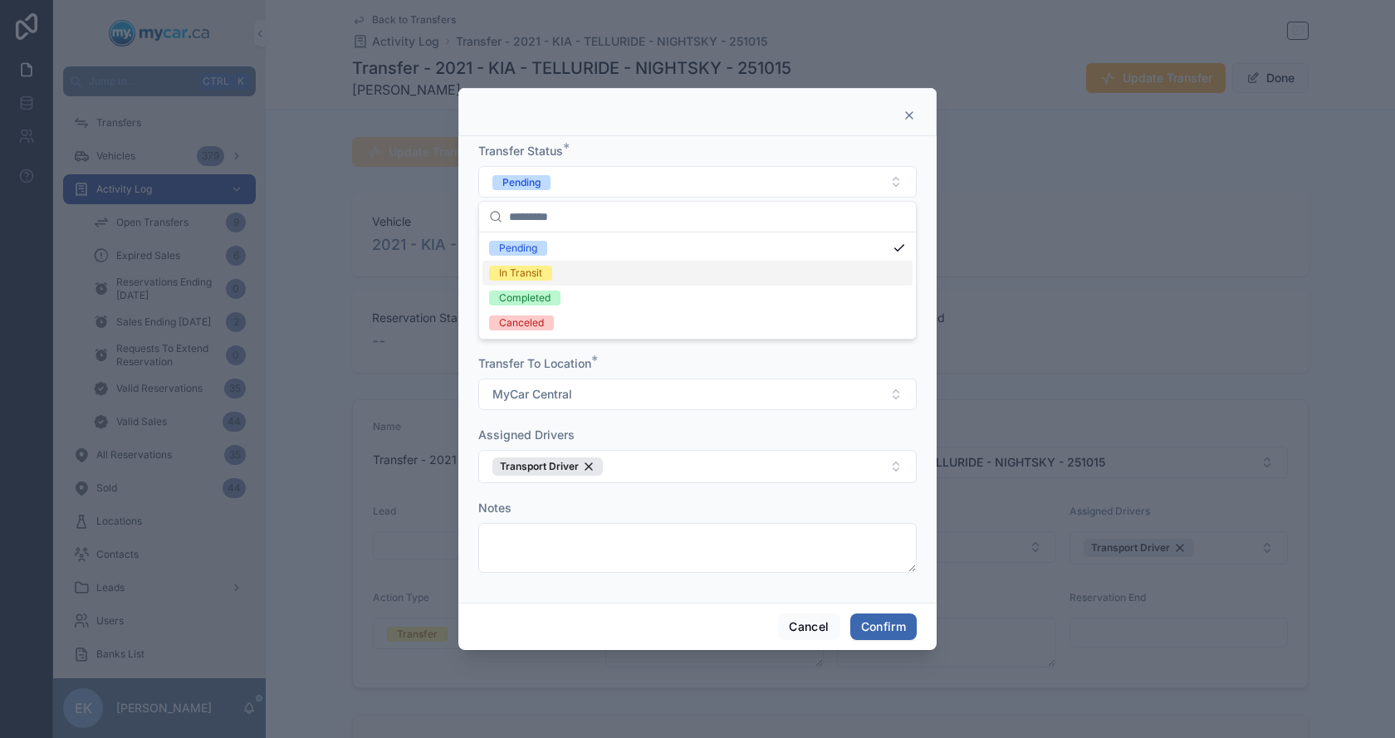
click at [542, 267] on div "In Transit" at bounding box center [520, 273] width 43 height 15
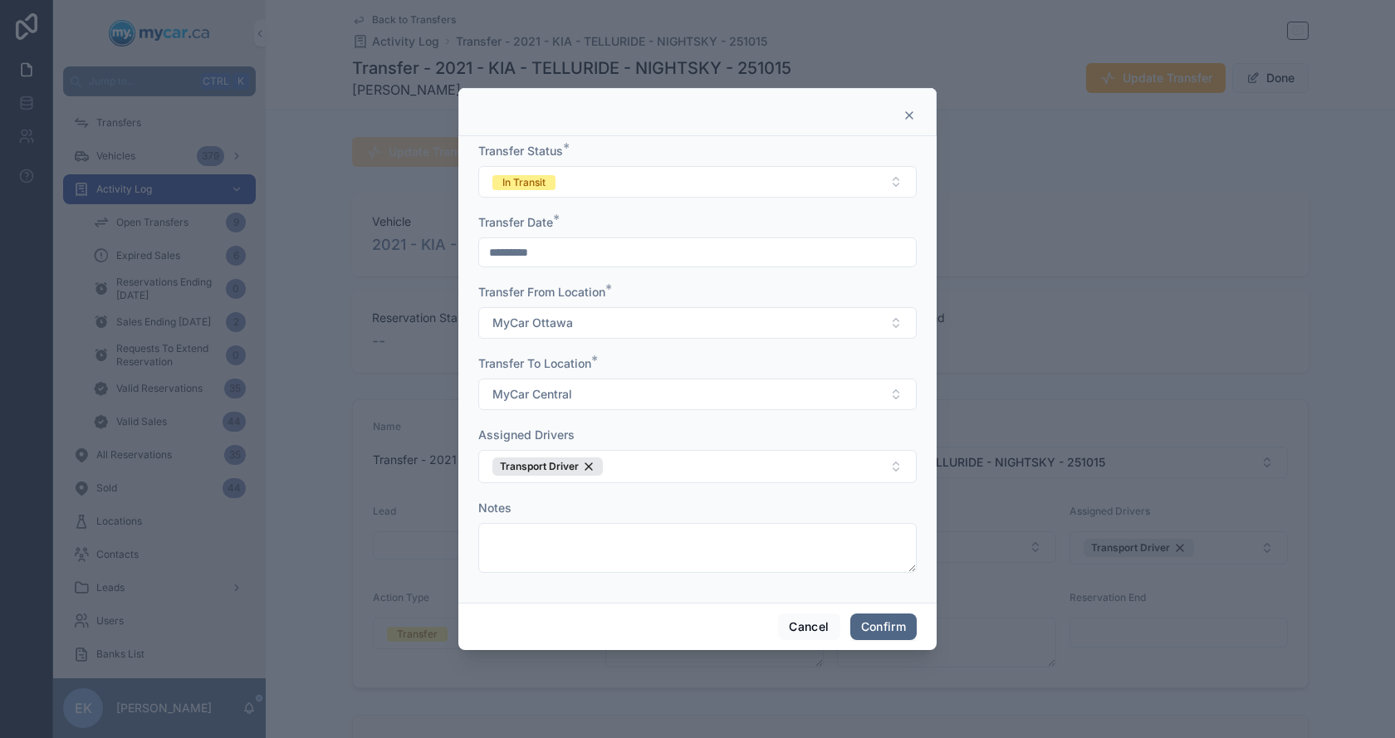
click at [895, 629] on button "Confirm" at bounding box center [883, 627] width 66 height 27
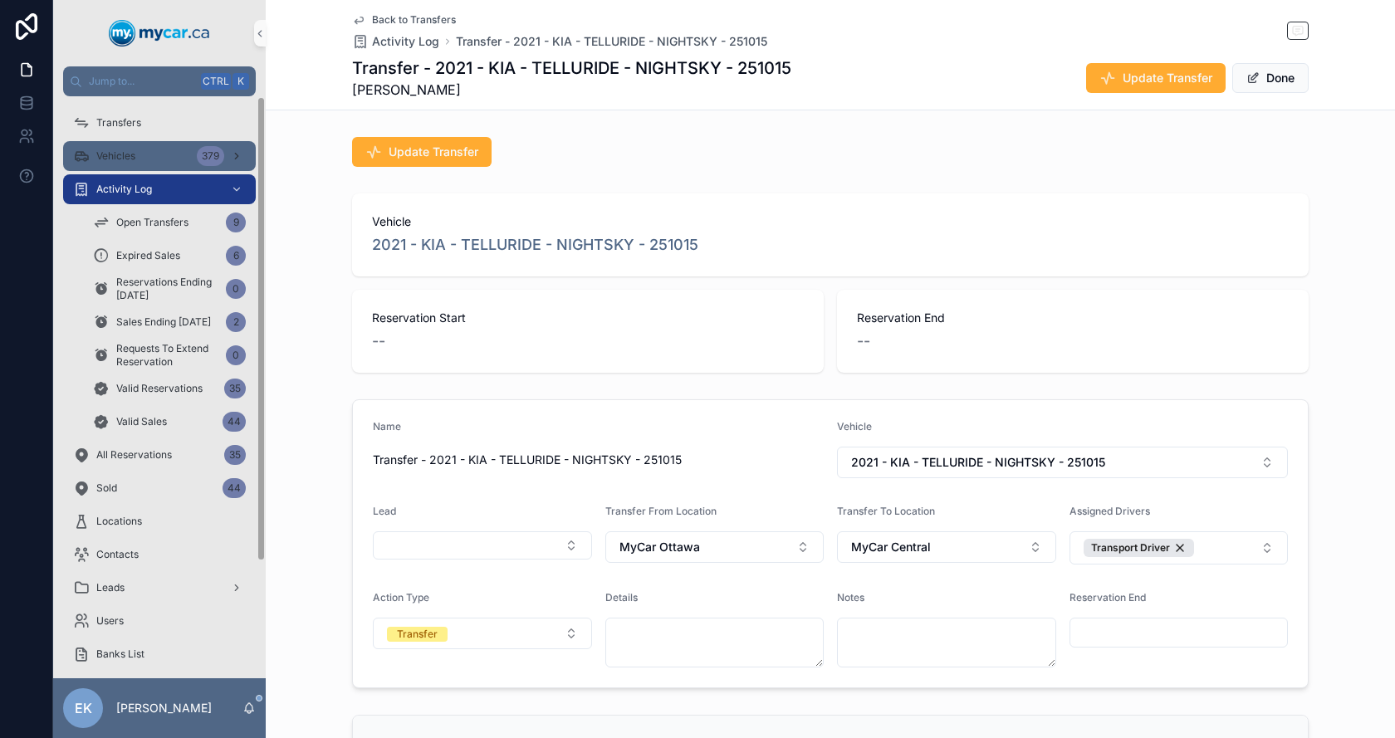
click at [138, 153] on div "Vehicles 379" at bounding box center [159, 156] width 173 height 27
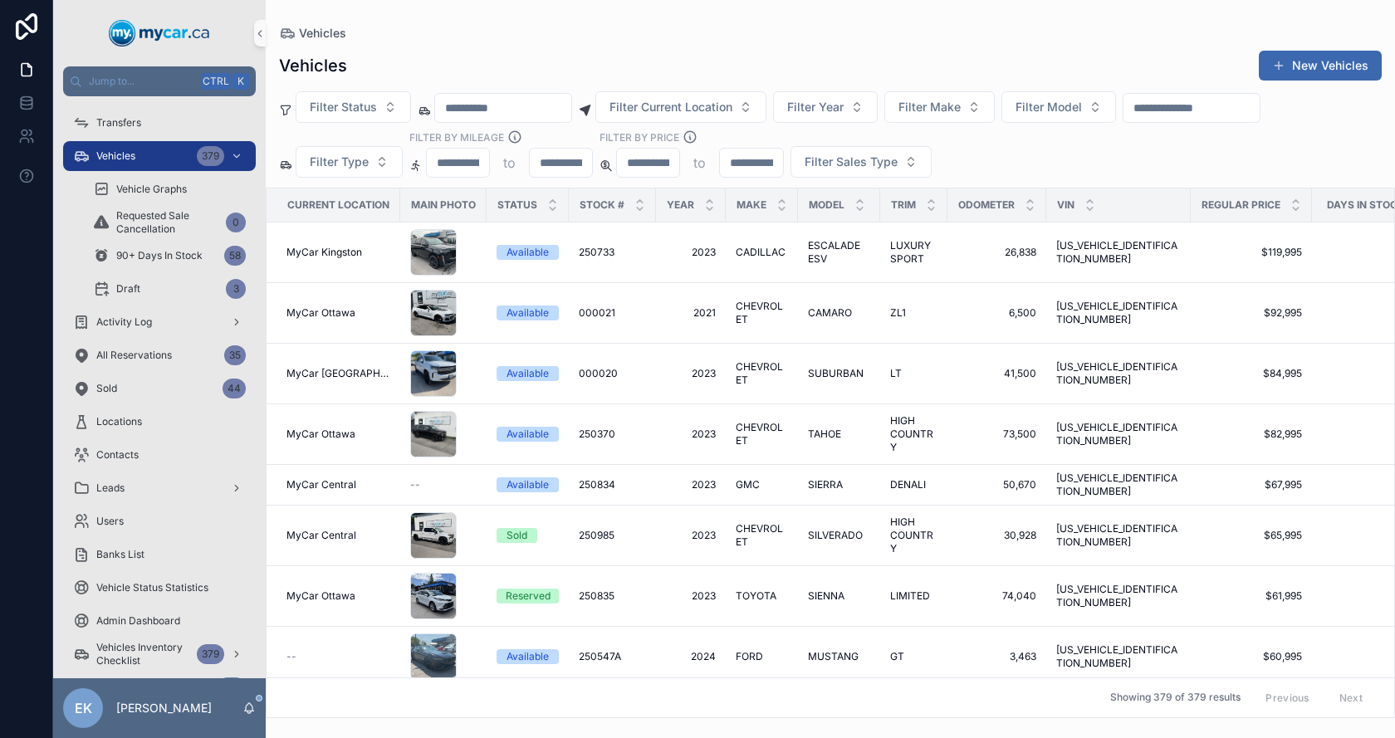
click at [493, 106] on input "scrollable content" at bounding box center [503, 107] width 136 height 23
paste input "**********"
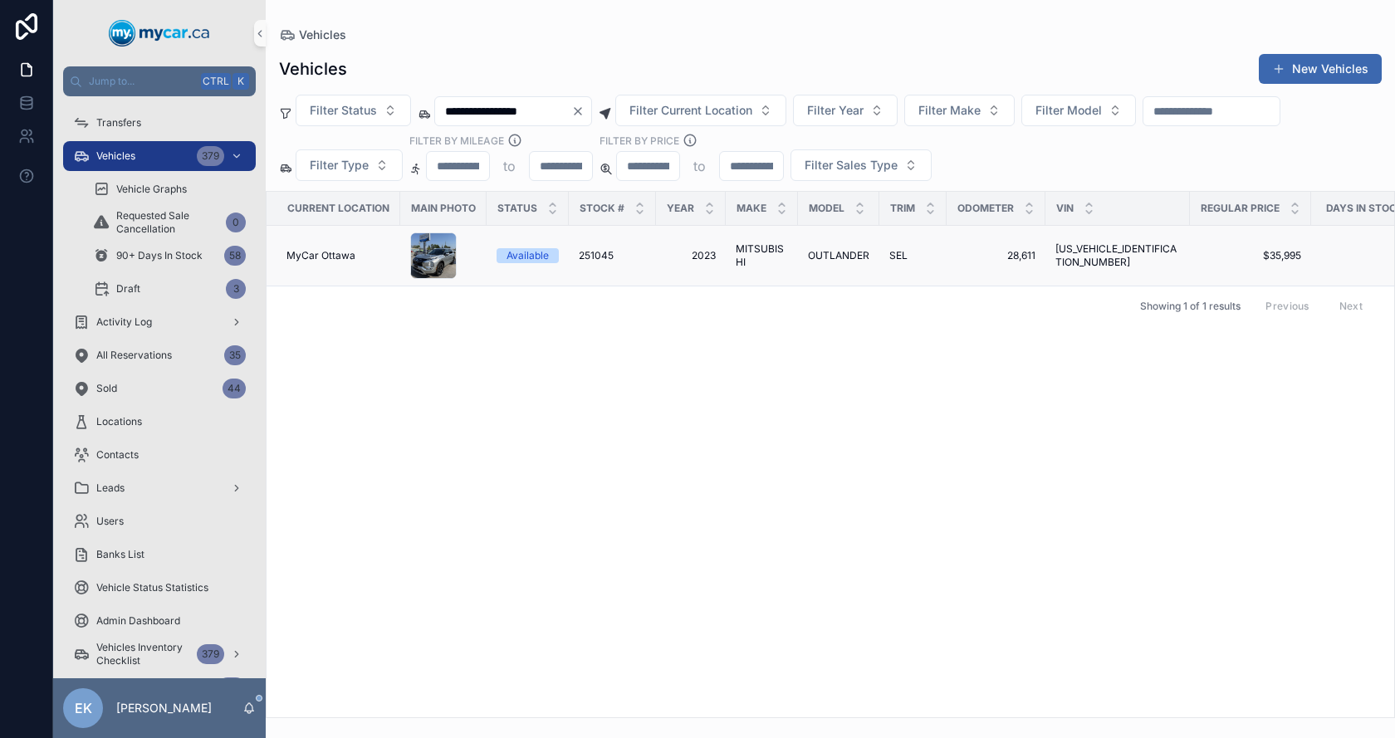
type input "**********"
click at [602, 256] on span "251045" at bounding box center [596, 255] width 35 height 13
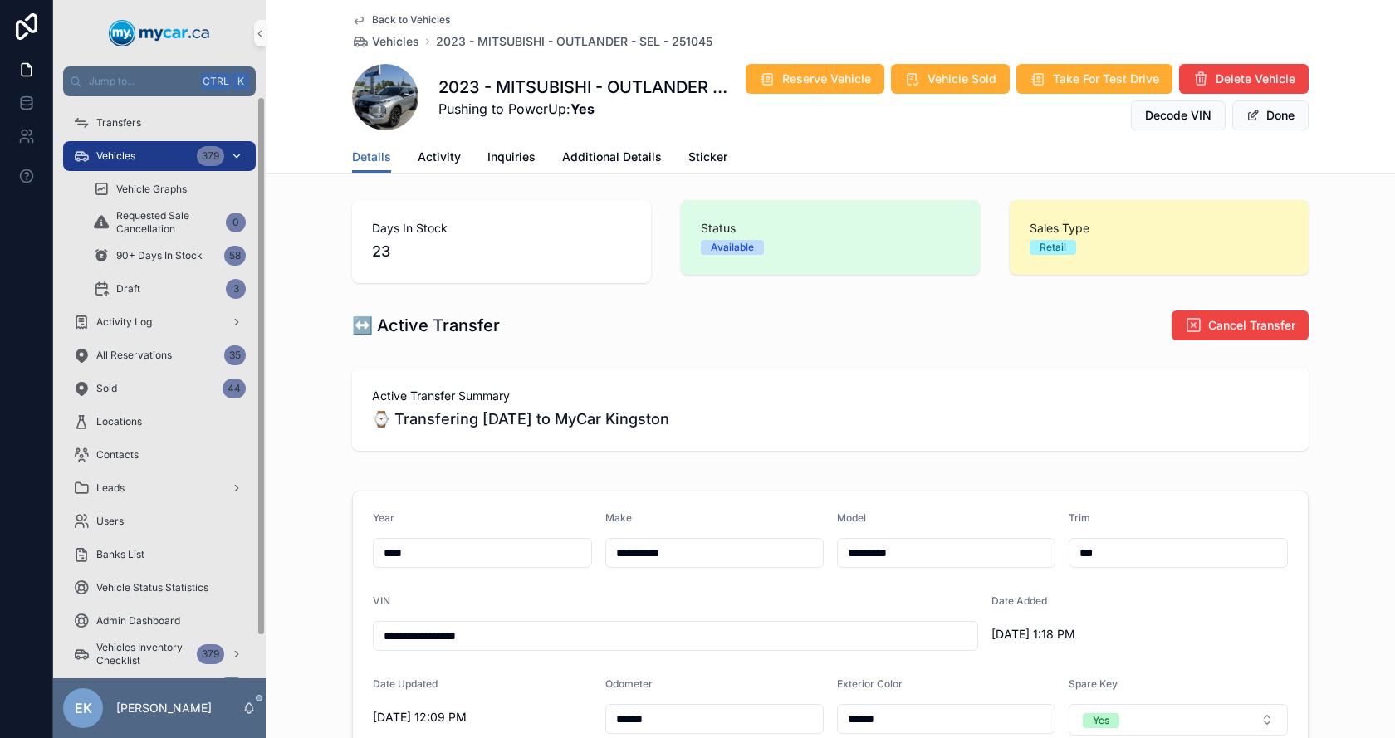
click at [134, 157] on span "Vehicles" at bounding box center [115, 155] width 39 height 13
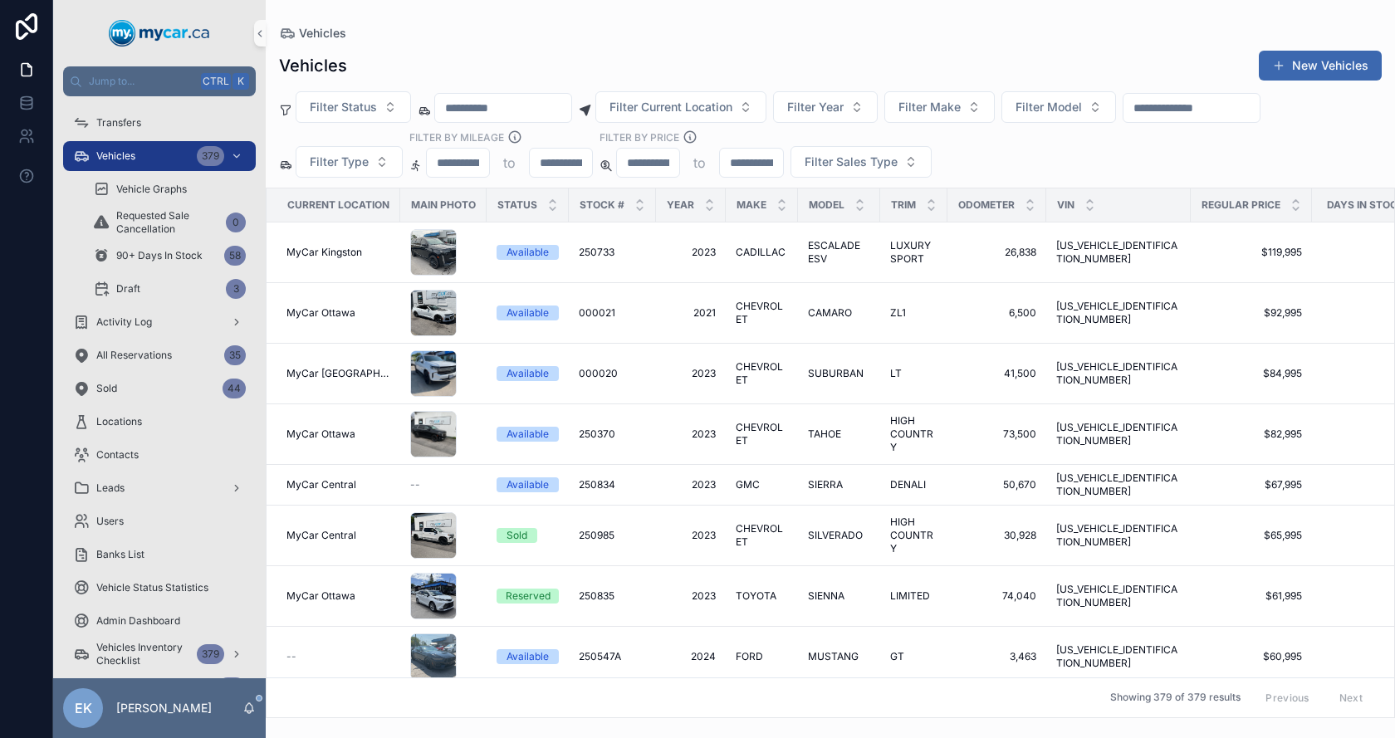
click at [1254, 110] on input "scrollable content" at bounding box center [1191, 107] width 136 height 23
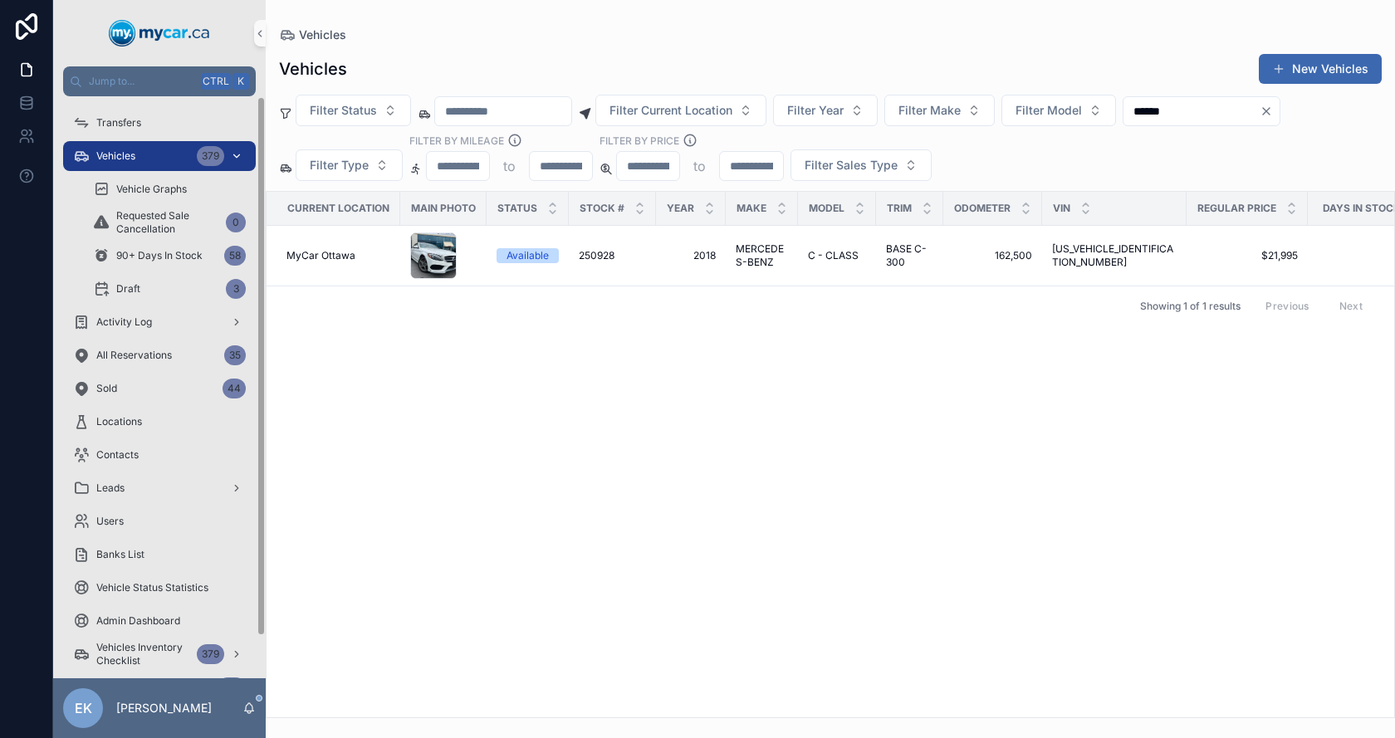
type input "******"
click at [112, 151] on span "Vehicles" at bounding box center [115, 155] width 39 height 13
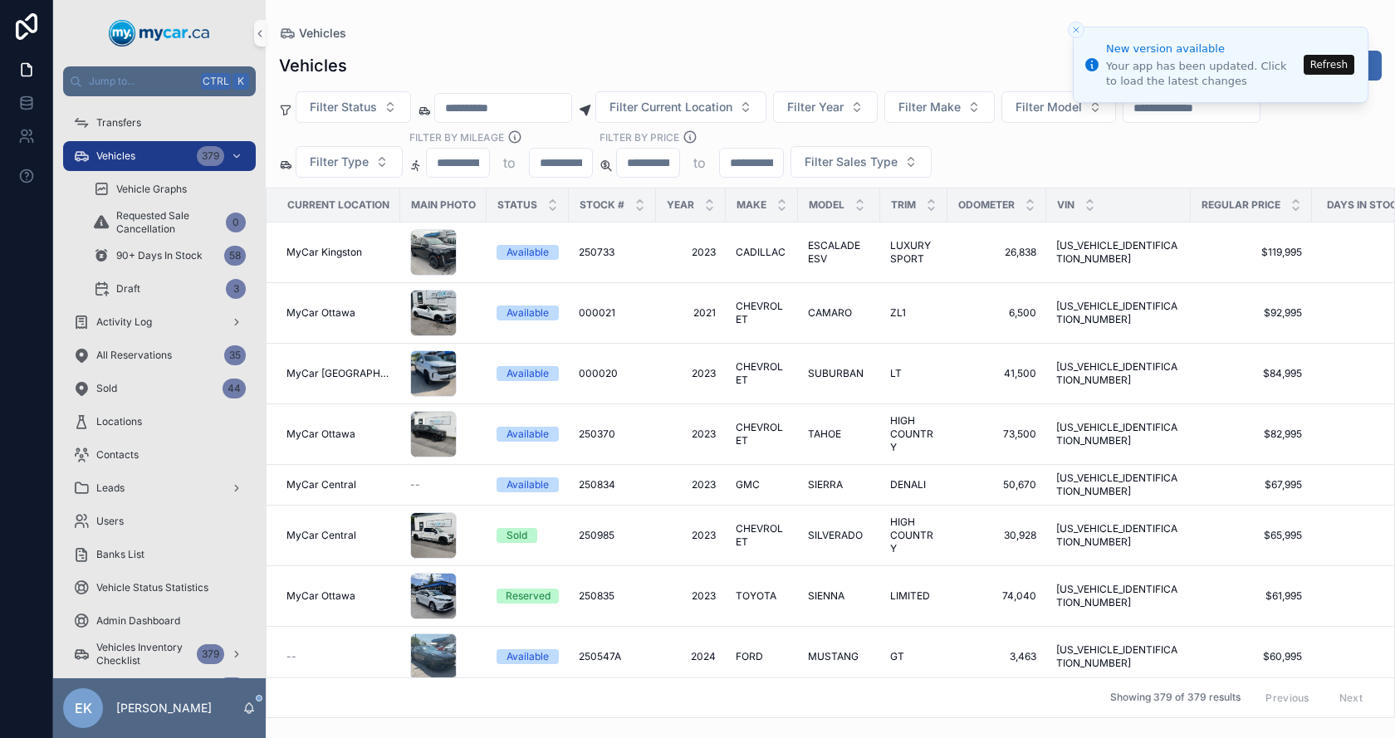
click at [661, 55] on div "Vehicles New Vehicles" at bounding box center [830, 66] width 1103 height 32
click at [1328, 61] on button "Refresh" at bounding box center [1328, 65] width 51 height 20
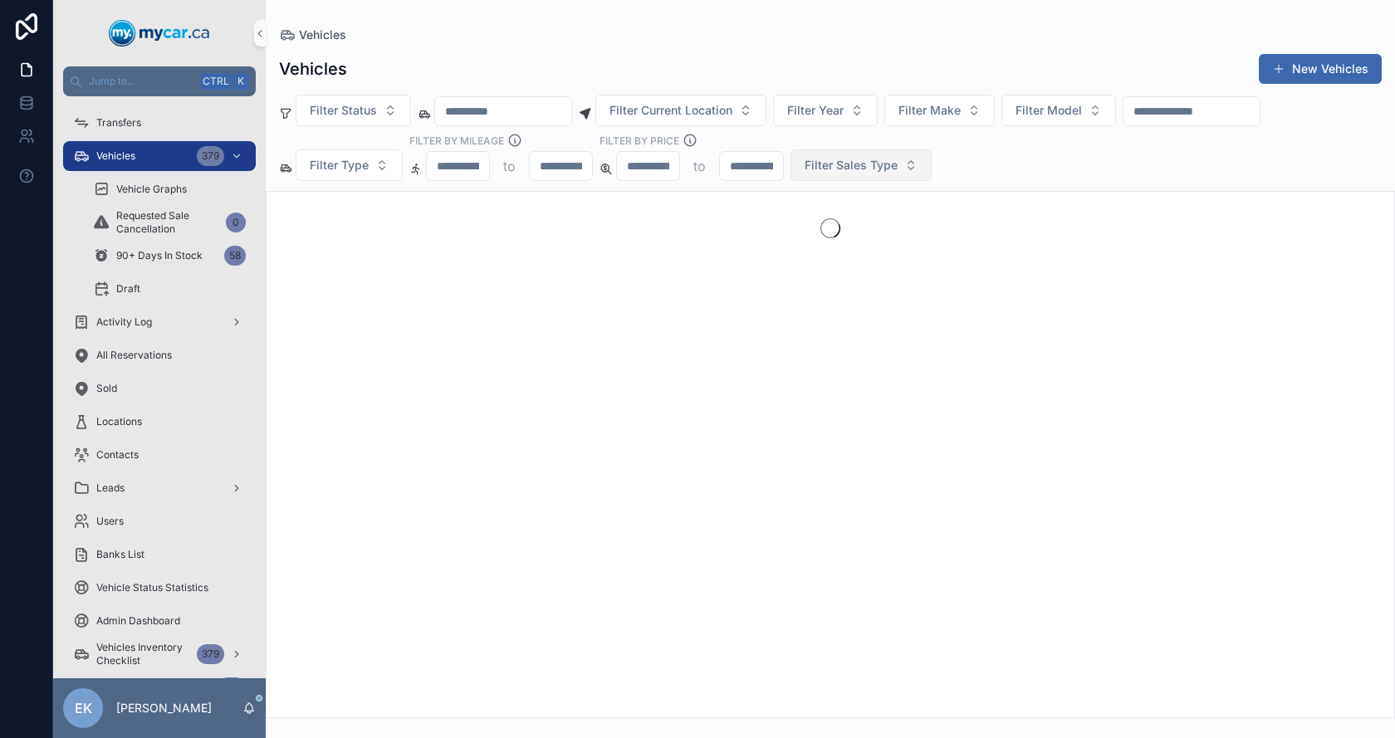
click at [844, 169] on span "Filter Sales Type" at bounding box center [850, 165] width 93 height 17
click at [822, 238] on div "Wholesale" at bounding box center [859, 232] width 199 height 27
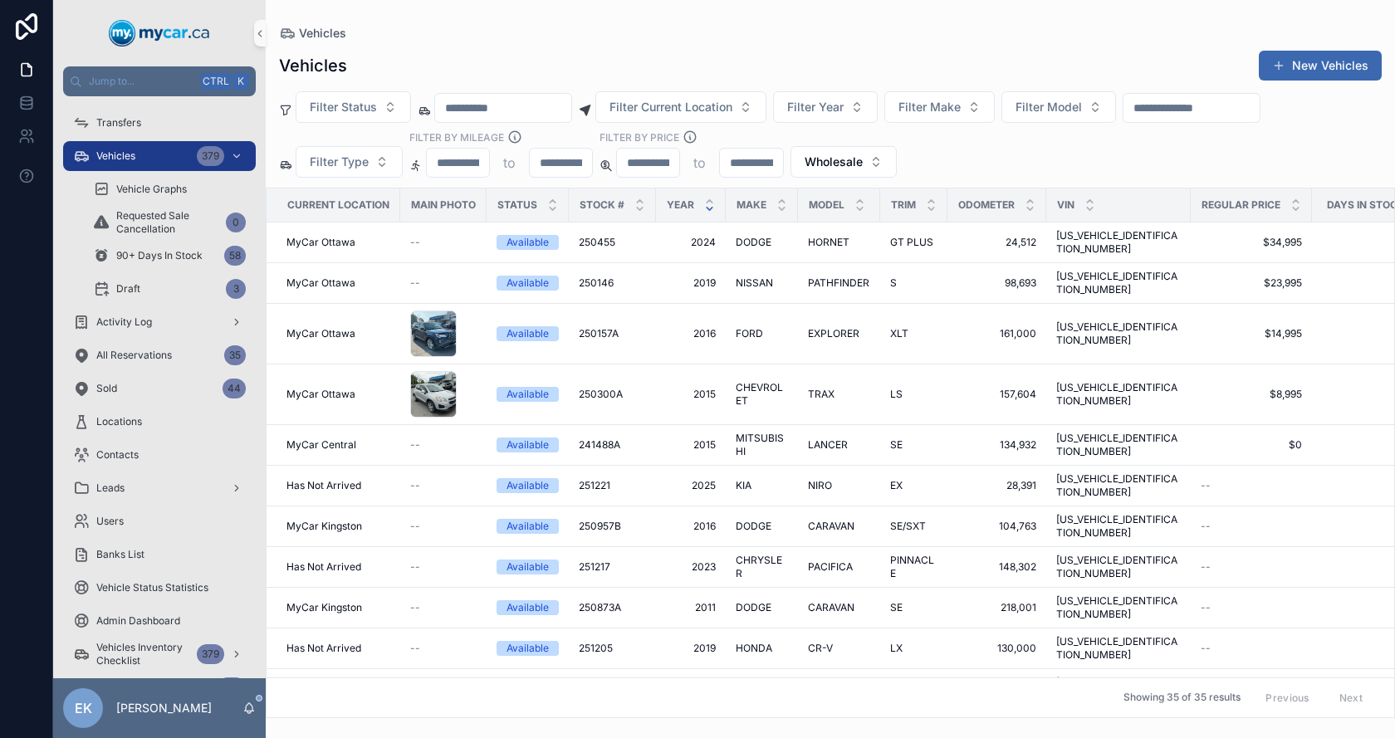
click at [712, 208] on icon "scrollable content" at bounding box center [709, 208] width 11 height 11
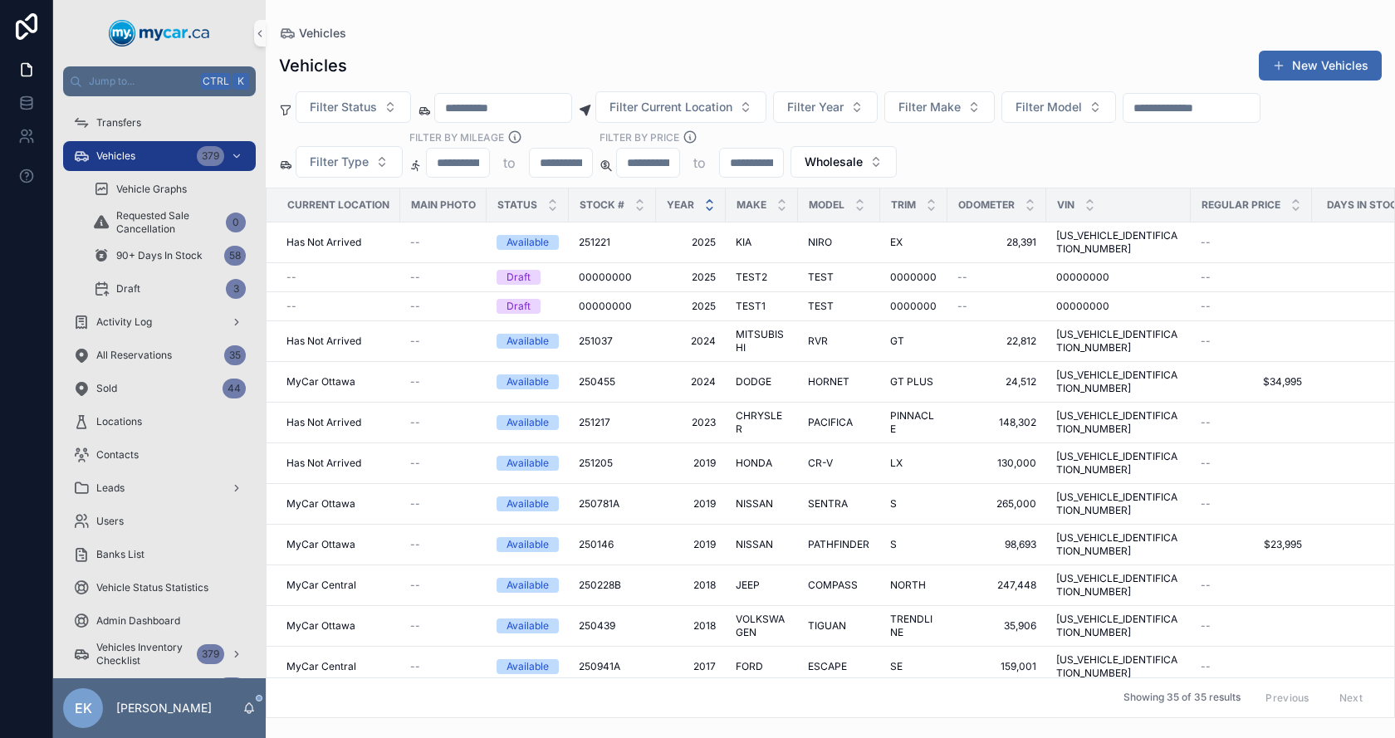
click at [709, 201] on icon "scrollable content" at bounding box center [710, 201] width 6 height 2
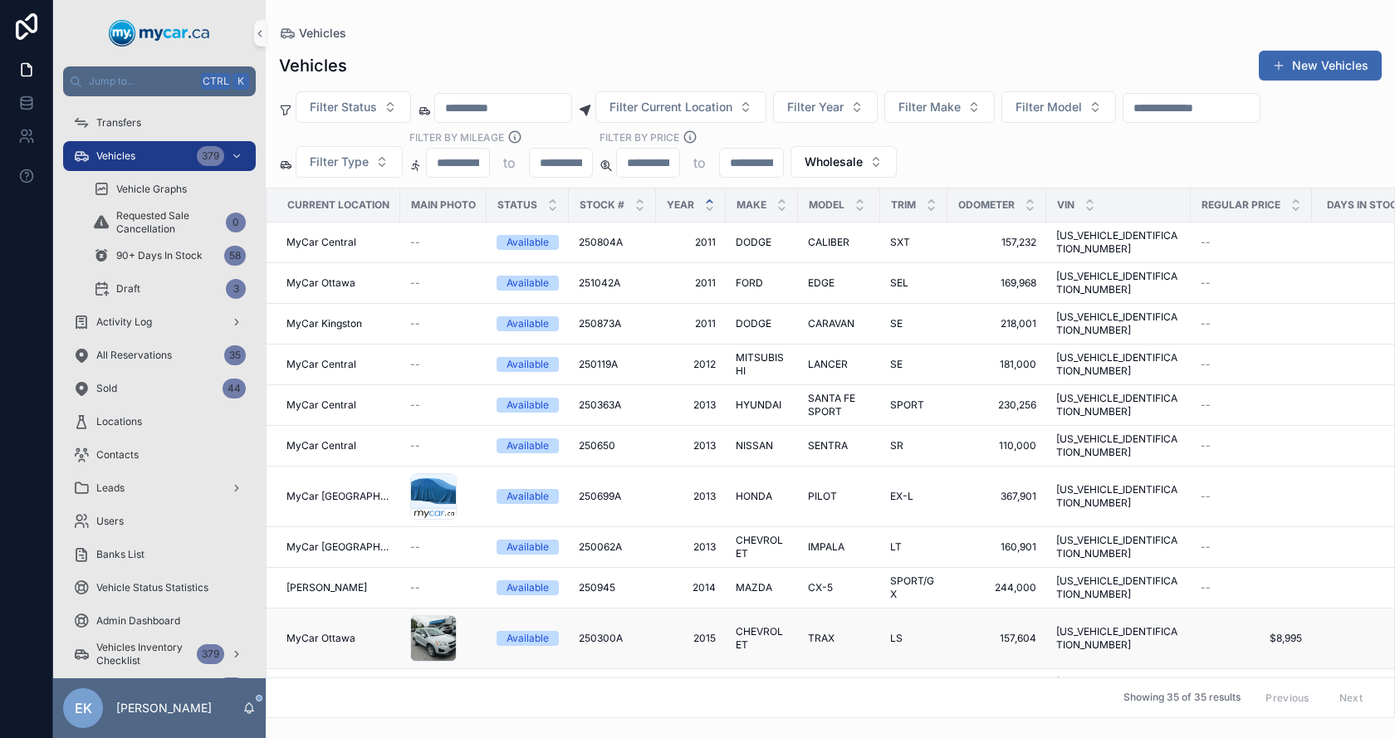
click at [702, 632] on span "2015" at bounding box center [691, 638] width 50 height 13
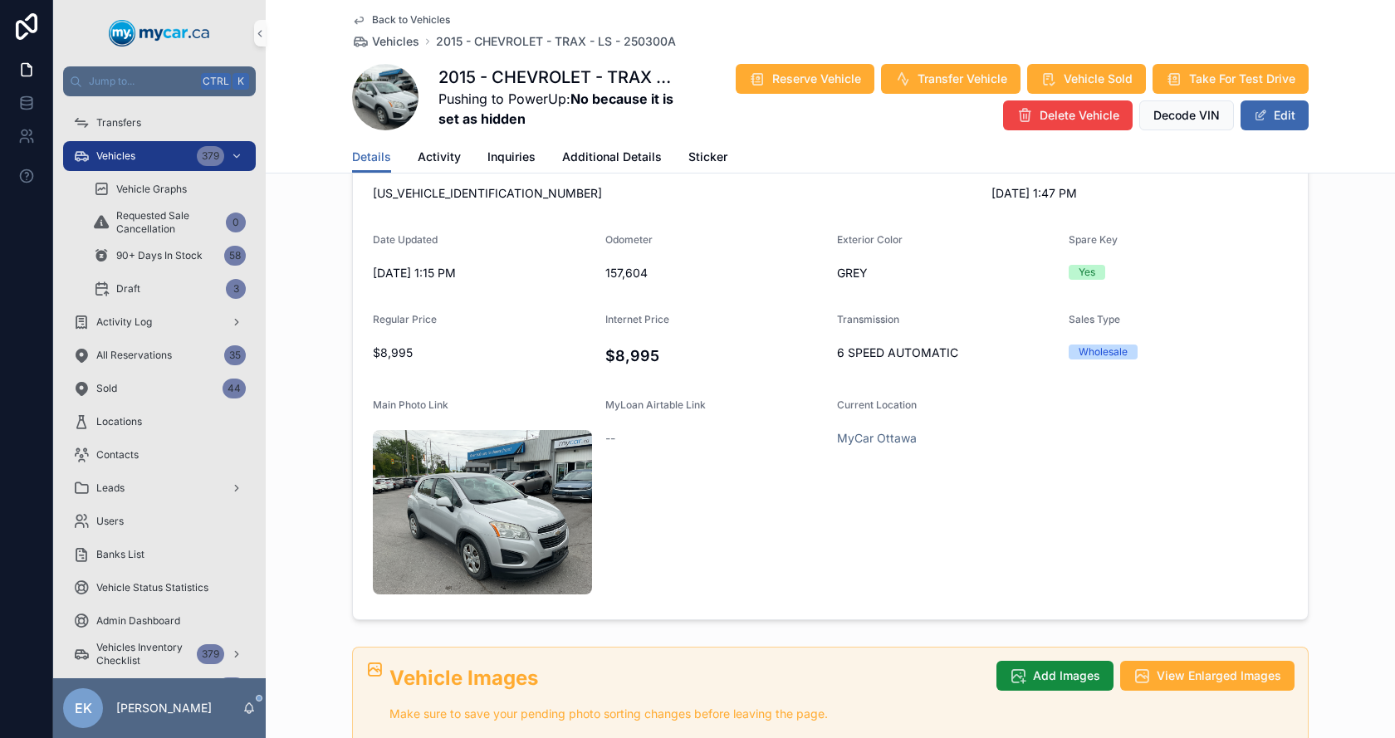
scroll to position [249, 0]
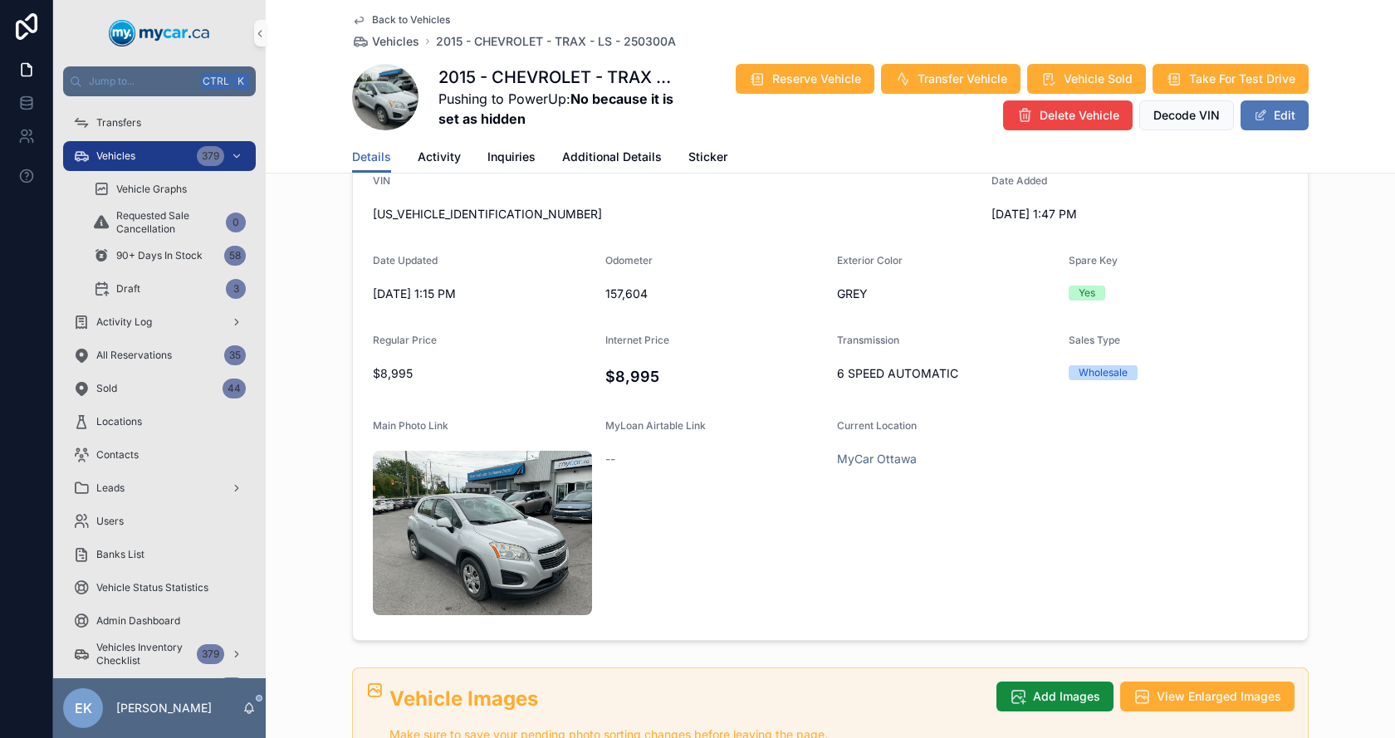
click at [1261, 109] on span "scrollable content" at bounding box center [1260, 115] width 13 height 13
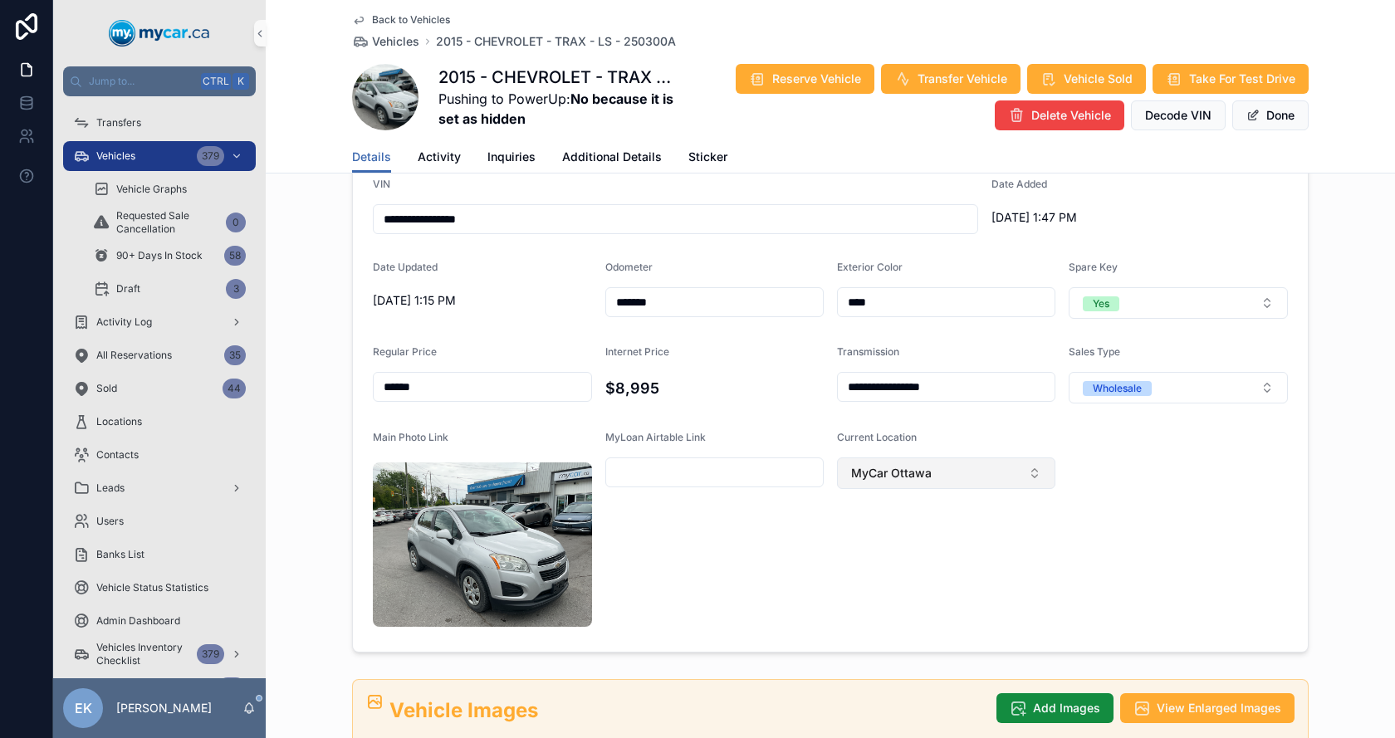
click at [1027, 468] on button "MyCar Ottawa" at bounding box center [946, 473] width 218 height 32
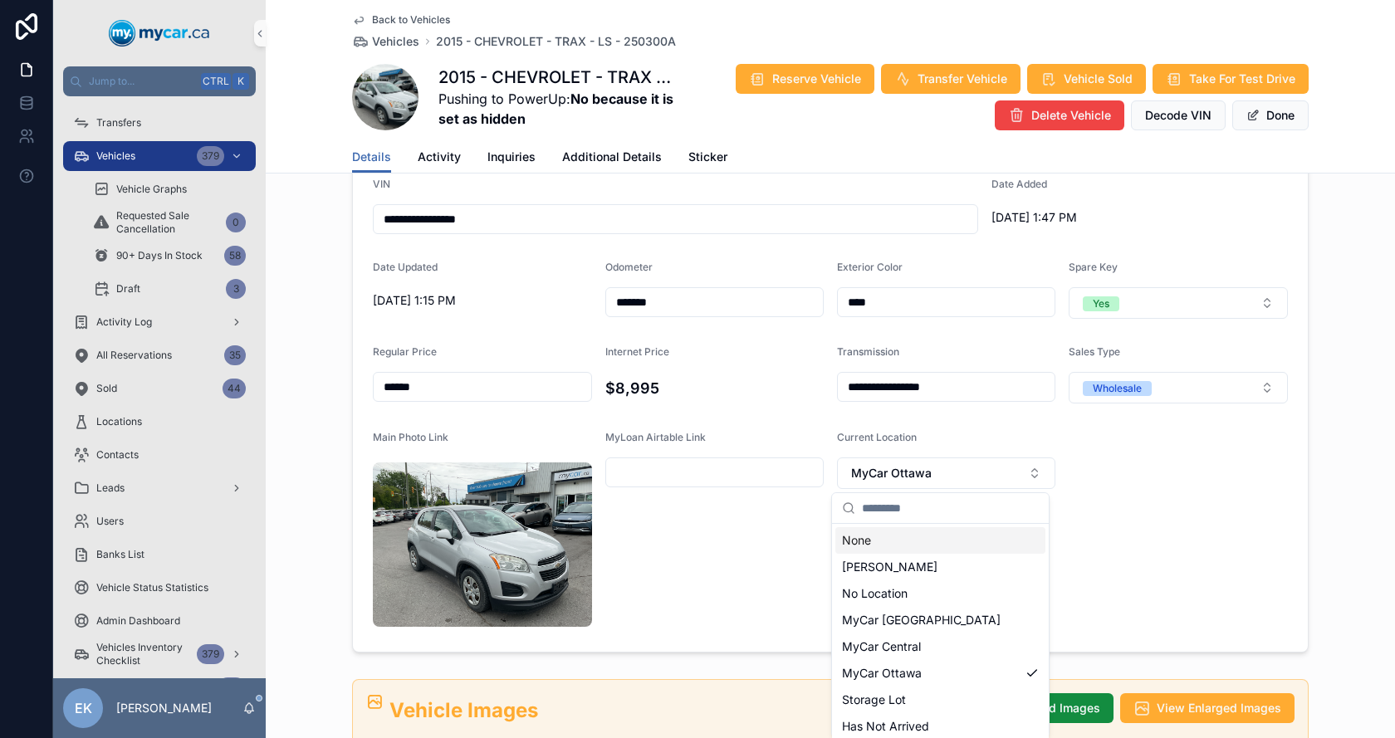
click at [1137, 461] on form "**********" at bounding box center [830, 363] width 955 height 577
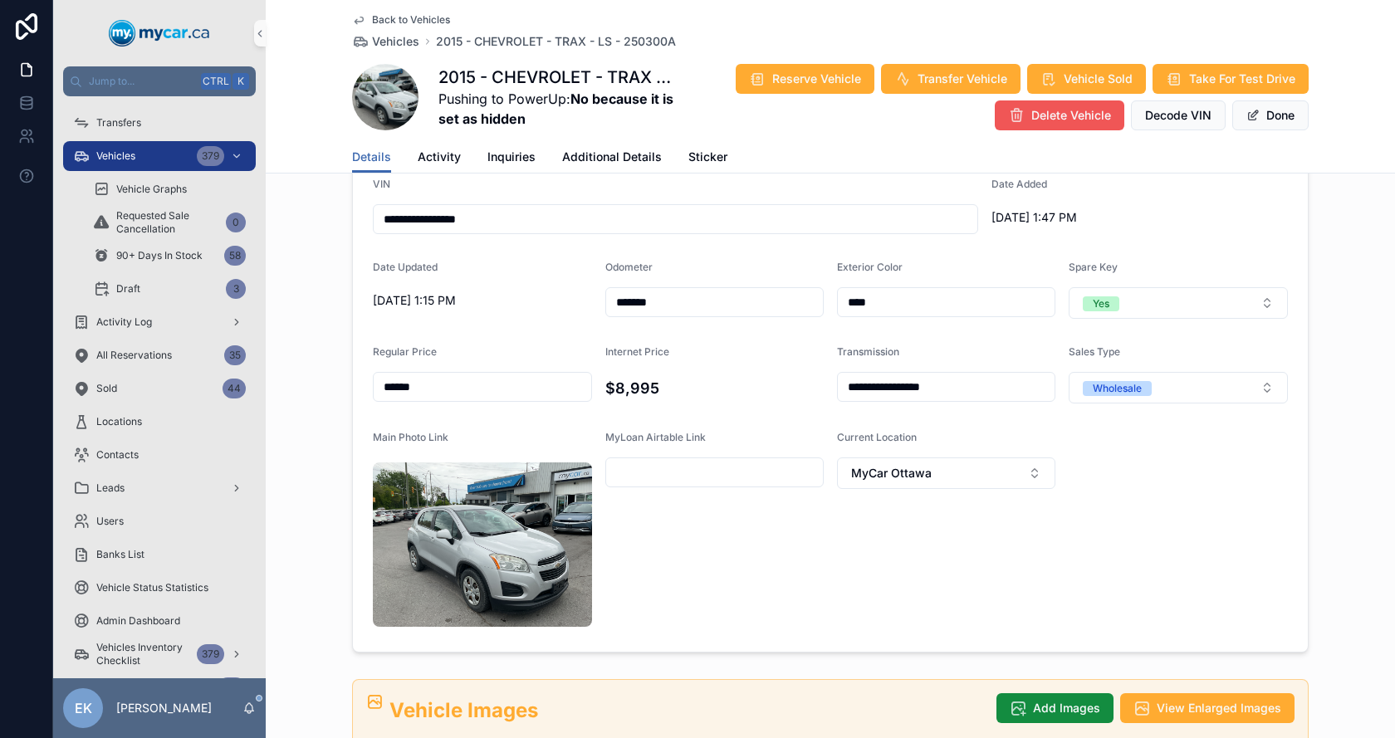
click at [1041, 114] on span "Delete Vehicle" at bounding box center [1071, 115] width 80 height 17
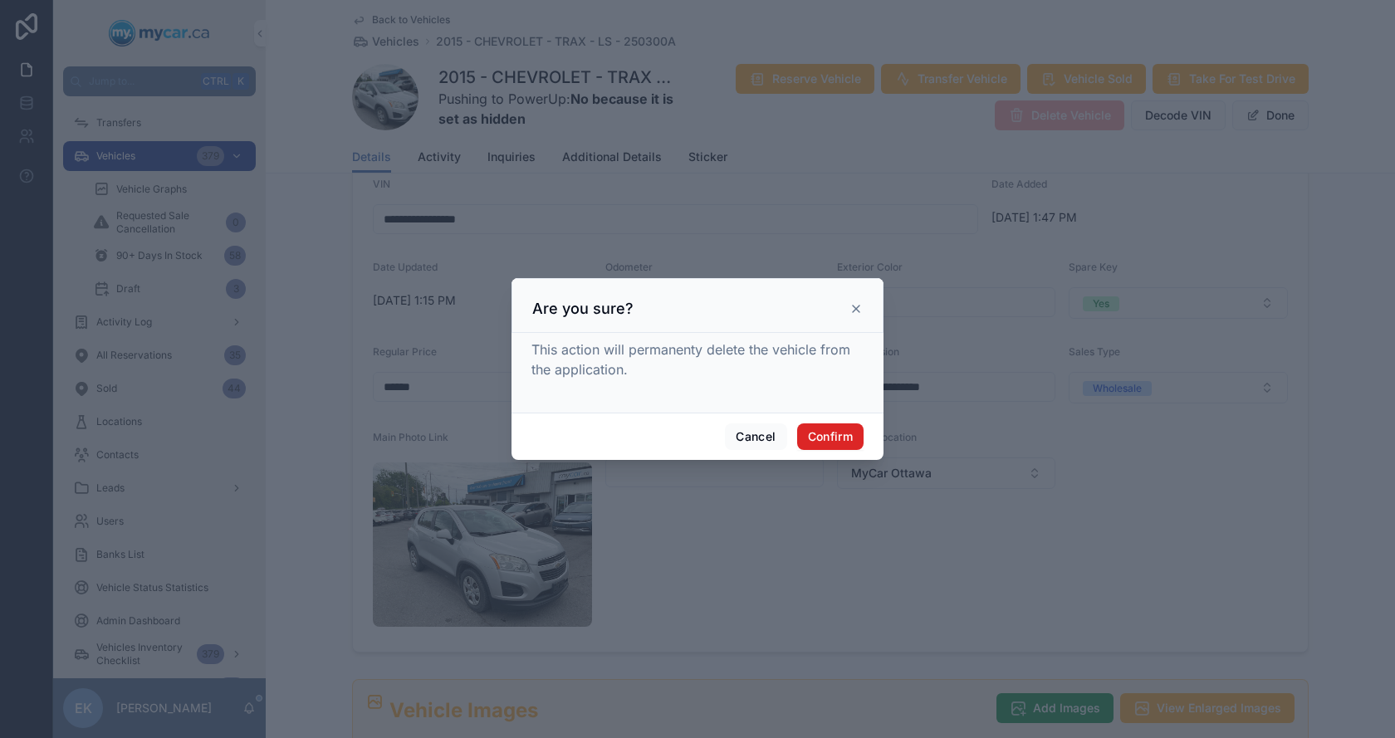
click at [825, 439] on button "Confirm" at bounding box center [830, 436] width 66 height 27
